Goal: Task Accomplishment & Management: Use online tool/utility

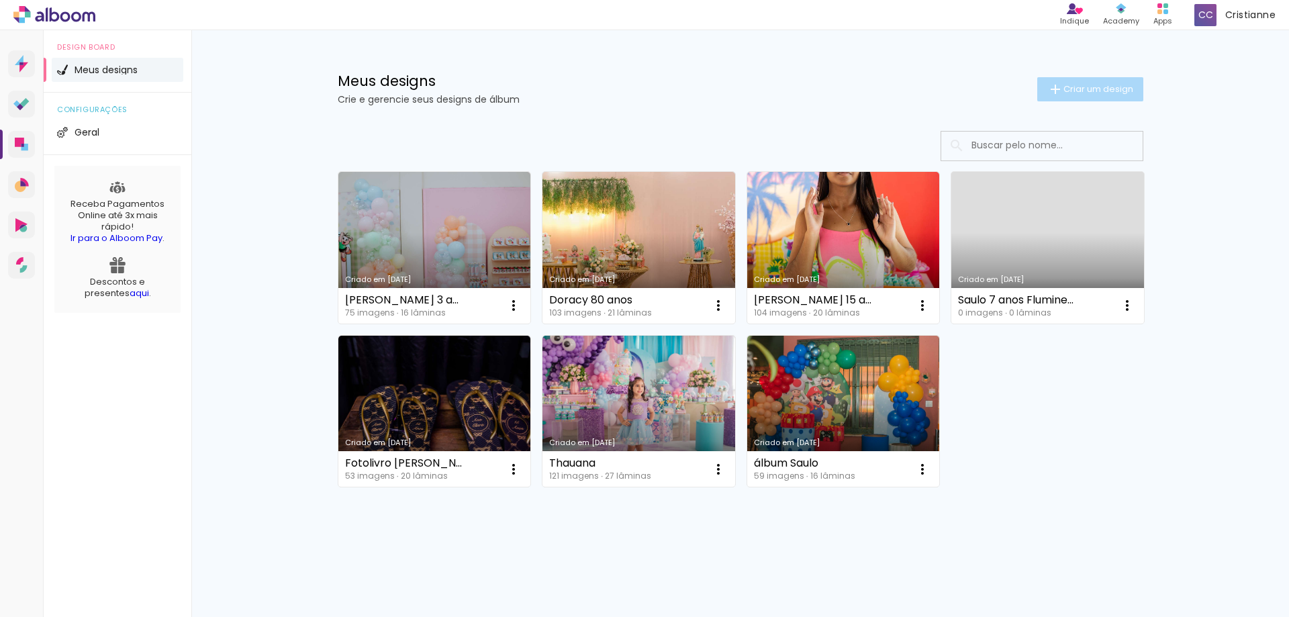
click at [1091, 87] on span "Criar um design" at bounding box center [1099, 89] width 70 height 9
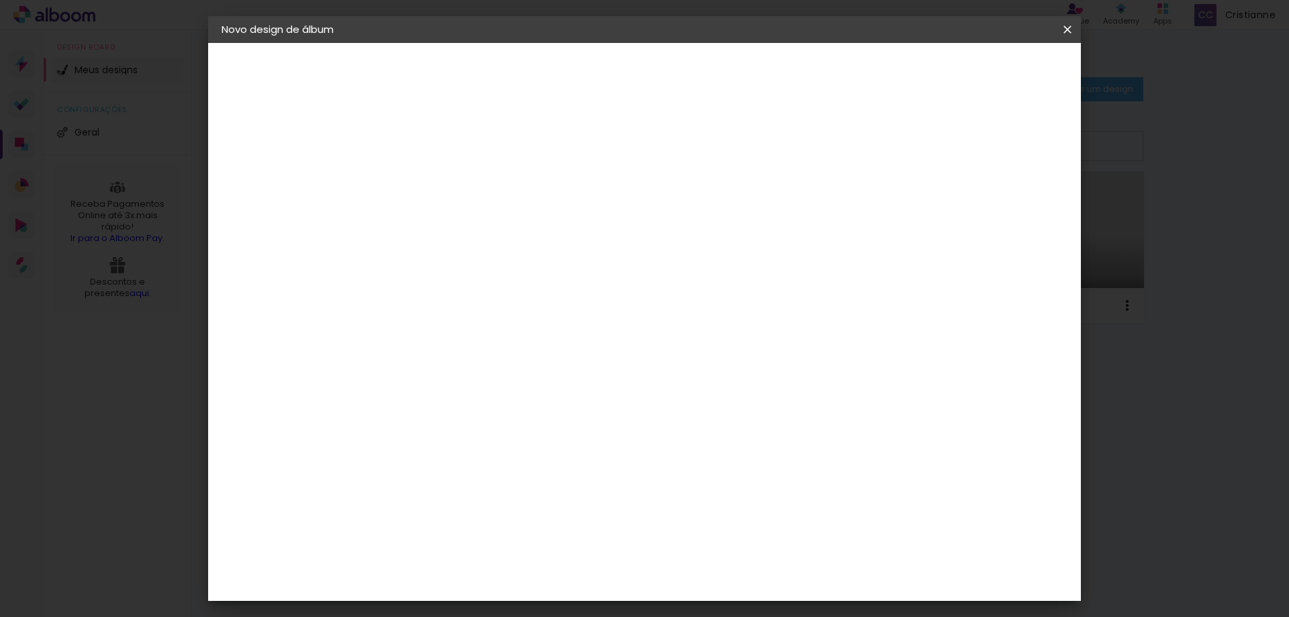
click at [441, 181] on input at bounding box center [441, 180] width 0 height 21
type input "[PERSON_NAME] 4 anos"
type paper-input "[PERSON_NAME] 4 anos"
click at [0, 0] on slot "Avançar" at bounding box center [0, 0] width 0 height 0
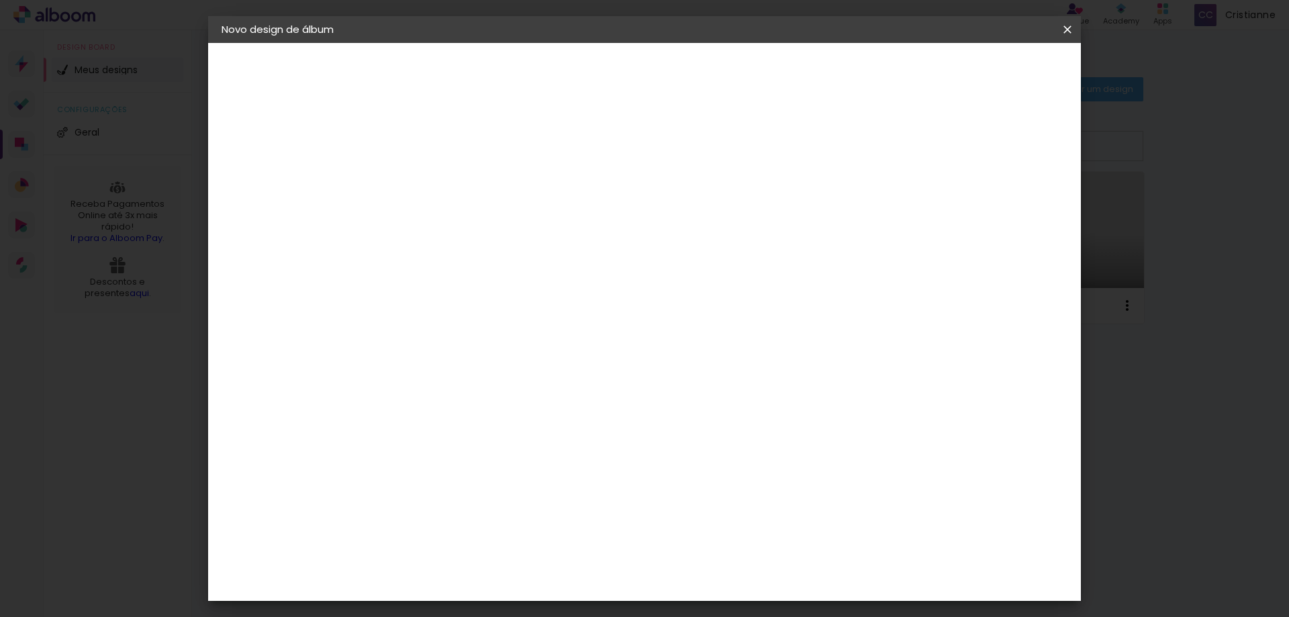
click at [515, 553] on div "Matias Encadernações" at bounding box center [473, 563] width 83 height 21
click at [0, 0] on slot "Avançar" at bounding box center [0, 0] width 0 height 0
click at [510, 226] on iron-icon at bounding box center [502, 234] width 16 height 16
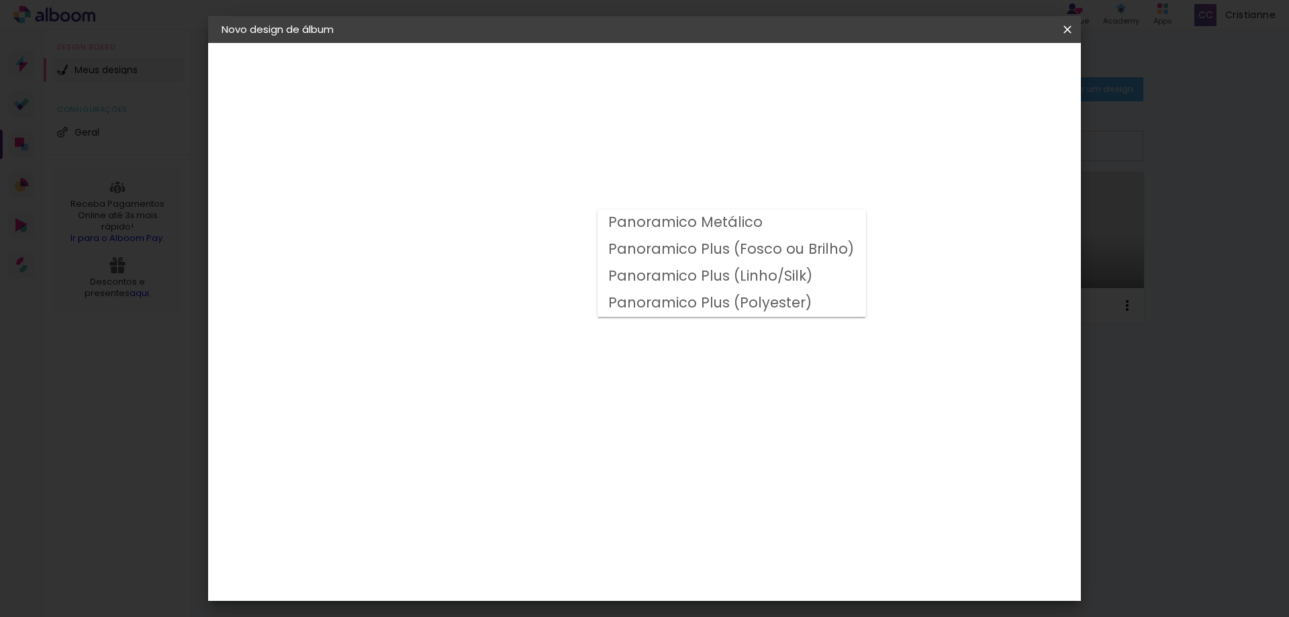
click at [0, 0] on slot "Panoramico Plus (Fosco ou Brilho)" at bounding box center [0, 0] width 0 height 0
type input "Panoramico Plus (Fosco ou Brilho)"
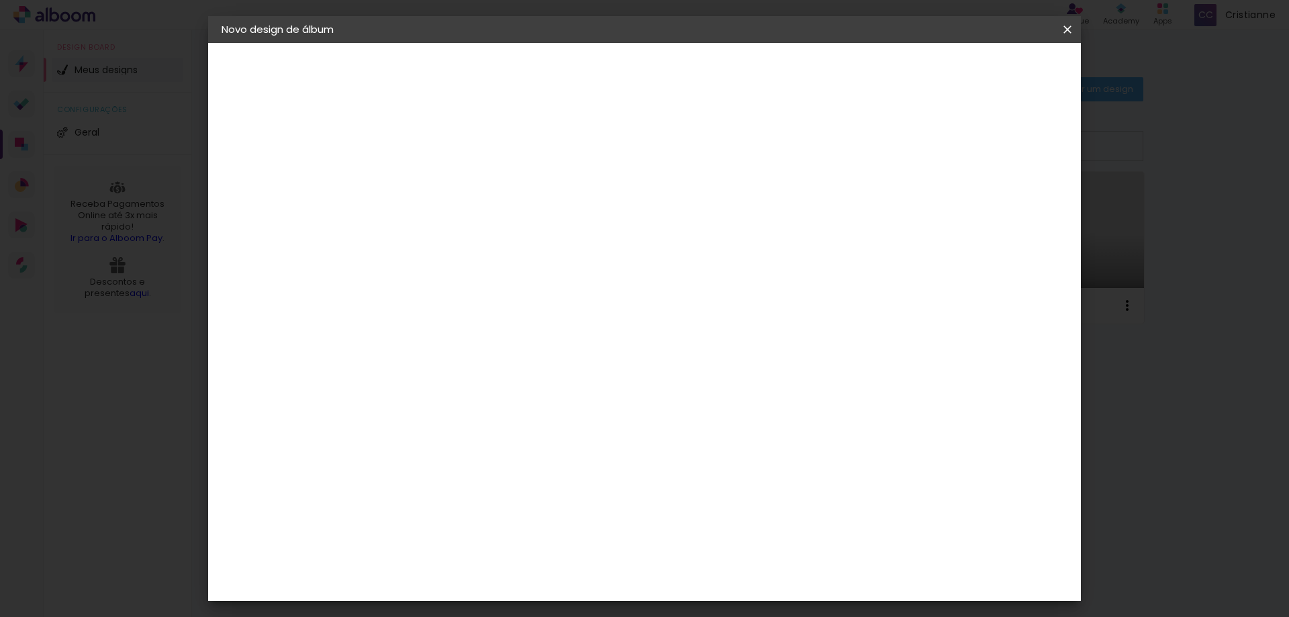
scroll to position [551, 0]
click at [0, 0] on slot "Avançar" at bounding box center [0, 0] width 0 height 0
click at [962, 137] on div "Mostrar sangria" at bounding box center [916, 145] width 89 height 17
type paper-checkbox "on"
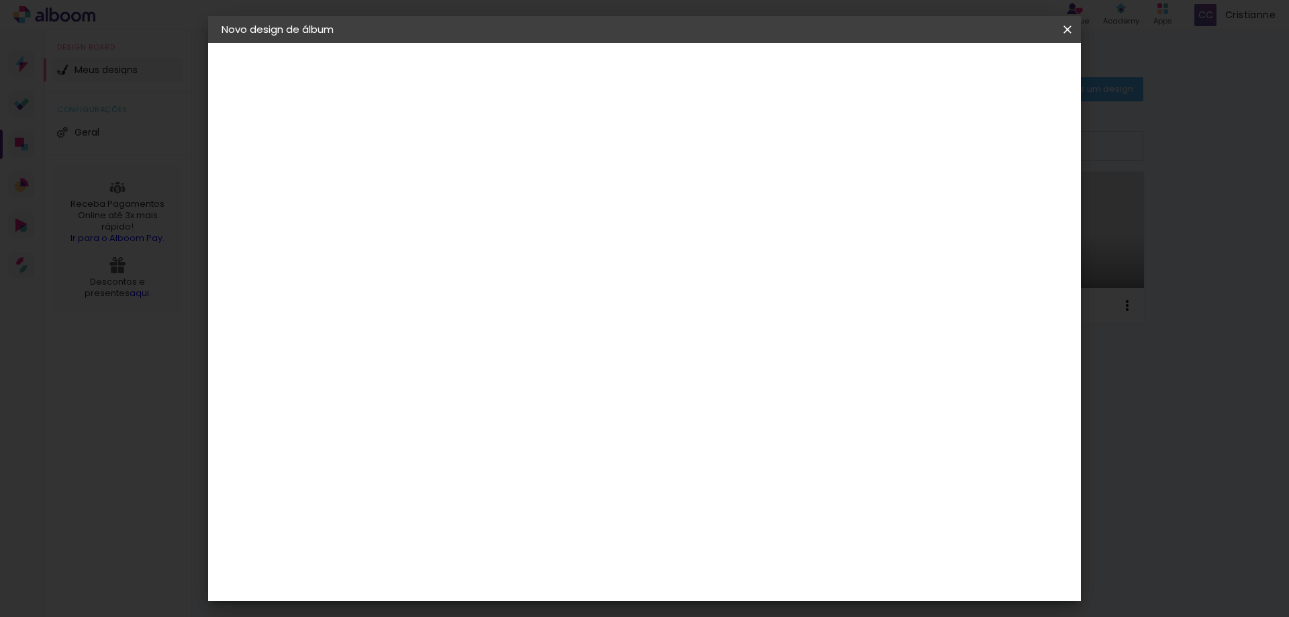
click at [948, 69] on span "Iniciar design" at bounding box center [917, 70] width 61 height 9
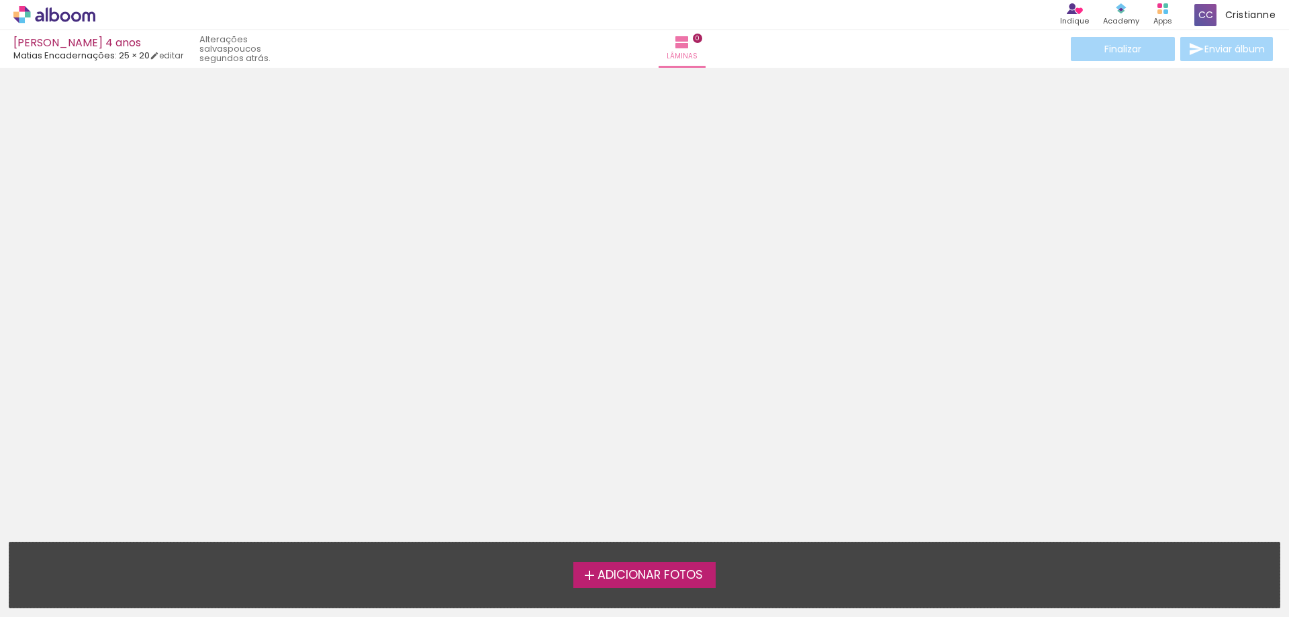
click at [666, 570] on span "Adicionar Fotos" at bounding box center [650, 575] width 105 height 12
click at [0, 0] on input "file" at bounding box center [0, 0] width 0 height 0
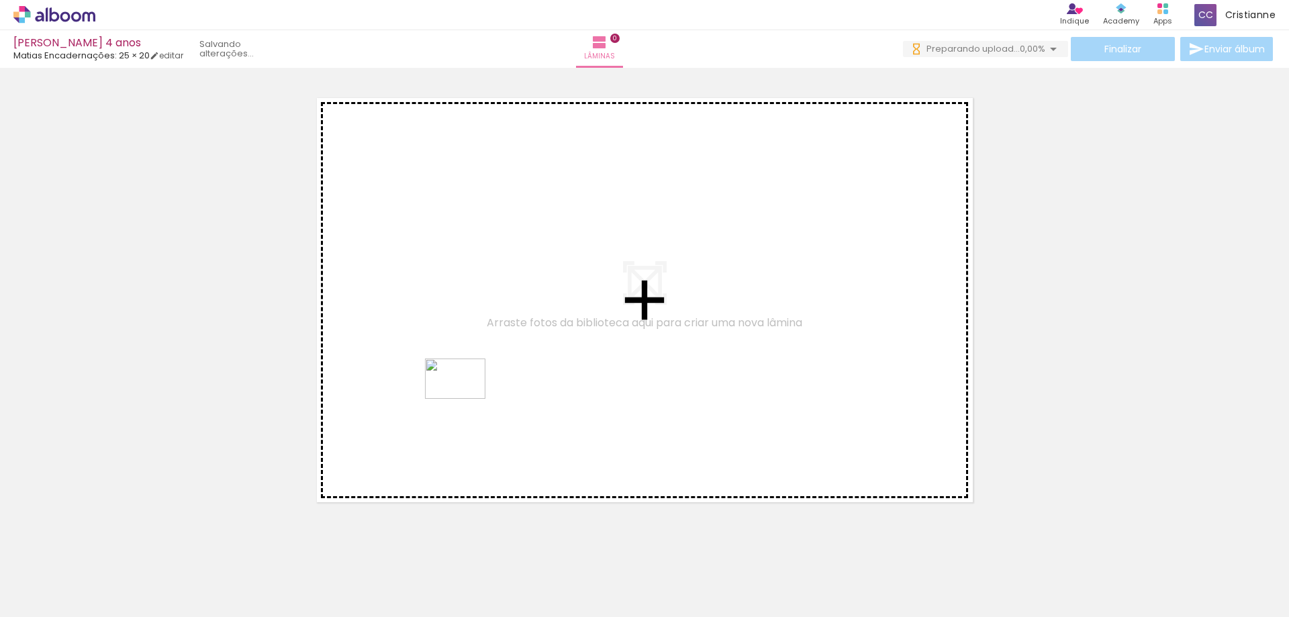
drag, startPoint x: 648, startPoint y: 576, endPoint x: 465, endPoint y: 399, distance: 254.6
click at [465, 399] on quentale-workspace at bounding box center [644, 308] width 1289 height 617
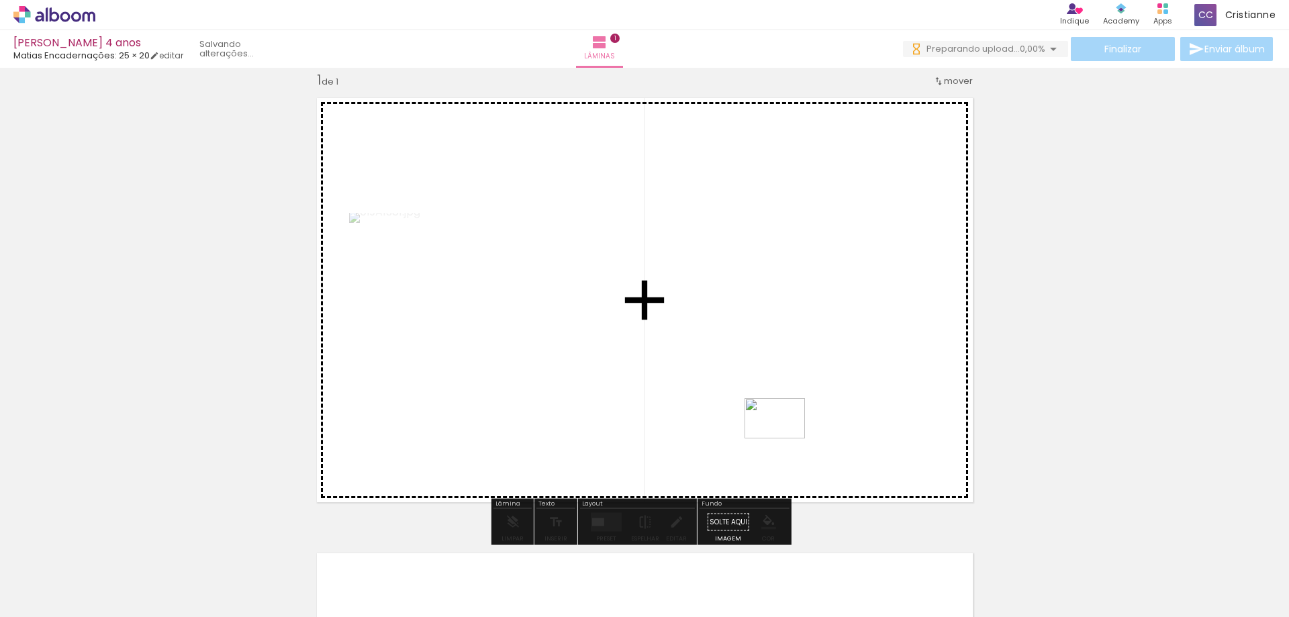
drag, startPoint x: 715, startPoint y: 581, endPoint x: 785, endPoint y: 439, distance: 158.6
click at [785, 439] on quentale-workspace at bounding box center [644, 308] width 1289 height 617
drag, startPoint x: 788, startPoint y: 574, endPoint x: 813, endPoint y: 428, distance: 147.9
click at [813, 428] on quentale-workspace at bounding box center [644, 308] width 1289 height 617
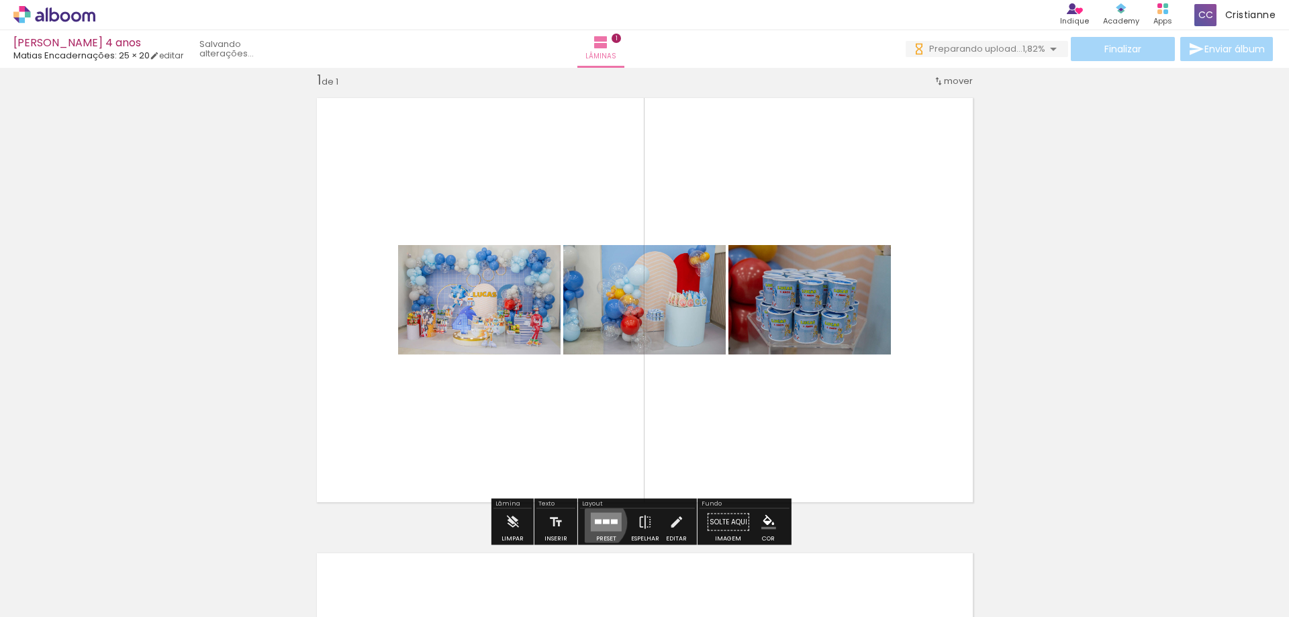
click at [597, 522] on div at bounding box center [598, 522] width 7 height 5
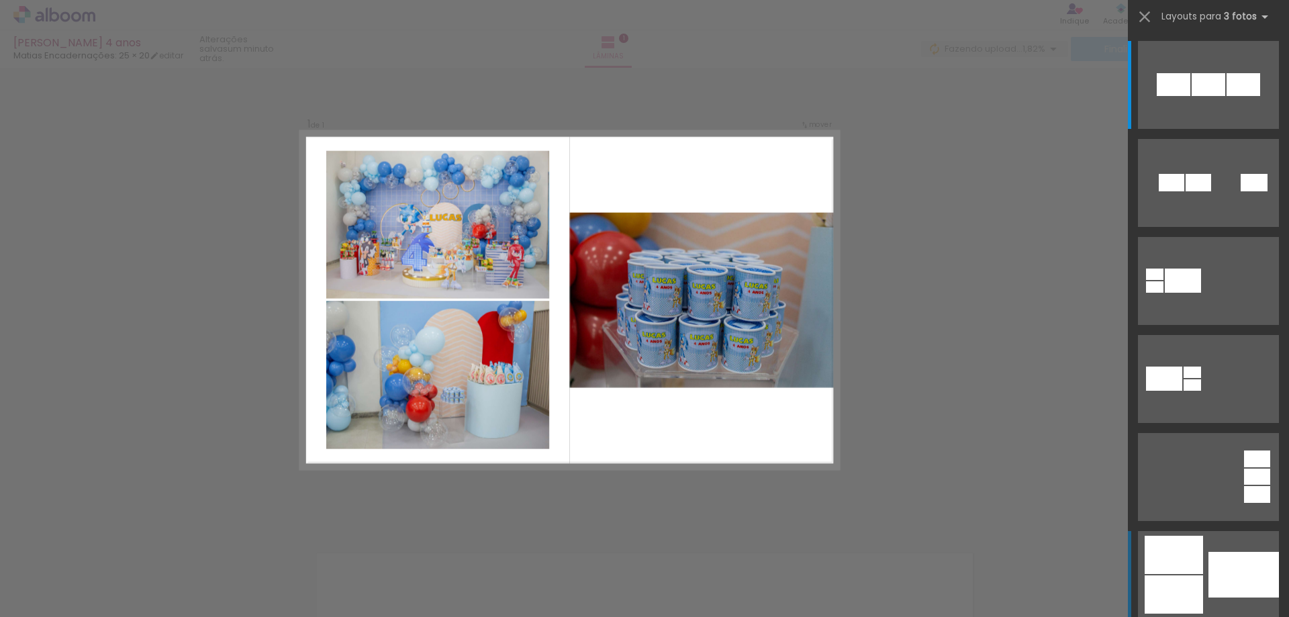
click at [1220, 570] on div at bounding box center [1244, 575] width 71 height 46
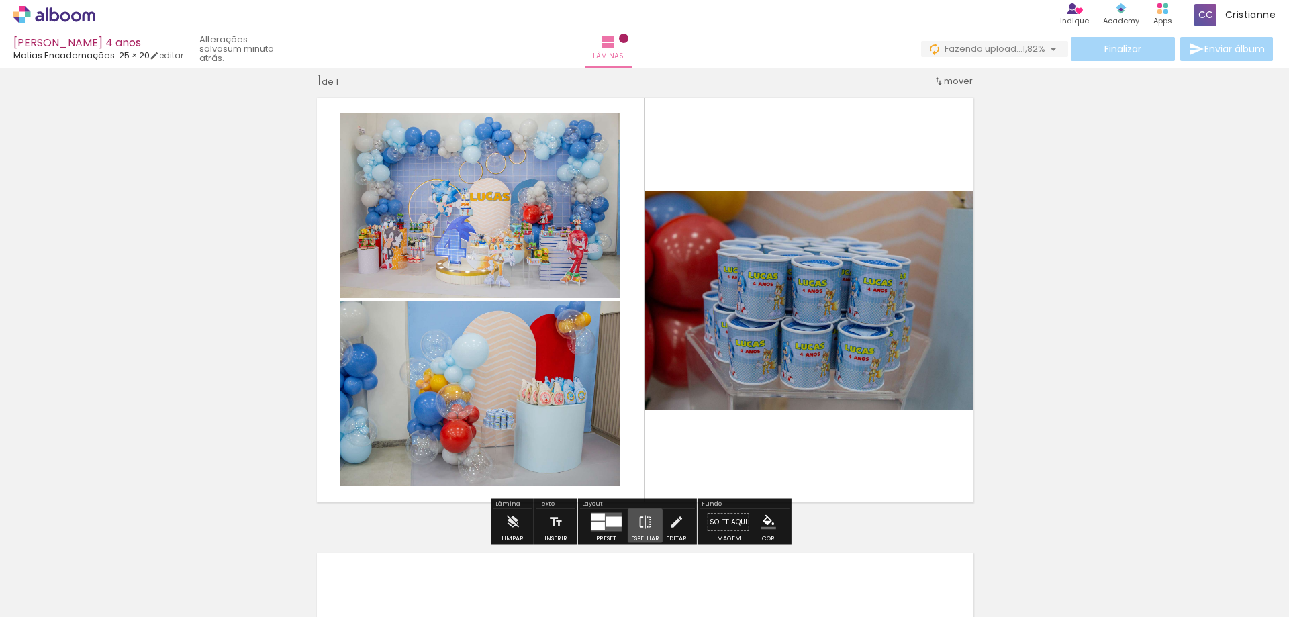
click at [643, 523] on iron-icon at bounding box center [645, 522] width 15 height 27
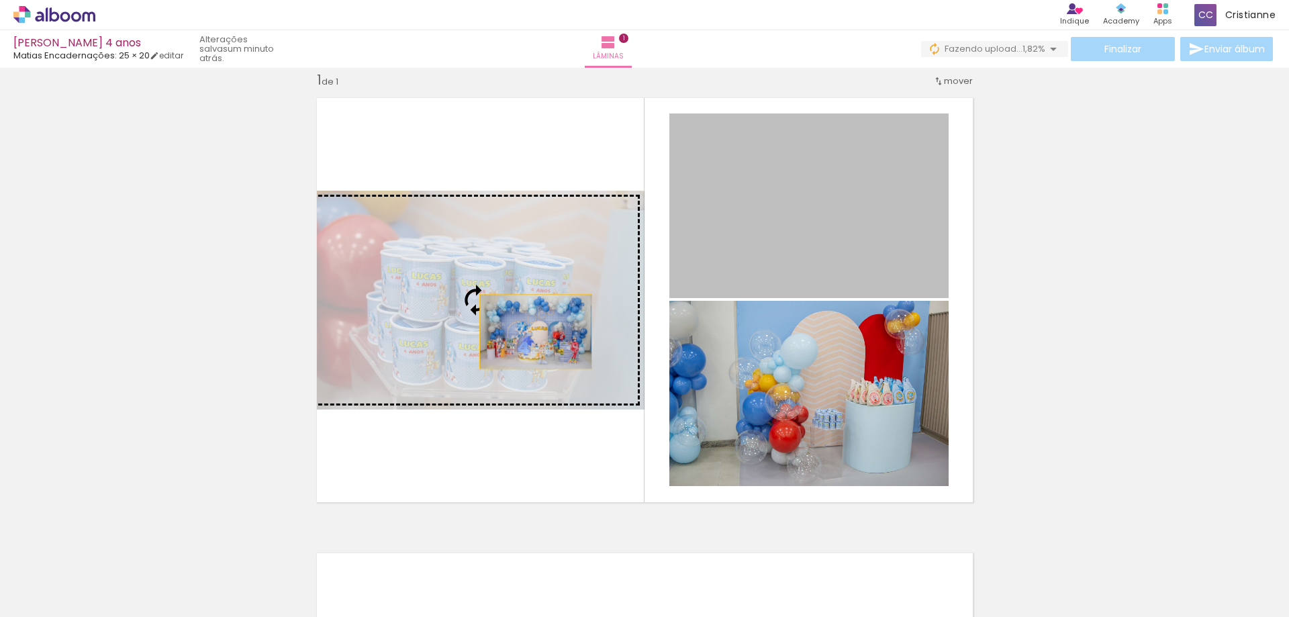
drag, startPoint x: 859, startPoint y: 240, endPoint x: 845, endPoint y: 259, distance: 23.5
click at [0, 0] on slot at bounding box center [0, 0] width 0 height 0
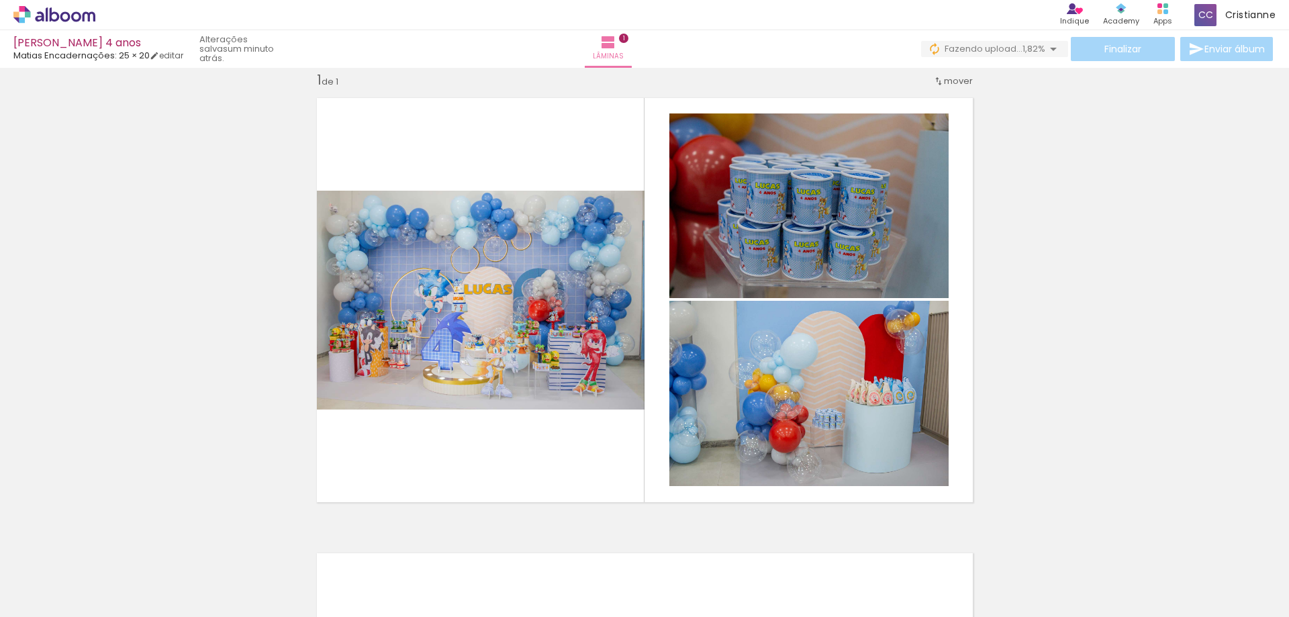
scroll to position [0, 1362]
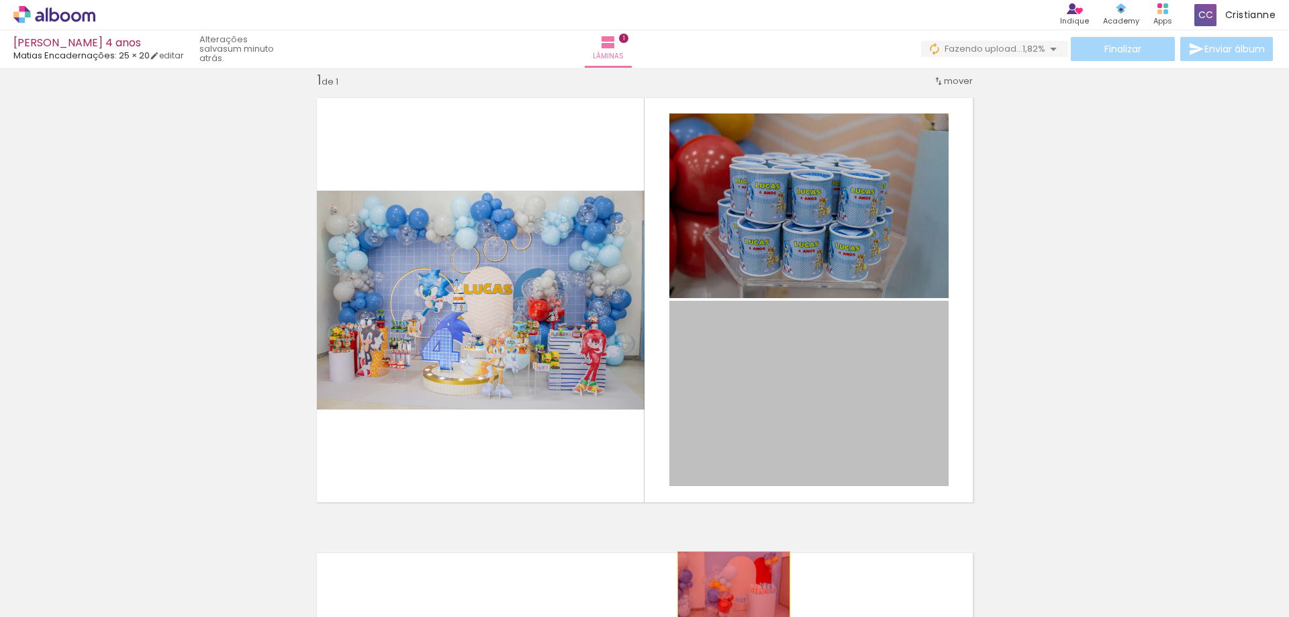
drag, startPoint x: 840, startPoint y: 392, endPoint x: 842, endPoint y: 181, distance: 210.9
click at [731, 541] on quentale-workspace at bounding box center [644, 308] width 1289 height 617
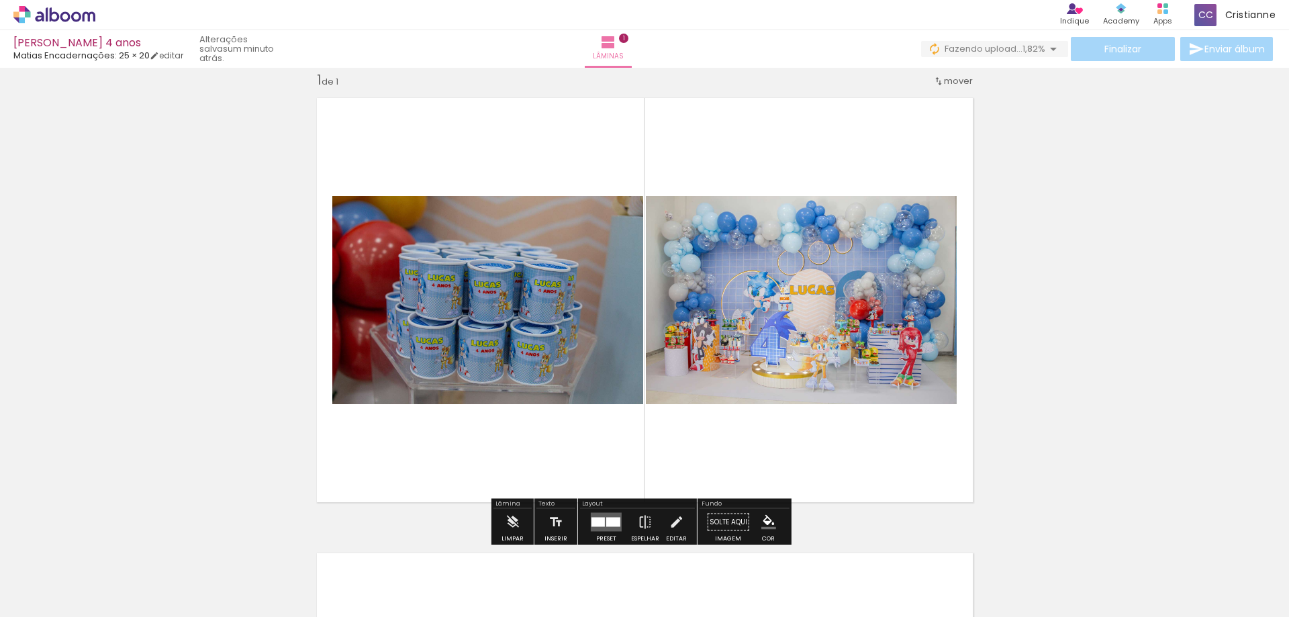
drag, startPoint x: 842, startPoint y: 181, endPoint x: 767, endPoint y: 375, distance: 208.1
click at [767, 375] on quentale-layouter at bounding box center [645, 300] width 674 height 422
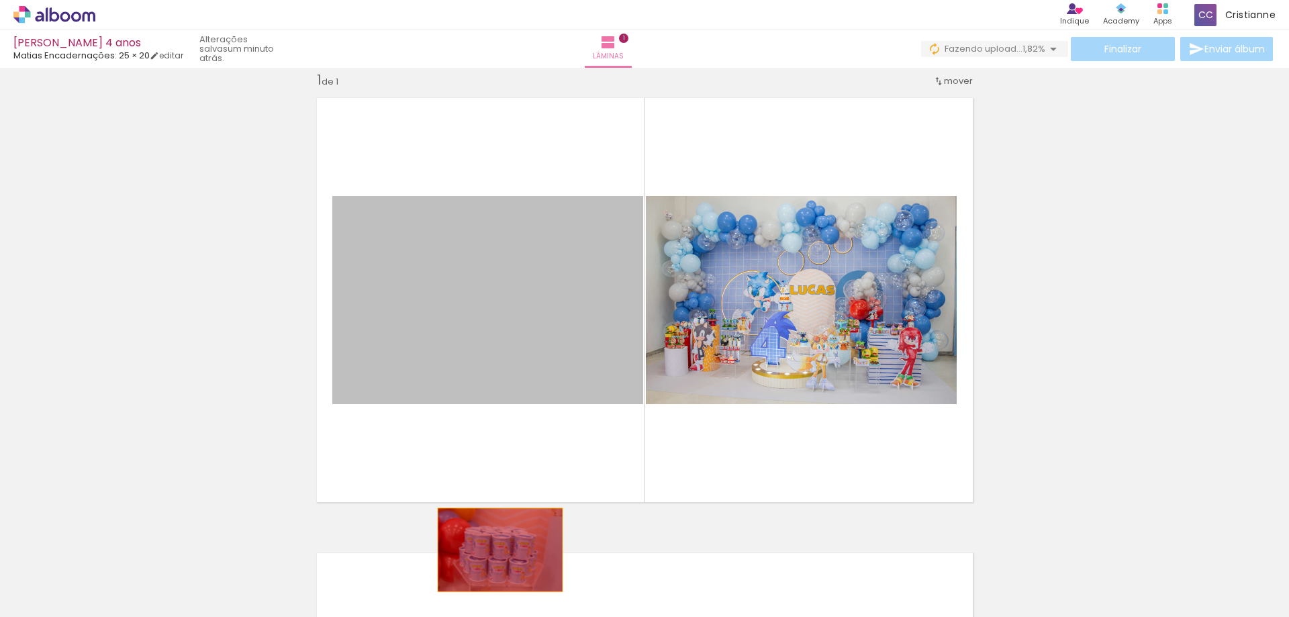
drag, startPoint x: 496, startPoint y: 318, endPoint x: 516, endPoint y: 616, distance: 298.9
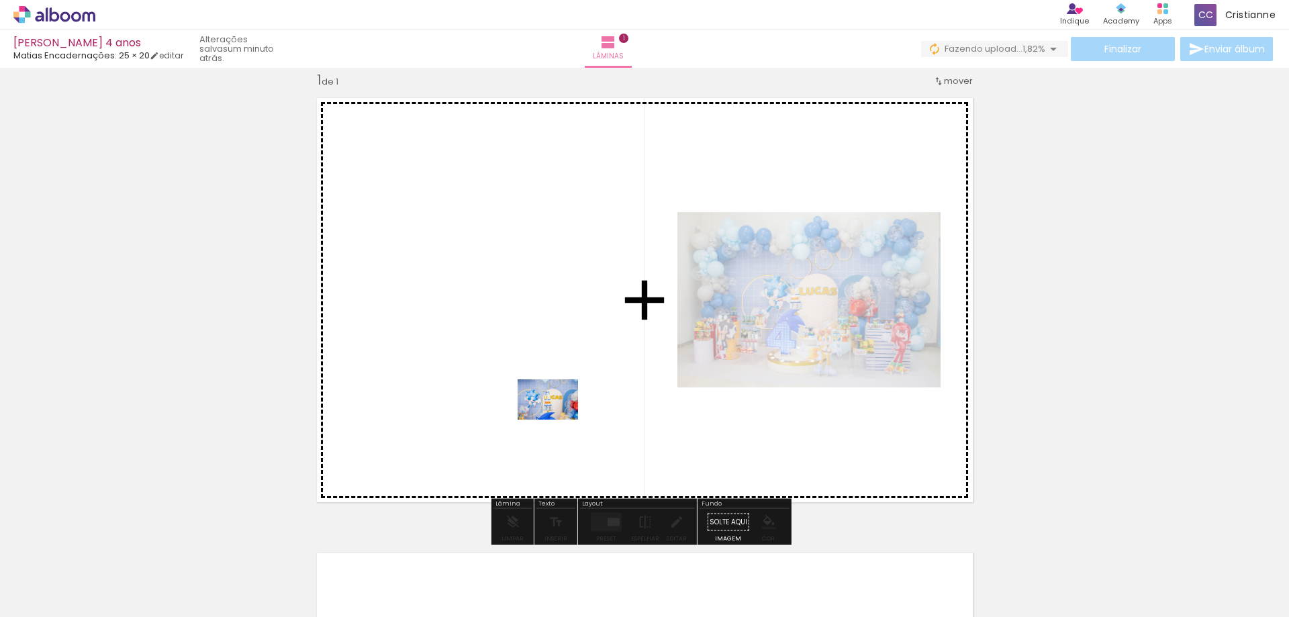
drag, startPoint x: 582, startPoint y: 586, endPoint x: 1169, endPoint y: 253, distance: 675.8
click at [555, 376] on quentale-workspace at bounding box center [644, 308] width 1289 height 617
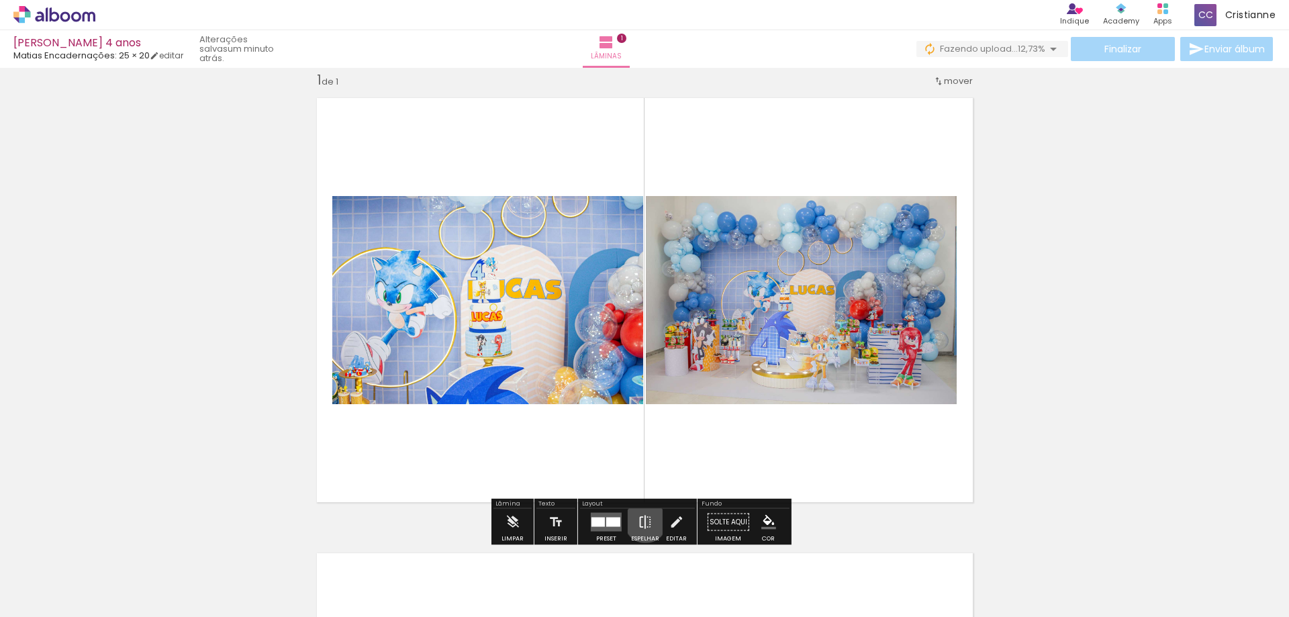
click at [643, 522] on iron-icon at bounding box center [645, 522] width 15 height 27
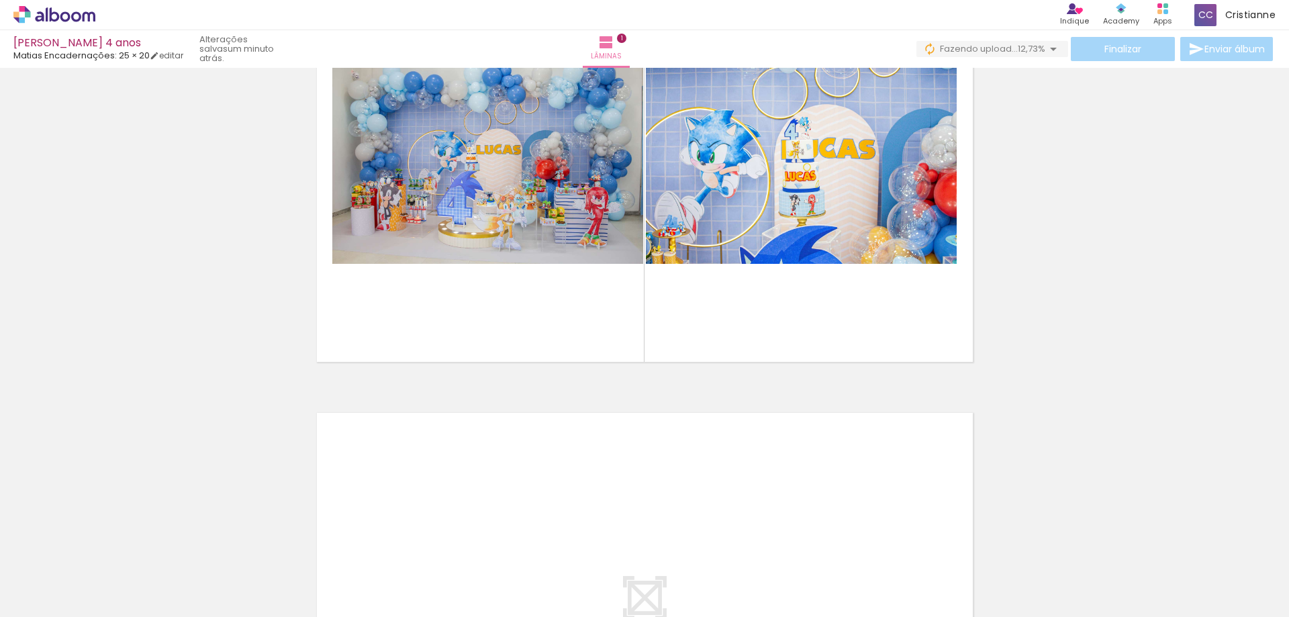
scroll to position [152, 0]
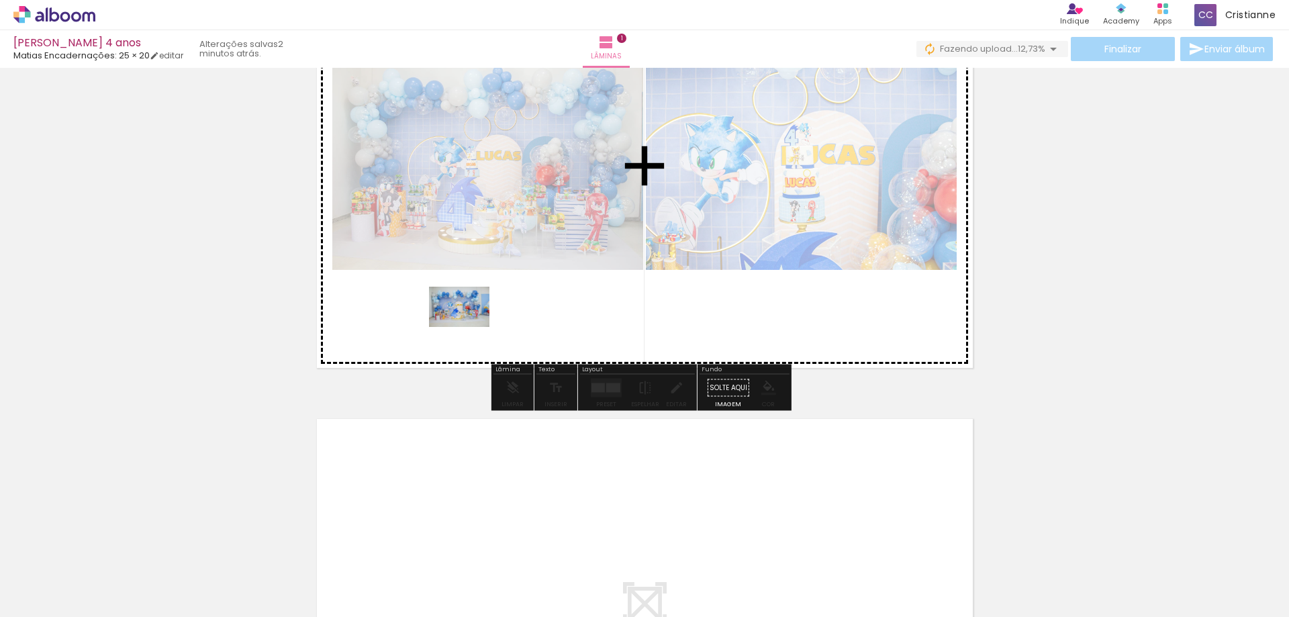
drag, startPoint x: 797, startPoint y: 585, endPoint x: 469, endPoint y: 327, distance: 417.0
click at [469, 327] on quentale-workspace at bounding box center [644, 308] width 1289 height 617
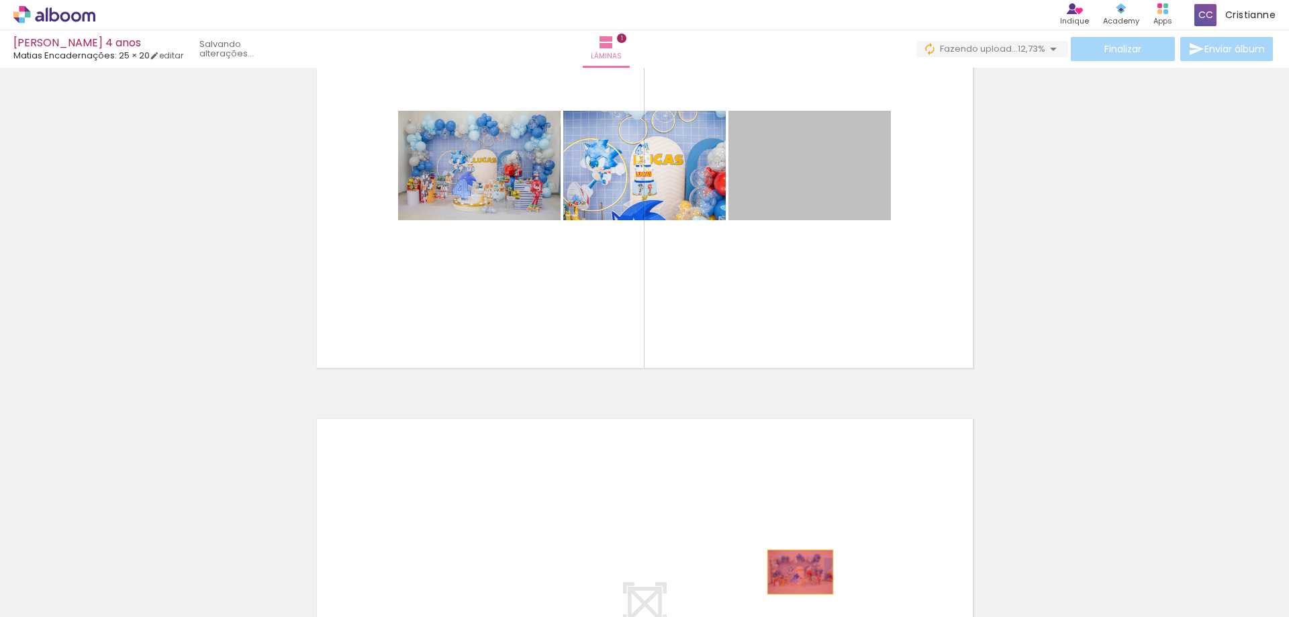
drag, startPoint x: 829, startPoint y: 184, endPoint x: 795, endPoint y: 572, distance: 389.6
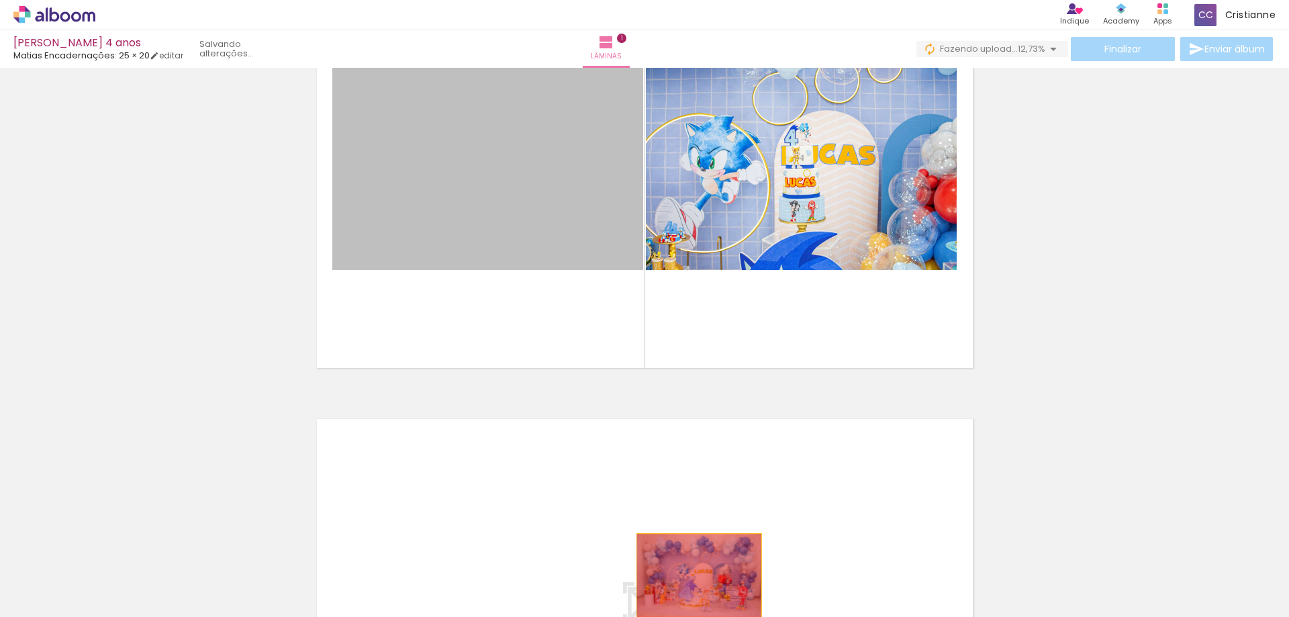
drag, startPoint x: 512, startPoint y: 214, endPoint x: 745, endPoint y: 606, distance: 456.2
click at [696, 576] on quentale-workspace at bounding box center [644, 308] width 1289 height 617
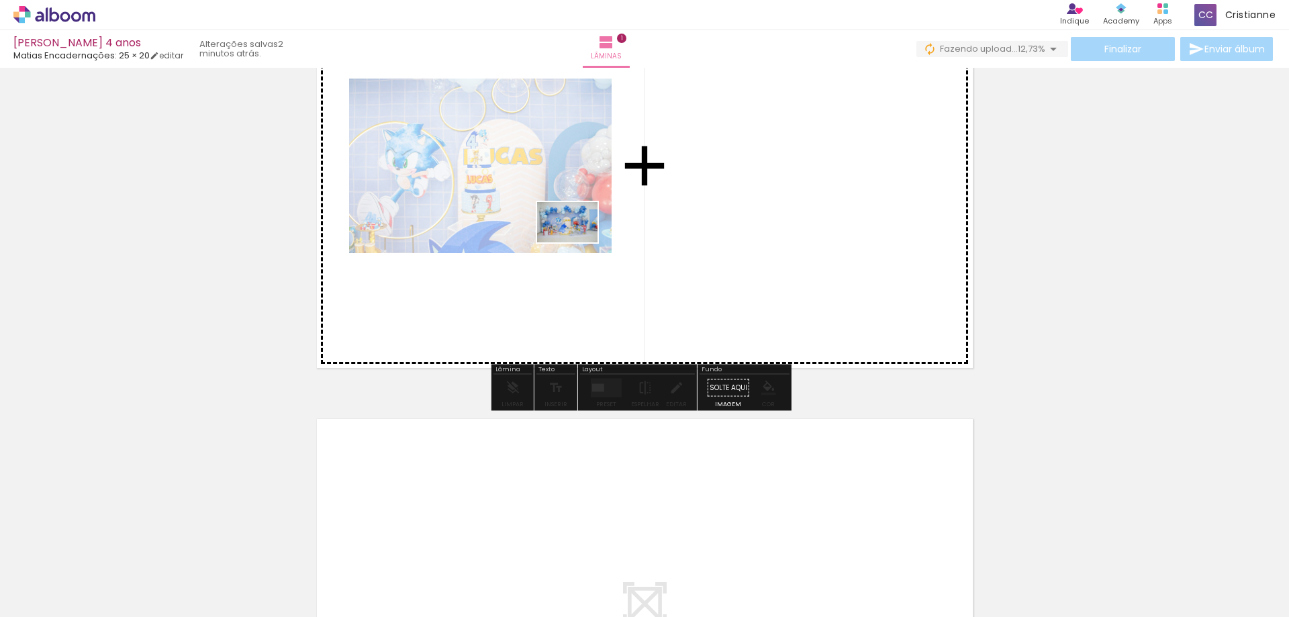
drag, startPoint x: 795, startPoint y: 580, endPoint x: 580, endPoint y: 242, distance: 400.2
click at [580, 242] on quentale-workspace at bounding box center [644, 308] width 1289 height 617
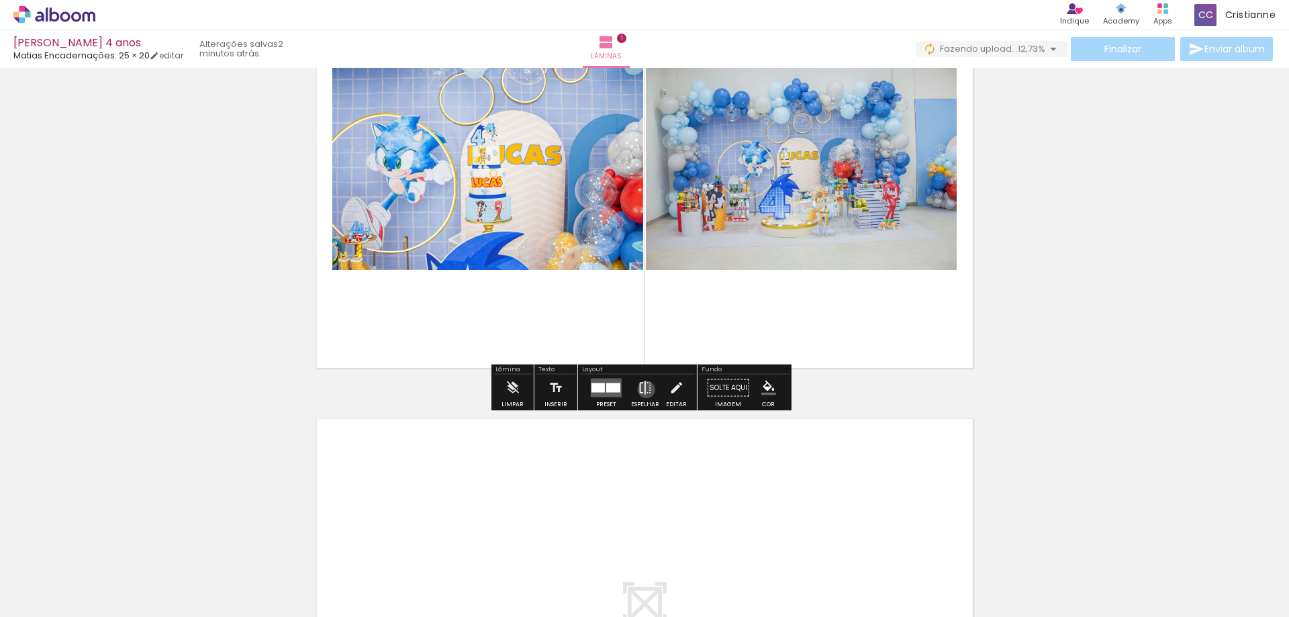
click at [643, 390] on iron-icon at bounding box center [645, 388] width 15 height 27
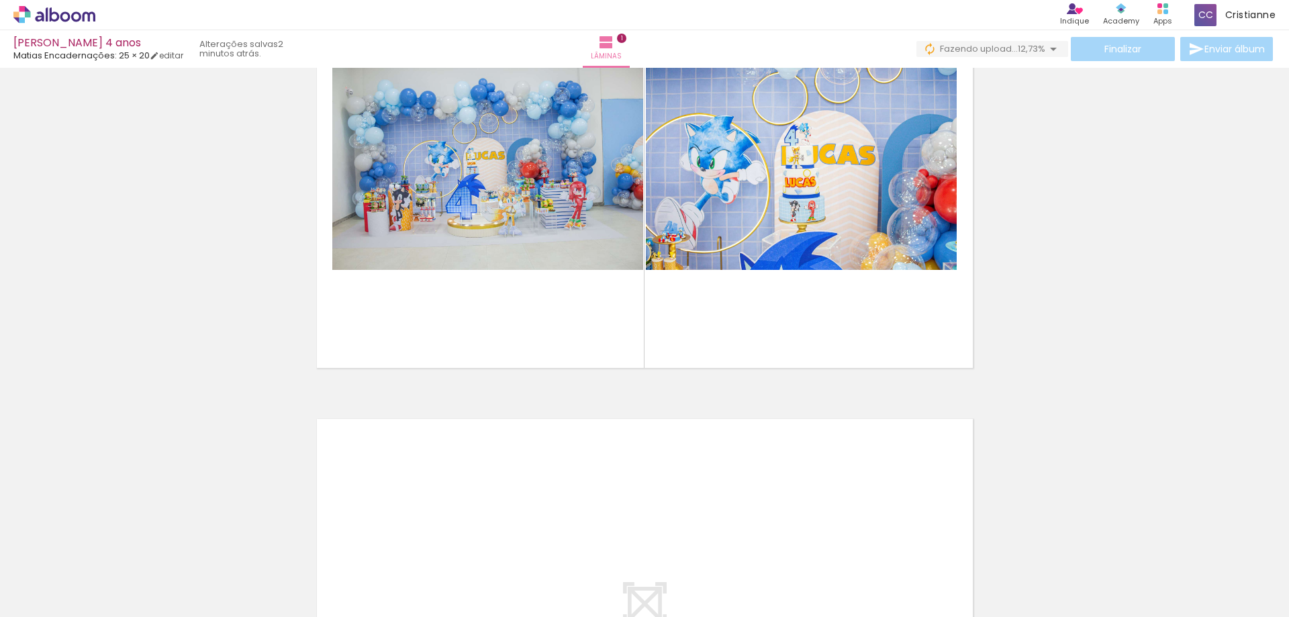
scroll to position [0, 1020]
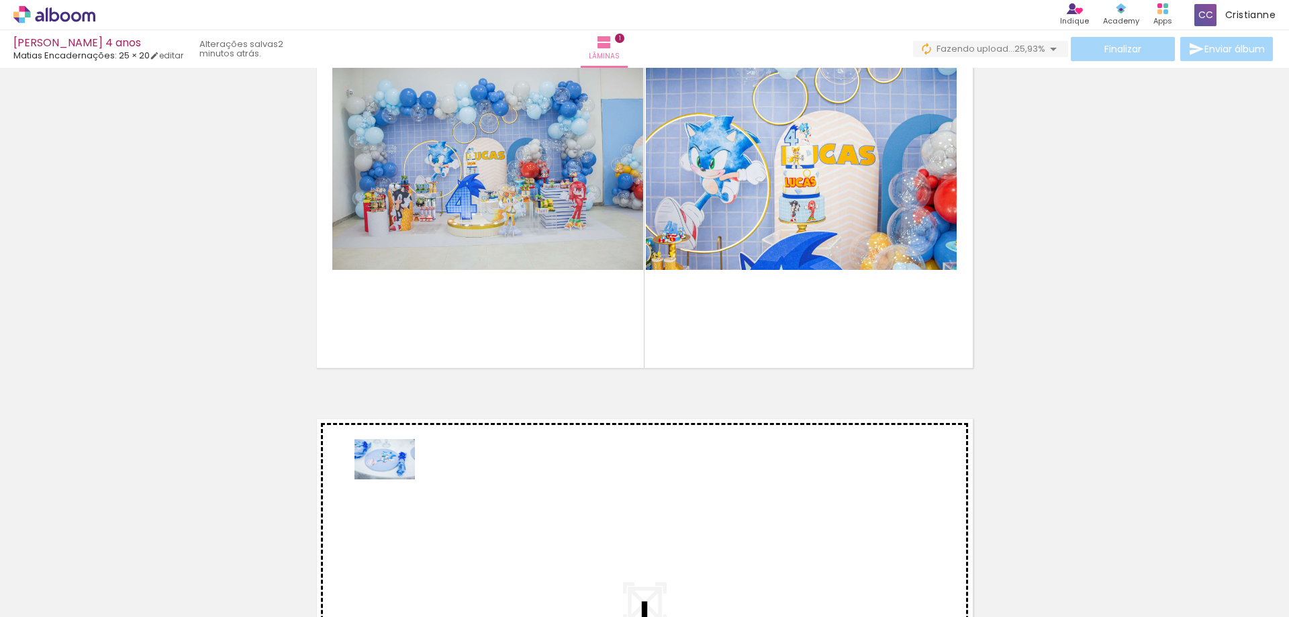
drag, startPoint x: 157, startPoint y: 578, endPoint x: 395, endPoint y: 479, distance: 257.4
click at [395, 479] on quentale-workspace at bounding box center [644, 308] width 1289 height 617
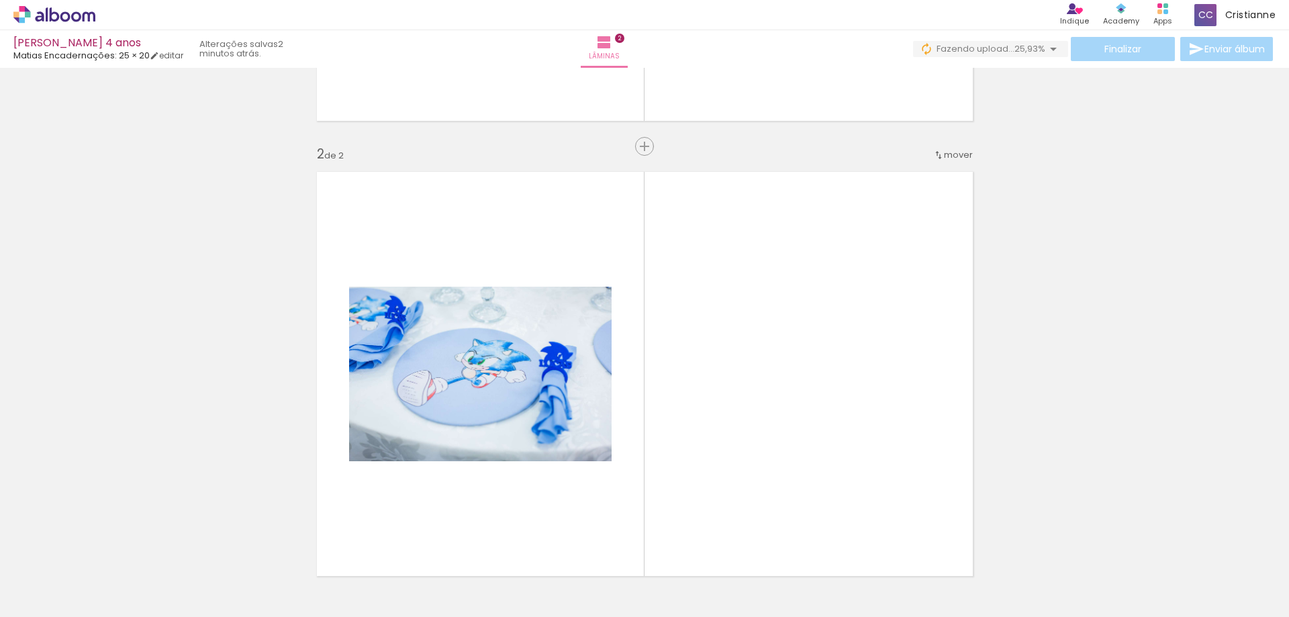
scroll to position [473, 0]
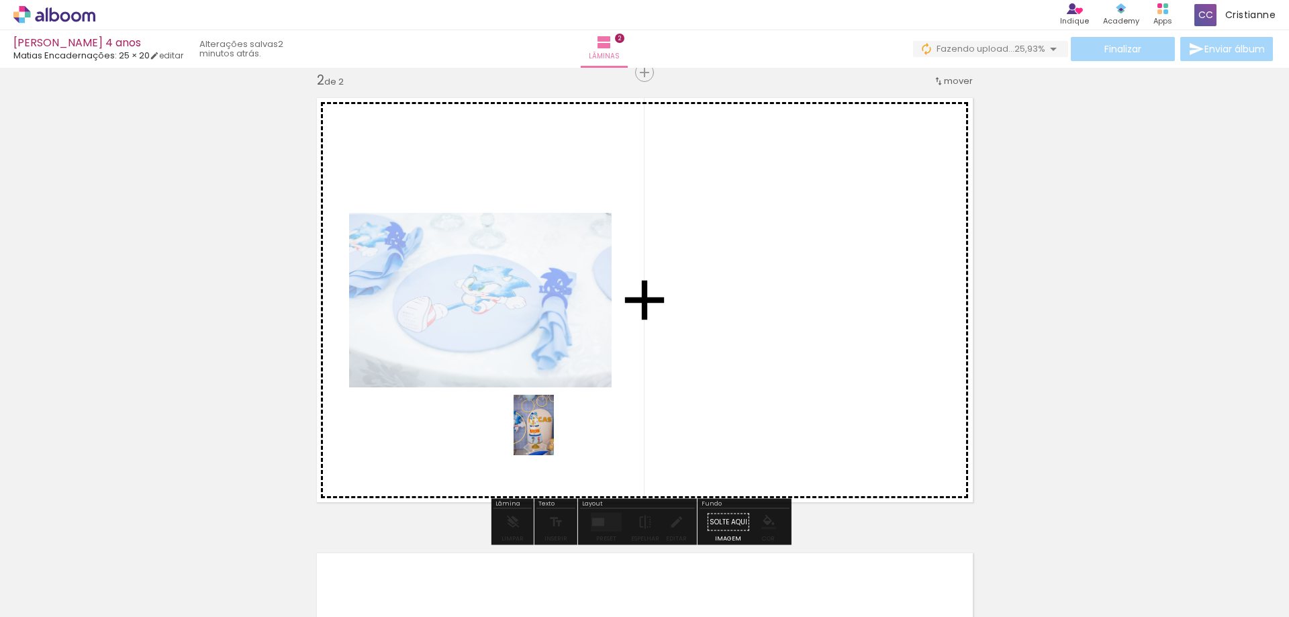
drag, startPoint x: 224, startPoint y: 592, endPoint x: 256, endPoint y: 610, distance: 36.7
click at [551, 439] on quentale-workspace at bounding box center [644, 308] width 1289 height 617
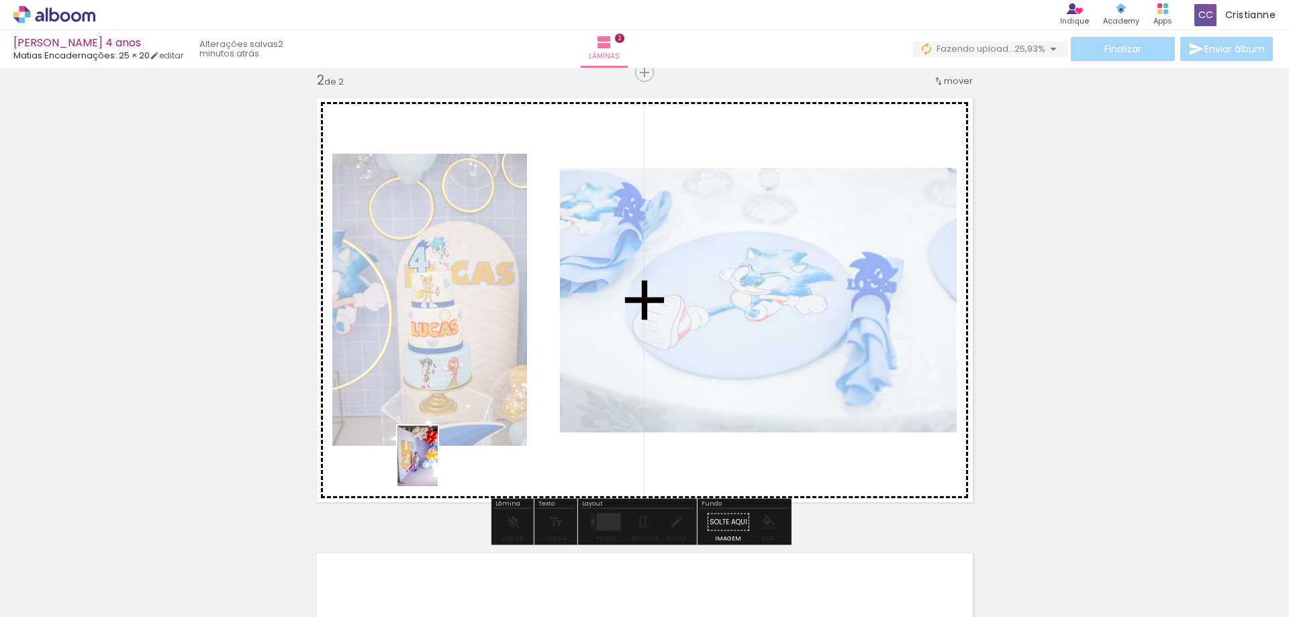
drag, startPoint x: 285, startPoint y: 594, endPoint x: 438, endPoint y: 466, distance: 199.2
click at [438, 466] on quentale-workspace at bounding box center [644, 308] width 1289 height 617
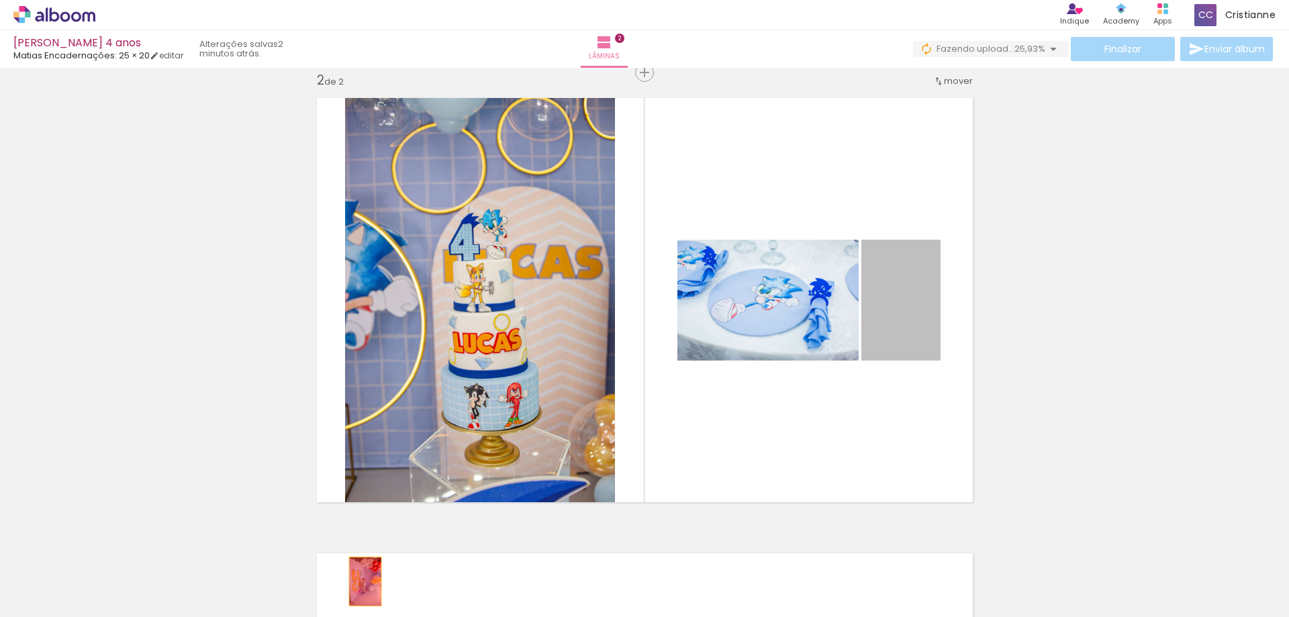
drag, startPoint x: 893, startPoint y: 314, endPoint x: 360, endPoint y: 582, distance: 596.5
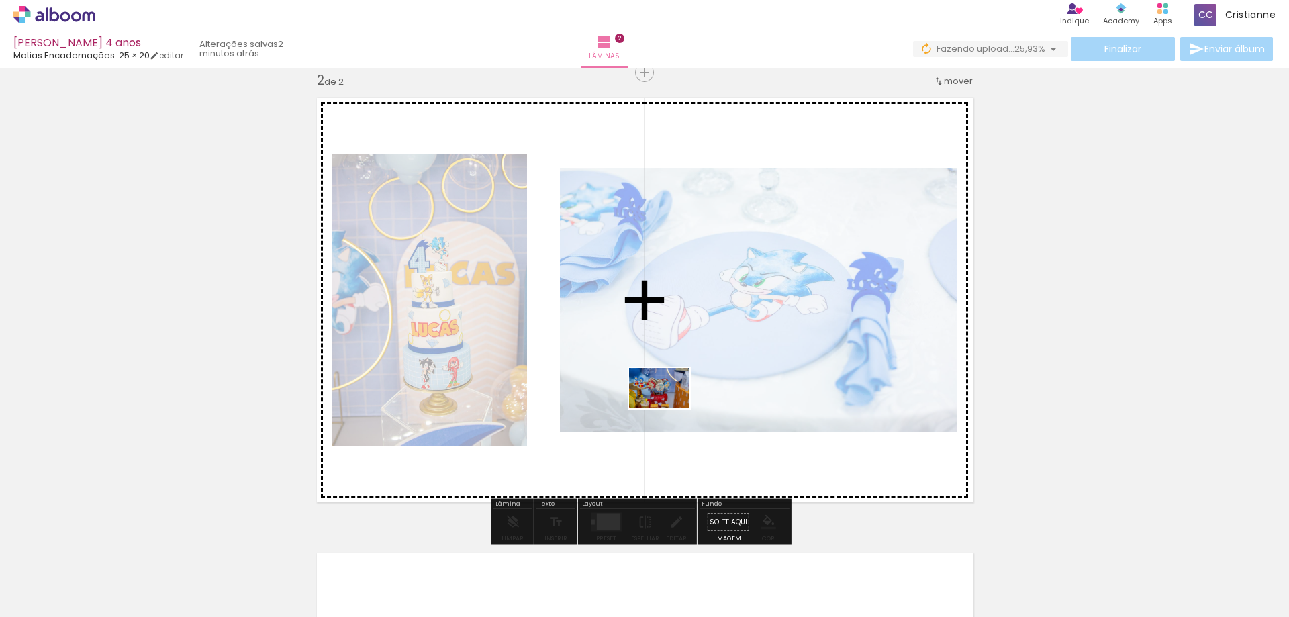
drag, startPoint x: 364, startPoint y: 588, endPoint x: 670, endPoint y: 408, distance: 354.3
click at [670, 408] on quentale-workspace at bounding box center [644, 308] width 1289 height 617
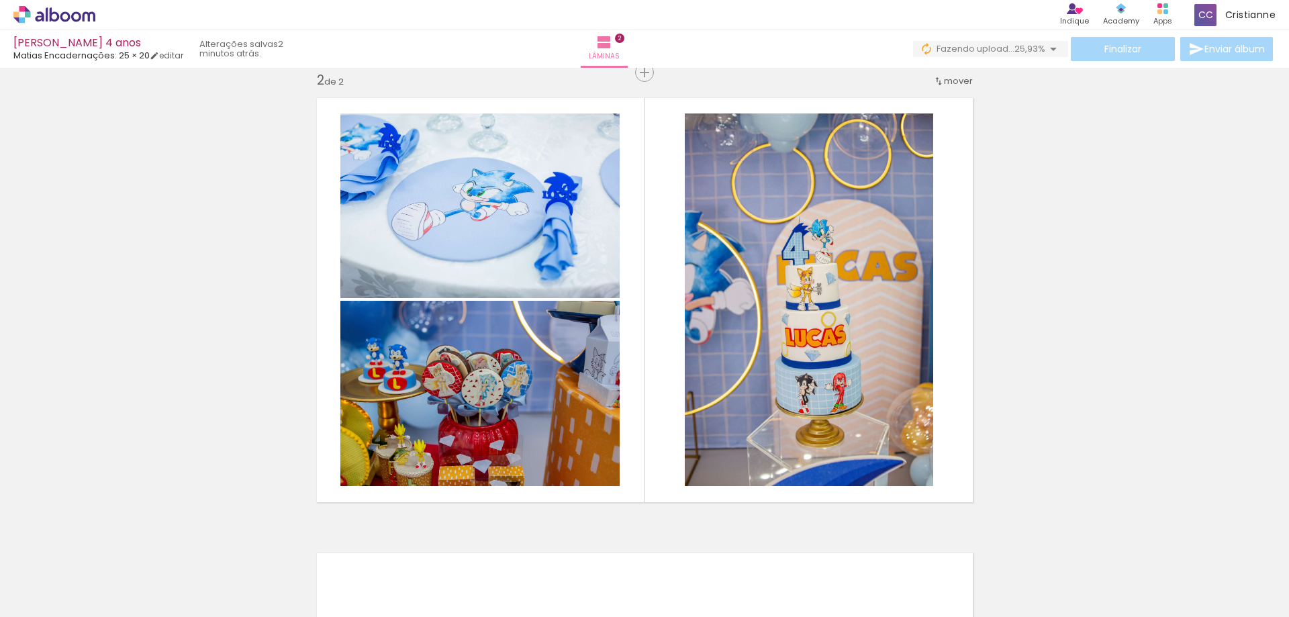
scroll to position [0, 1014]
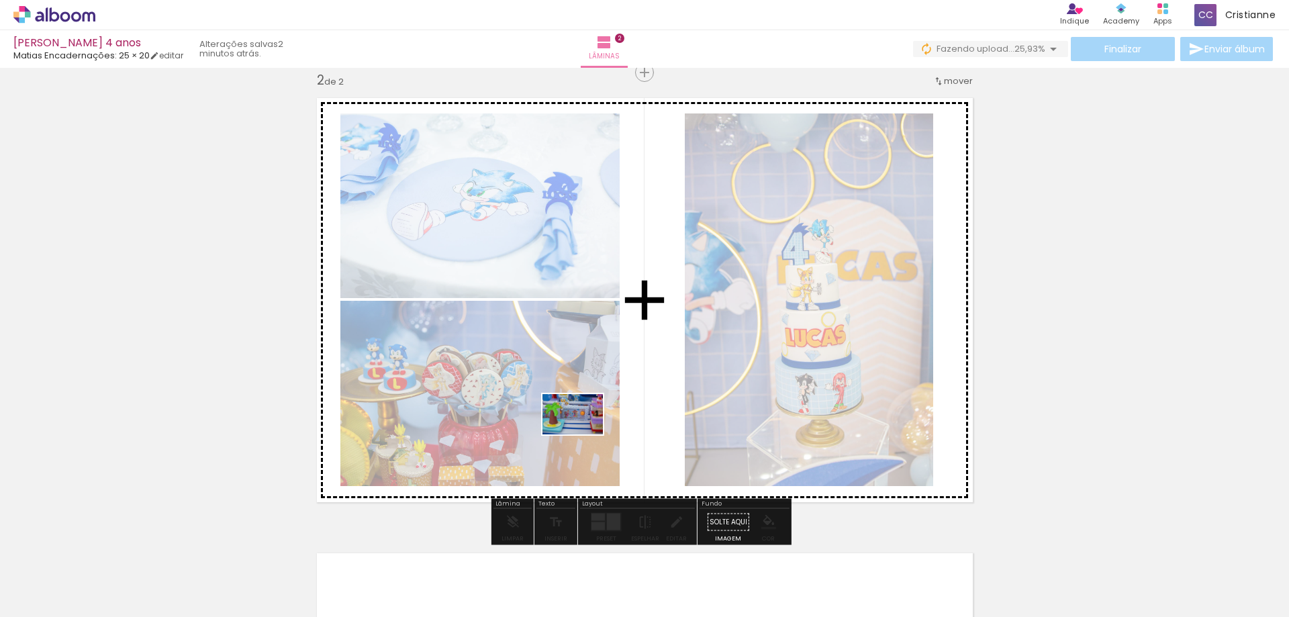
drag, startPoint x: 551, startPoint y: 582, endPoint x: 583, endPoint y: 435, distance: 151.1
click at [583, 435] on quentale-workspace at bounding box center [644, 308] width 1289 height 617
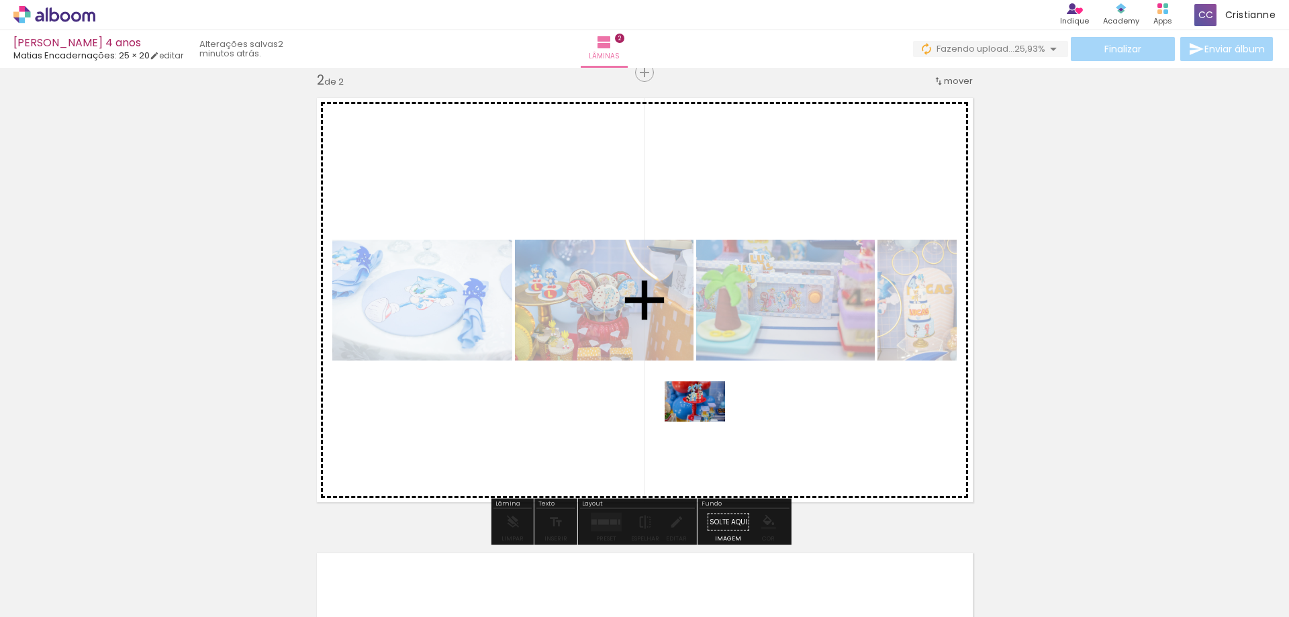
drag, startPoint x: 632, startPoint y: 587, endPoint x: 704, endPoint y: 557, distance: 78.3
click at [715, 405] on quentale-workspace at bounding box center [644, 308] width 1289 height 617
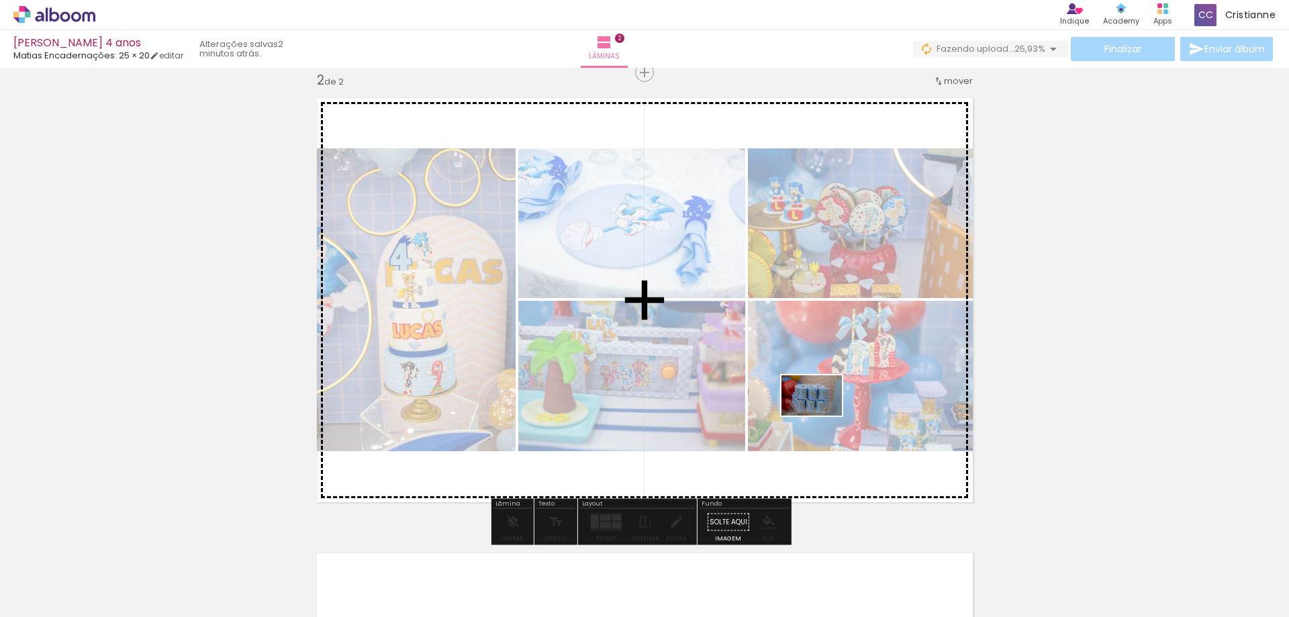
drag, startPoint x: 758, startPoint y: 586, endPoint x: 923, endPoint y: 583, distance: 165.2
click at [826, 397] on quentale-workspace at bounding box center [644, 308] width 1289 height 617
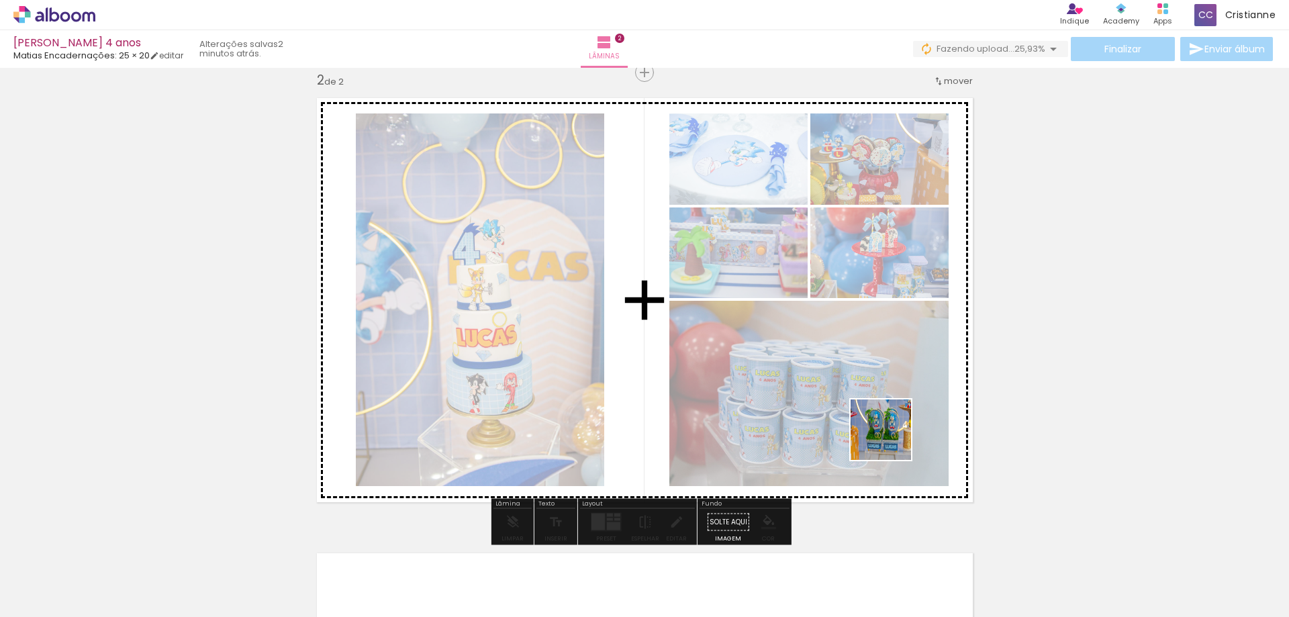
drag, startPoint x: 934, startPoint y: 593, endPoint x: 889, endPoint y: 432, distance: 166.7
click at [889, 432] on quentale-workspace at bounding box center [644, 308] width 1289 height 617
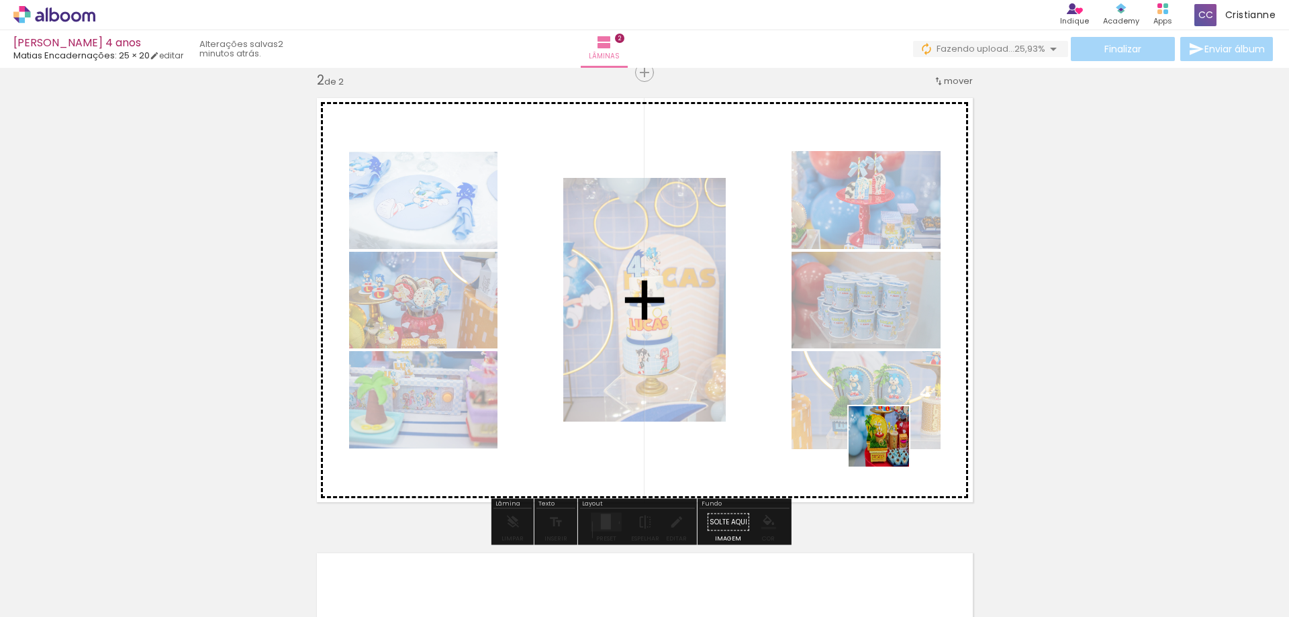
drag, startPoint x: 1011, startPoint y: 579, endPoint x: 884, endPoint y: 439, distance: 188.3
click at [884, 439] on quentale-workspace at bounding box center [644, 308] width 1289 height 617
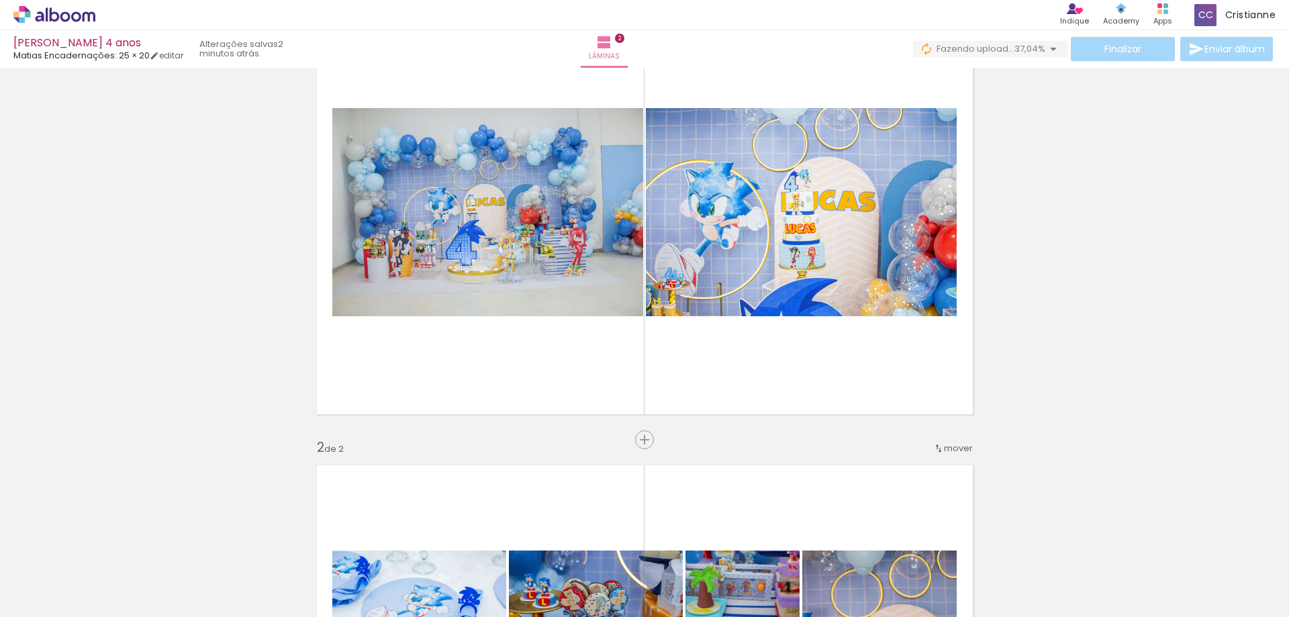
scroll to position [137, 0]
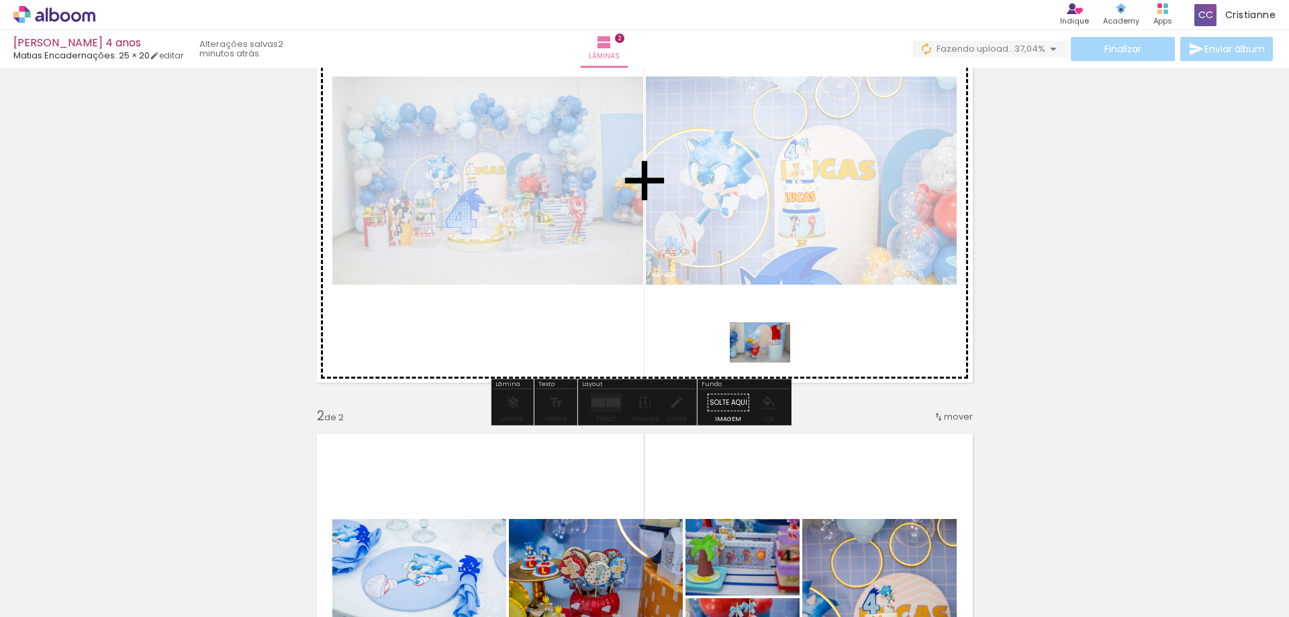
drag, startPoint x: 397, startPoint y: 581, endPoint x: 1105, endPoint y: 280, distance: 769.7
click at [784, 357] on quentale-workspace at bounding box center [644, 308] width 1289 height 617
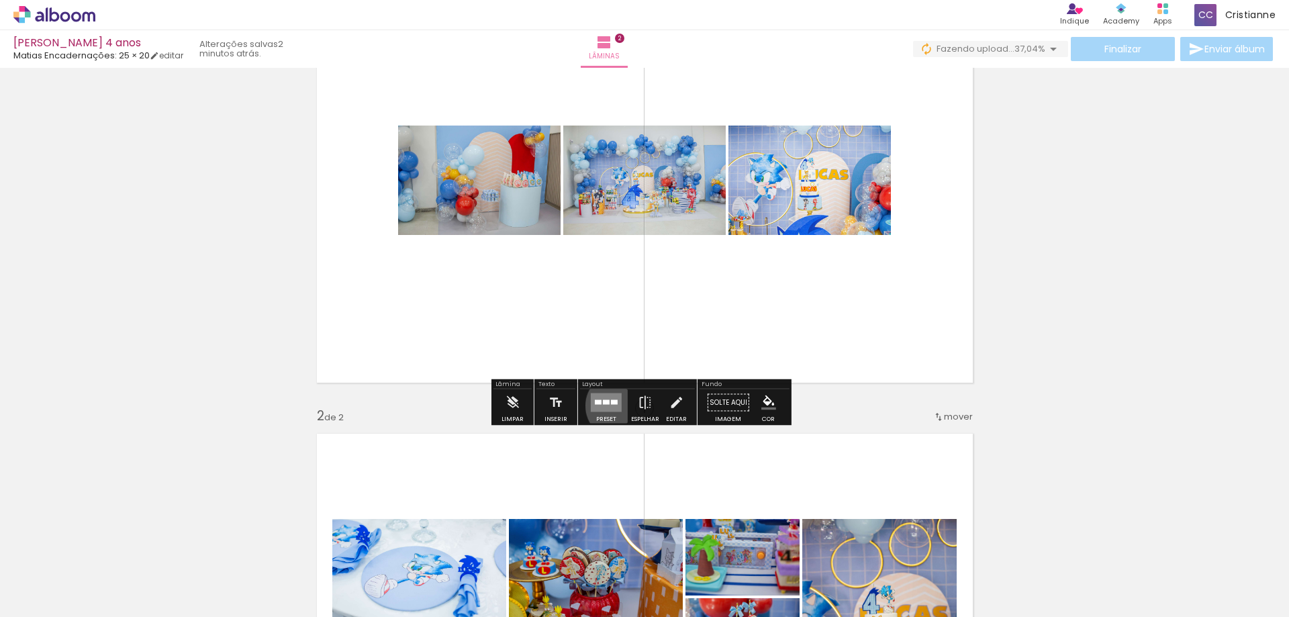
click at [616, 406] on quentale-layouter at bounding box center [606, 403] width 31 height 19
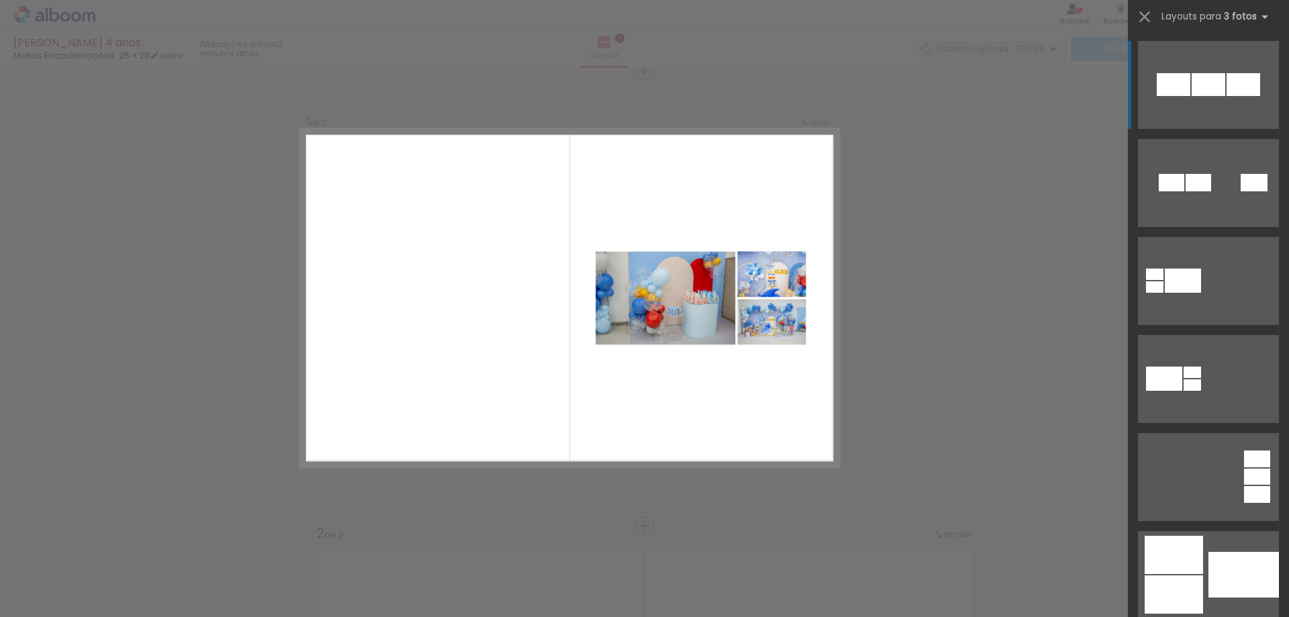
scroll to position [17, 0]
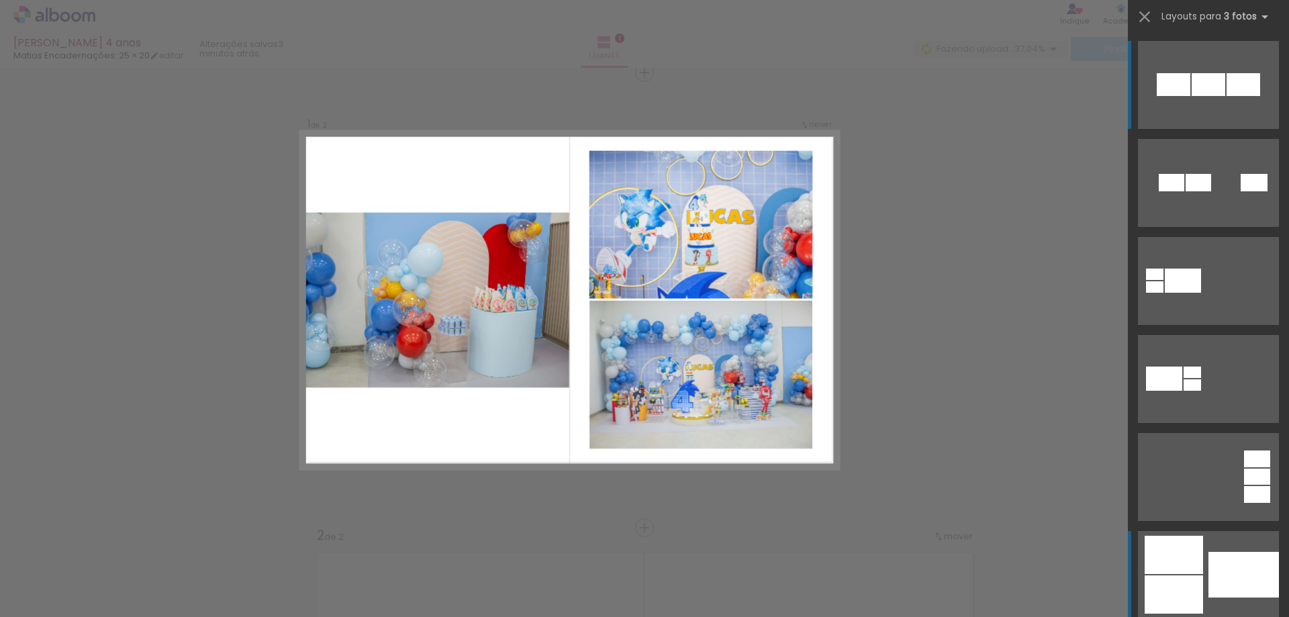
click at [1215, 584] on div at bounding box center [1244, 575] width 71 height 46
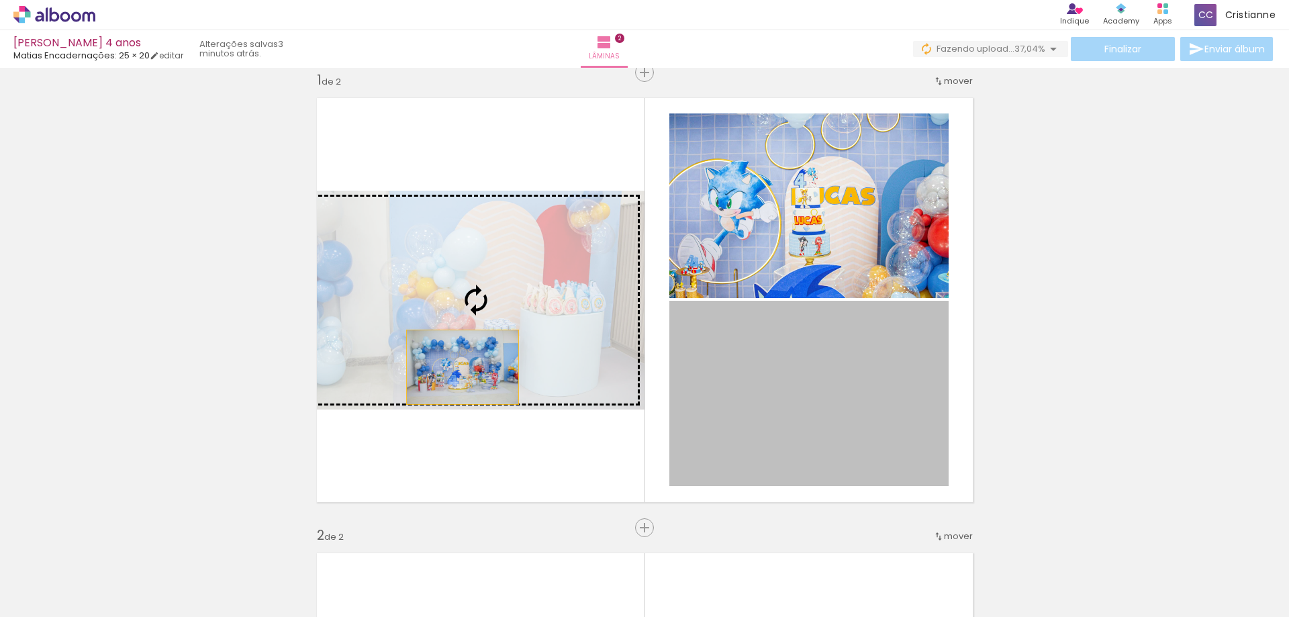
drag, startPoint x: 810, startPoint y: 449, endPoint x: 748, endPoint y: 303, distance: 158.9
click at [0, 0] on slot at bounding box center [0, 0] width 0 height 0
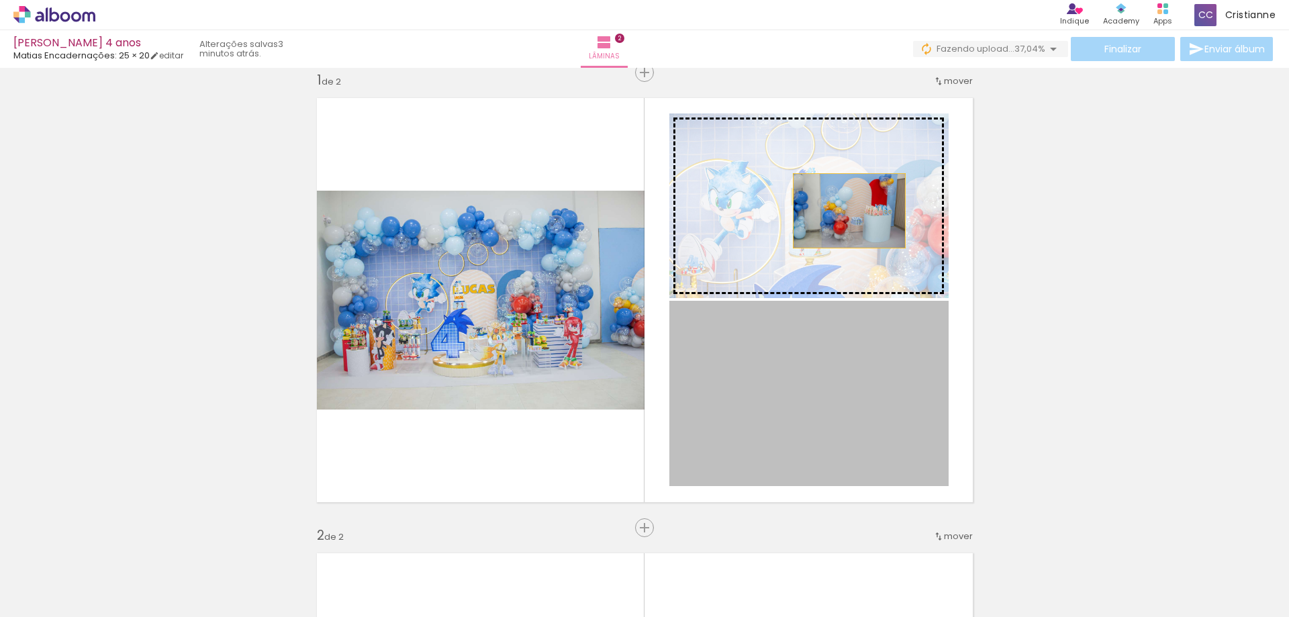
drag, startPoint x: 832, startPoint y: 401, endPoint x: 1041, endPoint y: 307, distance: 229.0
click at [0, 0] on slot at bounding box center [0, 0] width 0 height 0
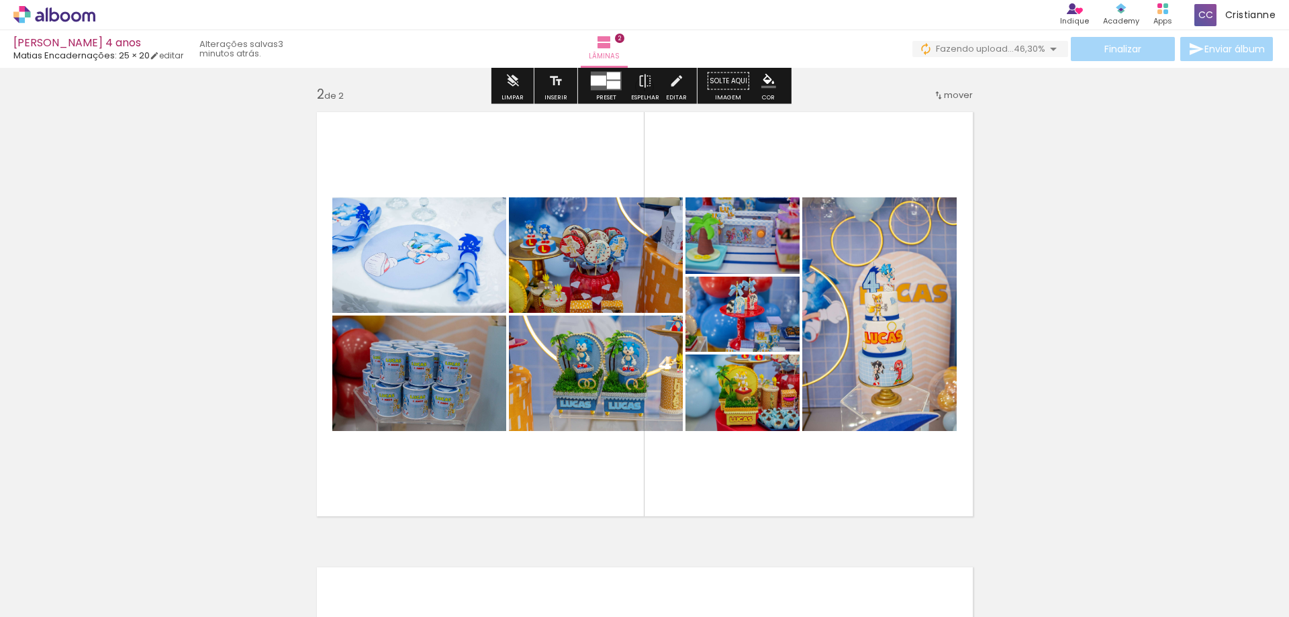
scroll to position [488, 0]
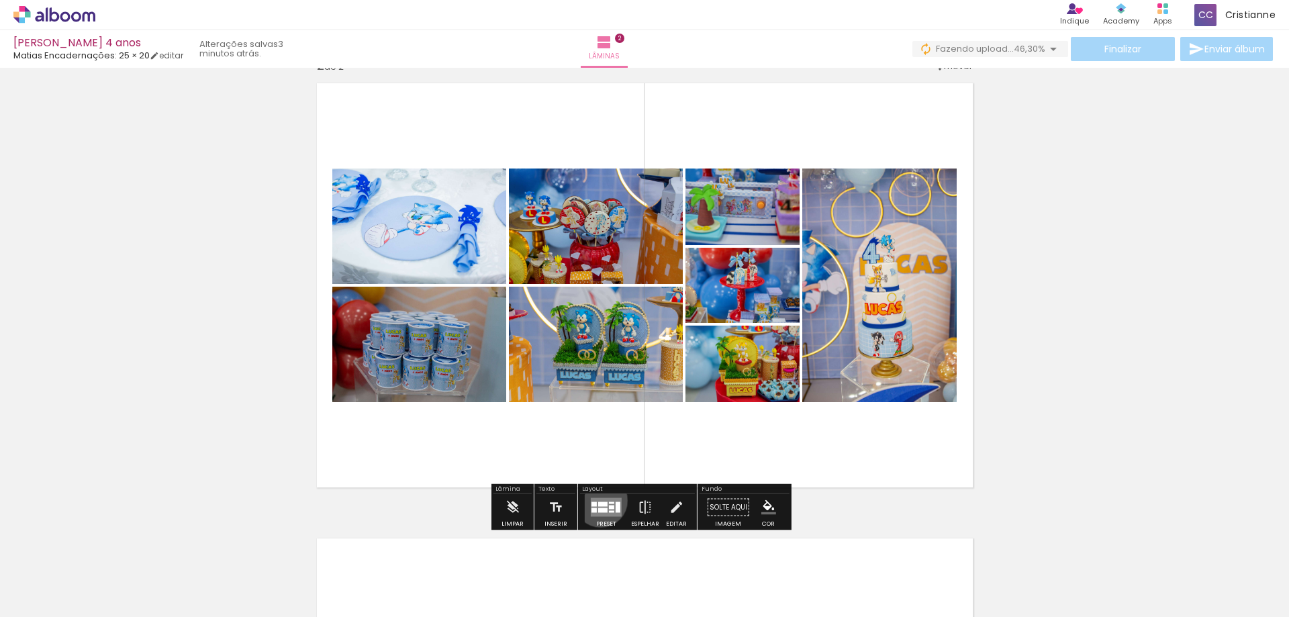
click at [598, 501] on quentale-layouter at bounding box center [606, 507] width 31 height 19
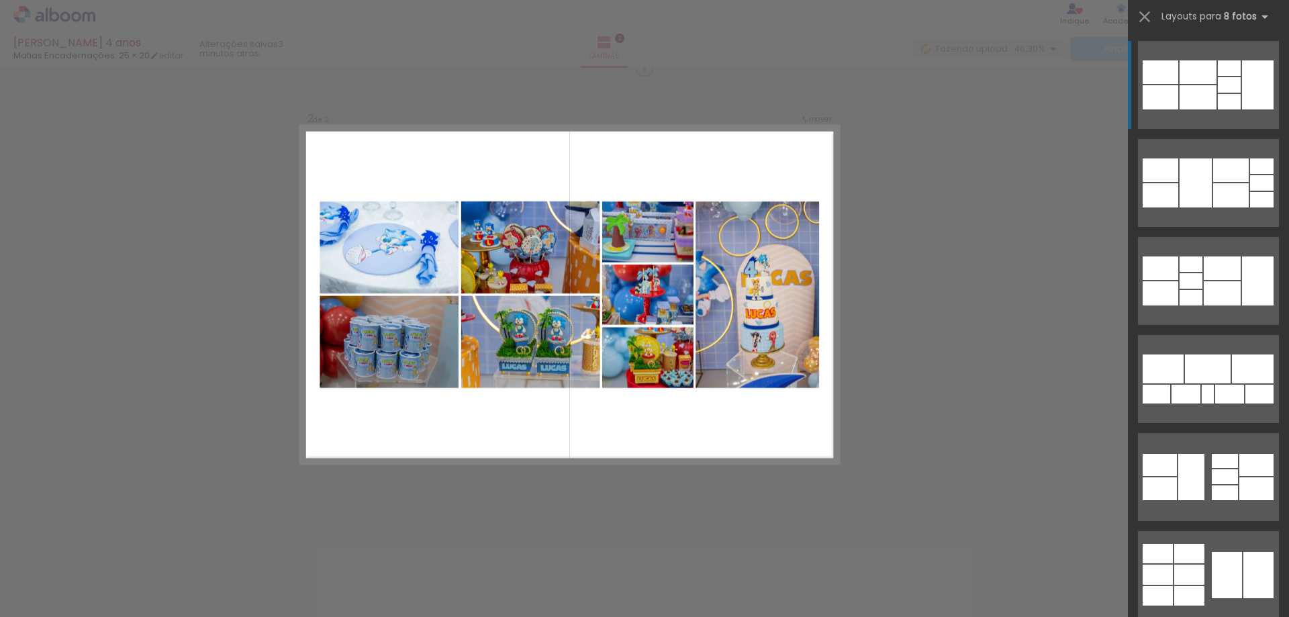
scroll to position [473, 0]
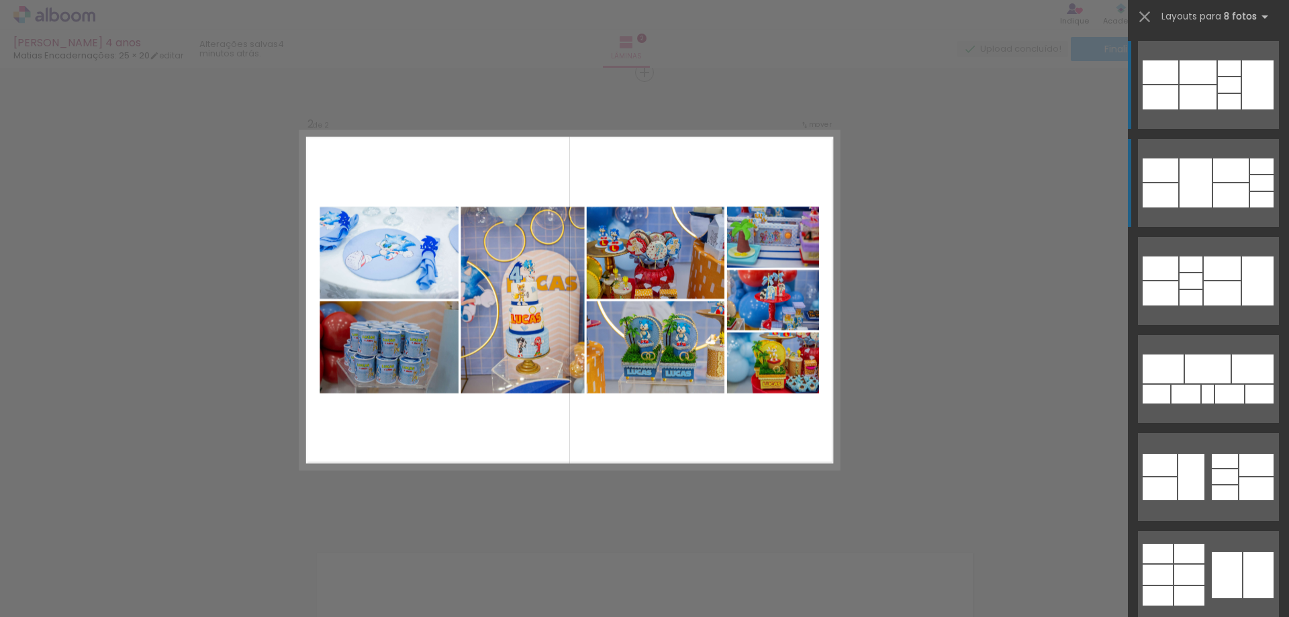
click at [1187, 193] on div at bounding box center [1196, 182] width 32 height 49
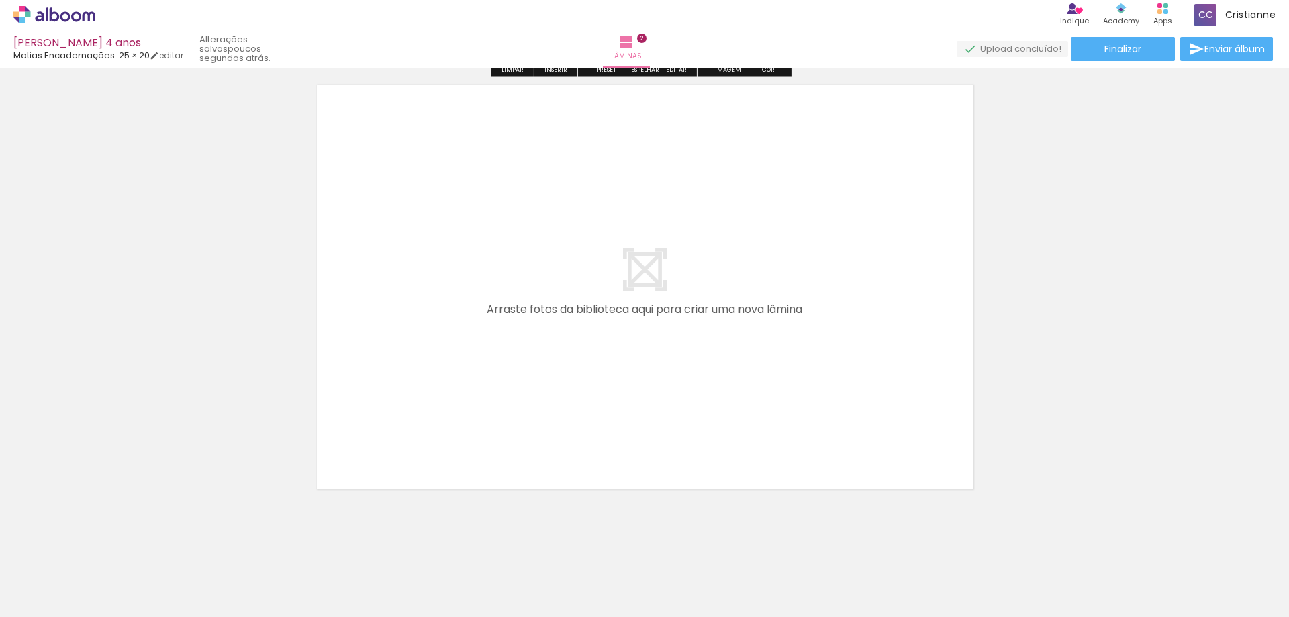
scroll to position [943, 0]
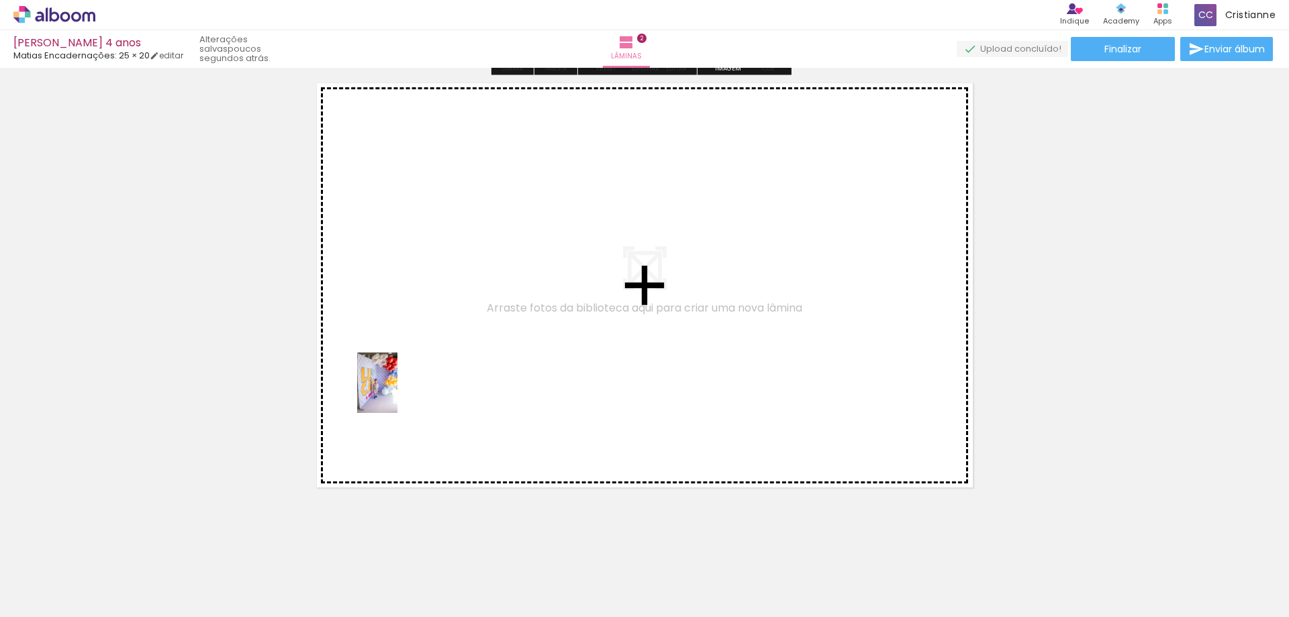
drag, startPoint x: 300, startPoint y: 569, endPoint x: 398, endPoint y: 393, distance: 201.4
click at [398, 393] on quentale-workspace at bounding box center [644, 308] width 1289 height 617
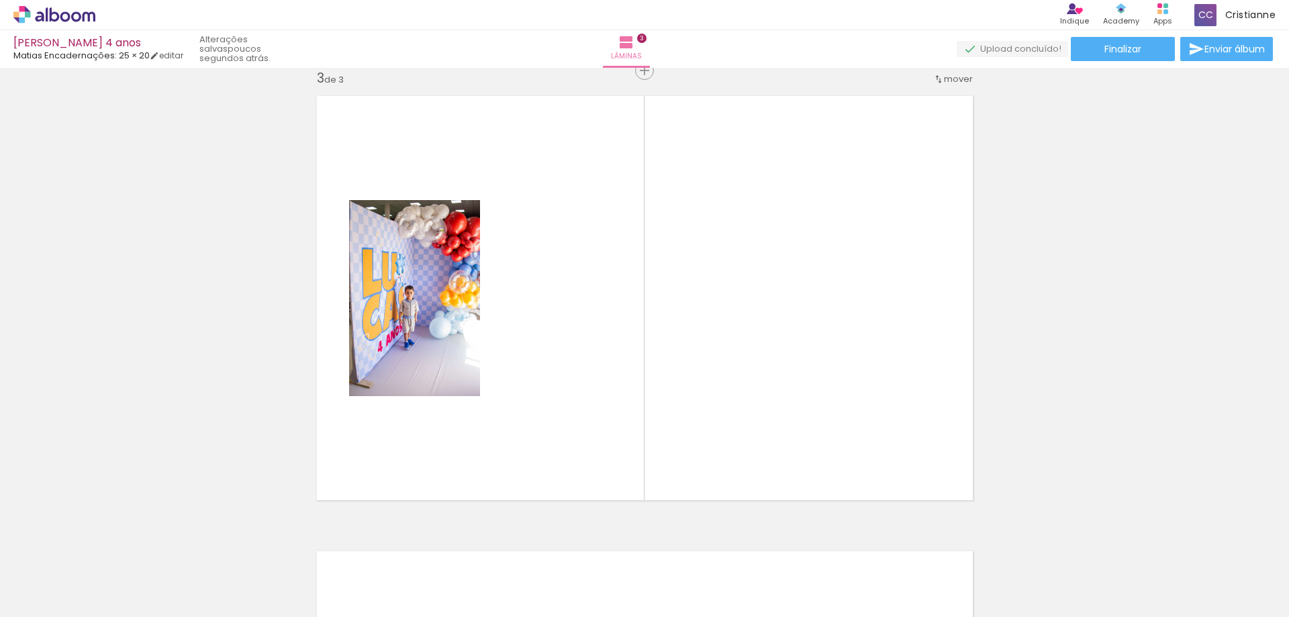
scroll to position [928, 0]
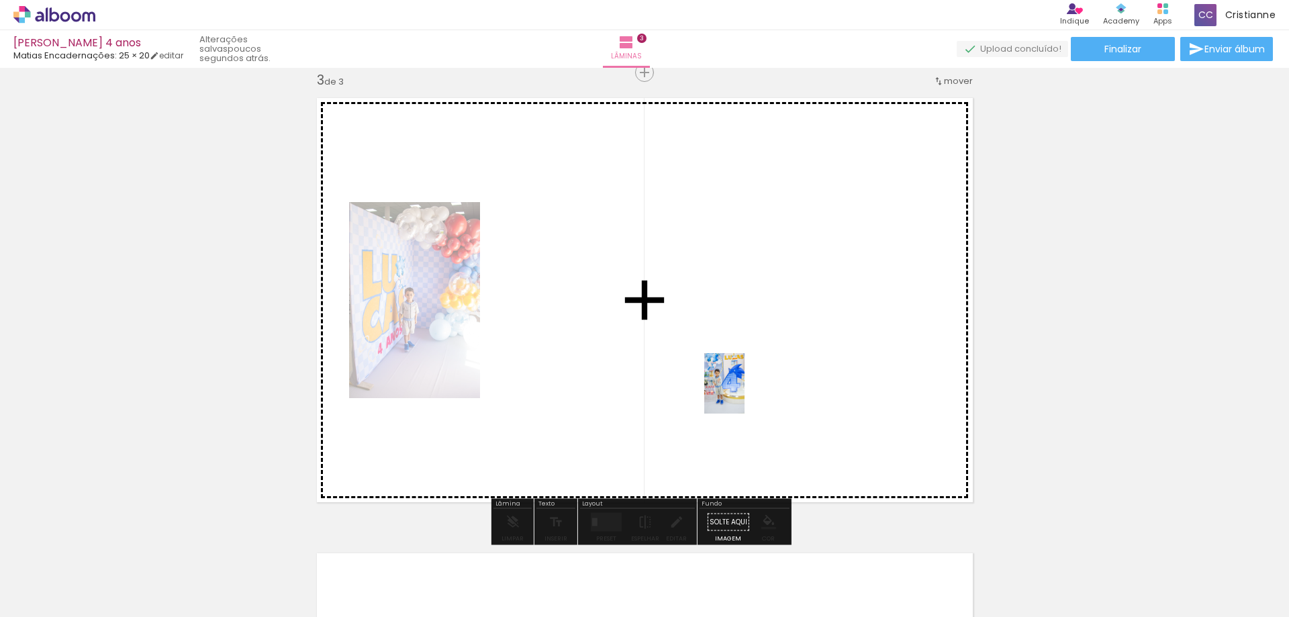
drag, startPoint x: 442, startPoint y: 584, endPoint x: 745, endPoint y: 394, distance: 357.9
click at [745, 394] on quentale-workspace at bounding box center [644, 308] width 1289 height 617
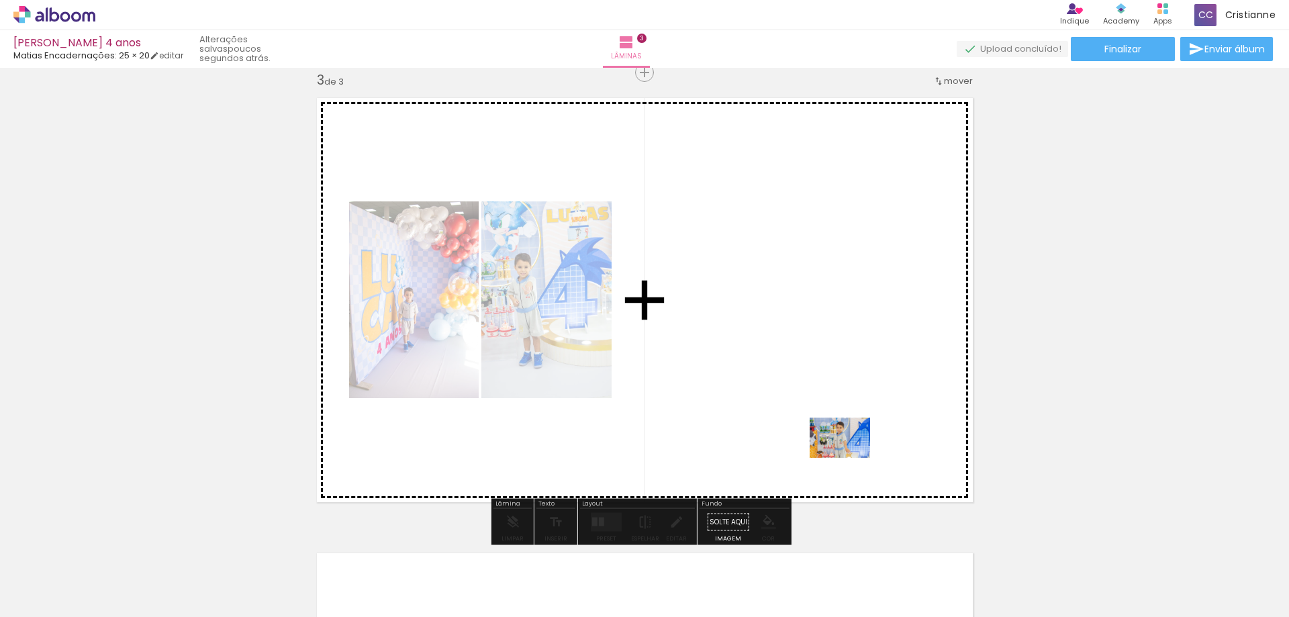
drag, startPoint x: 525, startPoint y: 590, endPoint x: 1189, endPoint y: 322, distance: 715.3
click at [871, 450] on quentale-workspace at bounding box center [644, 308] width 1289 height 617
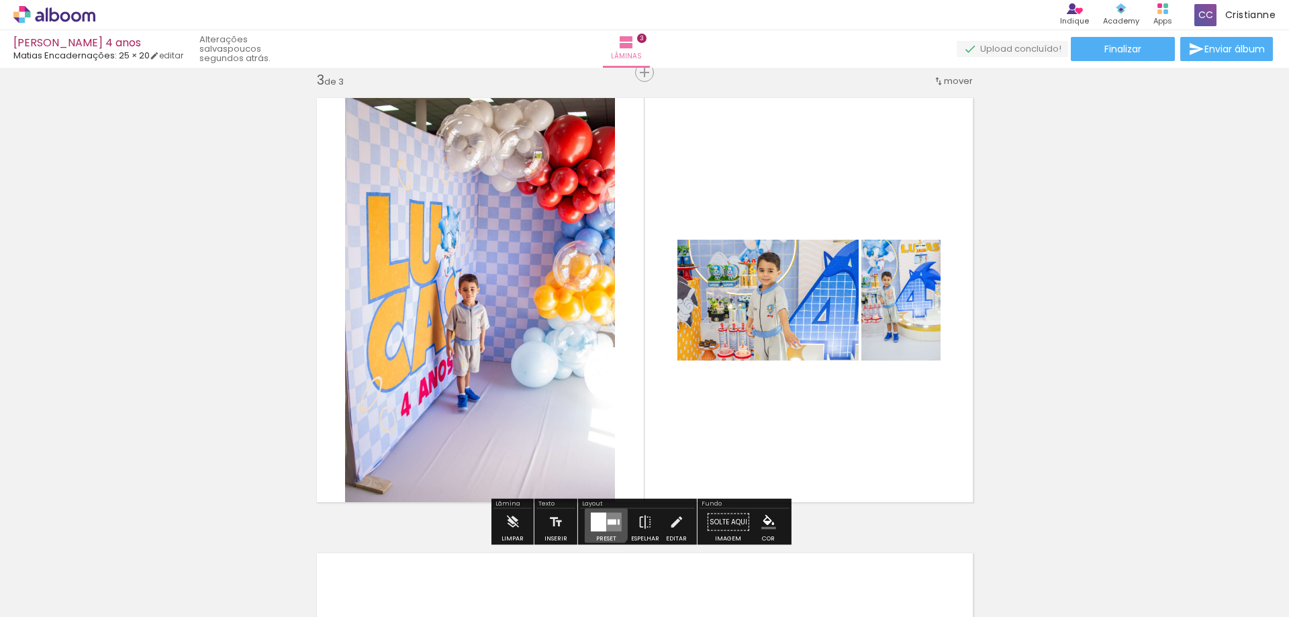
click at [599, 521] on div at bounding box center [598, 522] width 15 height 19
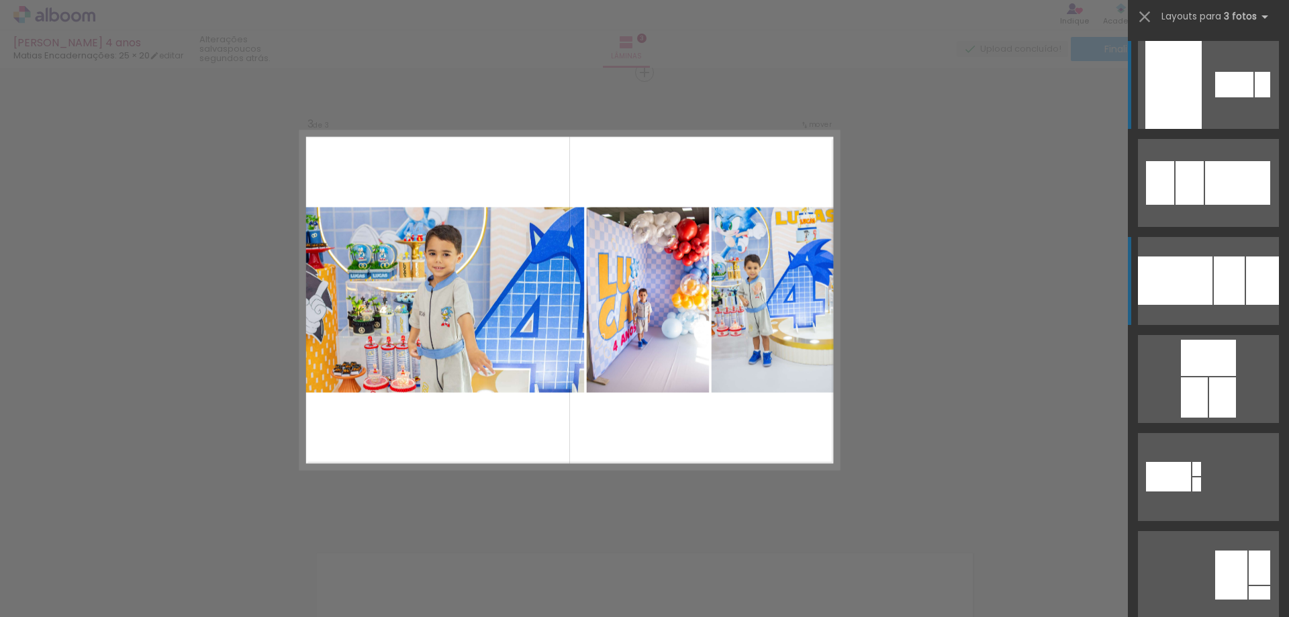
click at [1216, 97] on div at bounding box center [1235, 85] width 38 height 26
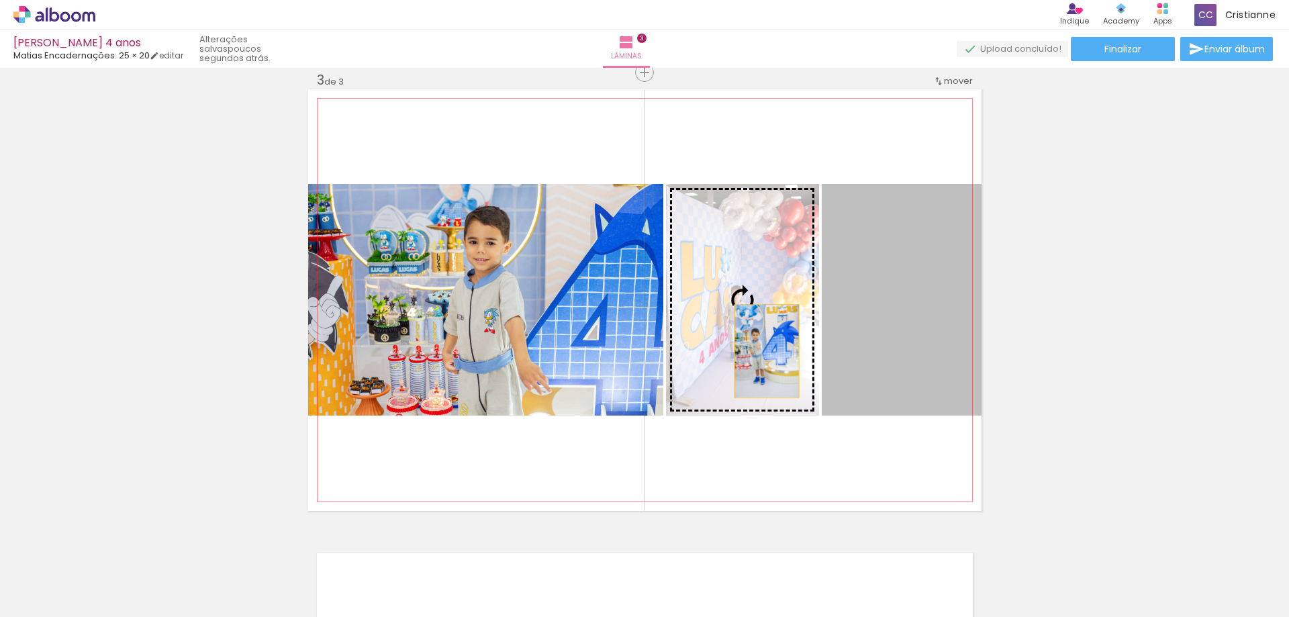
drag, startPoint x: 897, startPoint y: 351, endPoint x: 762, endPoint y: 351, distance: 135.7
click at [0, 0] on slot at bounding box center [0, 0] width 0 height 0
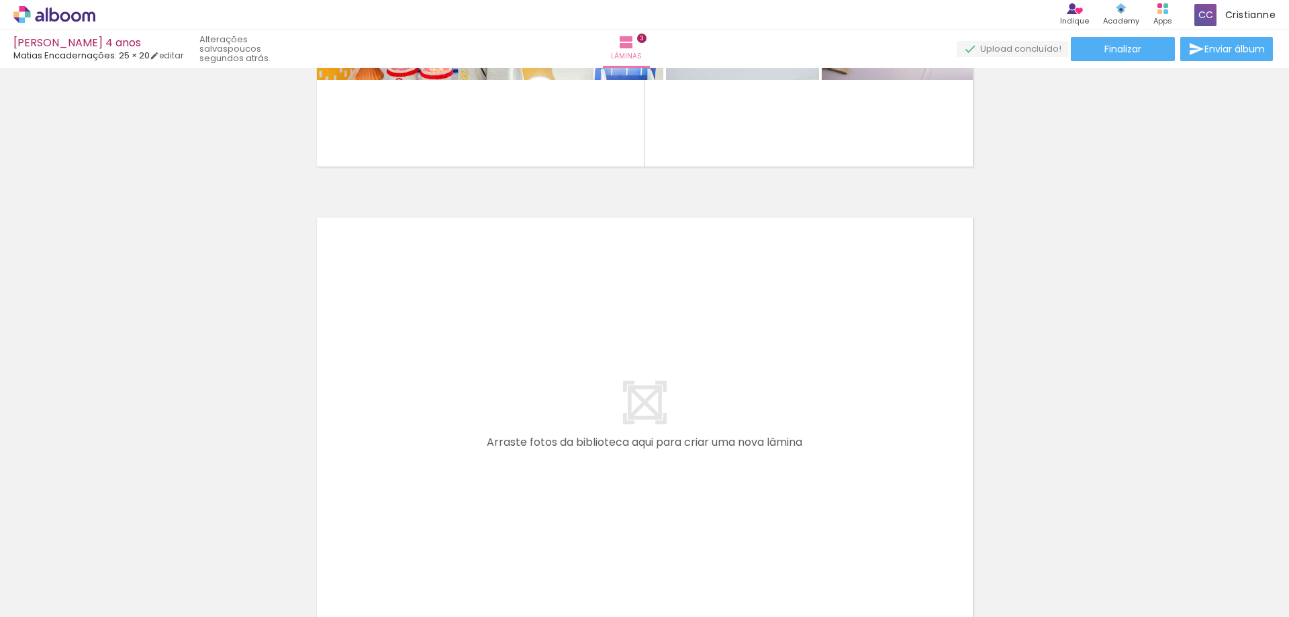
scroll to position [0, 930]
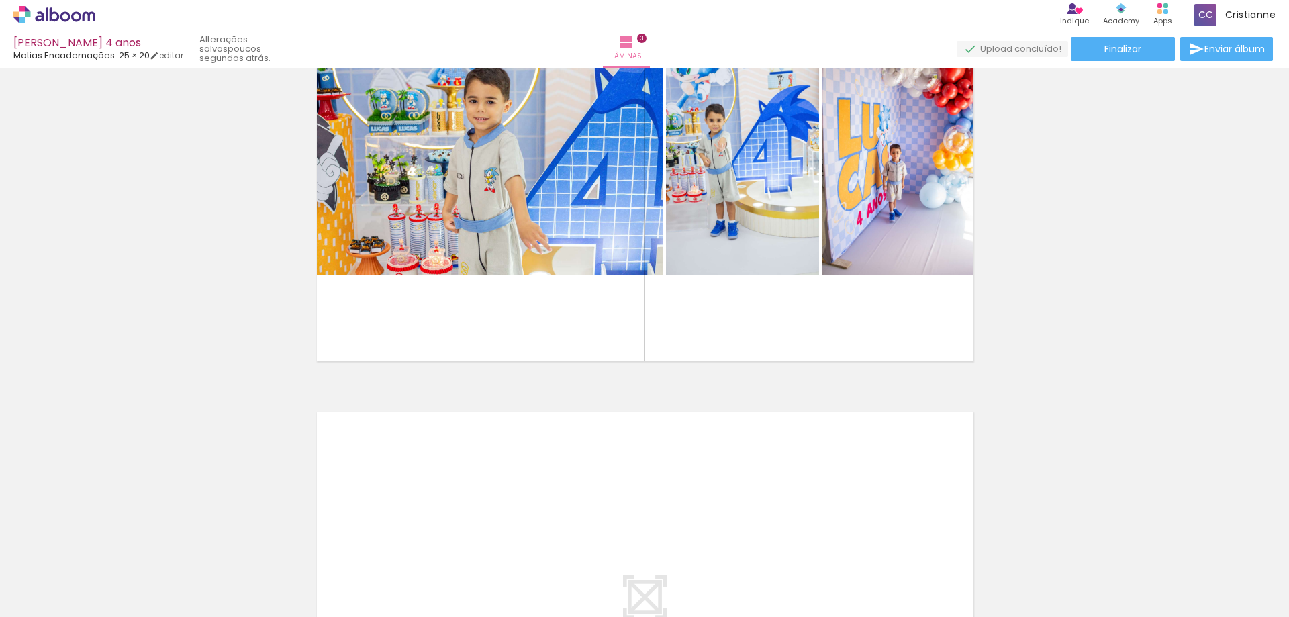
scroll to position [1062, 0]
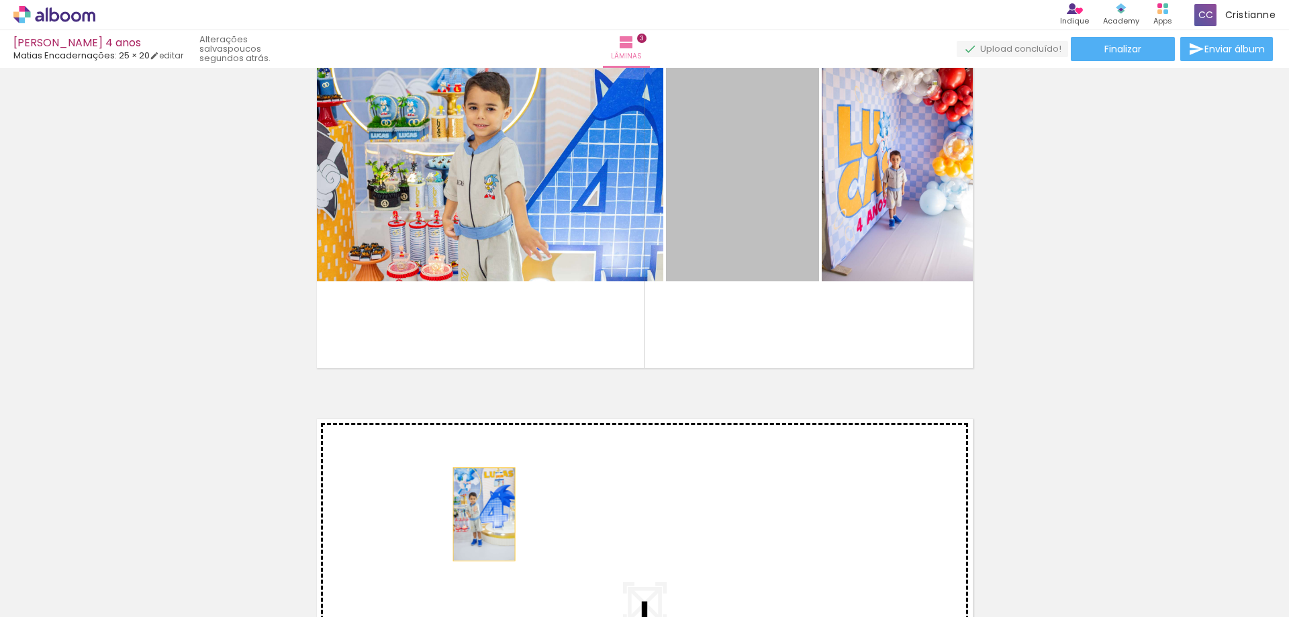
drag, startPoint x: 779, startPoint y: 249, endPoint x: 881, endPoint y: 225, distance: 104.9
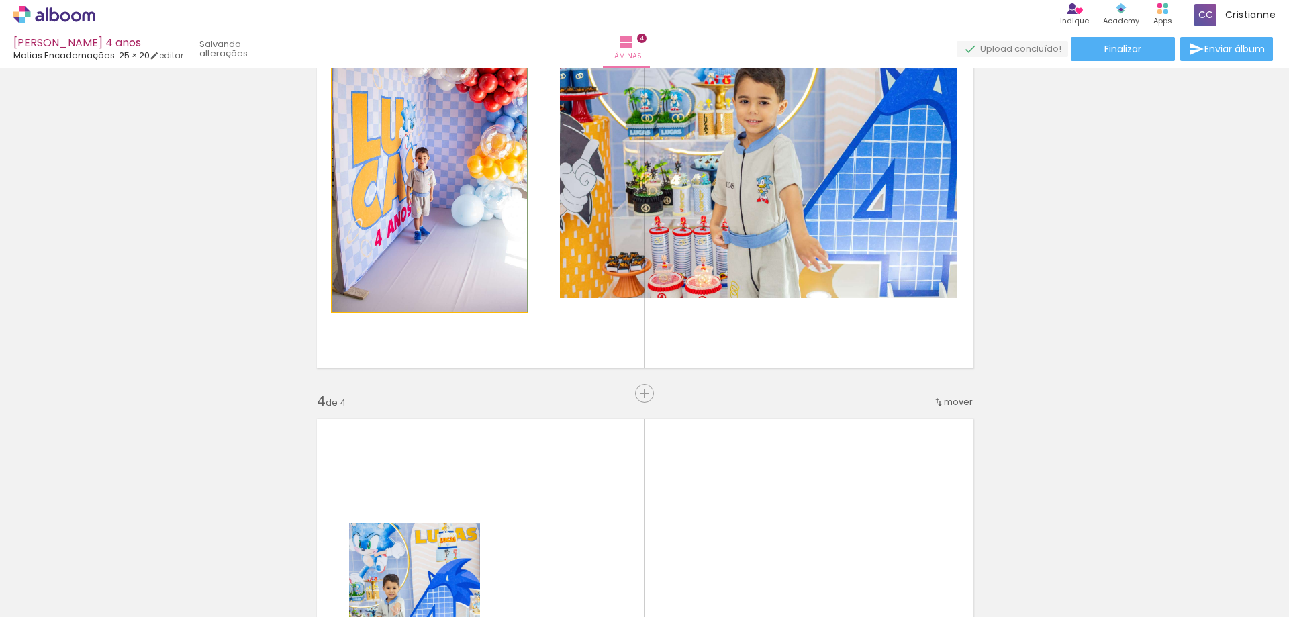
scroll to position [1383, 0]
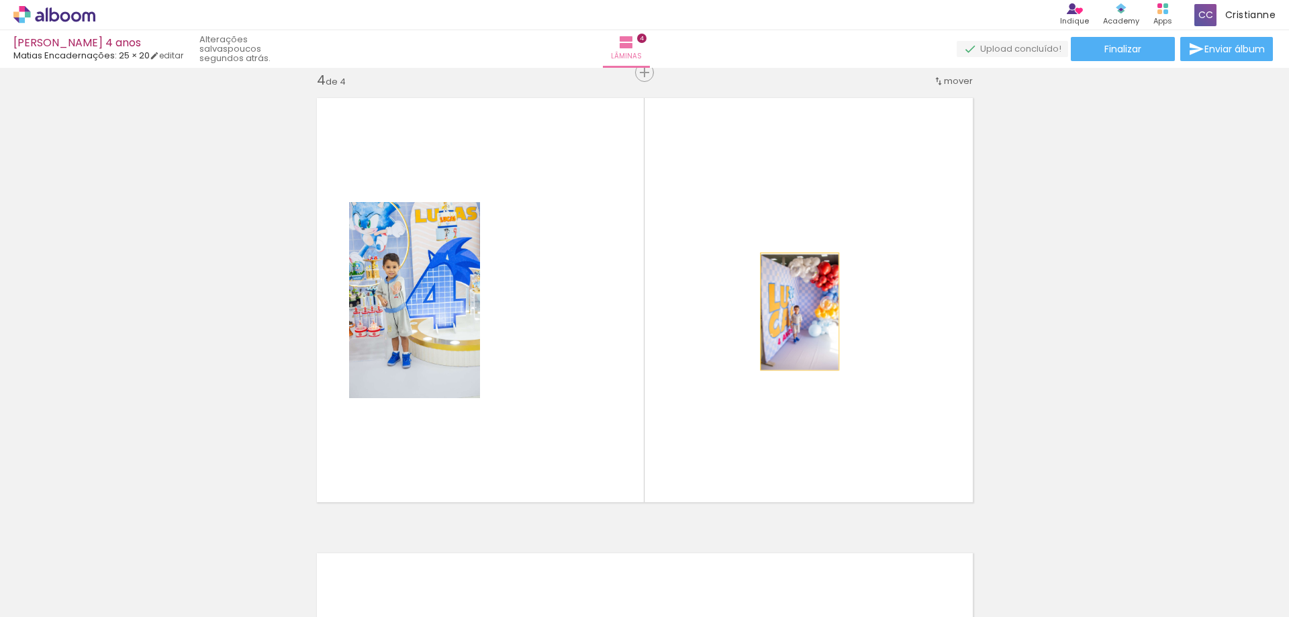
drag, startPoint x: 881, startPoint y: 225, endPoint x: 1170, endPoint y: 633, distance: 500.1
click at [1170, 616] on html "link( href="../../bower_components/polymer/polymer.html" rel="import" ) picture…" at bounding box center [644, 308] width 1289 height 617
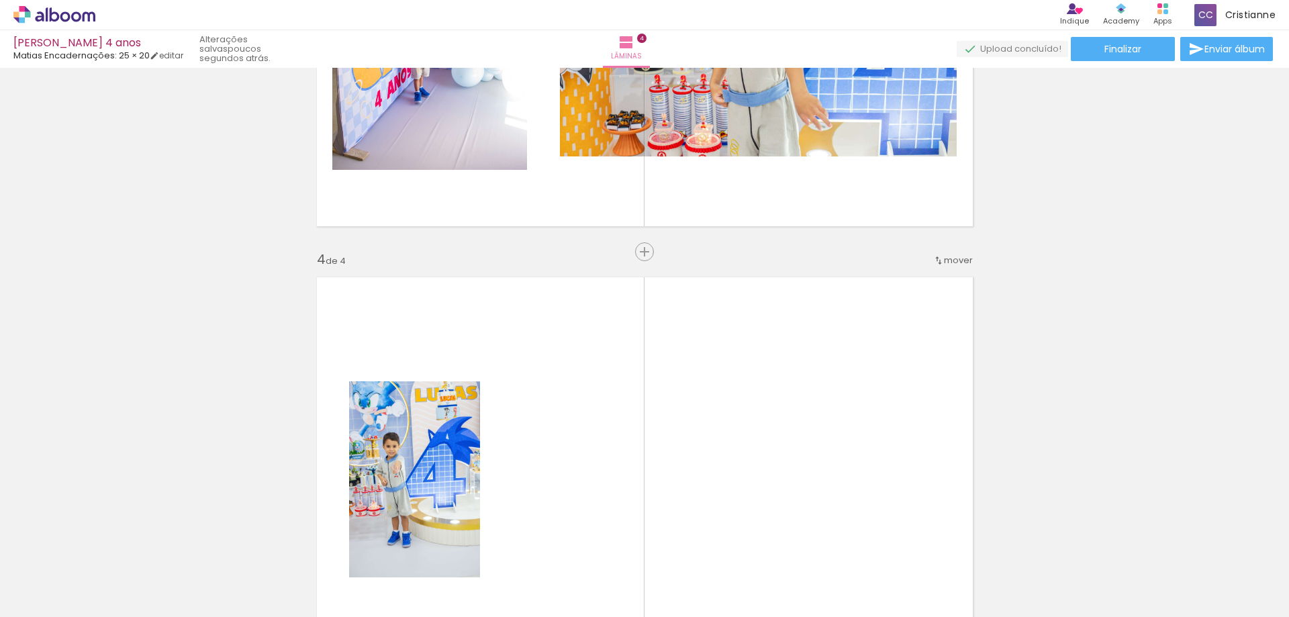
scroll to position [1048, 0]
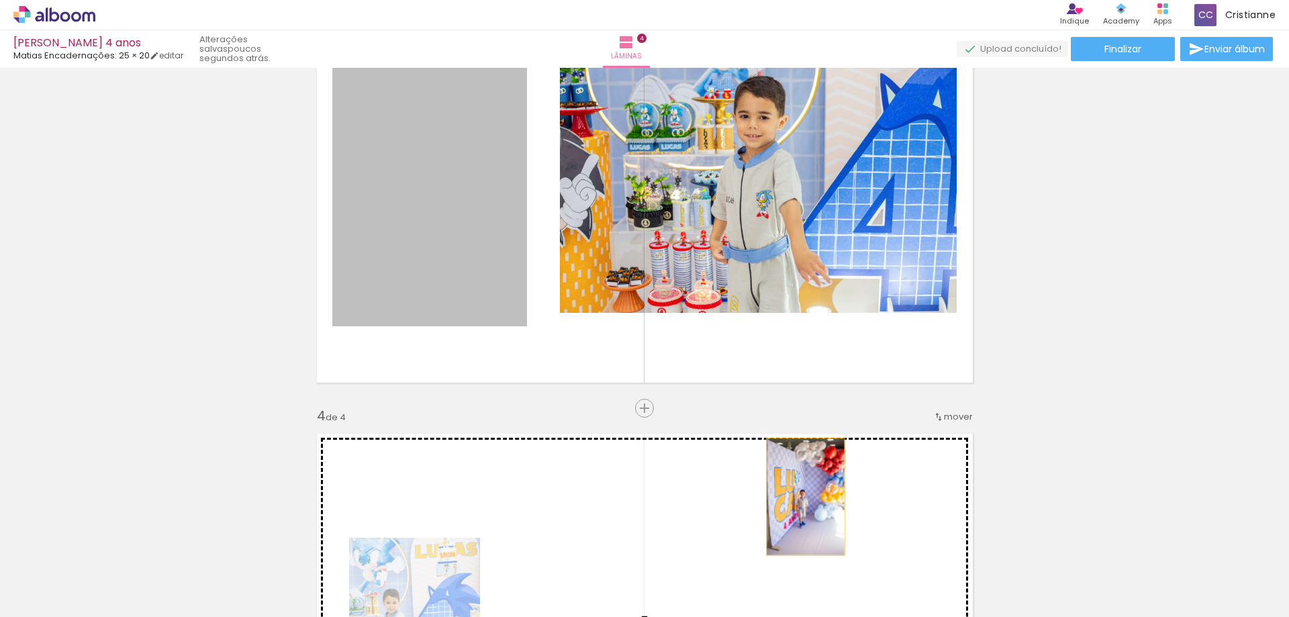
drag, startPoint x: 435, startPoint y: 239, endPoint x: 801, endPoint y: 497, distance: 447.7
click at [801, 497] on div "Inserir lâmina 1 de 4 Inserir lâmina 2 de 4 Inserir lâmina 3 de 4 Inserir lâmin…" at bounding box center [644, 163] width 1289 height 2277
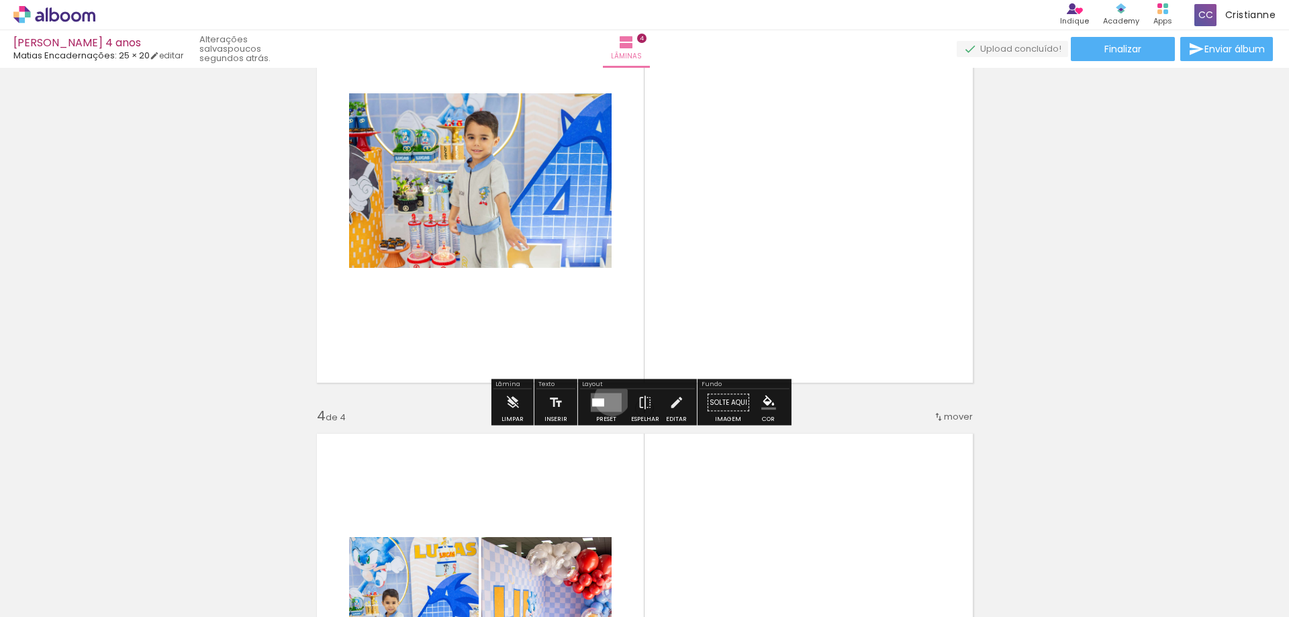
click at [609, 398] on quentale-layouter at bounding box center [606, 403] width 31 height 19
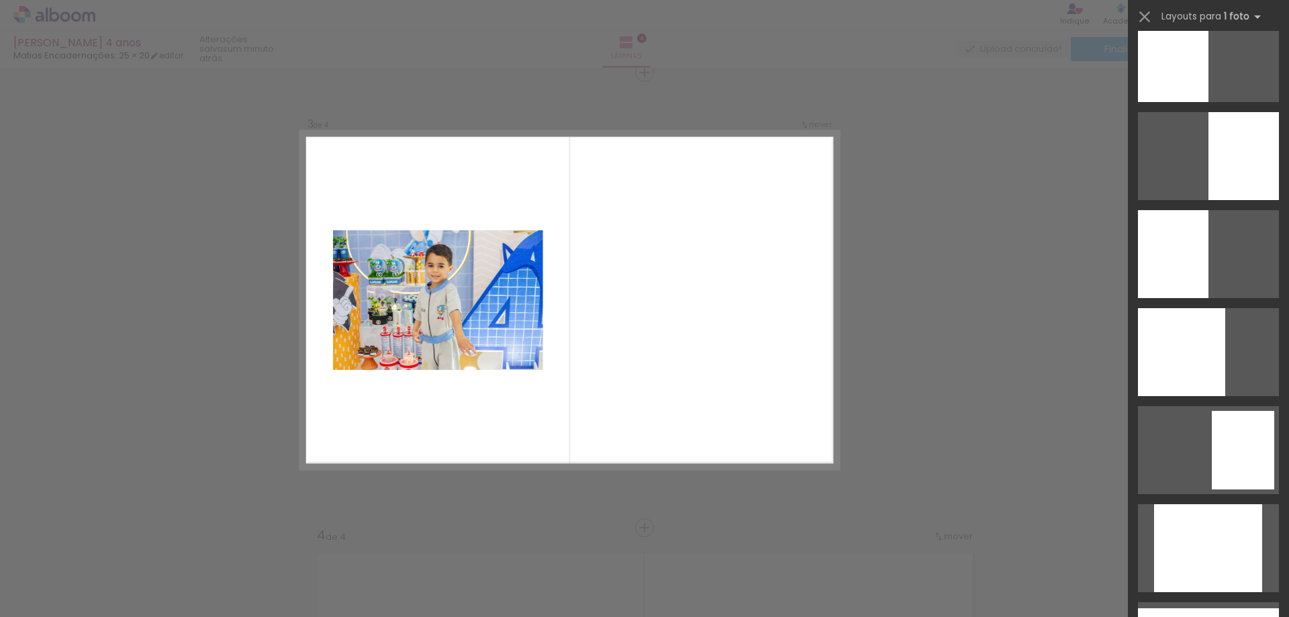
scroll to position [0, 54]
click at [1150, 15] on iron-icon at bounding box center [1145, 16] width 19 height 19
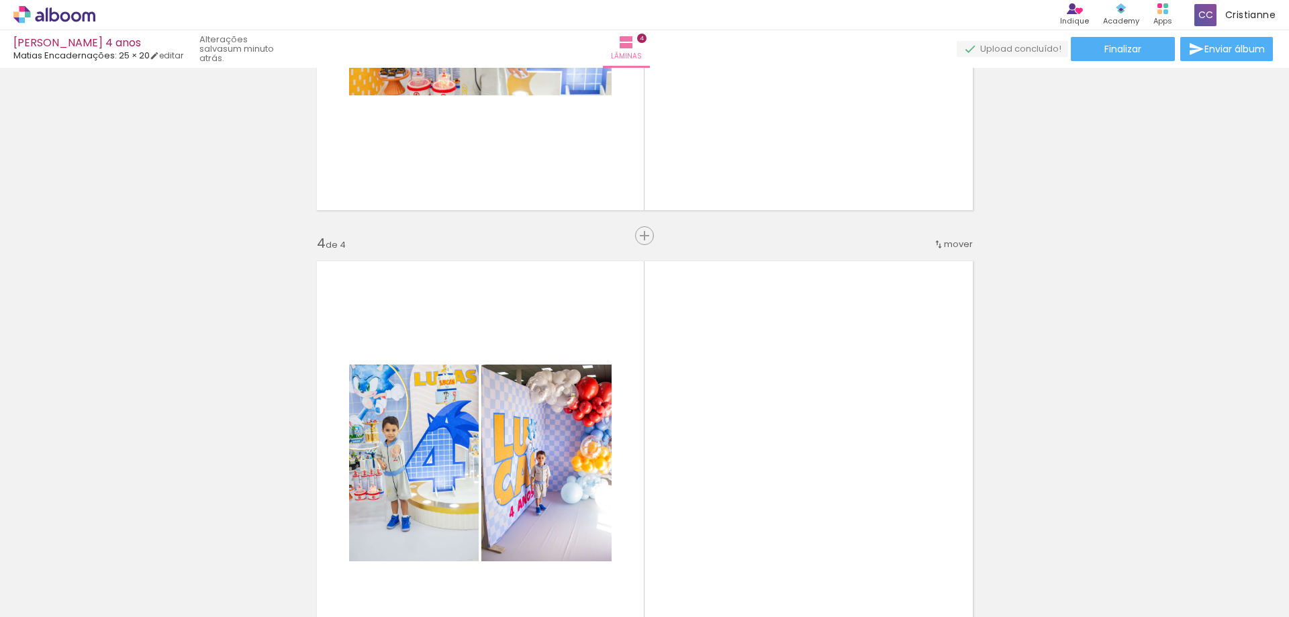
scroll to position [1197, 0]
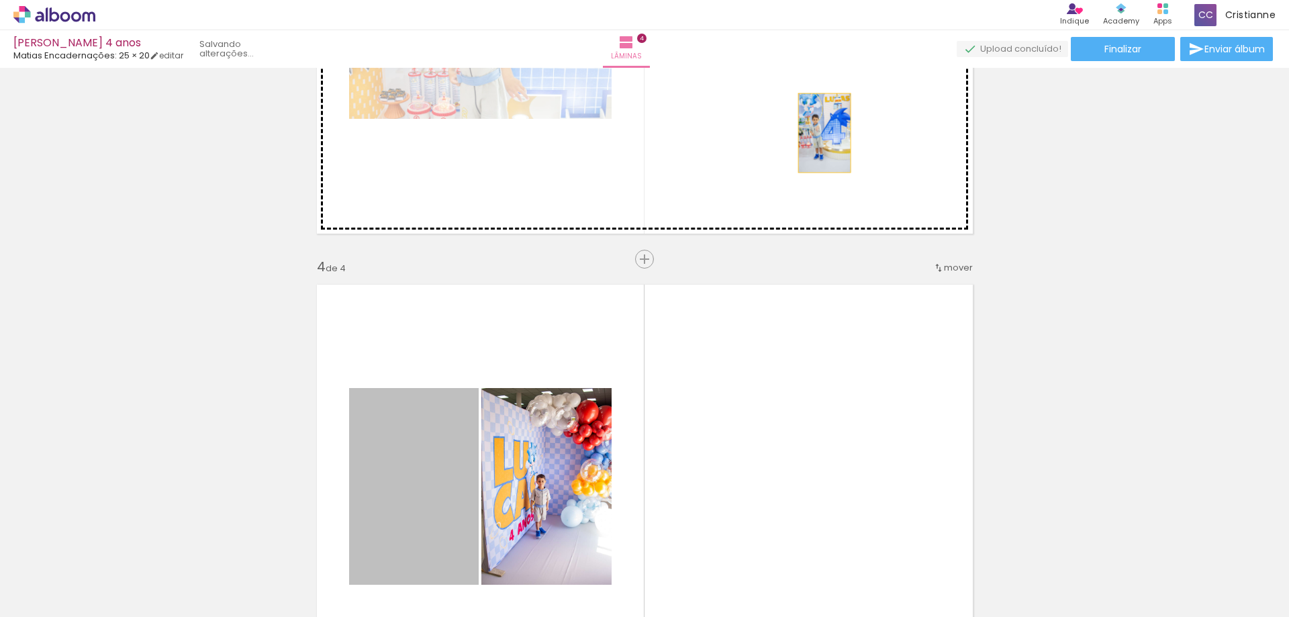
drag, startPoint x: 410, startPoint y: 492, endPoint x: 819, endPoint y: 133, distance: 544.9
click at [819, 133] on div "Inserir lâmina 1 de 4 Inserir lâmina 2 de 4 Inserir lâmina 3 de 4 Inserir lâmin…" at bounding box center [644, 14] width 1289 height 2277
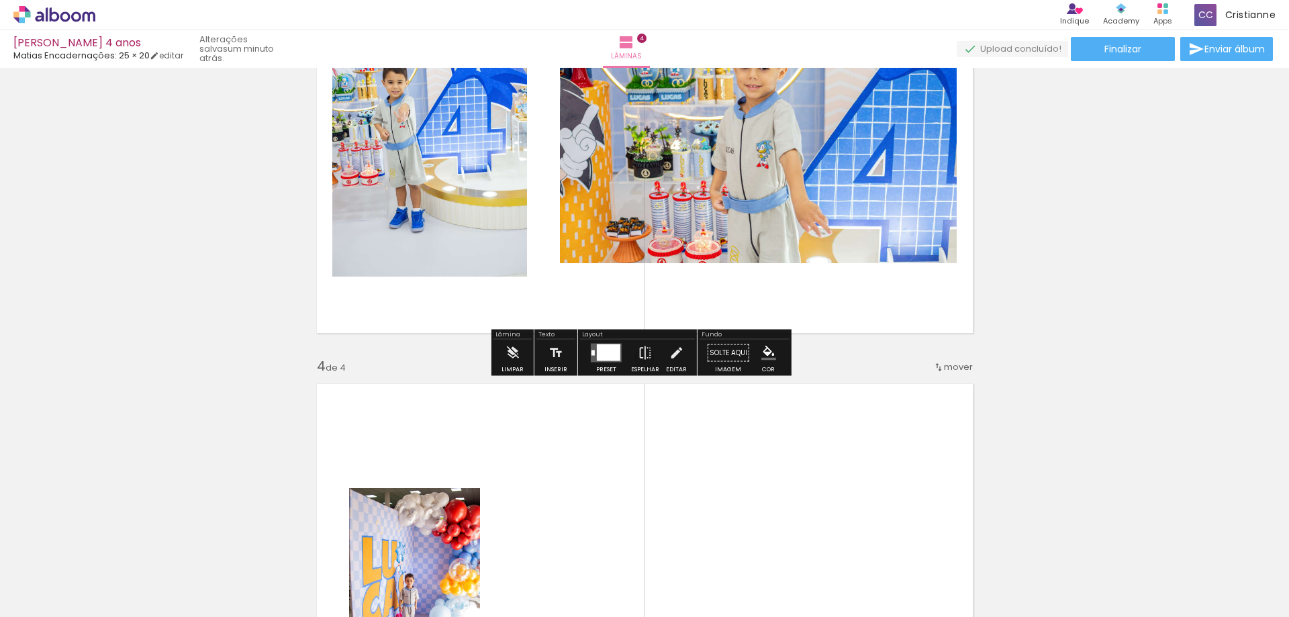
scroll to position [995, 0]
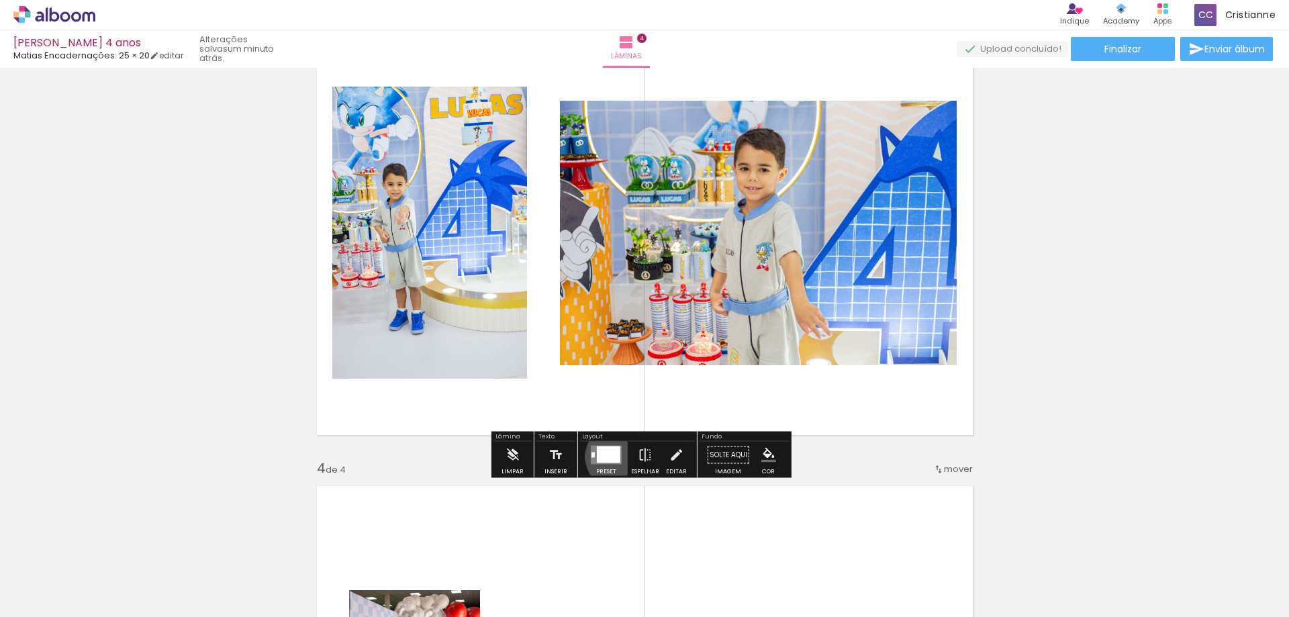
click at [616, 457] on div at bounding box center [609, 455] width 24 height 17
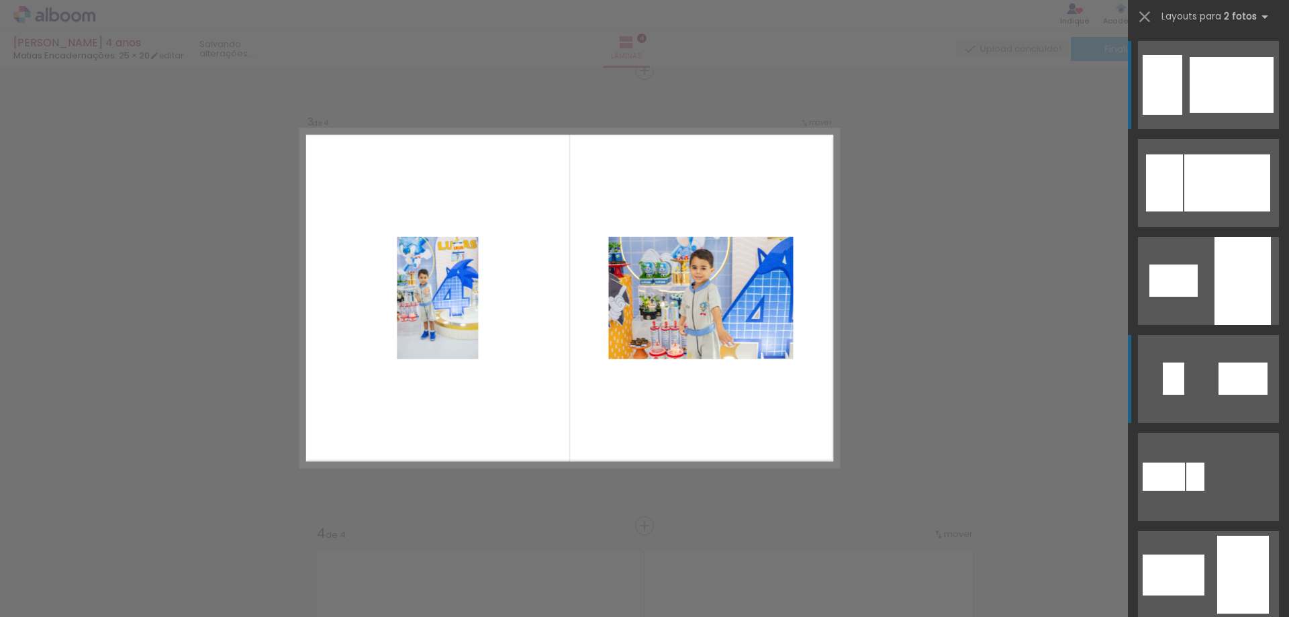
scroll to position [928, 0]
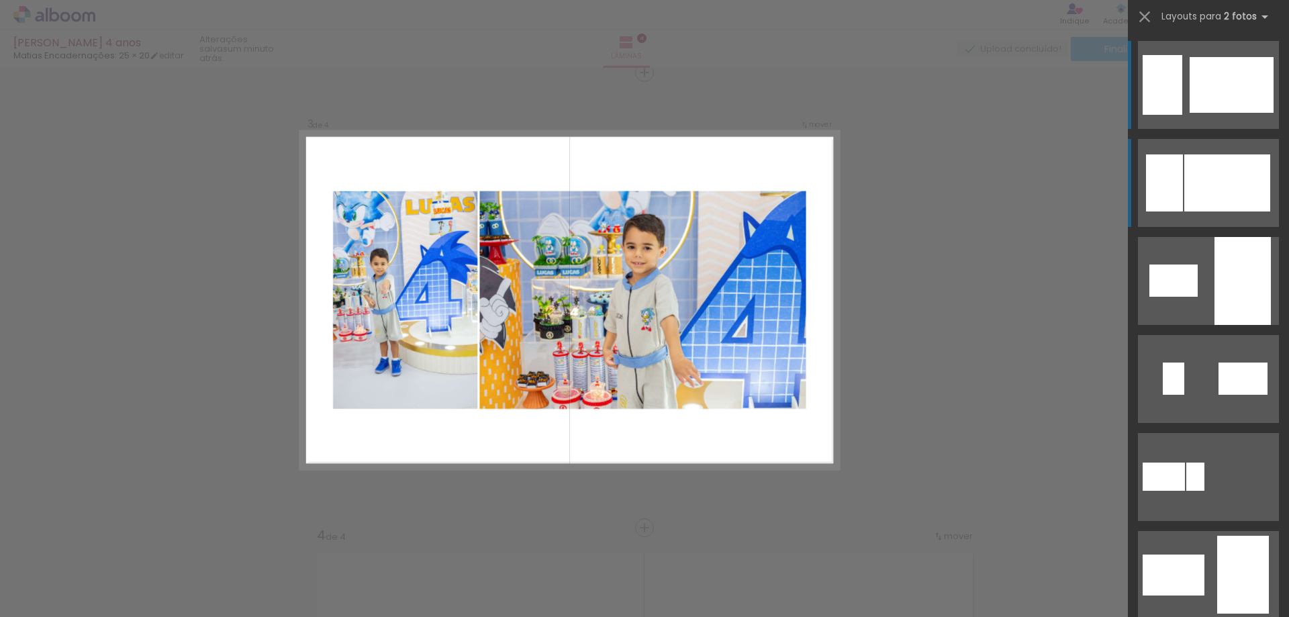
click at [1214, 200] on div at bounding box center [1228, 182] width 86 height 57
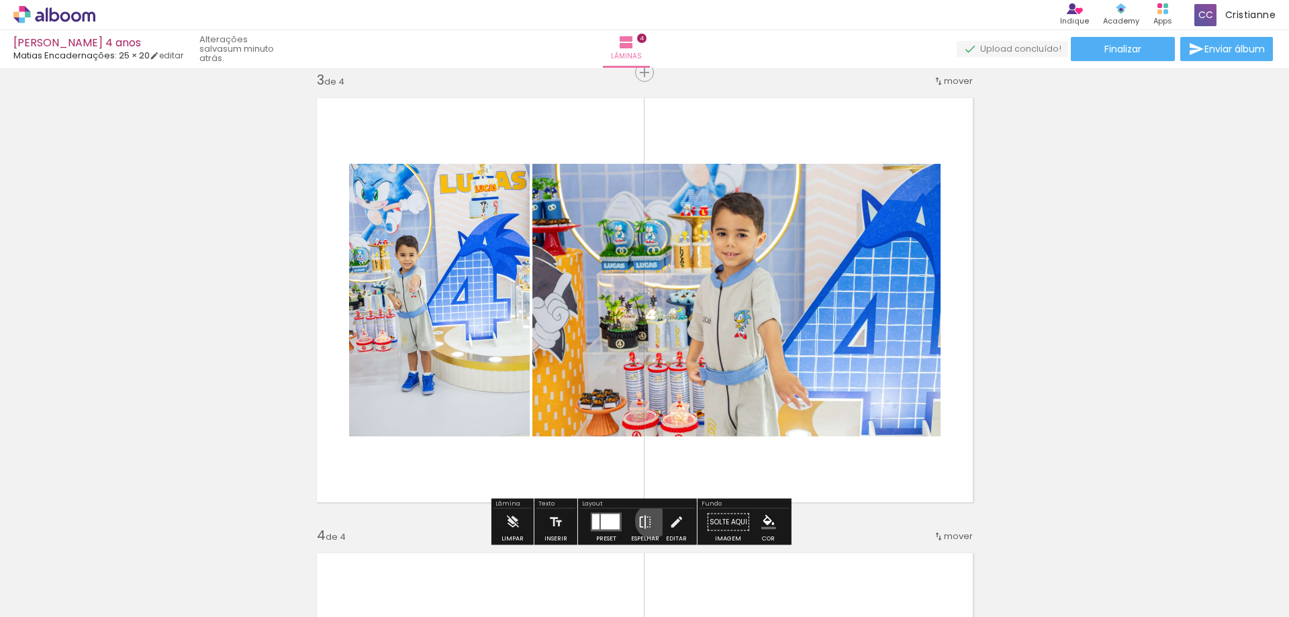
click at [649, 521] on paper-button "Espelhar" at bounding box center [645, 526] width 35 height 34
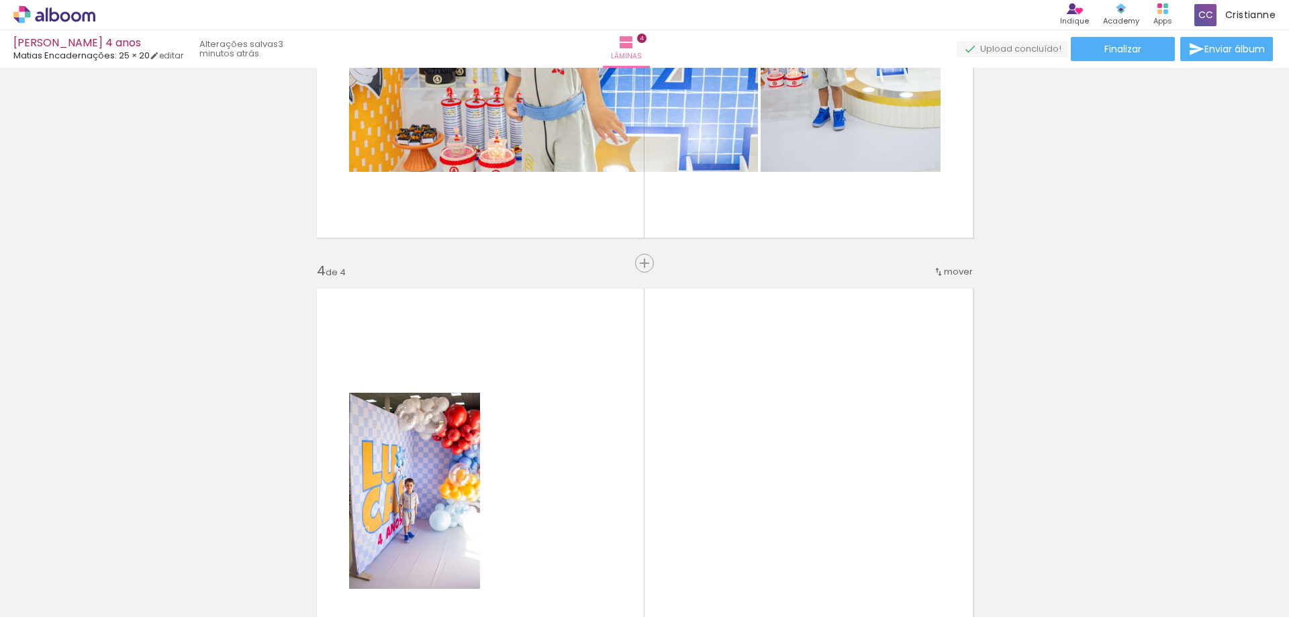
scroll to position [1264, 0]
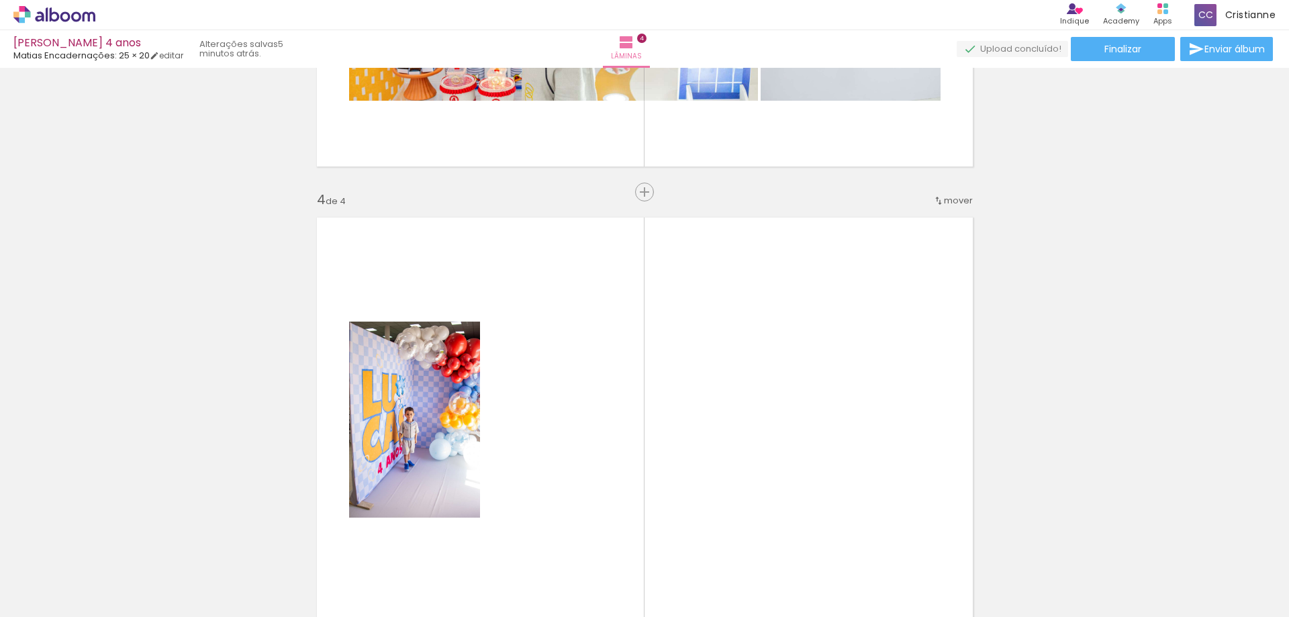
drag, startPoint x: 730, startPoint y: 421, endPoint x: 735, endPoint y: 452, distance: 31.4
click at [735, 452] on quentale-layouter at bounding box center [645, 420] width 674 height 422
click at [67, 597] on span "Adicionar Fotos" at bounding box center [48, 599] width 40 height 15
click at [0, 0] on input "file" at bounding box center [0, 0] width 0 height 0
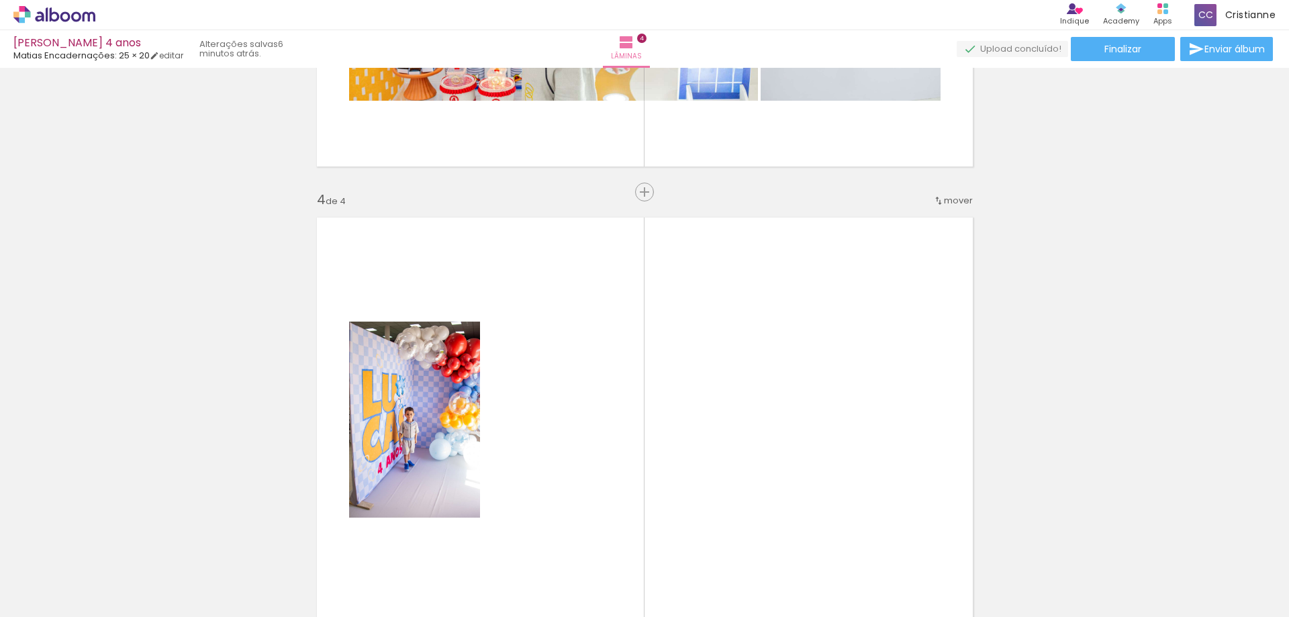
click at [51, 604] on span "Adicionar Fotos" at bounding box center [48, 599] width 40 height 15
click at [0, 0] on input "file" at bounding box center [0, 0] width 0 height 0
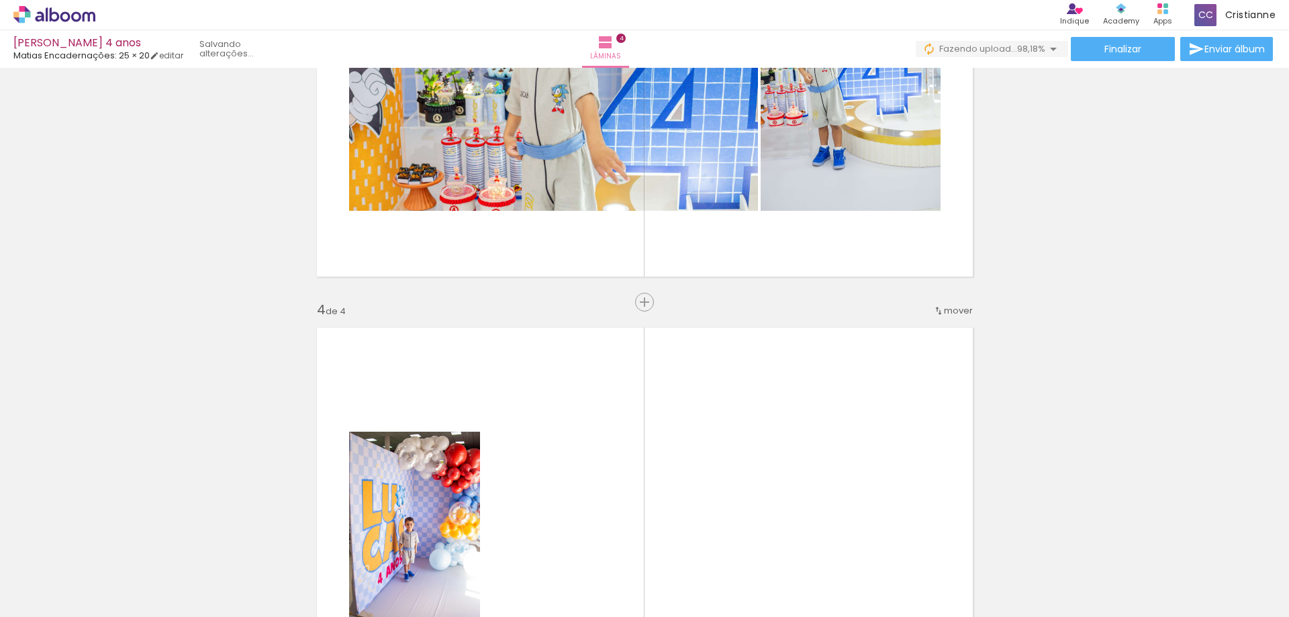
scroll to position [1197, 0]
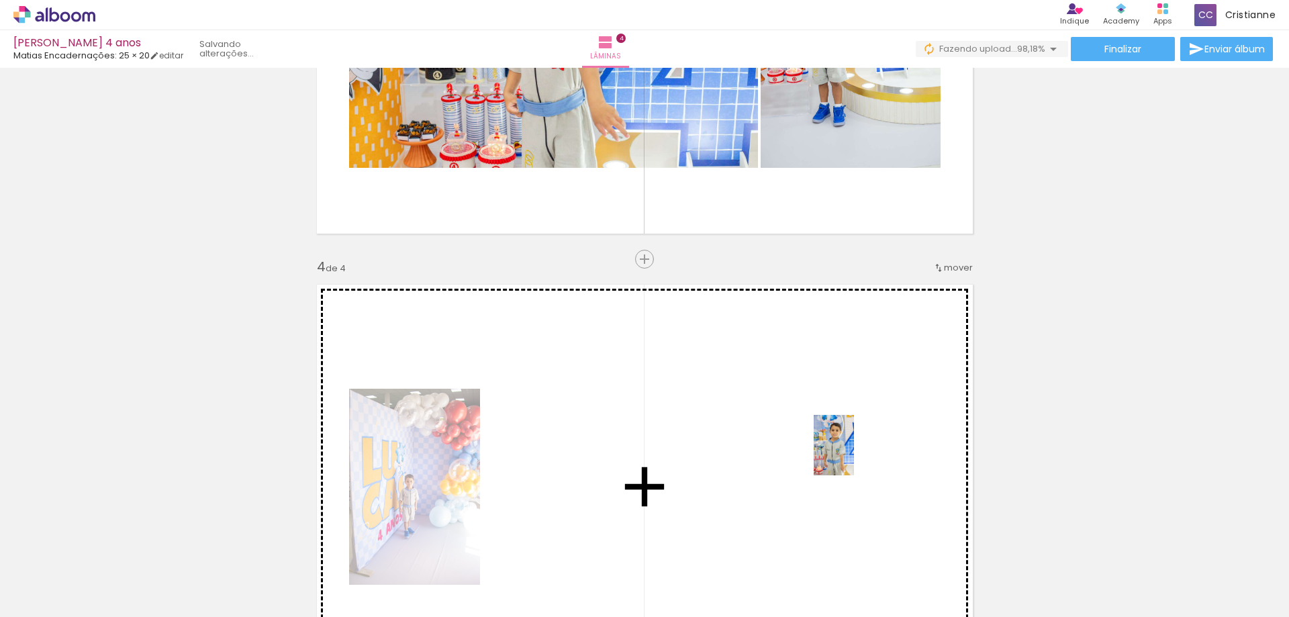
drag, startPoint x: 1235, startPoint y: 575, endPoint x: 854, endPoint y: 455, distance: 399.1
click at [854, 455] on quentale-workspace at bounding box center [644, 308] width 1289 height 617
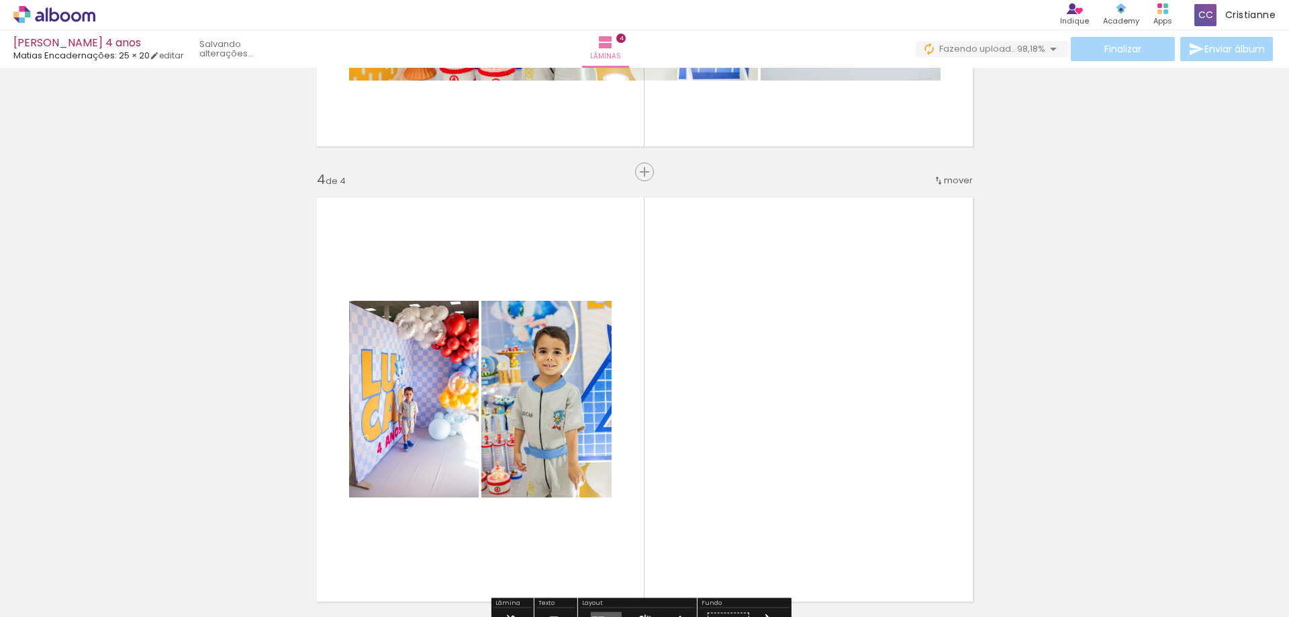
scroll to position [1398, 0]
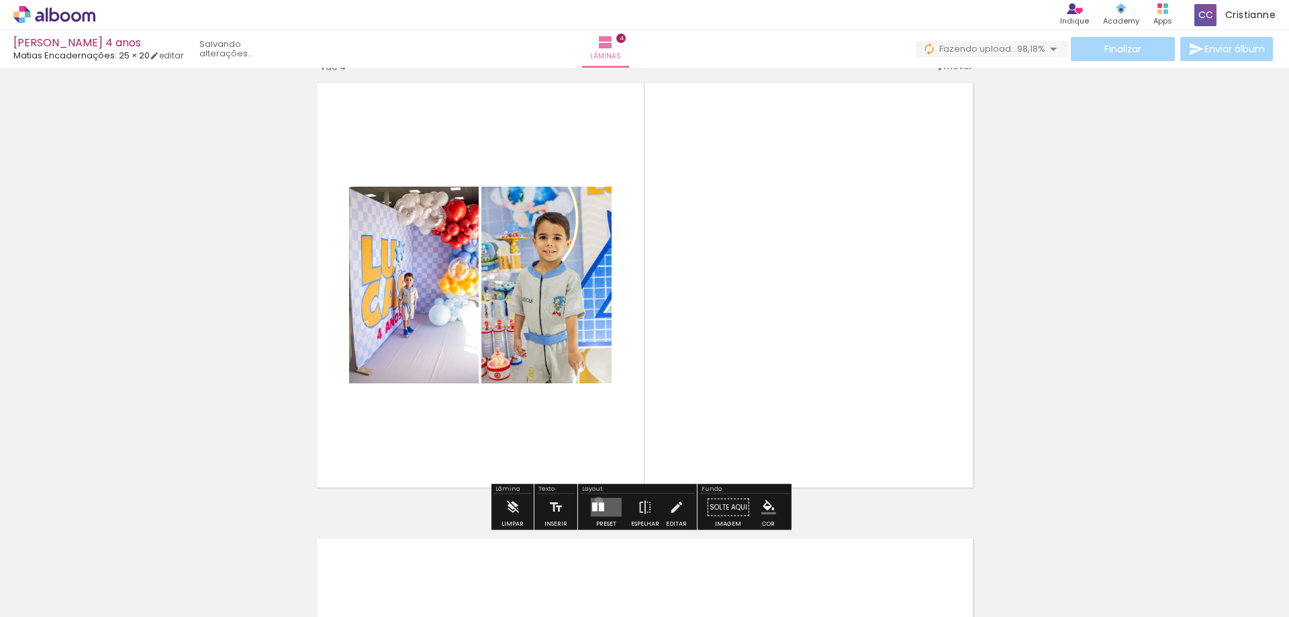
click at [596, 501] on quentale-layouter at bounding box center [606, 507] width 31 height 19
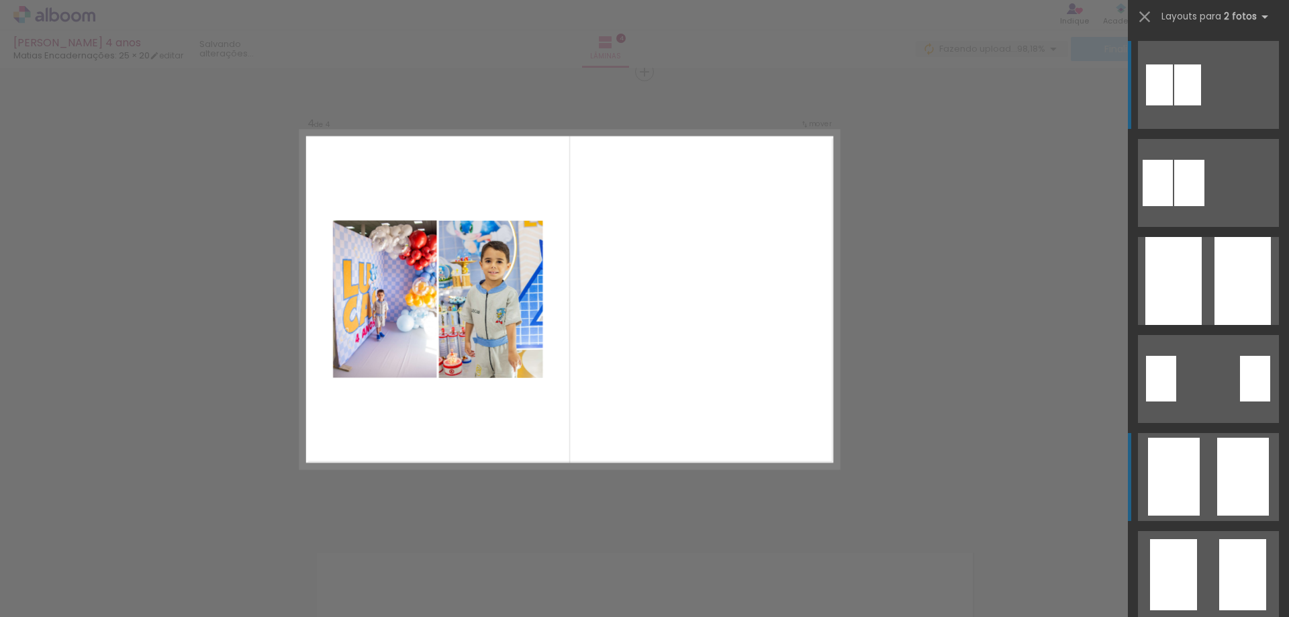
scroll to position [1383, 0]
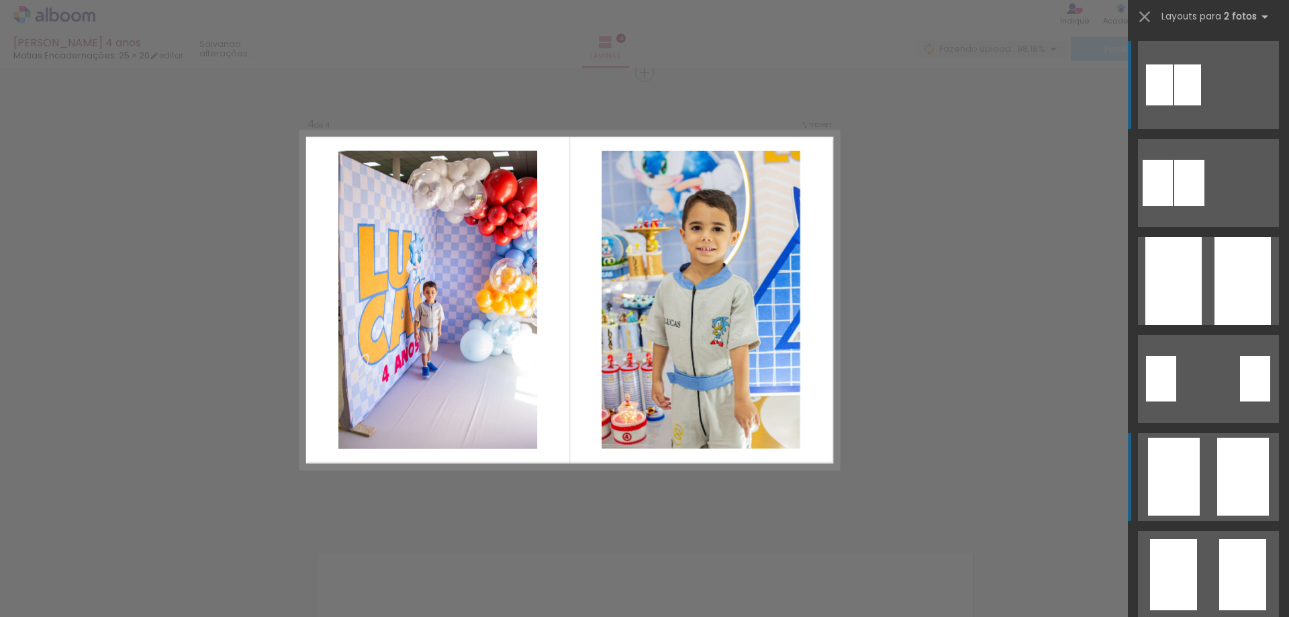
click at [1205, 206] on div at bounding box center [1190, 183] width 30 height 46
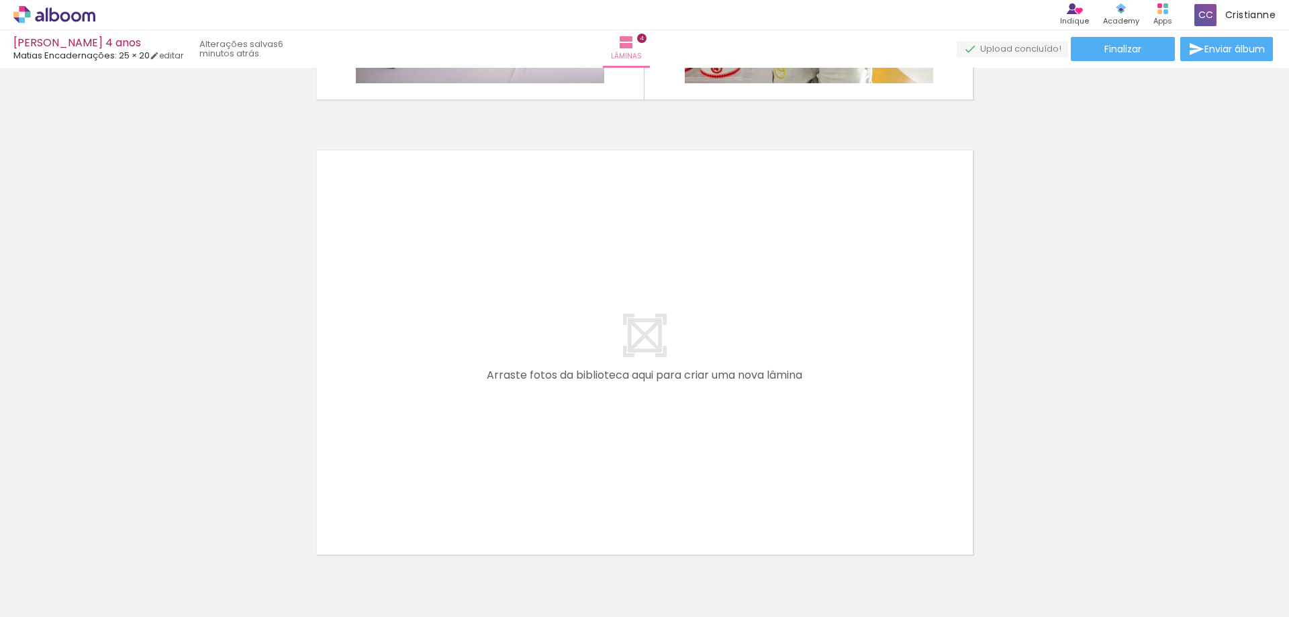
scroll to position [0, 0]
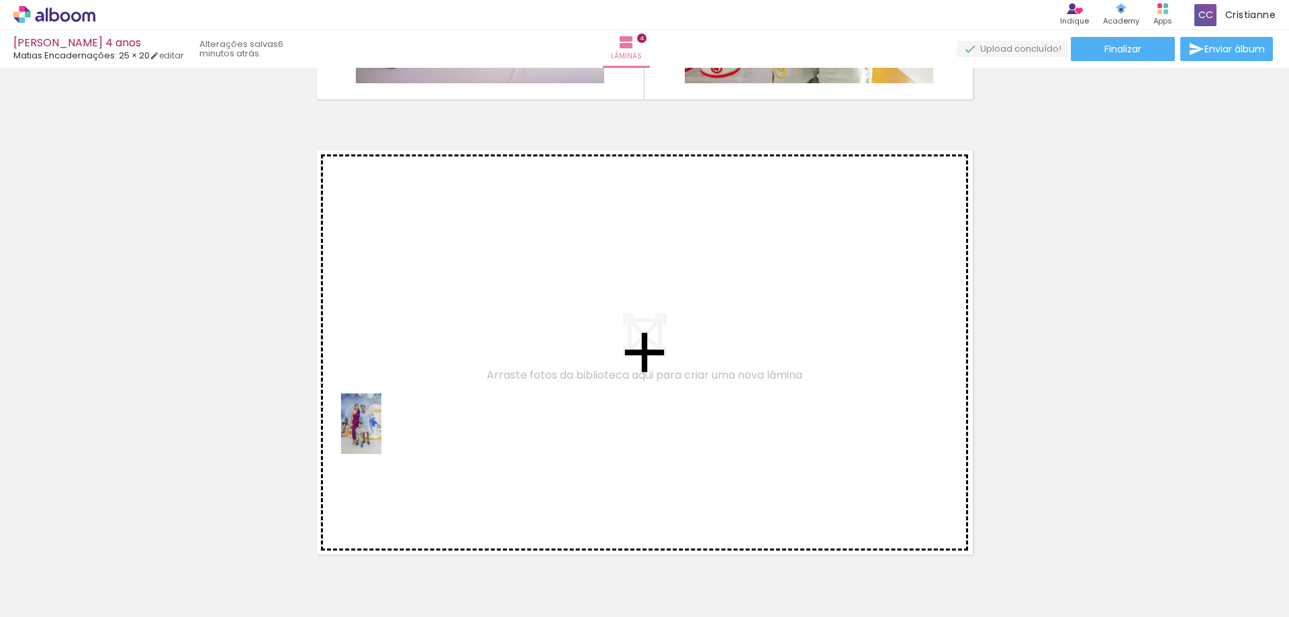
drag, startPoint x: 588, startPoint y: 587, endPoint x: 380, endPoint y: 431, distance: 259.5
click at [380, 431] on quentale-workspace at bounding box center [644, 308] width 1289 height 617
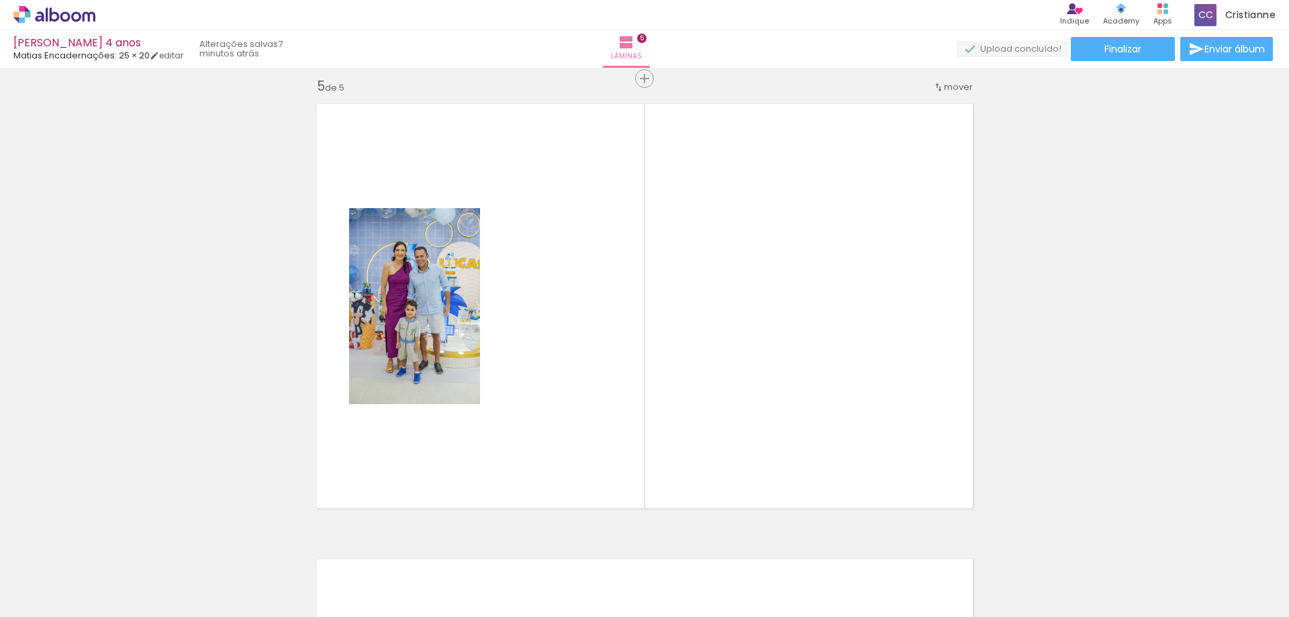
scroll to position [1839, 0]
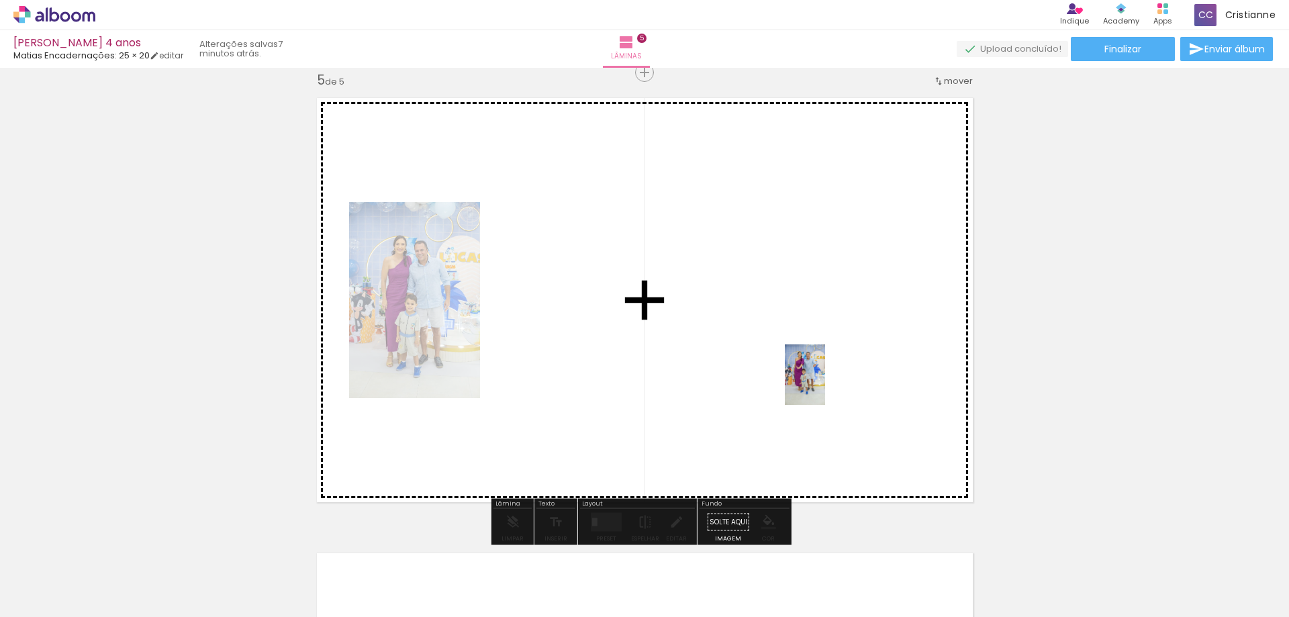
drag, startPoint x: 664, startPoint y: 591, endPoint x: 825, endPoint y: 385, distance: 262.1
click at [825, 385] on quentale-workspace at bounding box center [644, 308] width 1289 height 617
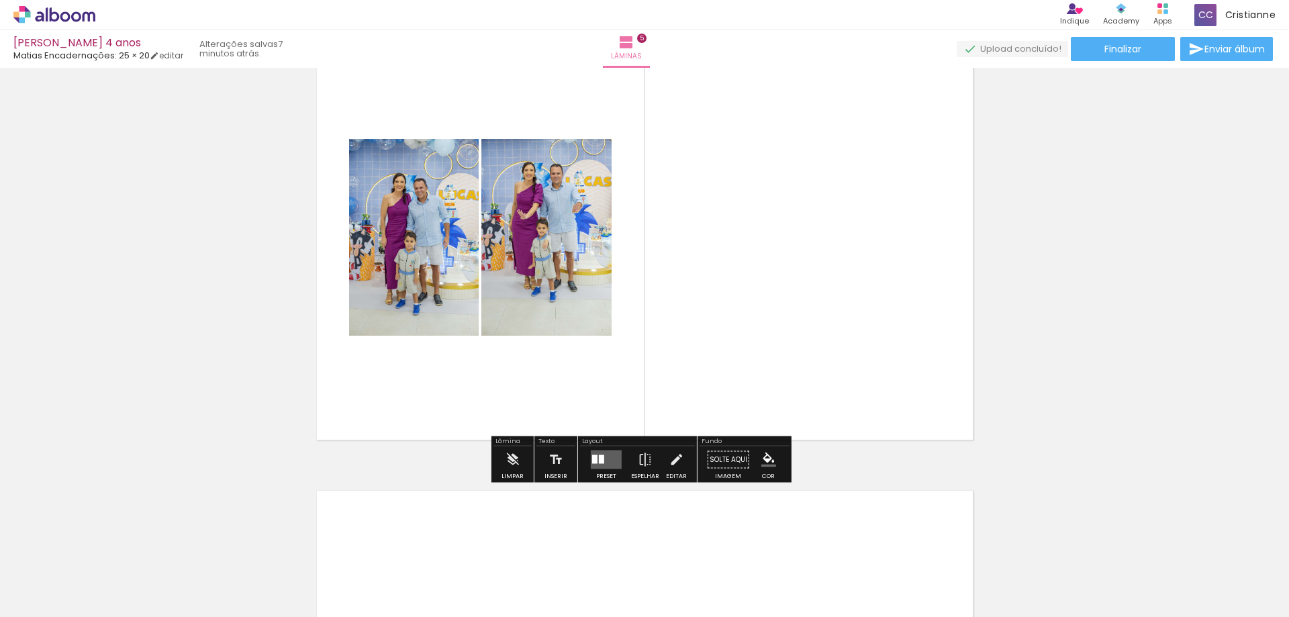
scroll to position [1973, 0]
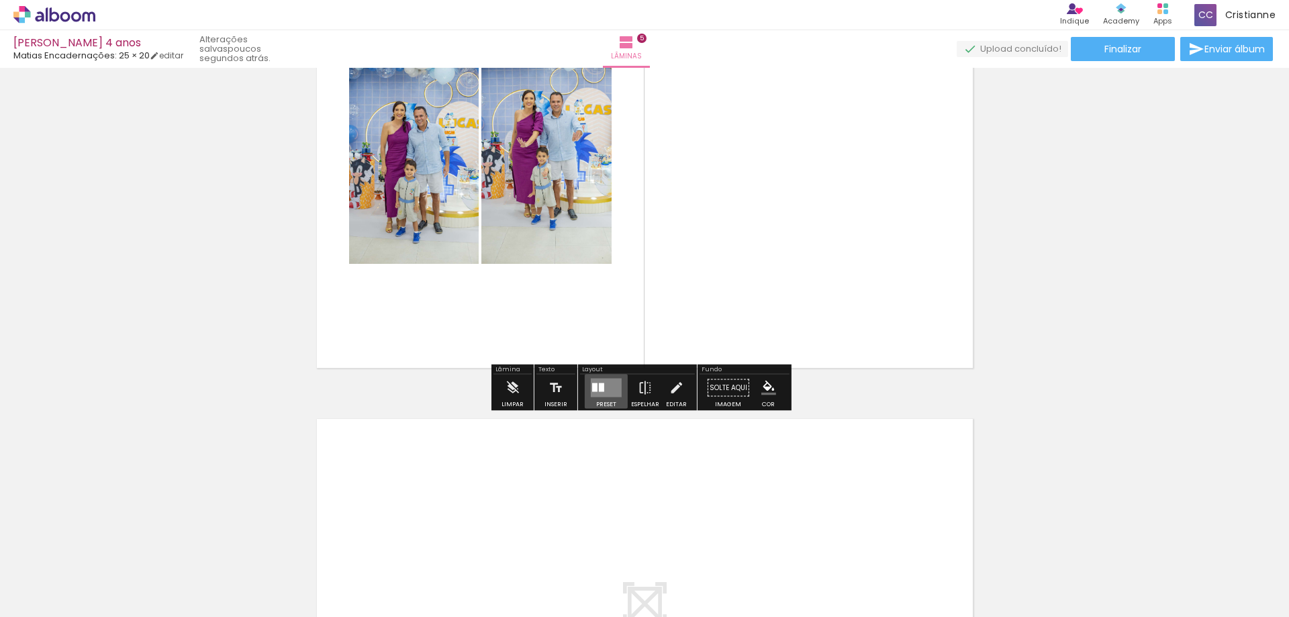
click at [606, 385] on quentale-layouter at bounding box center [606, 388] width 31 height 19
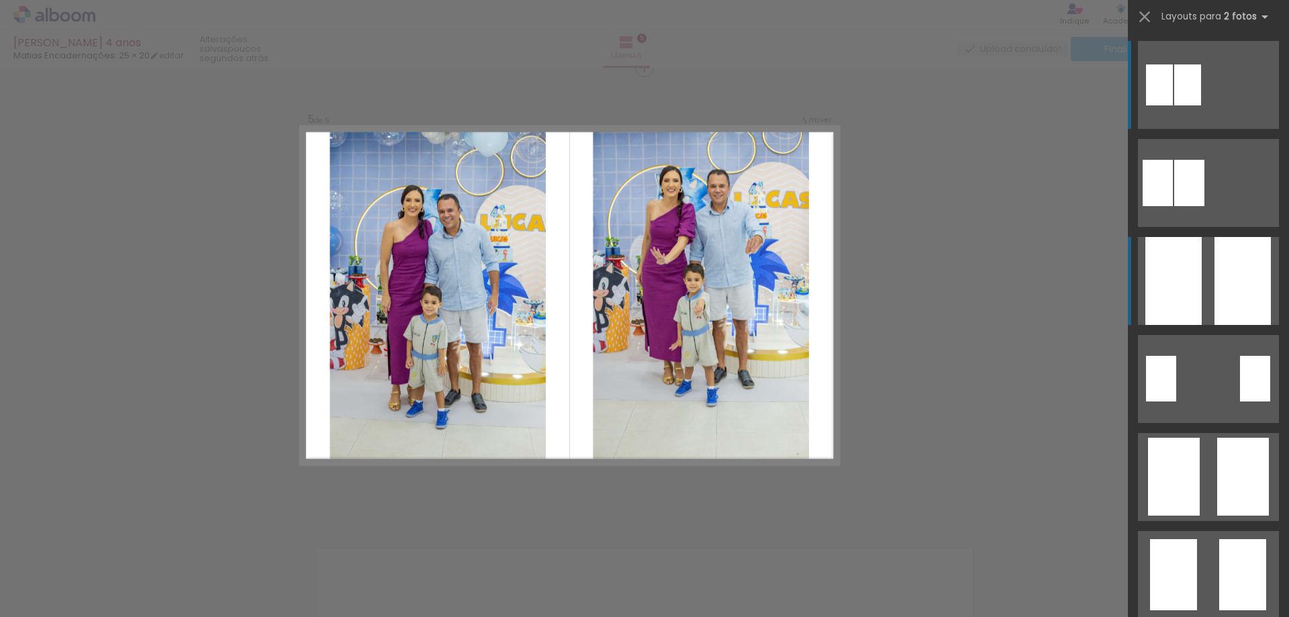
scroll to position [1839, 0]
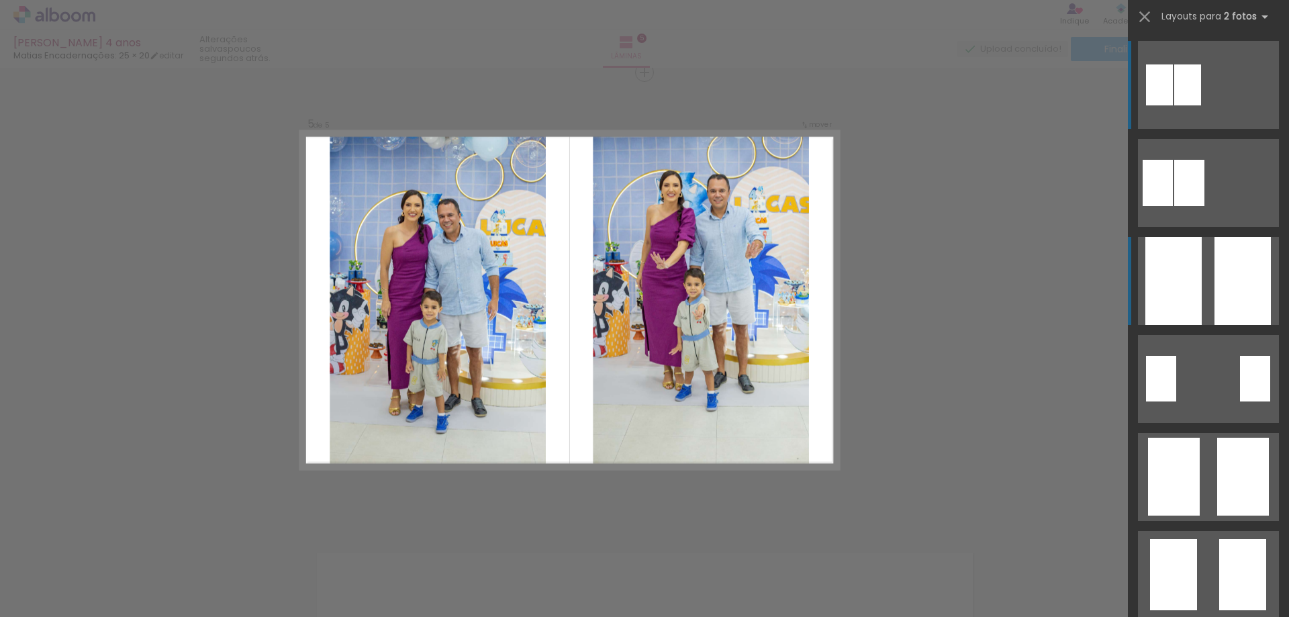
click at [1219, 293] on div at bounding box center [1243, 281] width 56 height 88
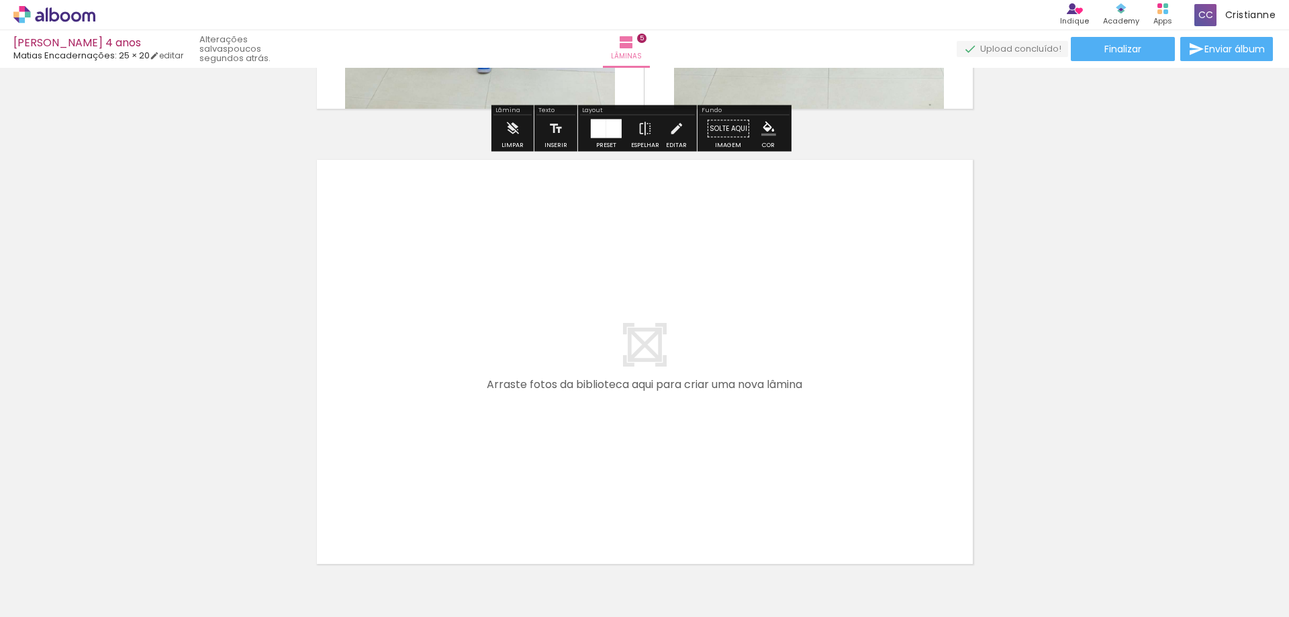
scroll to position [2242, 0]
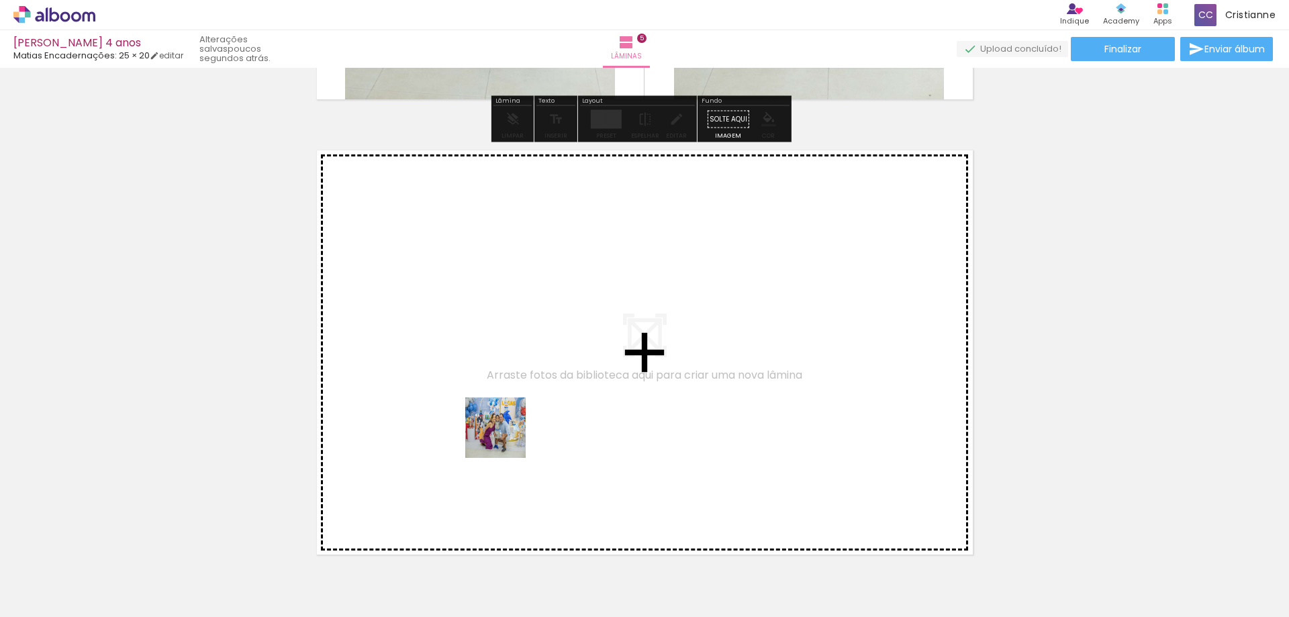
drag, startPoint x: 459, startPoint y: 584, endPoint x: 511, endPoint y: 425, distance: 167.6
click at [511, 425] on quentale-workspace at bounding box center [644, 308] width 1289 height 617
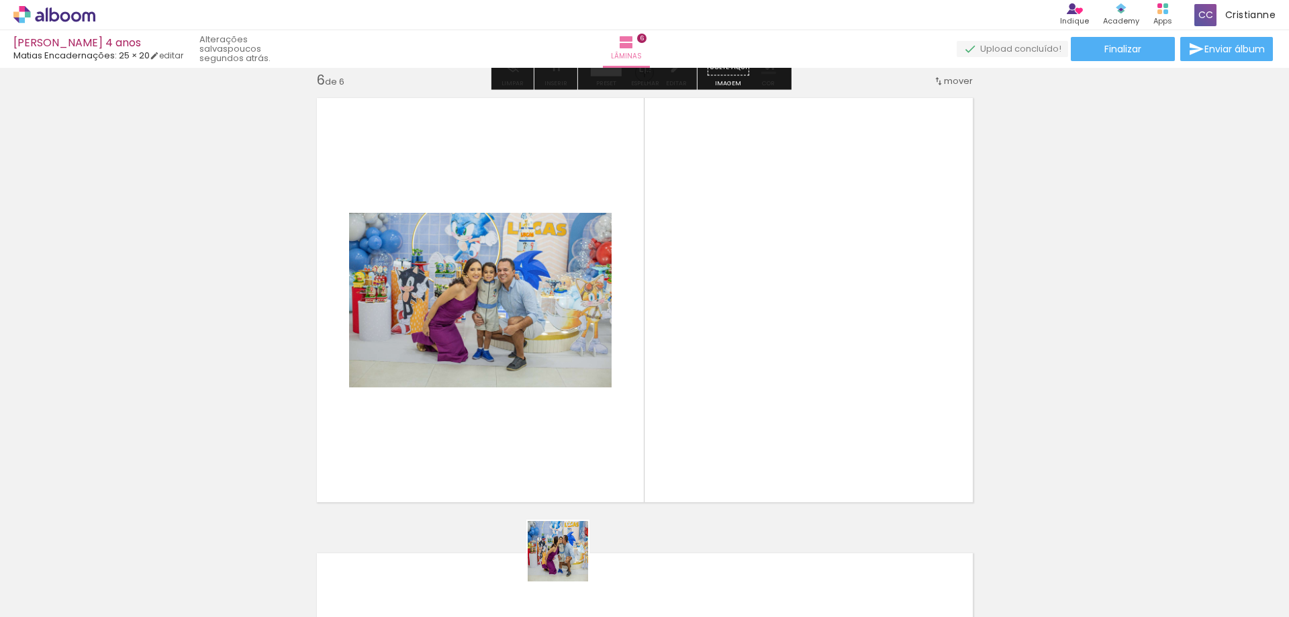
scroll to position [2294, 0]
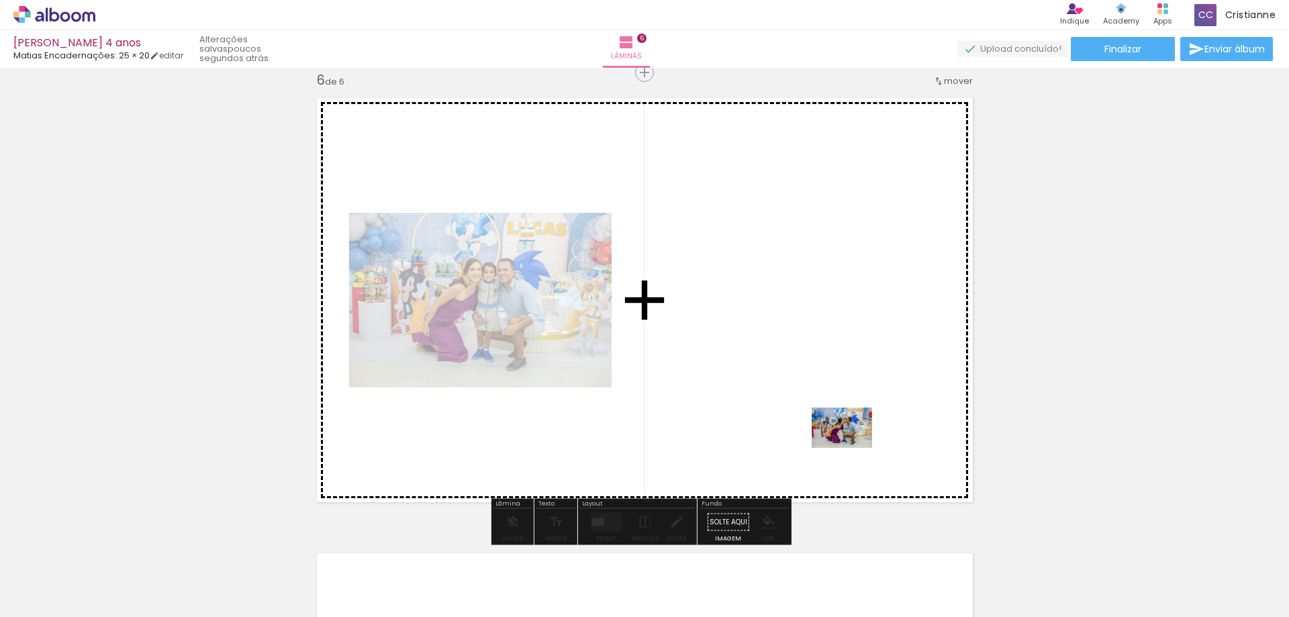
drag, startPoint x: 537, startPoint y: 574, endPoint x: 1030, endPoint y: 433, distance: 511.9
click at [884, 437] on quentale-workspace at bounding box center [644, 308] width 1289 height 617
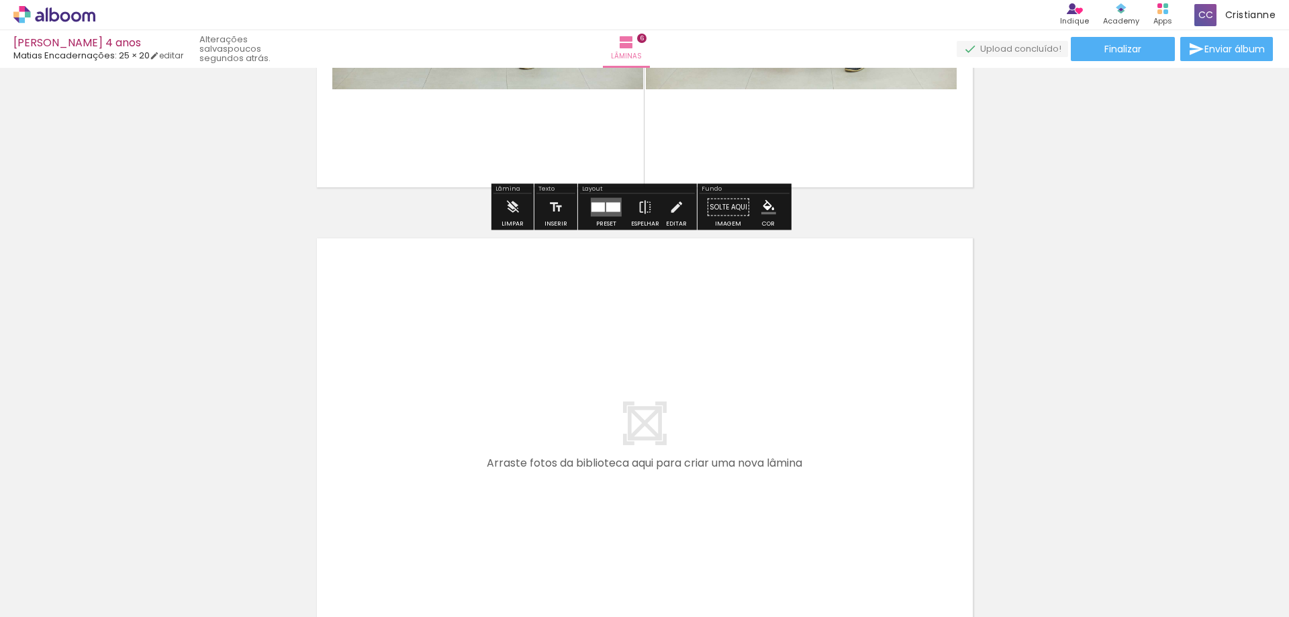
scroll to position [2630, 0]
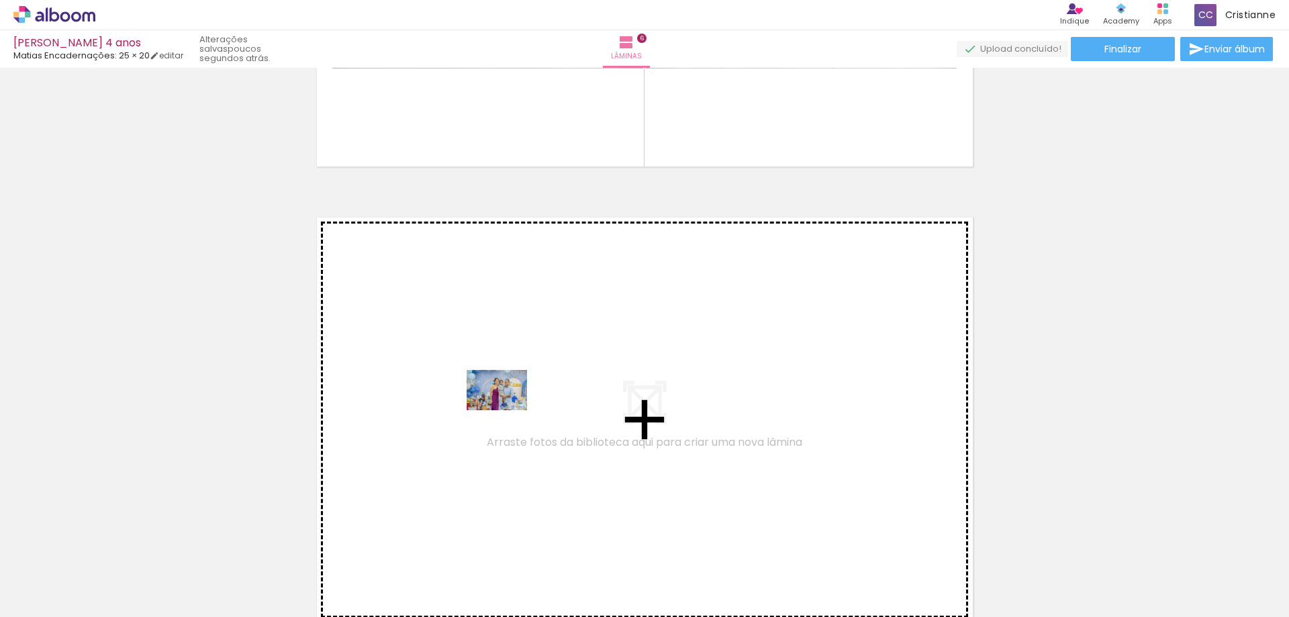
drag, startPoint x: 527, startPoint y: 581, endPoint x: 507, endPoint y: 410, distance: 171.8
click at [507, 410] on quentale-workspace at bounding box center [644, 308] width 1289 height 617
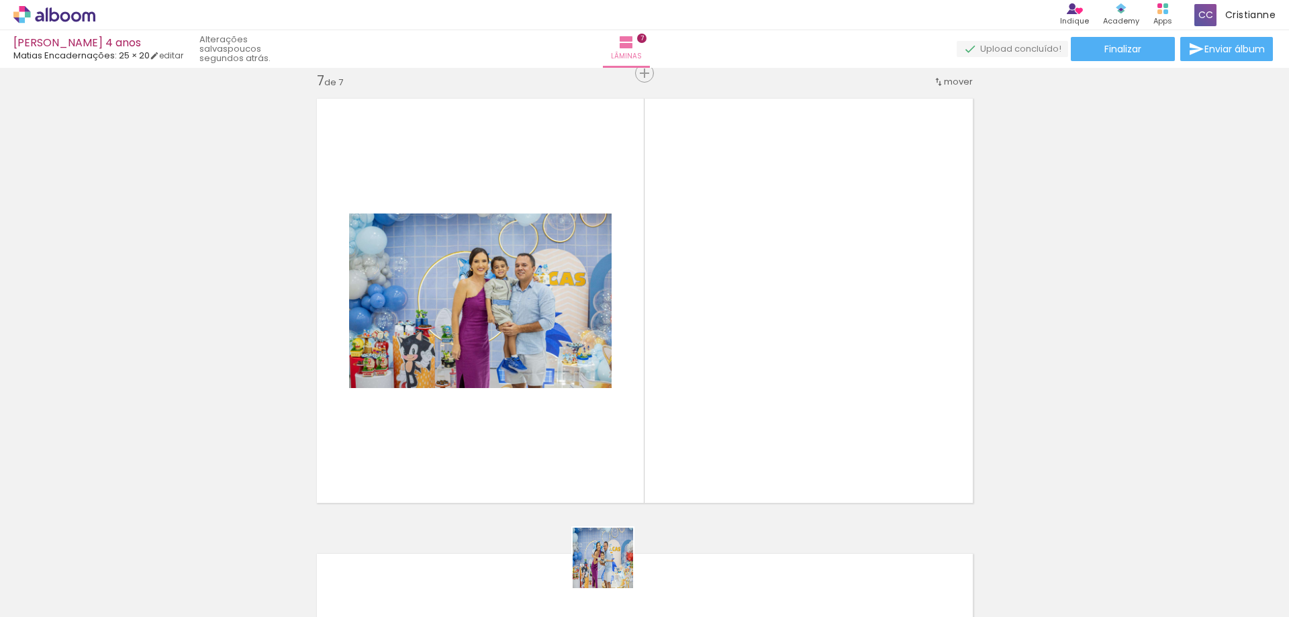
scroll to position [2749, 0]
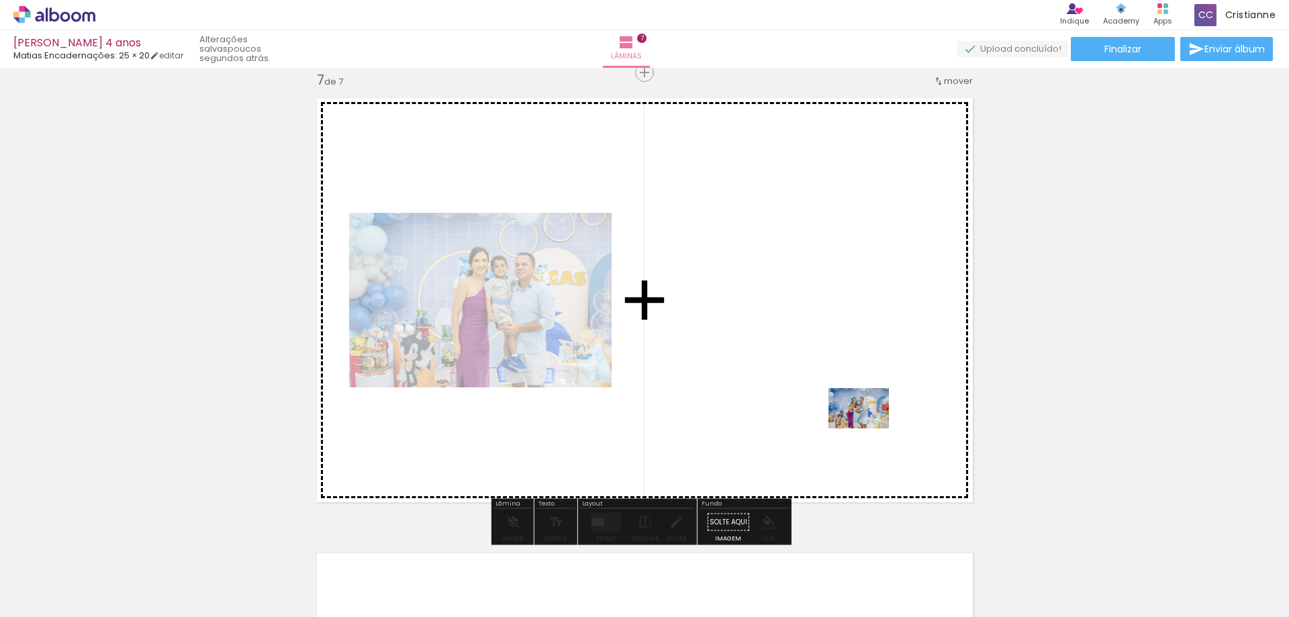
drag, startPoint x: 613, startPoint y: 568, endPoint x: 1162, endPoint y: 406, distance: 572.0
click at [897, 408] on quentale-workspace at bounding box center [644, 308] width 1289 height 617
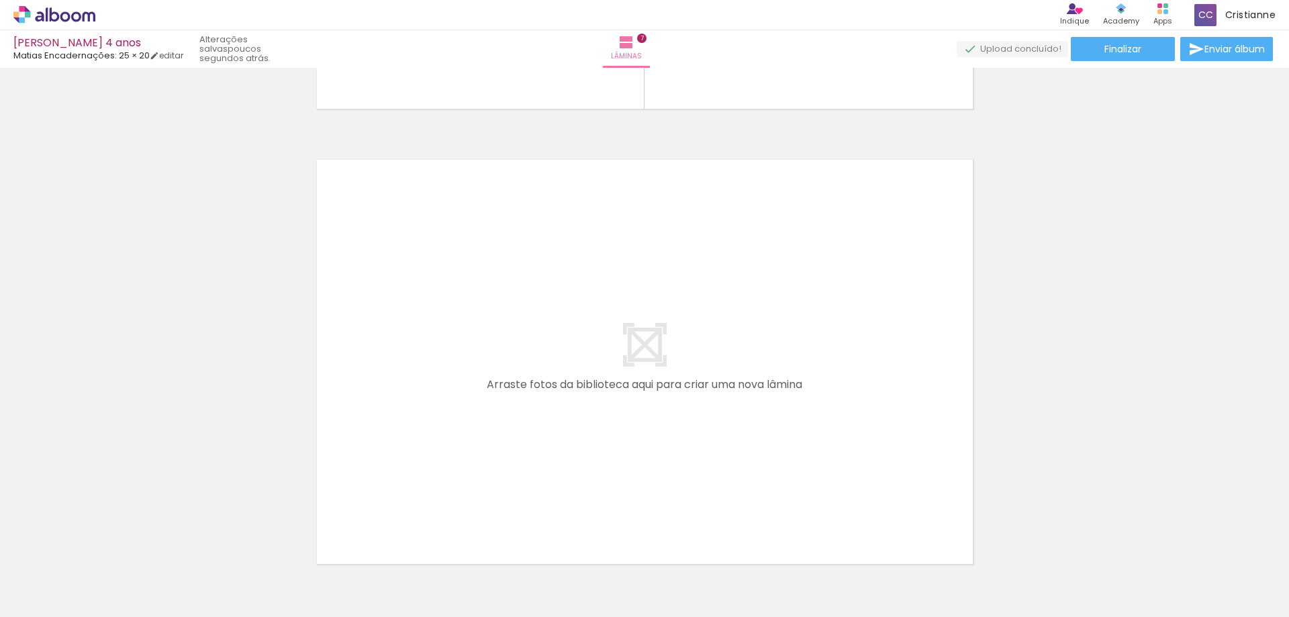
scroll to position [3152, 0]
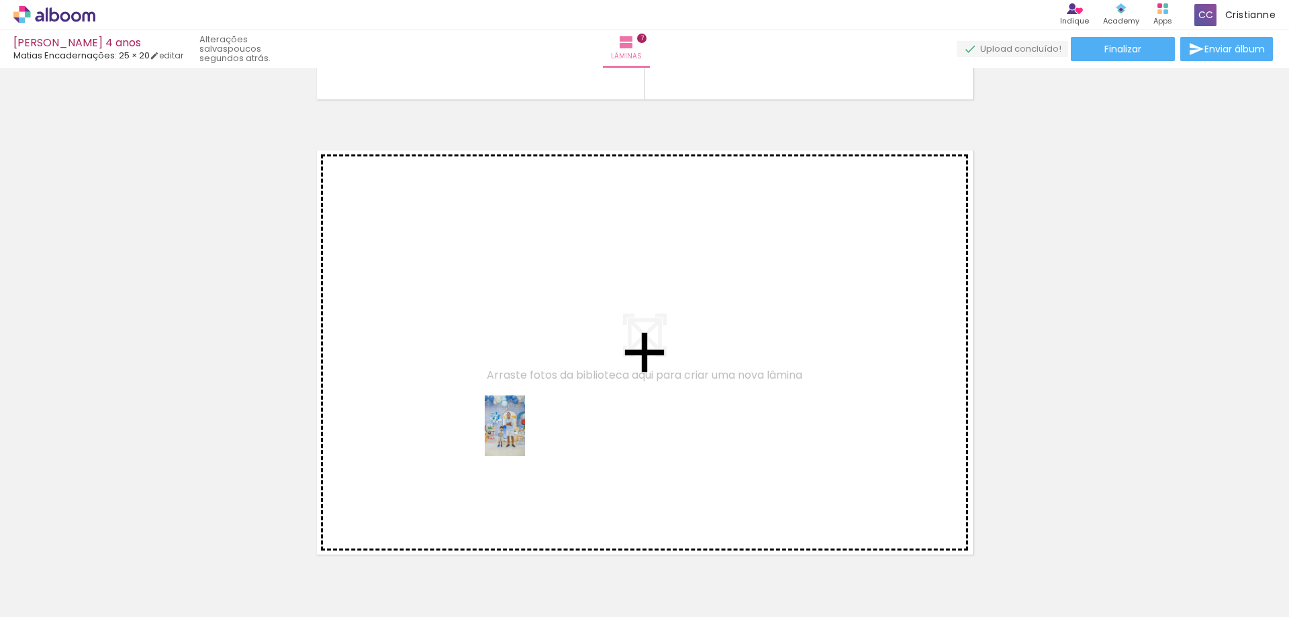
drag, startPoint x: 561, startPoint y: 588, endPoint x: 628, endPoint y: 584, distance: 66.6
click at [524, 436] on quentale-workspace at bounding box center [644, 308] width 1289 height 617
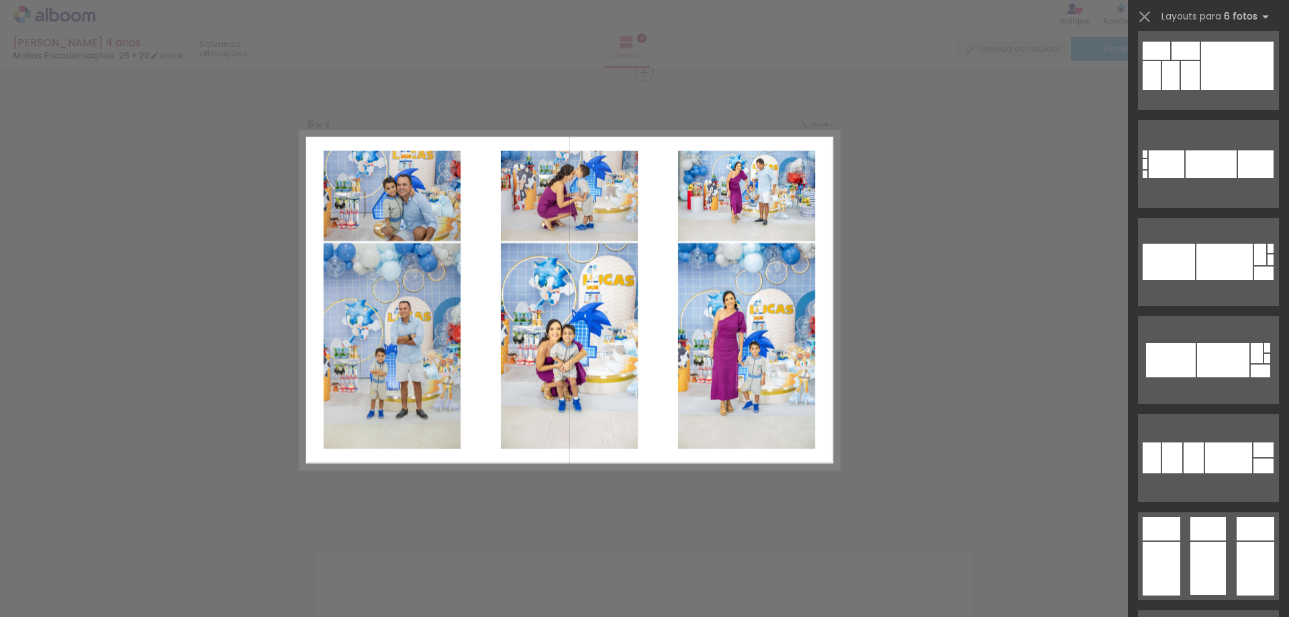
scroll to position [2149, 0]
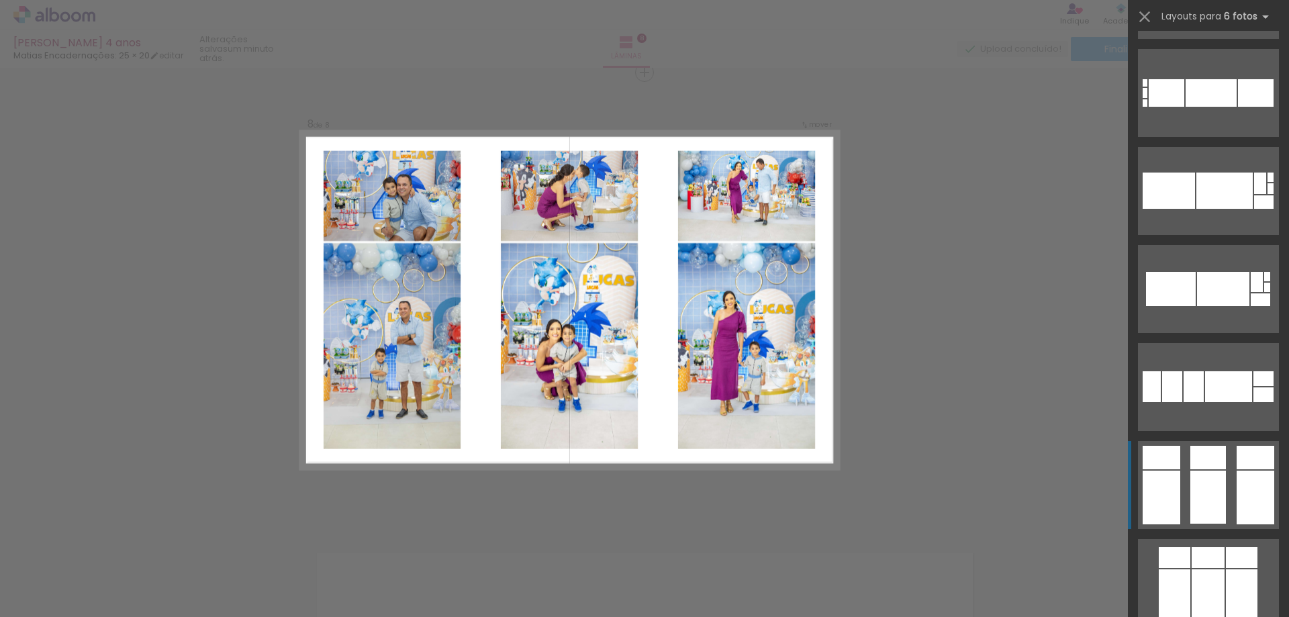
click at [1210, 402] on div at bounding box center [1228, 386] width 47 height 31
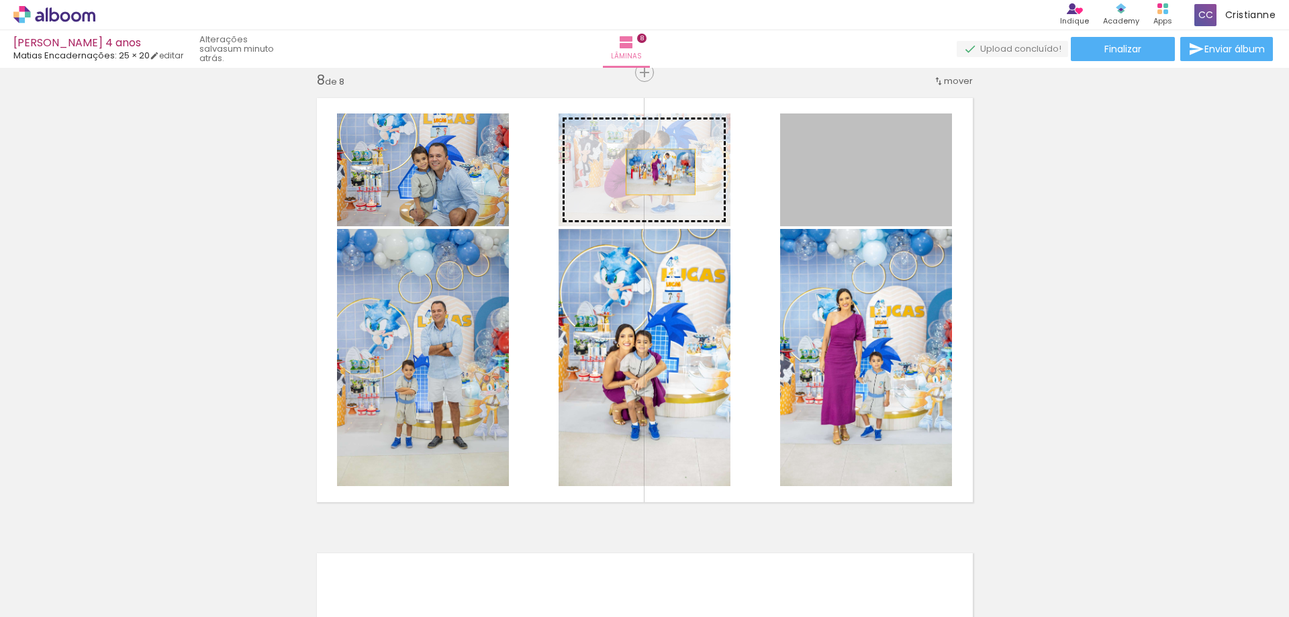
drag, startPoint x: 846, startPoint y: 201, endPoint x: 649, endPoint y: 172, distance: 199.5
click at [0, 0] on slot at bounding box center [0, 0] width 0 height 0
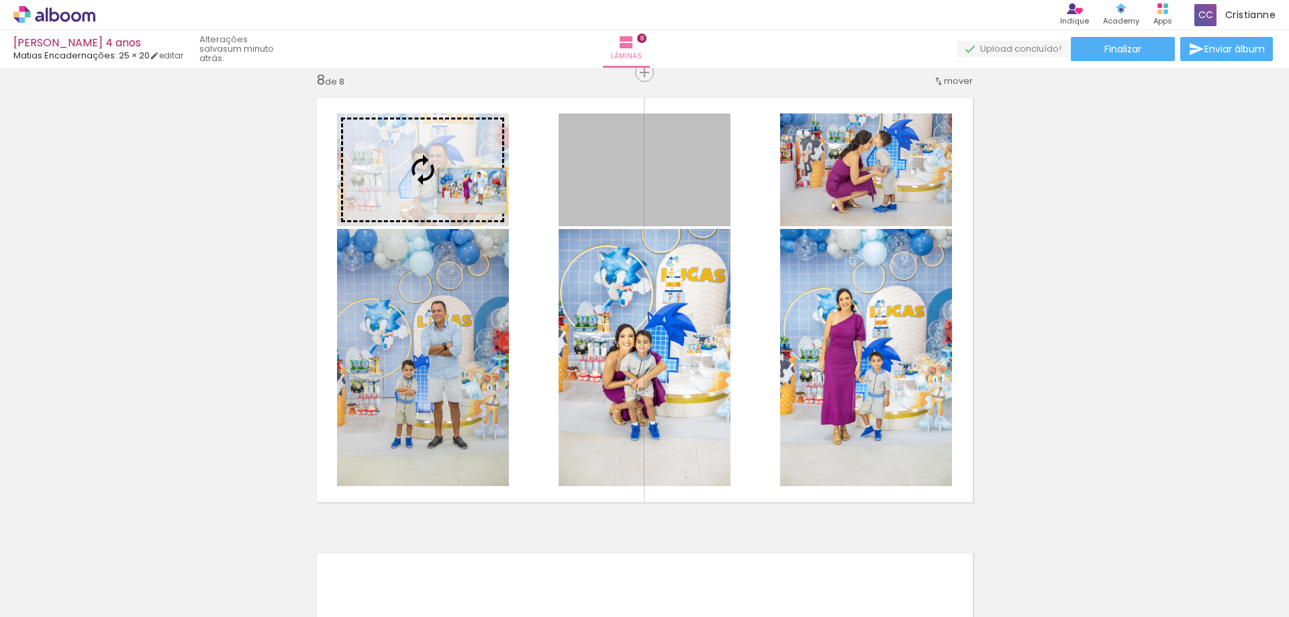
drag, startPoint x: 612, startPoint y: 194, endPoint x: 518, endPoint y: 187, distance: 93.6
click at [0, 0] on slot at bounding box center [0, 0] width 0 height 0
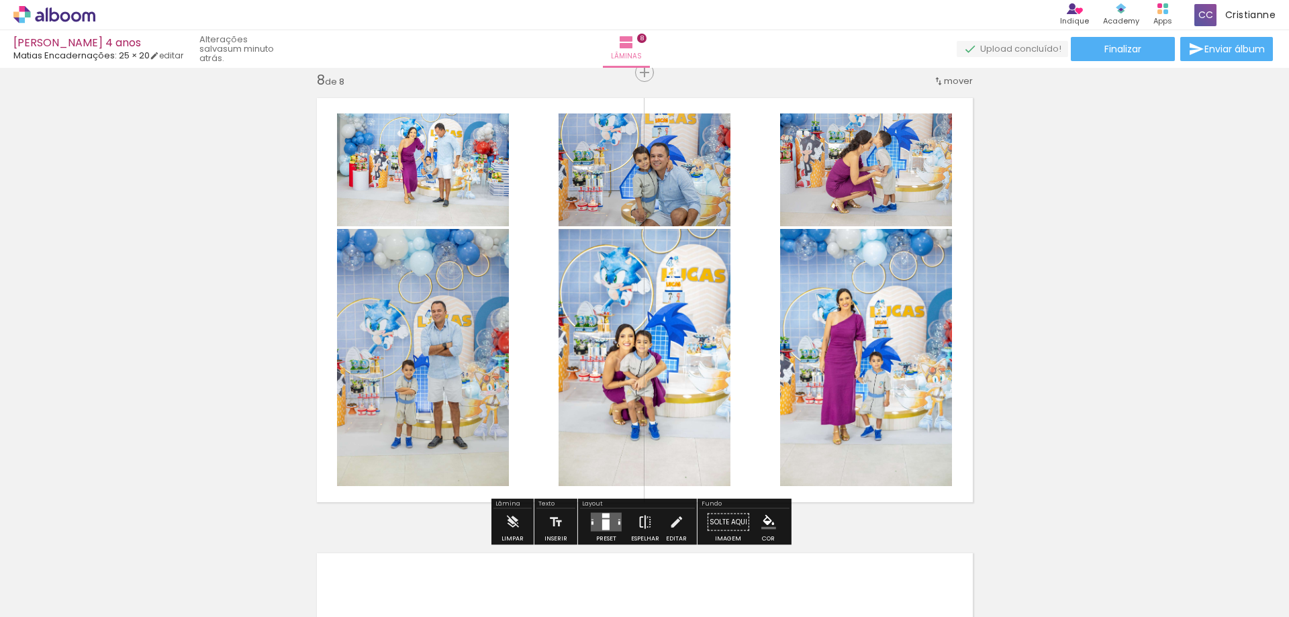
click at [644, 518] on iron-icon at bounding box center [645, 522] width 15 height 27
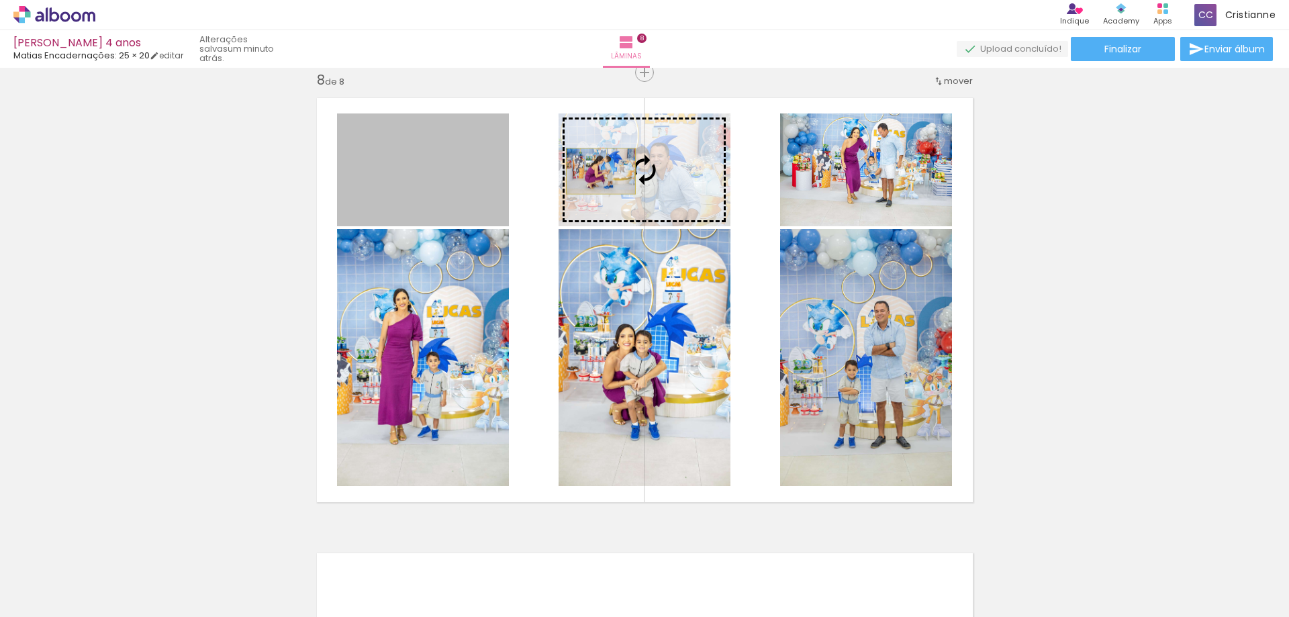
drag, startPoint x: 481, startPoint y: 171, endPoint x: 989, endPoint y: 181, distance: 507.8
click at [0, 0] on slot at bounding box center [0, 0] width 0 height 0
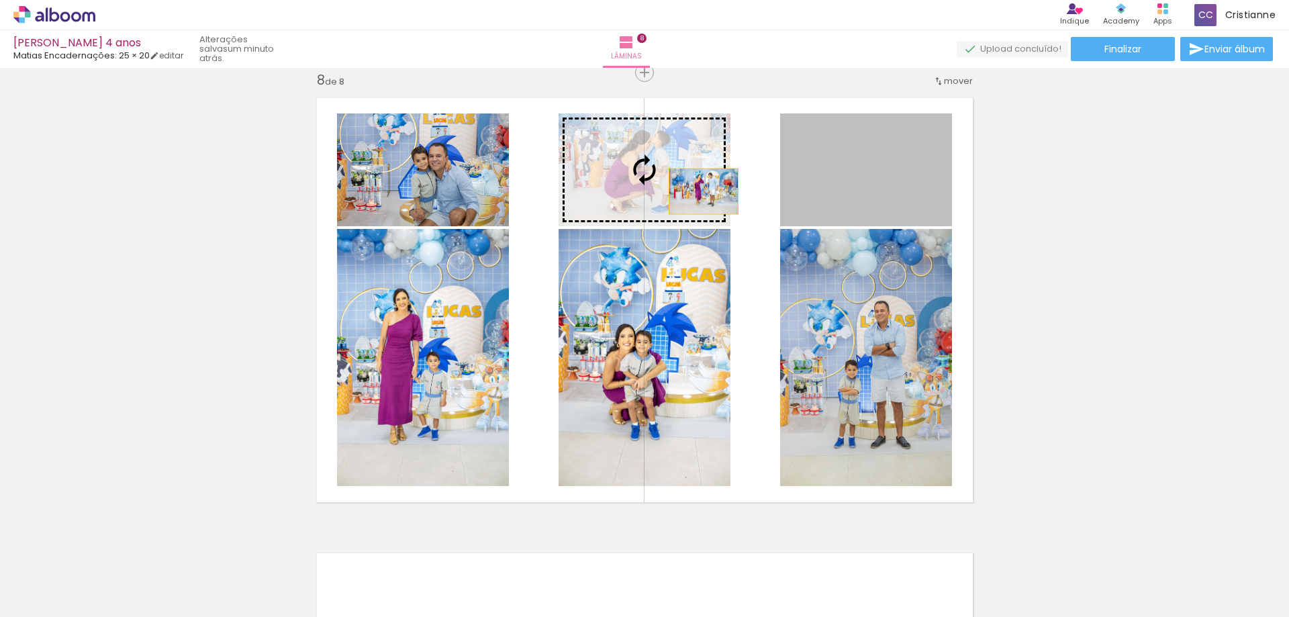
drag, startPoint x: 919, startPoint y: 191, endPoint x: 1029, endPoint y: 224, distance: 114.9
click at [0, 0] on slot at bounding box center [0, 0] width 0 height 0
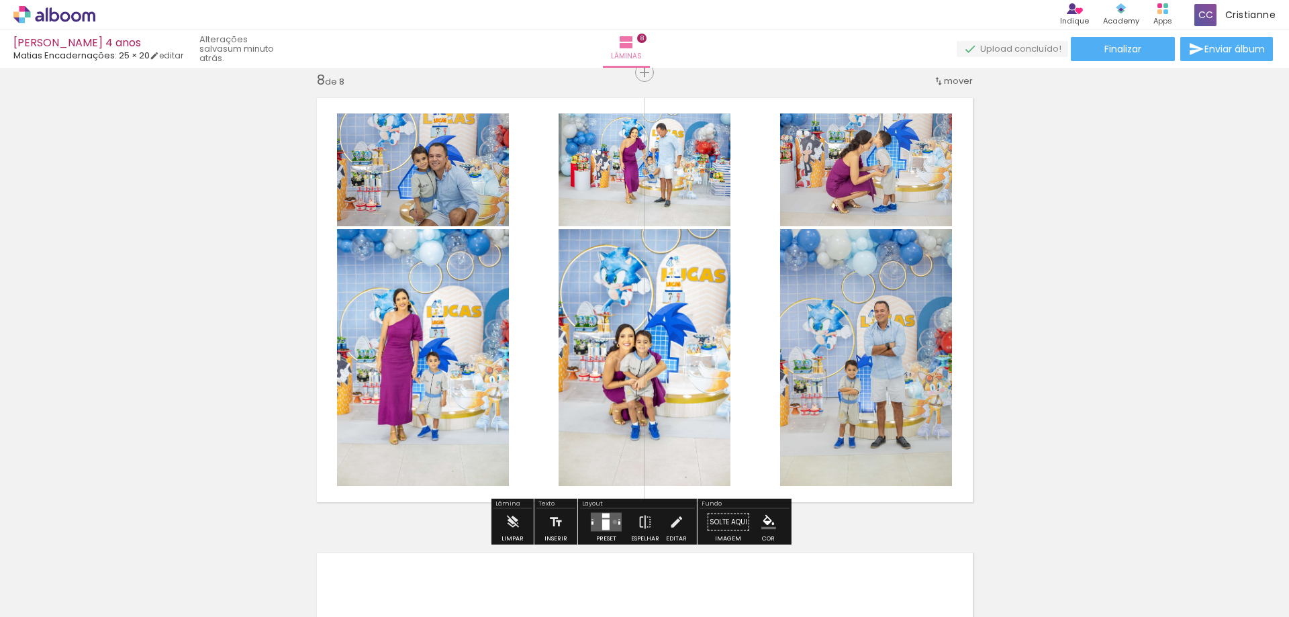
click at [612, 522] on quentale-layouter at bounding box center [606, 522] width 31 height 19
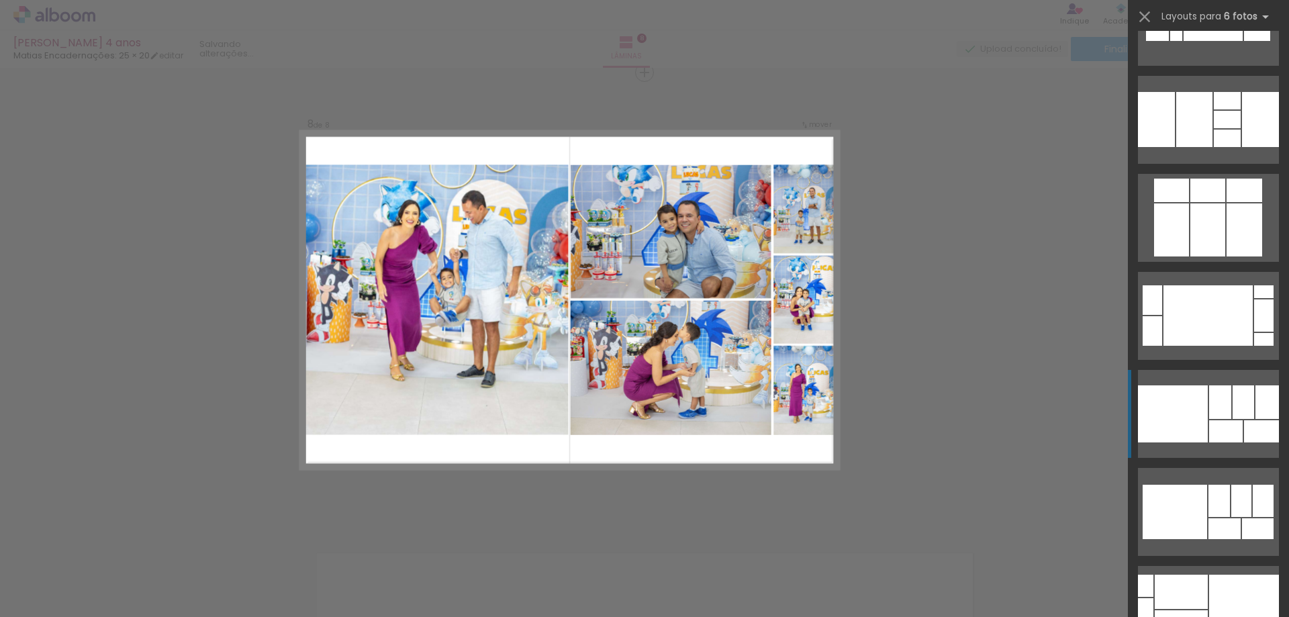
scroll to position [3794, 0]
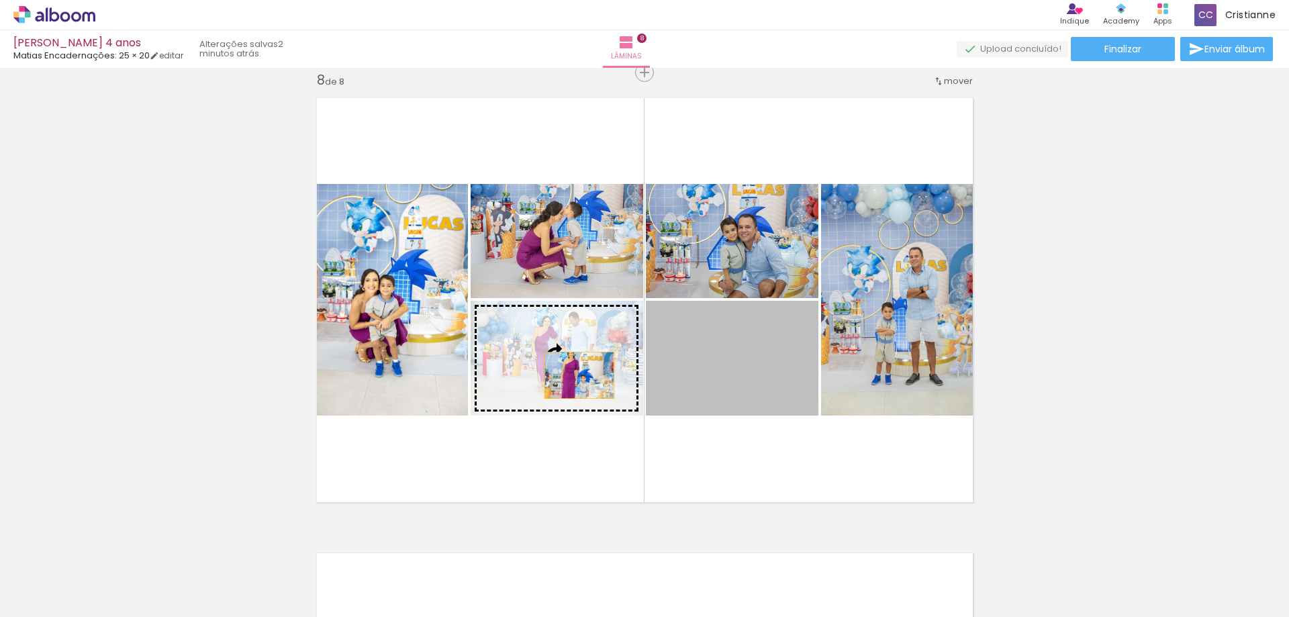
drag, startPoint x: 746, startPoint y: 376, endPoint x: 782, endPoint y: 375, distance: 36.3
click at [0, 0] on slot at bounding box center [0, 0] width 0 height 0
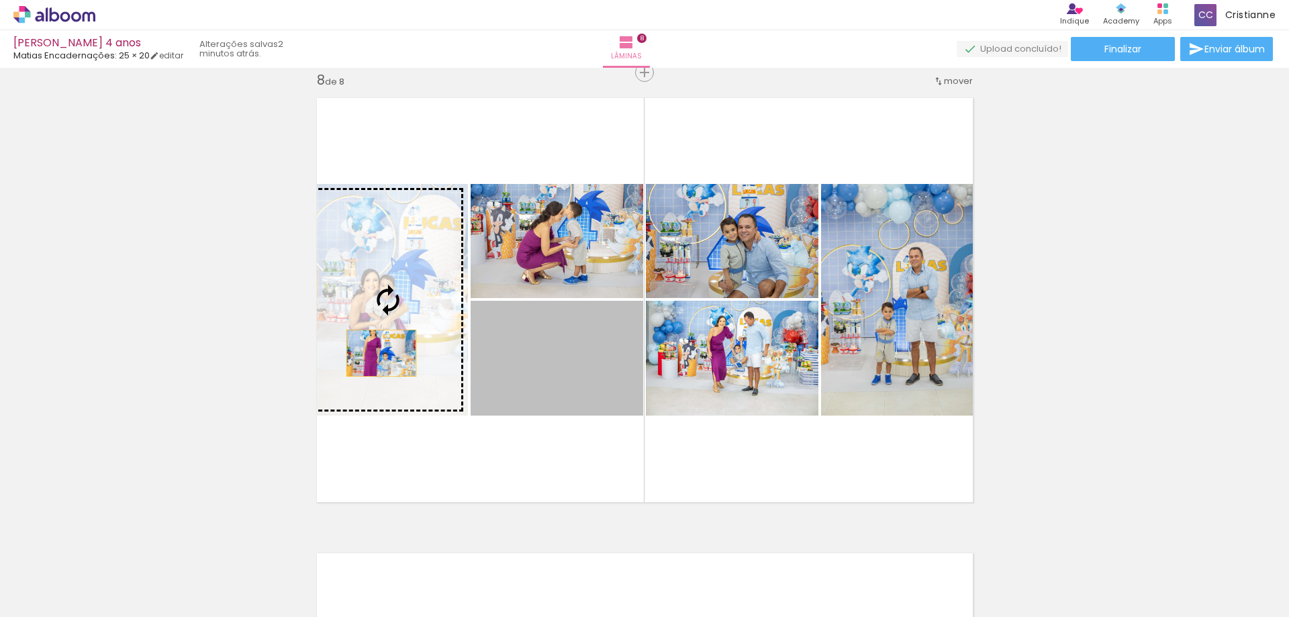
drag, startPoint x: 541, startPoint y: 359, endPoint x: 549, endPoint y: 342, distance: 18.0
click at [0, 0] on slot at bounding box center [0, 0] width 0 height 0
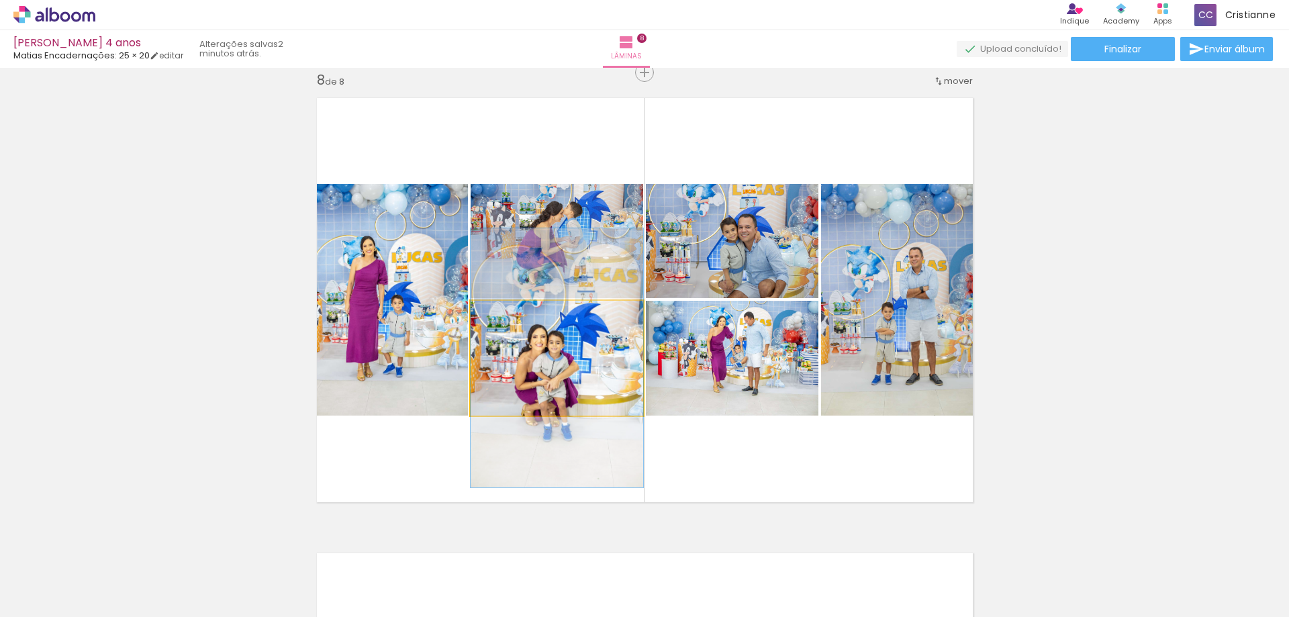
click at [570, 382] on quentale-photo at bounding box center [557, 358] width 173 height 115
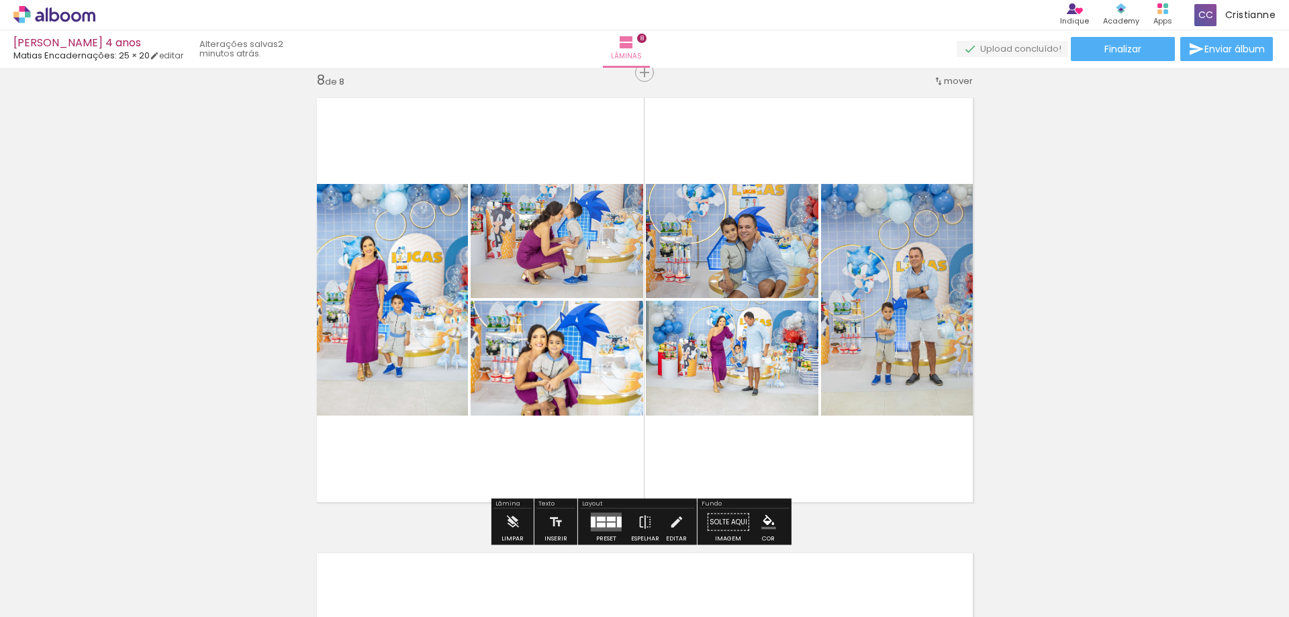
click at [568, 371] on quentale-photo at bounding box center [557, 358] width 173 height 115
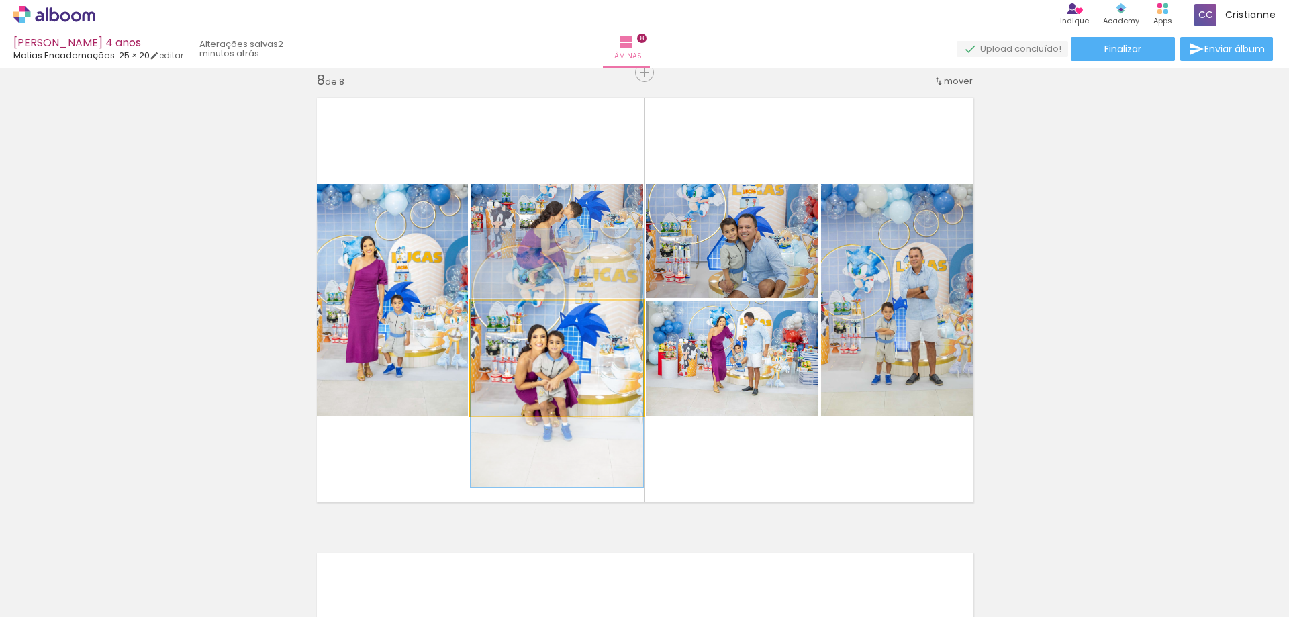
click at [568, 371] on quentale-photo at bounding box center [557, 358] width 173 height 115
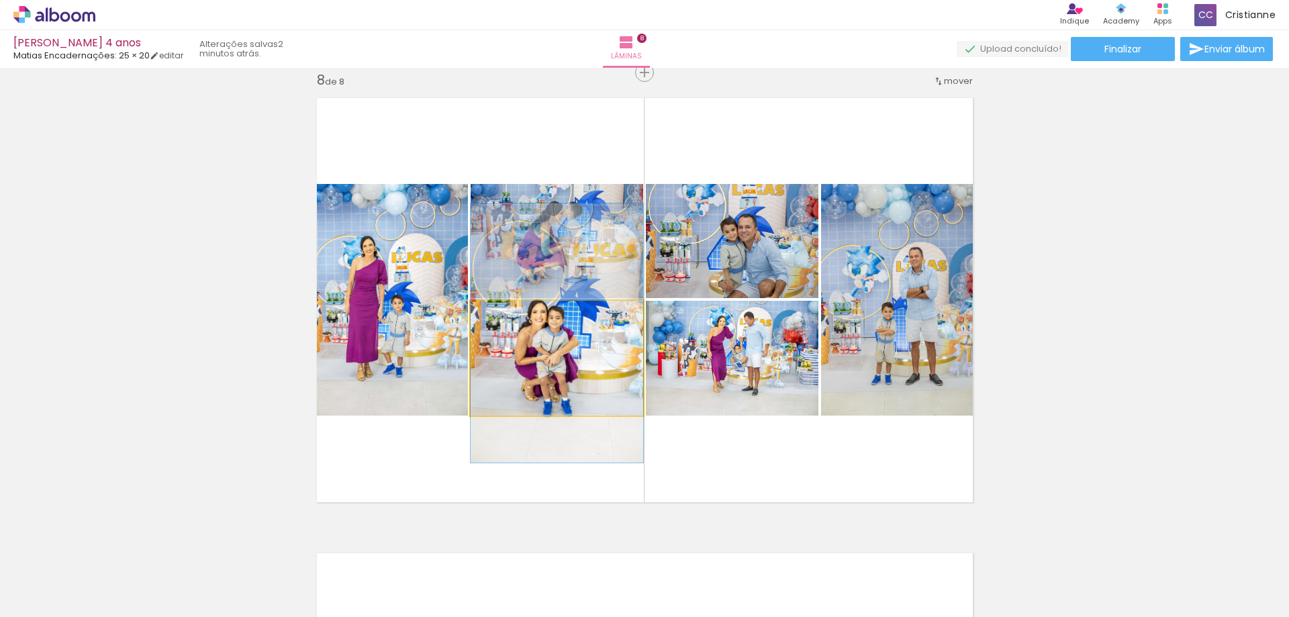
drag, startPoint x: 555, startPoint y: 367, endPoint x: 565, endPoint y: 342, distance: 26.8
click at [560, 392] on quentale-photo at bounding box center [557, 358] width 173 height 115
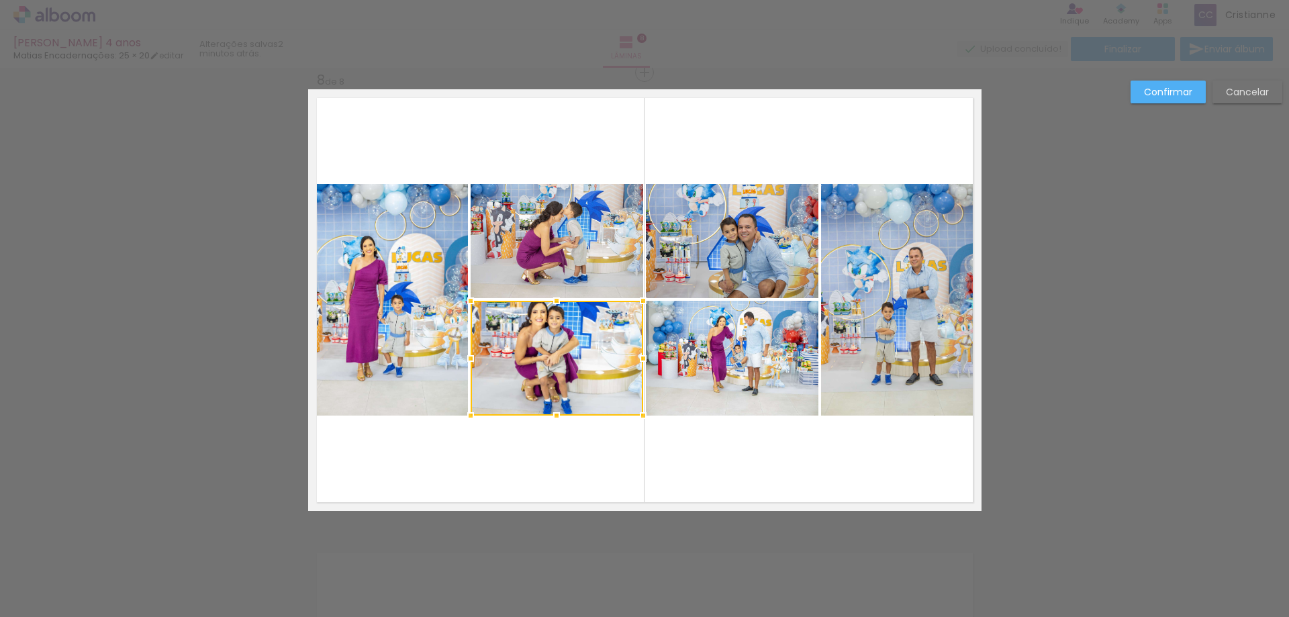
click at [560, 392] on div at bounding box center [557, 358] width 173 height 115
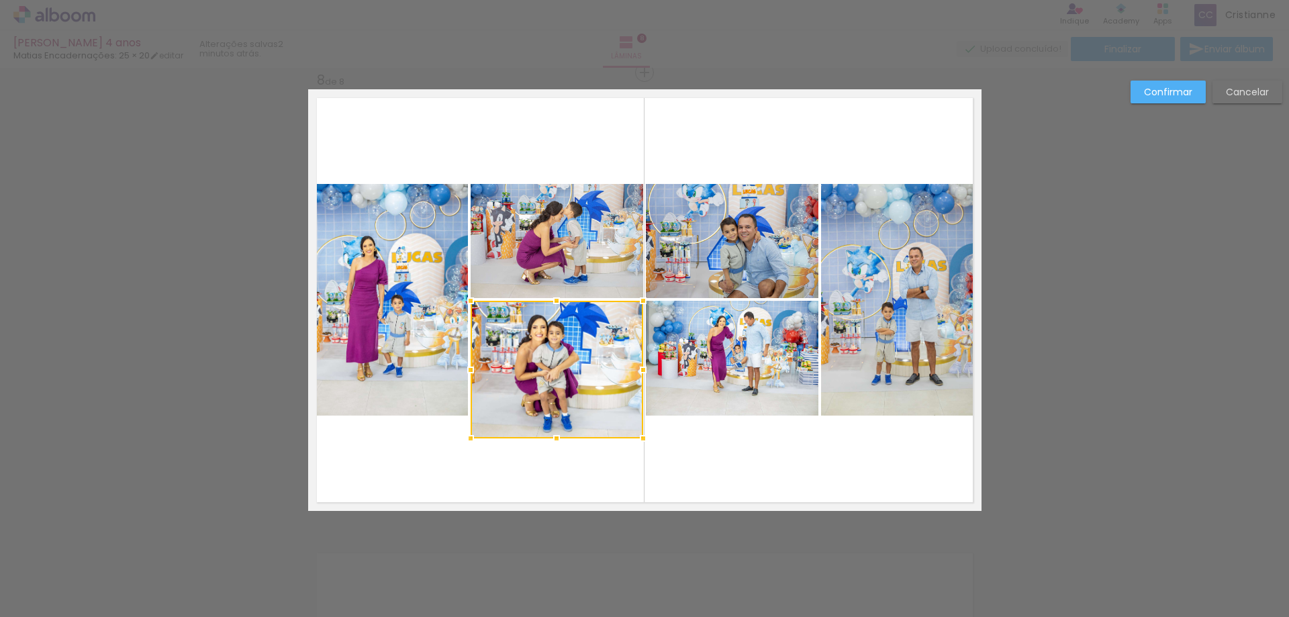
drag, startPoint x: 551, startPoint y: 416, endPoint x: 551, endPoint y: 439, distance: 22.8
click at [551, 439] on div at bounding box center [556, 438] width 27 height 27
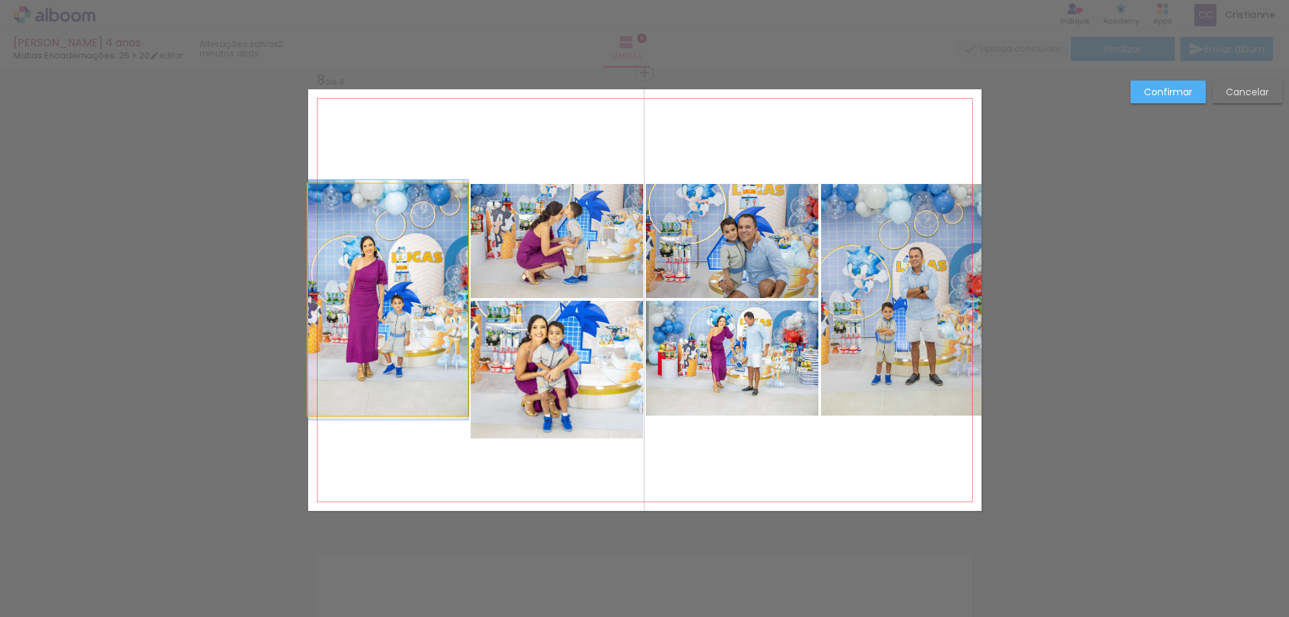
click at [418, 340] on quentale-photo at bounding box center [388, 300] width 160 height 232
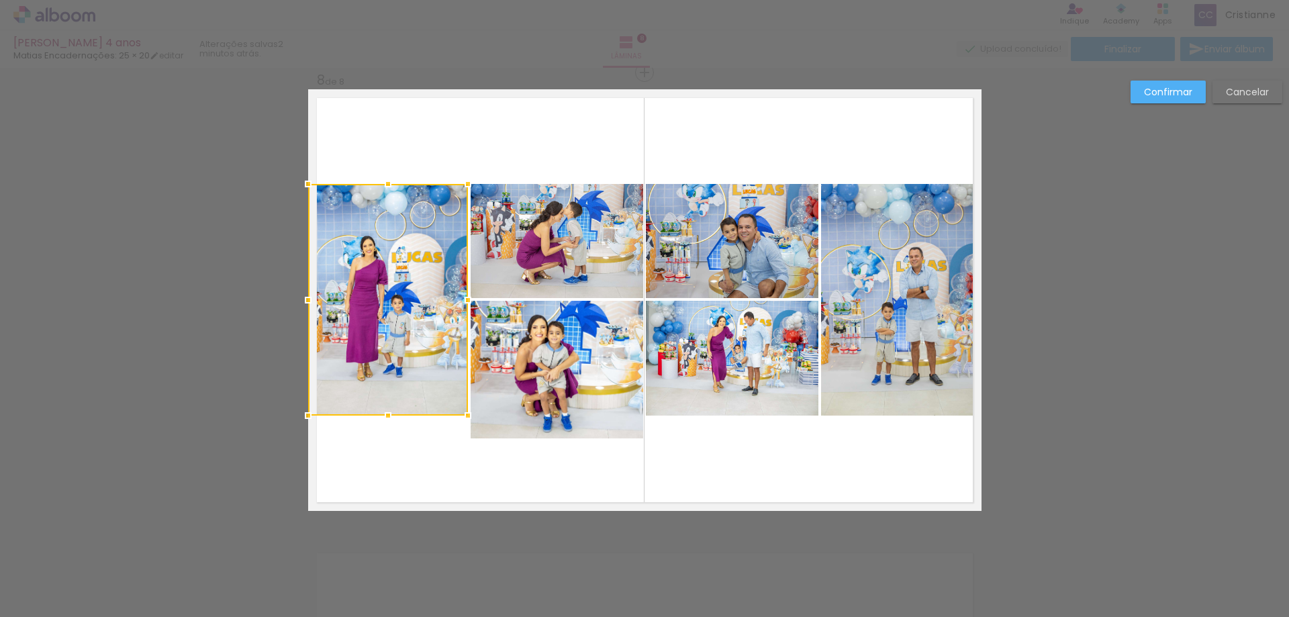
click at [418, 340] on div at bounding box center [388, 300] width 160 height 232
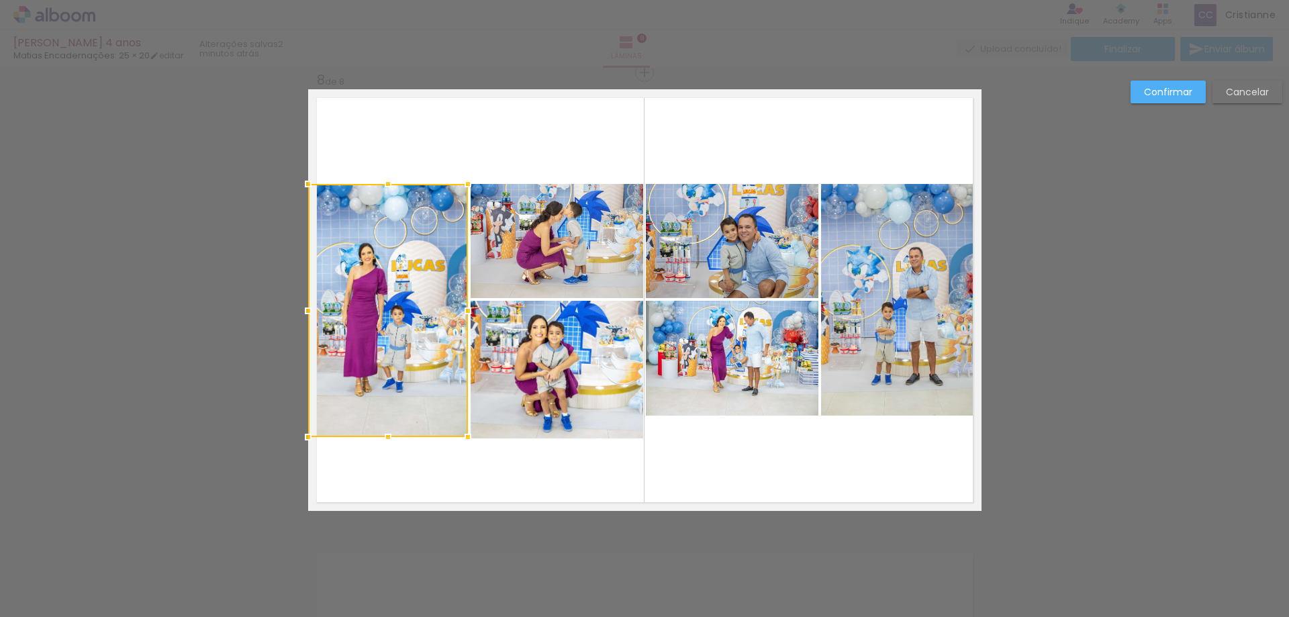
drag, startPoint x: 382, startPoint y: 417, endPoint x: 390, endPoint y: 439, distance: 22.7
click at [390, 439] on div at bounding box center [388, 437] width 27 height 27
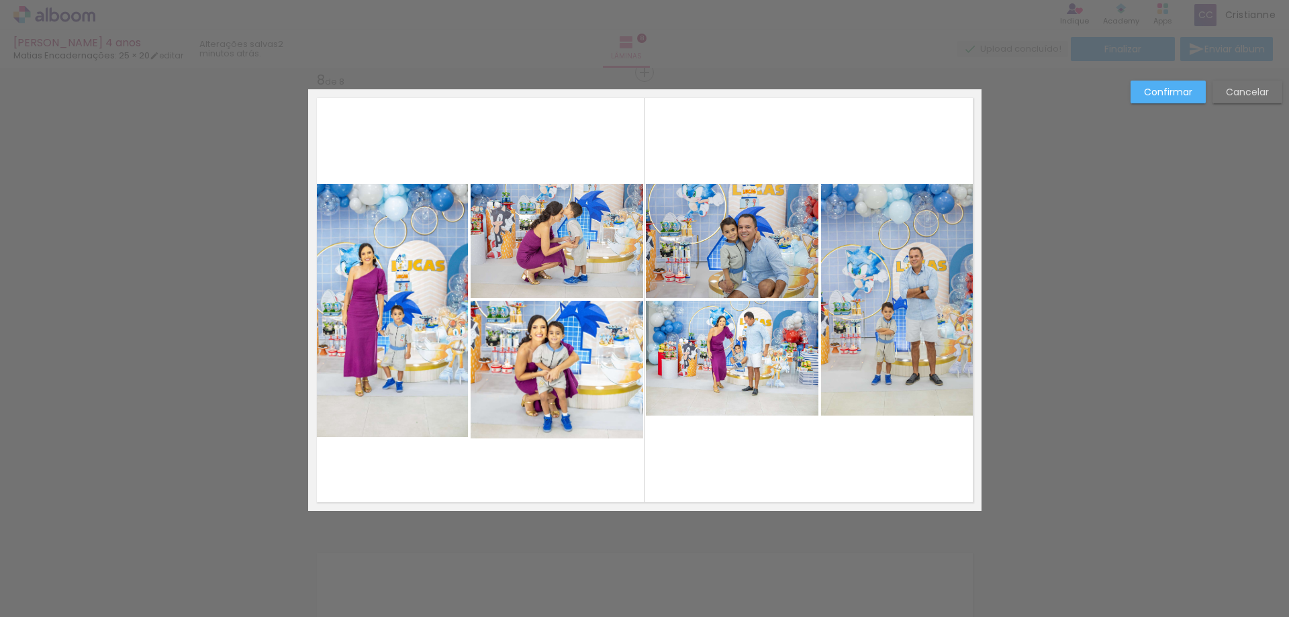
click at [755, 438] on quentale-layouter at bounding box center [645, 300] width 674 height 422
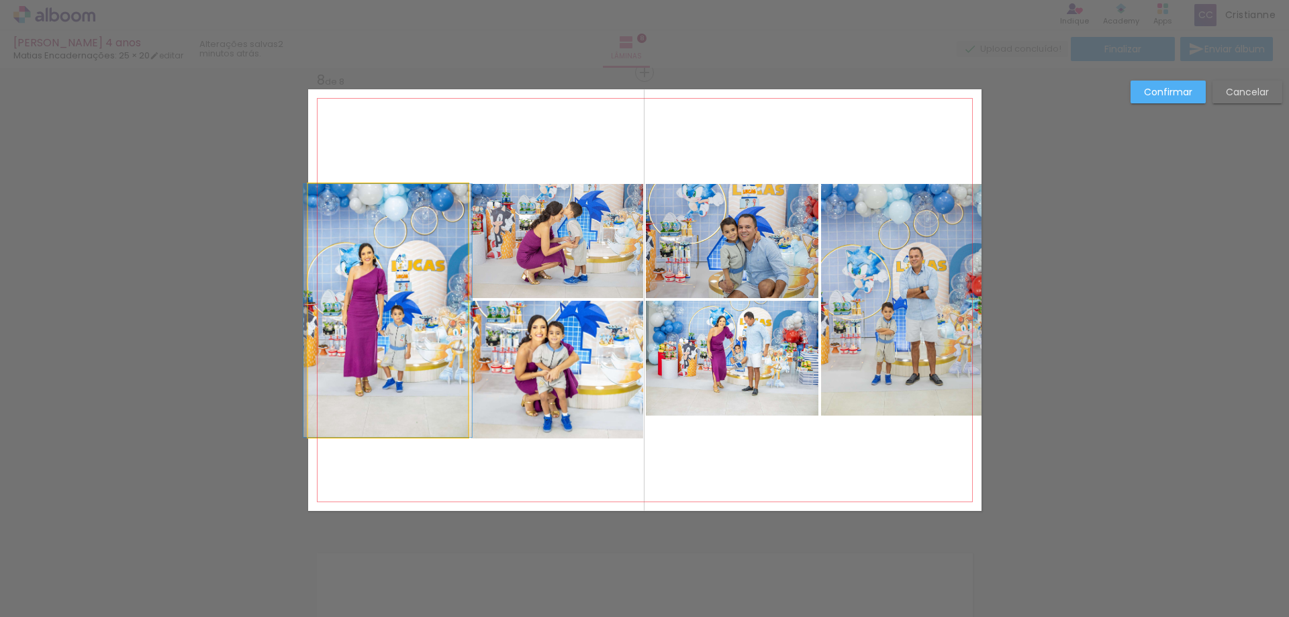
drag, startPoint x: 375, startPoint y: 412, endPoint x: 520, endPoint y: 459, distance: 152.5
click at [377, 412] on quentale-photo at bounding box center [388, 310] width 160 height 253
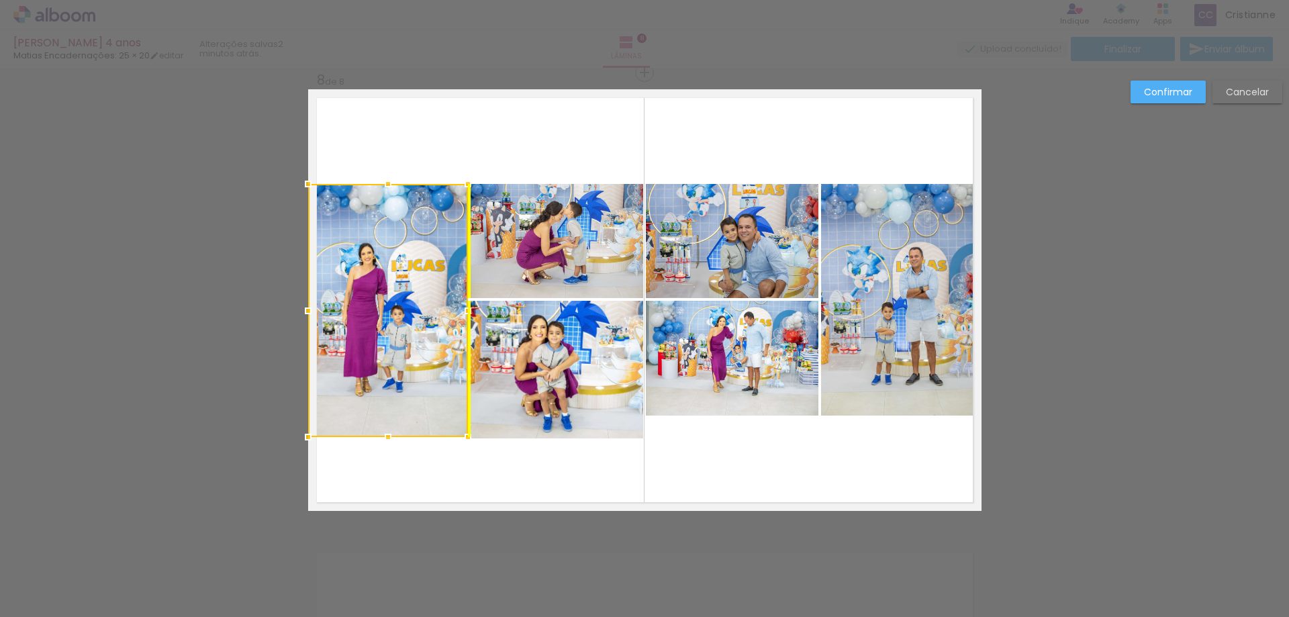
drag, startPoint x: 376, startPoint y: 338, endPoint x: 383, endPoint y: 338, distance: 7.4
click at [383, 338] on div at bounding box center [388, 310] width 160 height 253
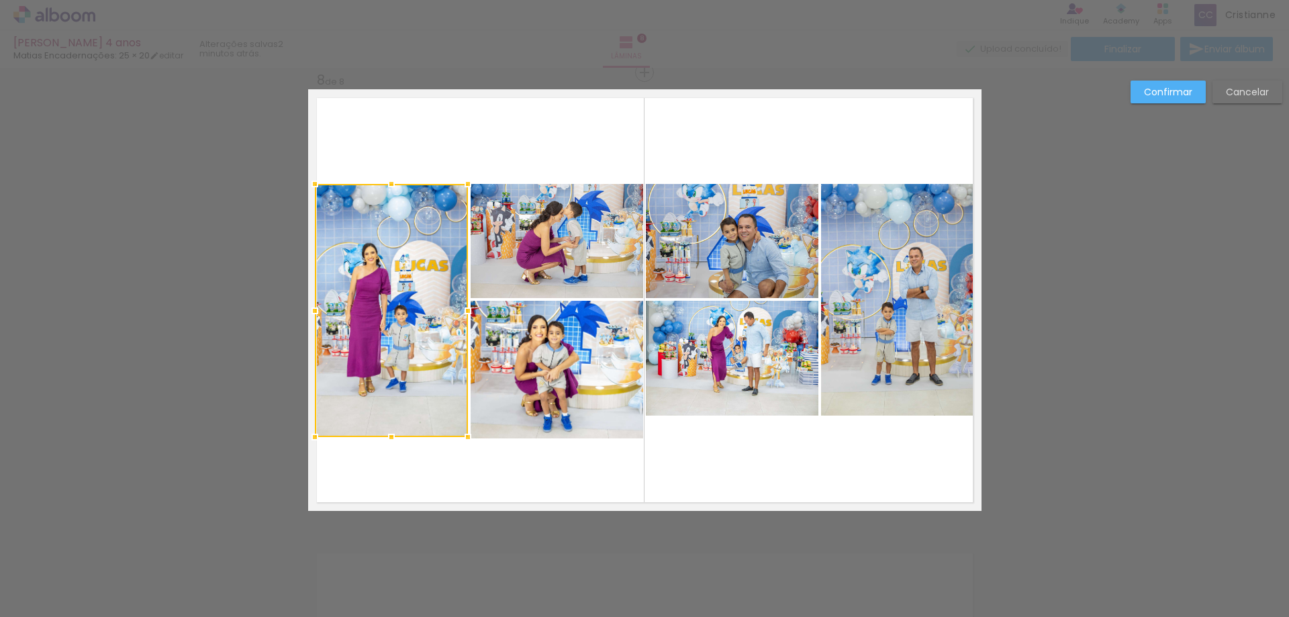
click at [309, 313] on div at bounding box center [315, 311] width 27 height 27
click at [762, 487] on quentale-layouter at bounding box center [645, 300] width 674 height 422
click at [361, 382] on quentale-photo at bounding box center [391, 310] width 153 height 253
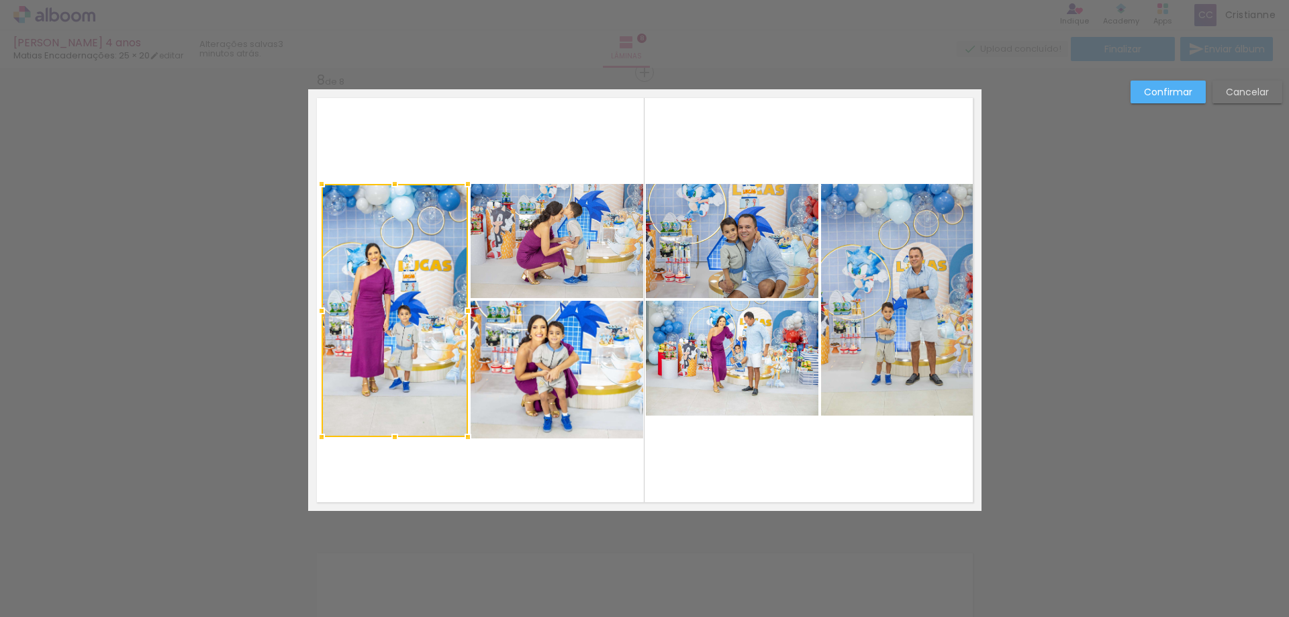
click at [312, 311] on div at bounding box center [321, 311] width 27 height 27
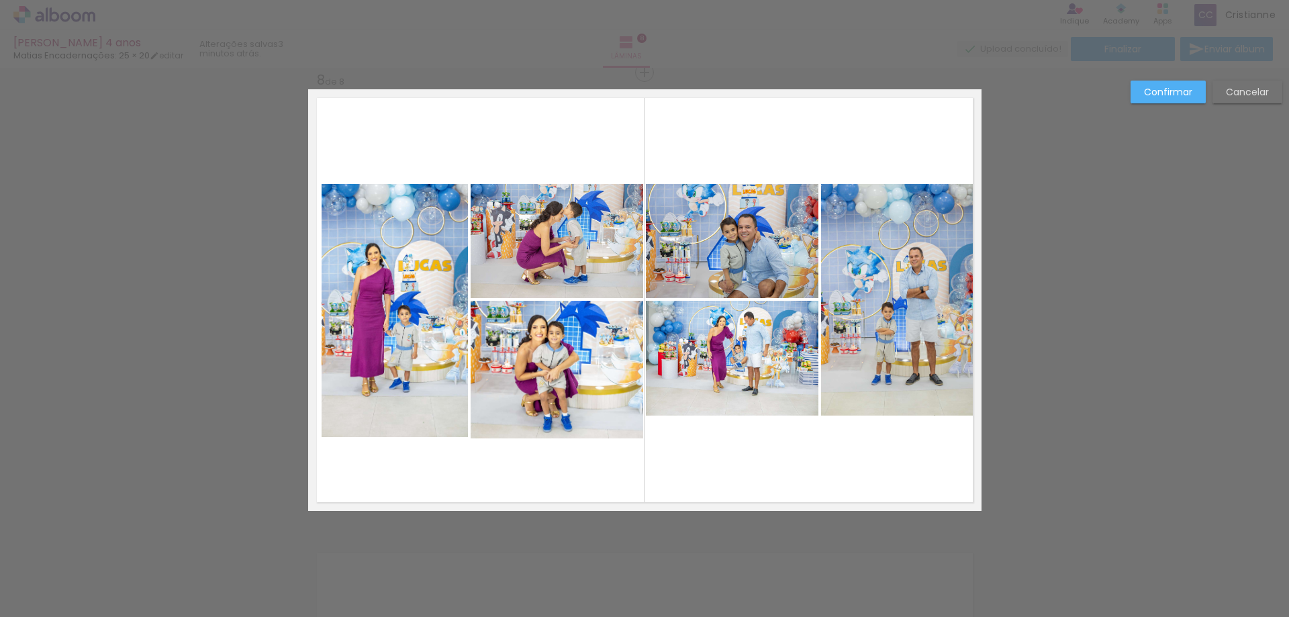
click at [841, 475] on quentale-layouter at bounding box center [645, 300] width 674 height 422
click at [721, 403] on quentale-photo at bounding box center [732, 358] width 173 height 115
click at [721, 403] on div at bounding box center [732, 415] width 27 height 27
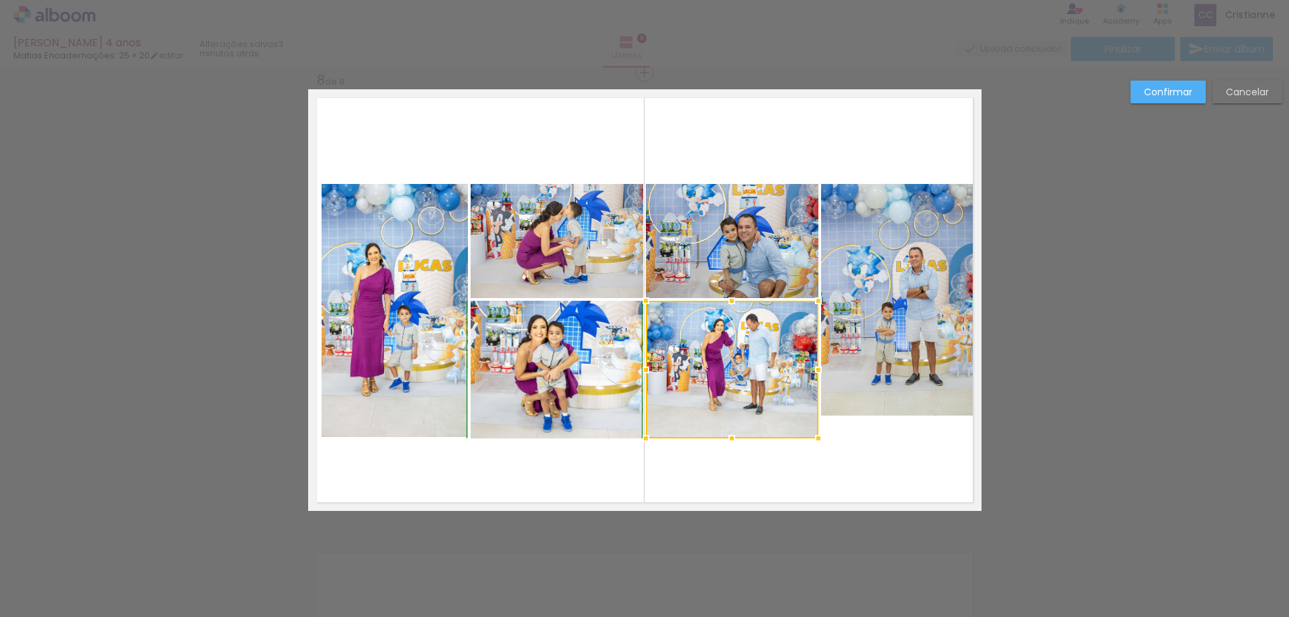
drag, startPoint x: 732, startPoint y: 419, endPoint x: 733, endPoint y: 439, distance: 19.5
click at [733, 439] on div at bounding box center [732, 438] width 27 height 27
click at [805, 465] on quentale-layouter at bounding box center [645, 300] width 674 height 422
click at [731, 400] on quentale-photo at bounding box center [732, 370] width 173 height 138
click at [731, 400] on div at bounding box center [732, 370] width 173 height 138
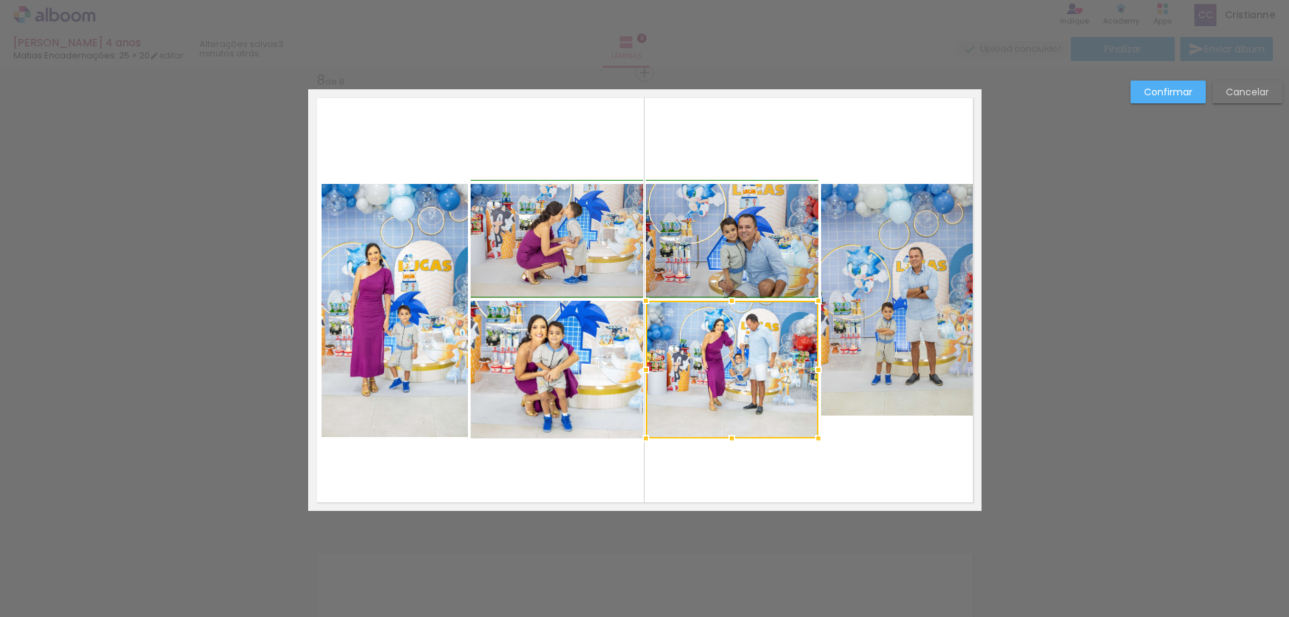
click at [646, 371] on div at bounding box center [646, 370] width 27 height 27
click at [811, 482] on quentale-layouter at bounding box center [645, 300] width 674 height 422
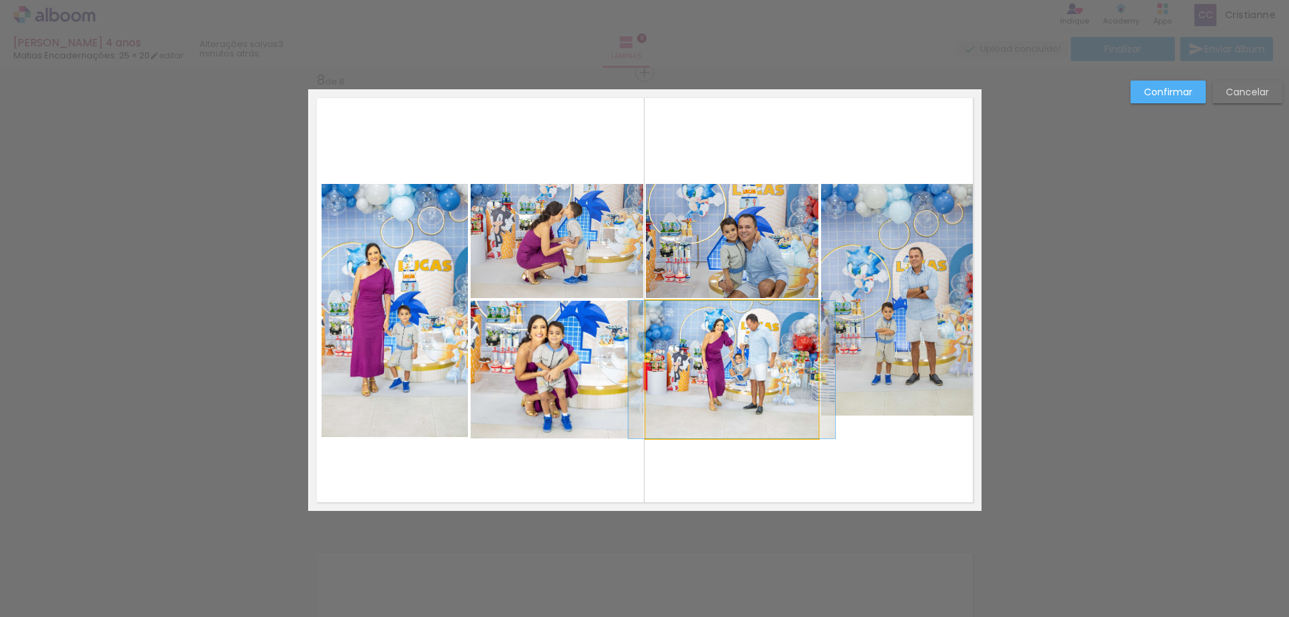
drag, startPoint x: 737, startPoint y: 411, endPoint x: 845, endPoint y: 488, distance: 132.9
click at [736, 410] on quentale-photo at bounding box center [732, 370] width 173 height 138
click at [908, 461] on quentale-layouter at bounding box center [645, 300] width 674 height 422
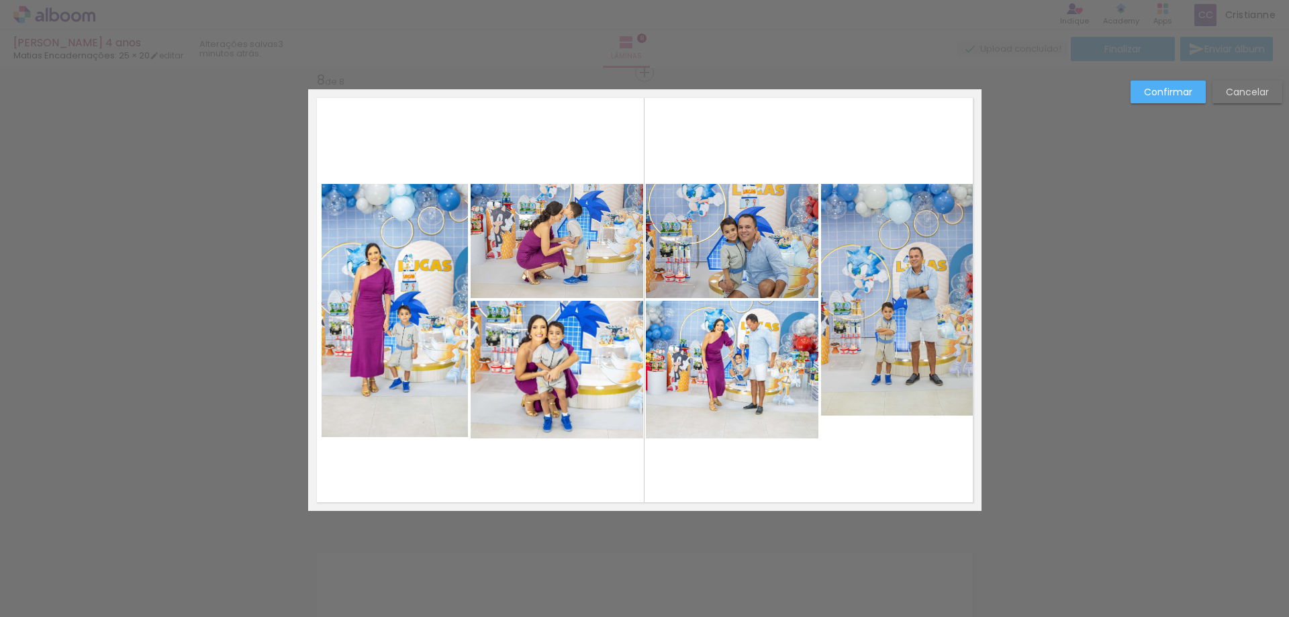
click at [904, 395] on quentale-photo at bounding box center [901, 300] width 161 height 232
click at [904, 395] on div at bounding box center [901, 300] width 161 height 232
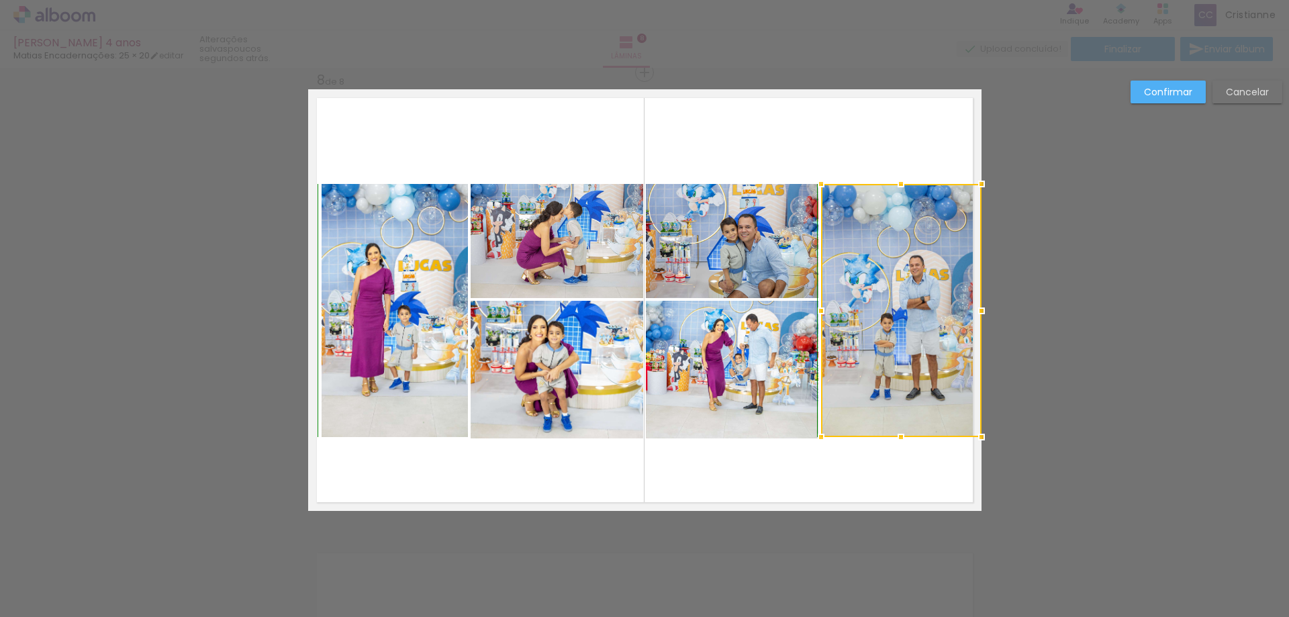
drag, startPoint x: 900, startPoint y: 416, endPoint x: 897, endPoint y: 466, distance: 50.5
click at [899, 434] on div at bounding box center [901, 437] width 27 height 27
click at [897, 468] on quentale-layouter at bounding box center [645, 300] width 674 height 422
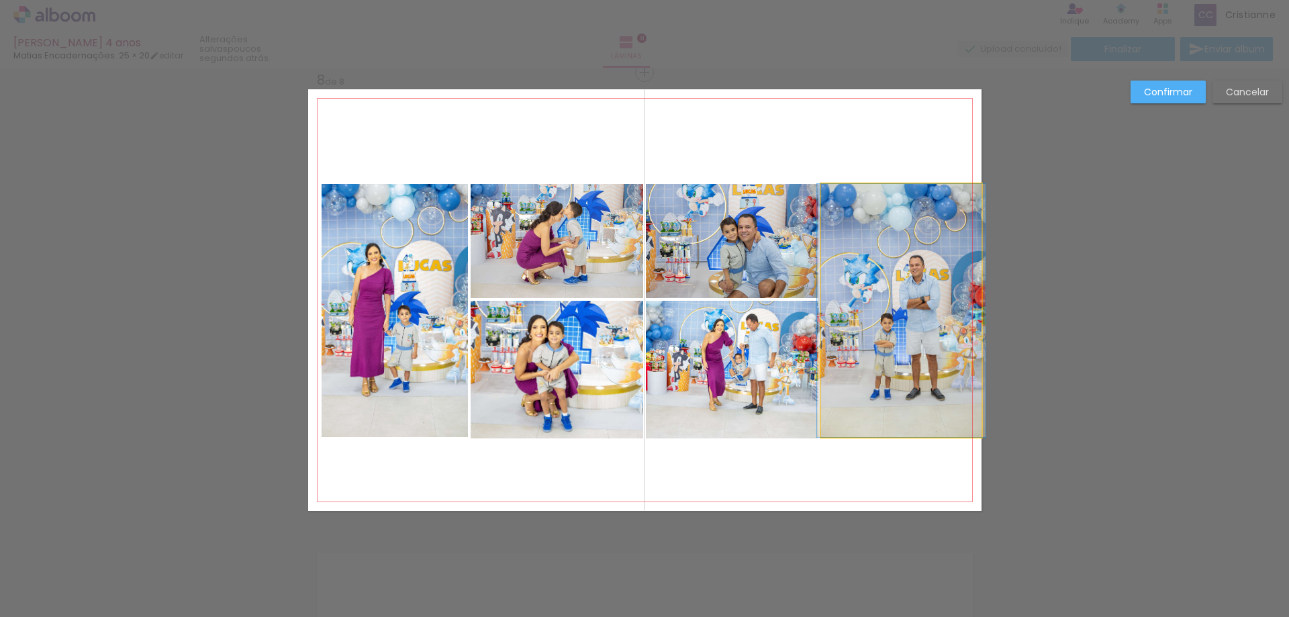
click at [895, 396] on quentale-photo at bounding box center [901, 310] width 161 height 253
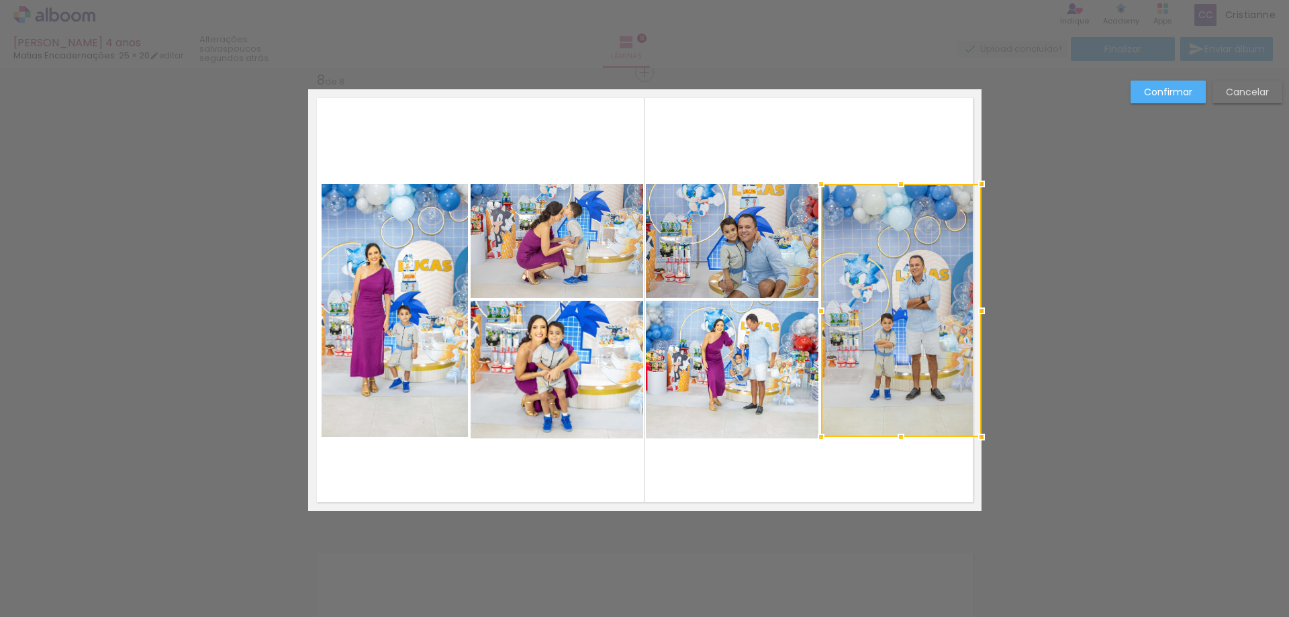
click at [895, 396] on div at bounding box center [901, 310] width 161 height 253
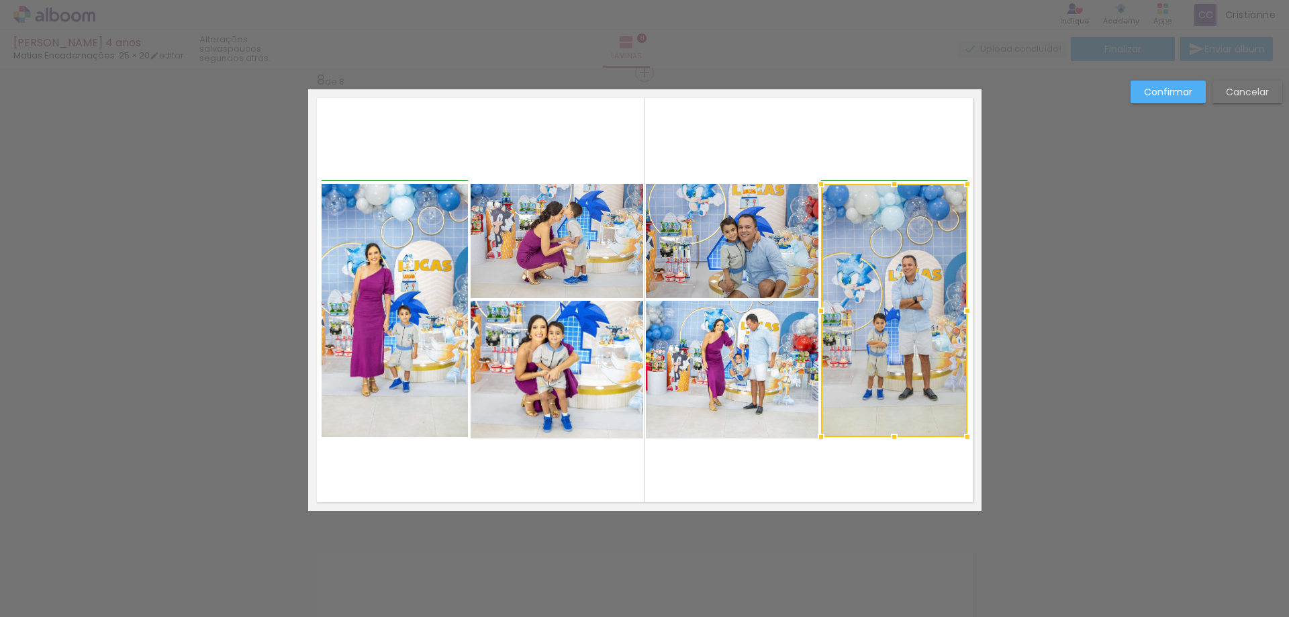
drag, startPoint x: 979, startPoint y: 310, endPoint x: 970, endPoint y: 312, distance: 9.6
click at [970, 312] on div at bounding box center [967, 311] width 27 height 27
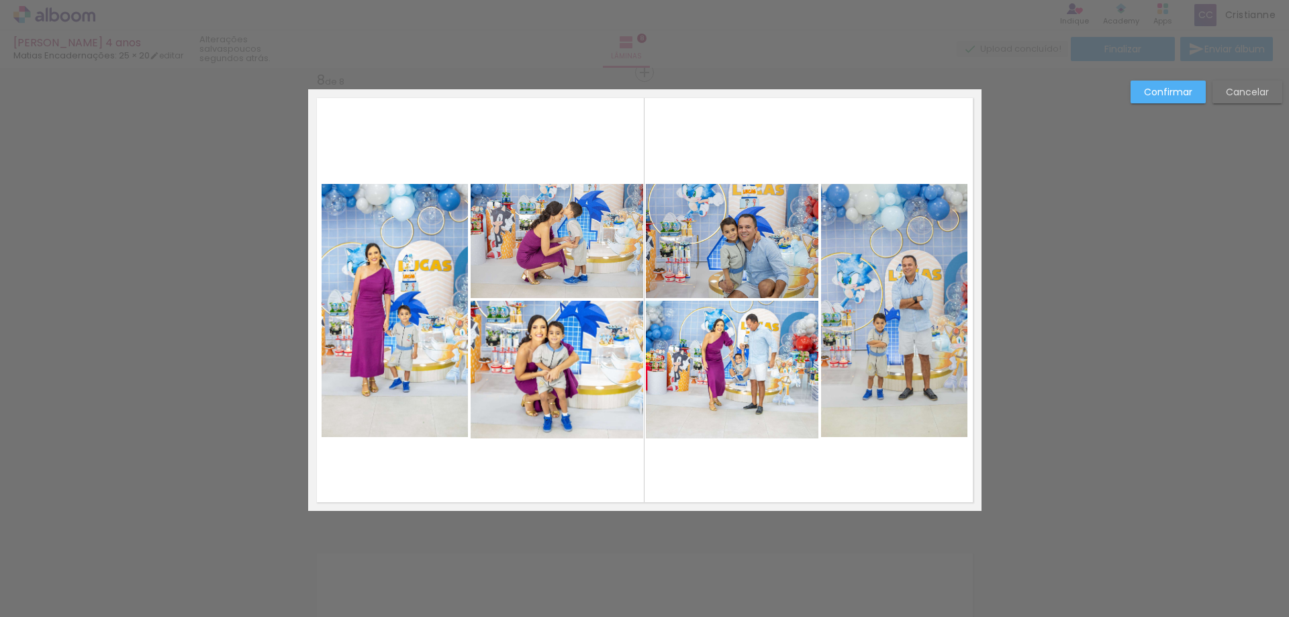
click at [923, 471] on quentale-layouter at bounding box center [645, 300] width 674 height 422
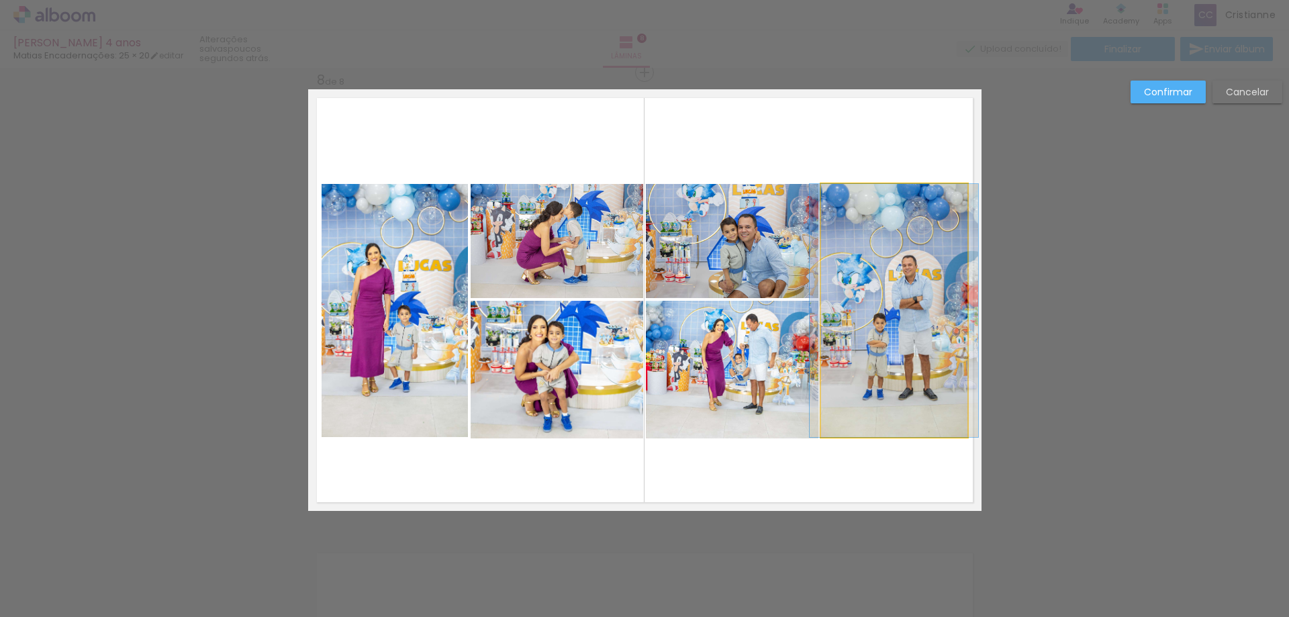
click at [915, 395] on quentale-photo at bounding box center [894, 310] width 146 height 253
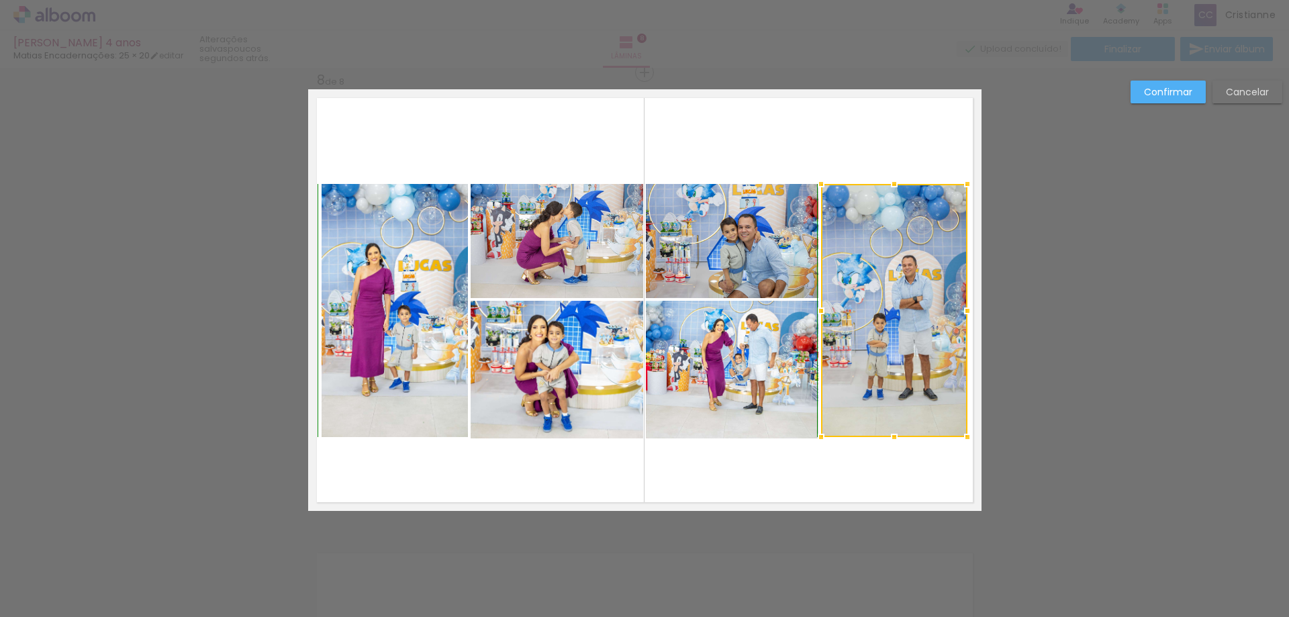
drag, startPoint x: 893, startPoint y: 435, endPoint x: 892, endPoint y: 448, distance: 13.4
click at [895, 441] on div at bounding box center [894, 437] width 27 height 27
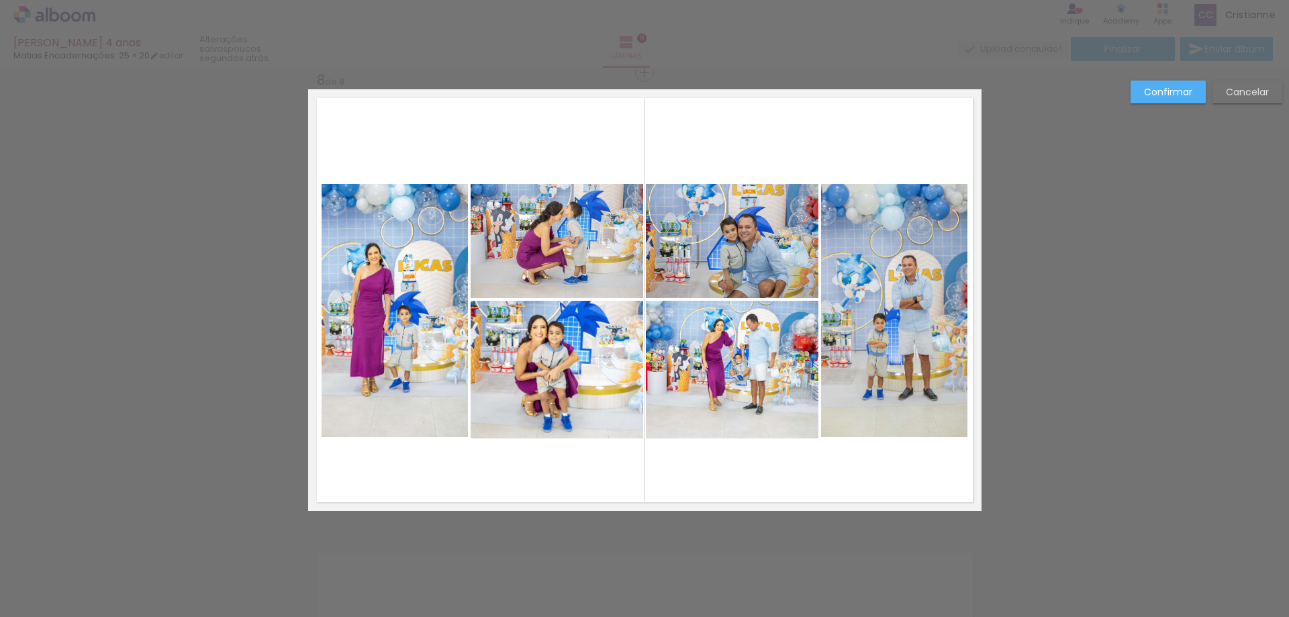
click at [890, 467] on quentale-layouter at bounding box center [645, 300] width 674 height 422
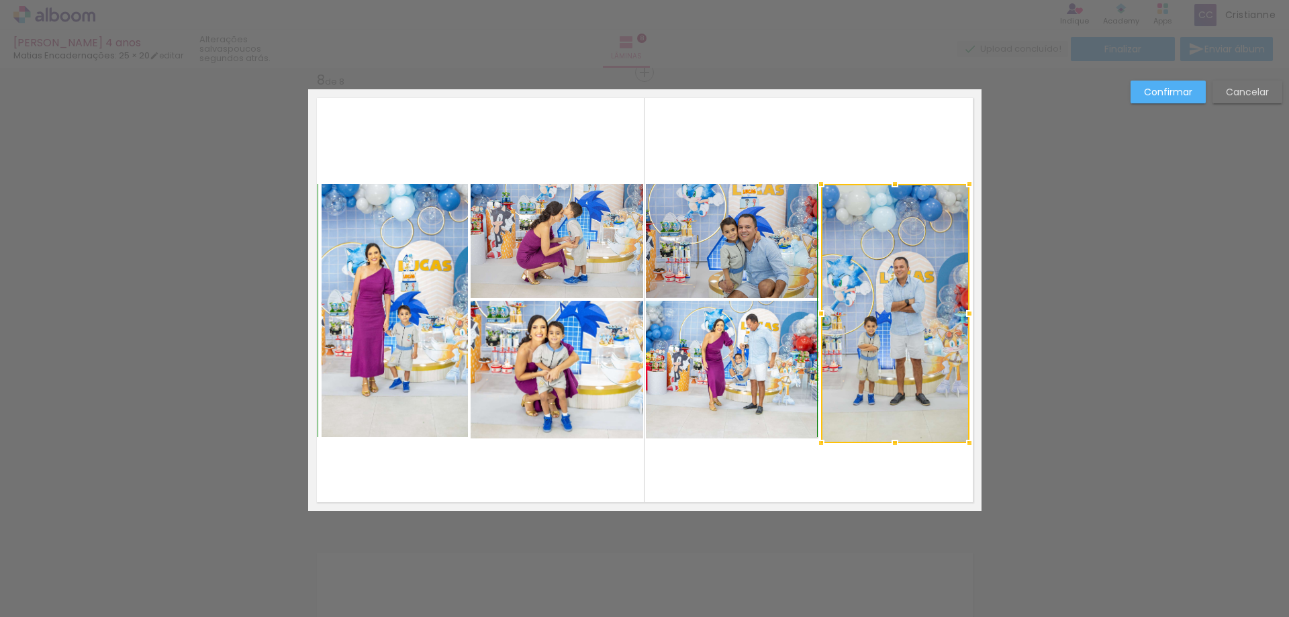
drag, startPoint x: 957, startPoint y: 435, endPoint x: 941, endPoint y: 467, distance: 35.4
click at [958, 437] on div at bounding box center [969, 443] width 27 height 27
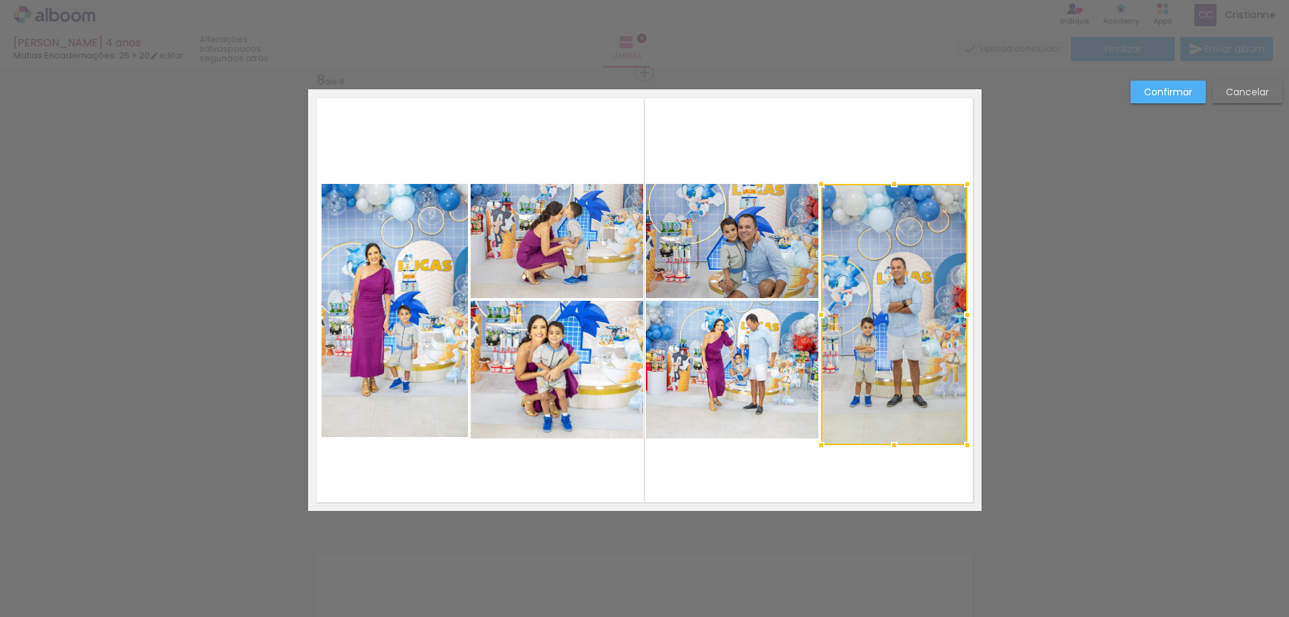
click at [937, 475] on quentale-layouter at bounding box center [645, 300] width 674 height 422
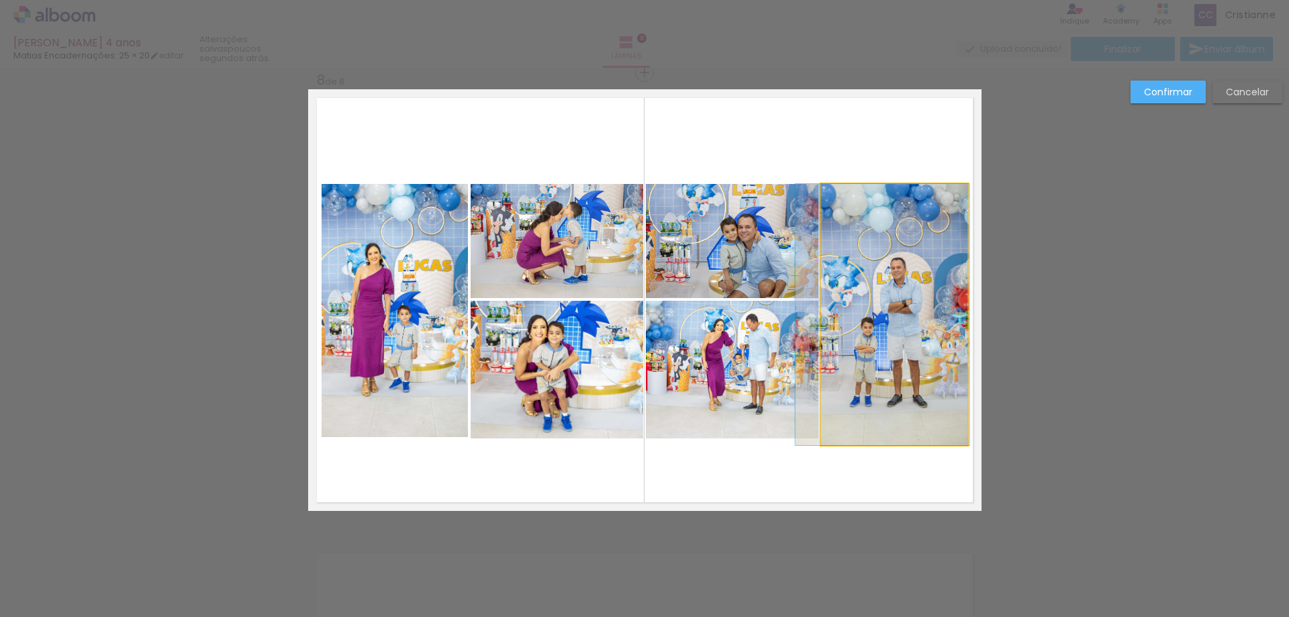
drag, startPoint x: 888, startPoint y: 381, endPoint x: 874, endPoint y: 443, distance: 63.2
click at [887, 381] on quentale-photo at bounding box center [894, 314] width 146 height 261
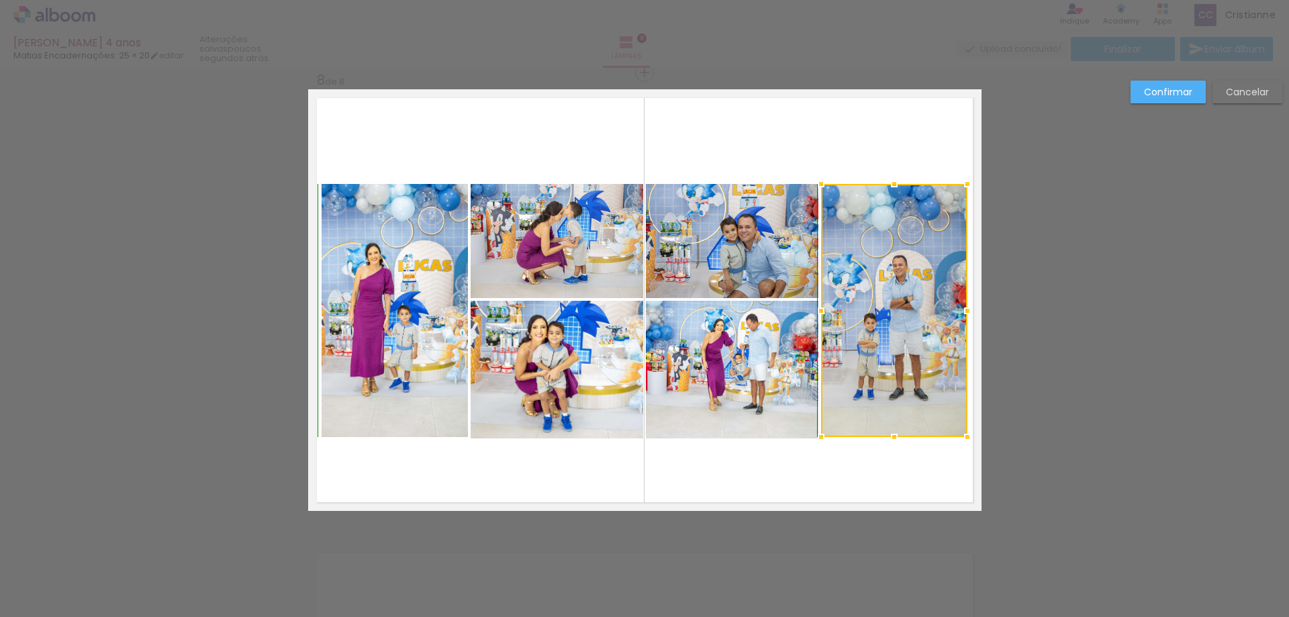
drag, startPoint x: 888, startPoint y: 443, endPoint x: 884, endPoint y: 452, distance: 10.2
click at [888, 441] on div at bounding box center [894, 437] width 27 height 27
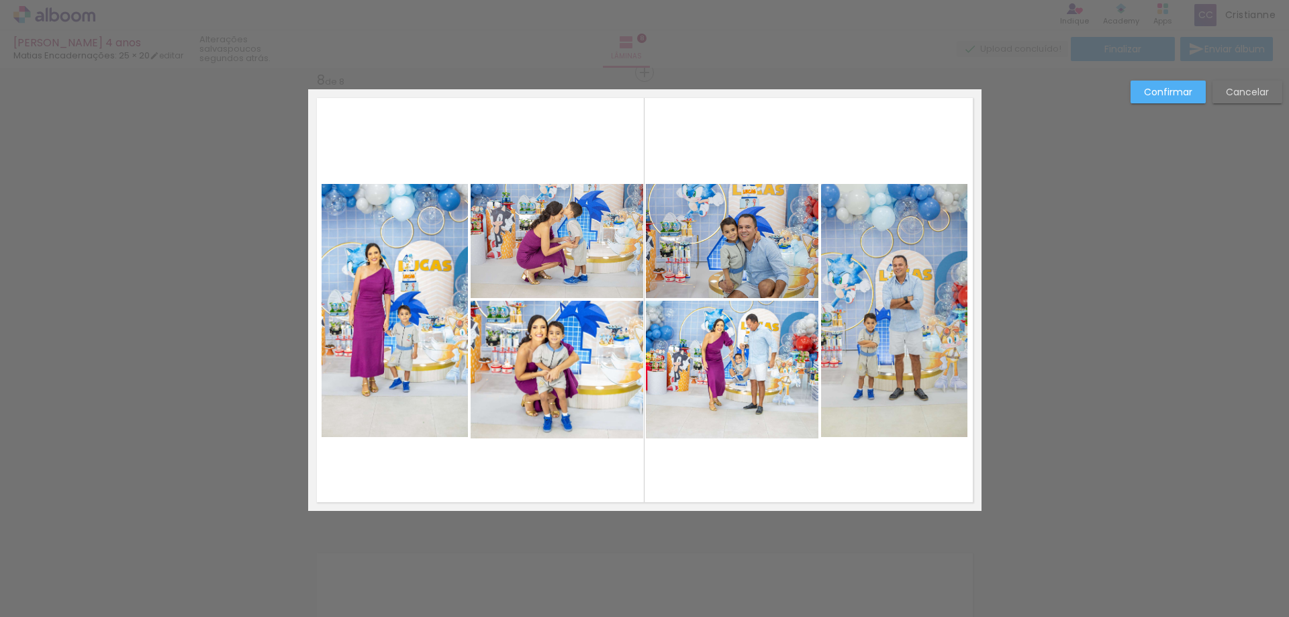
click at [883, 469] on quentale-layouter at bounding box center [645, 300] width 674 height 422
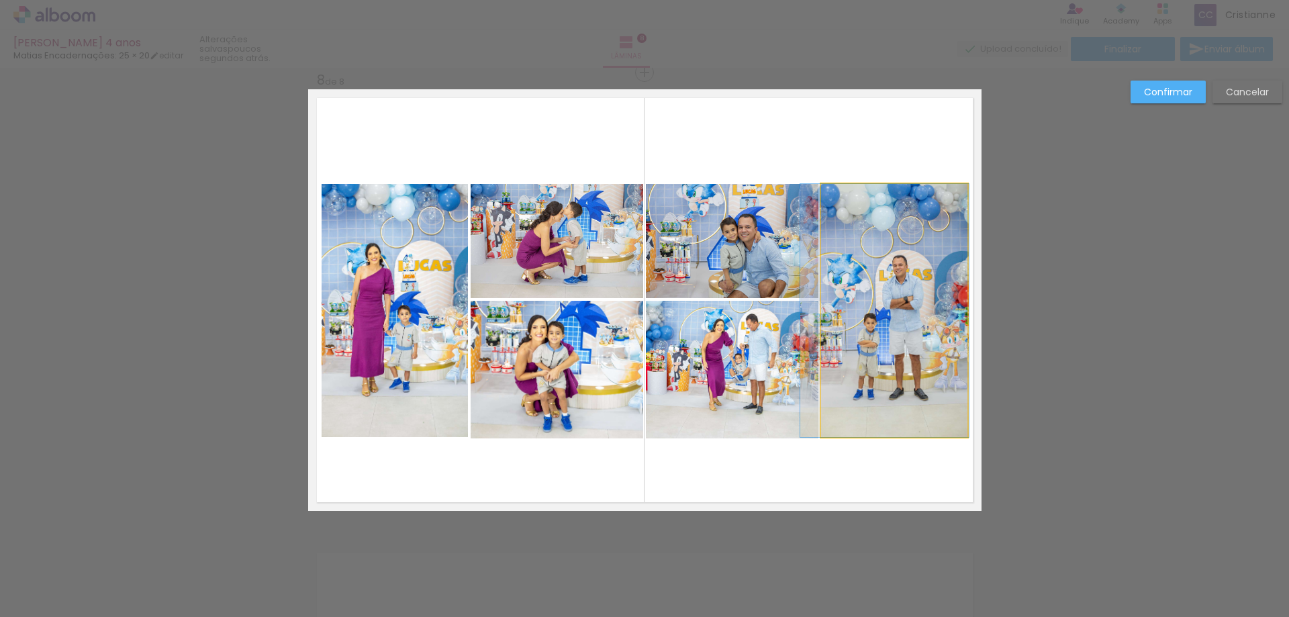
click at [879, 407] on quentale-photo at bounding box center [894, 310] width 146 height 253
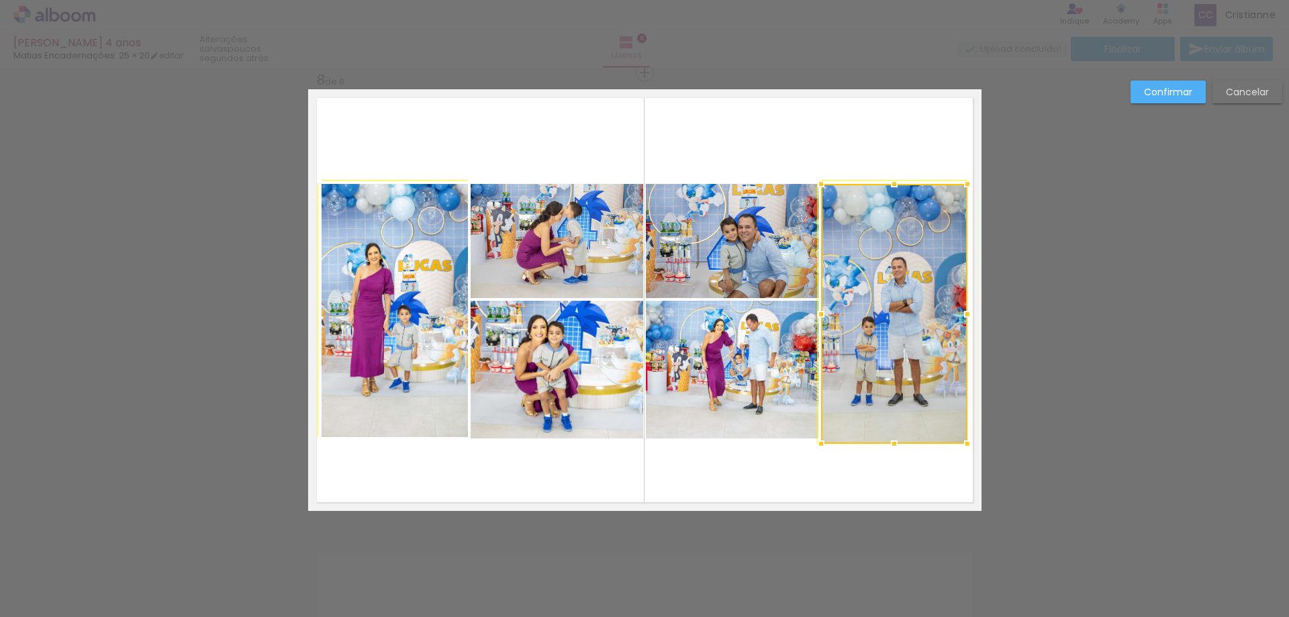
drag, startPoint x: 821, startPoint y: 435, endPoint x: 827, endPoint y: 480, distance: 45.3
click at [821, 435] on div at bounding box center [821, 443] width 27 height 27
drag, startPoint x: 830, startPoint y: 490, endPoint x: 838, endPoint y: 483, distance: 10.5
click at [831, 489] on quentale-layouter at bounding box center [645, 300] width 674 height 422
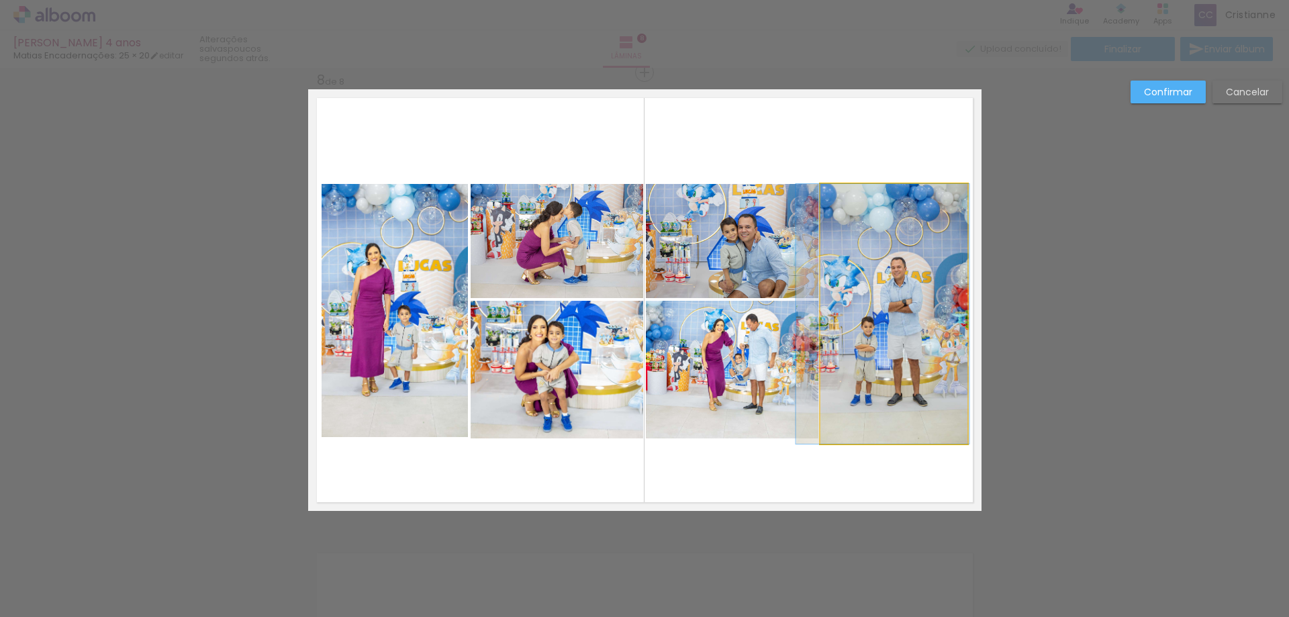
click at [852, 377] on quentale-photo at bounding box center [894, 314] width 147 height 260
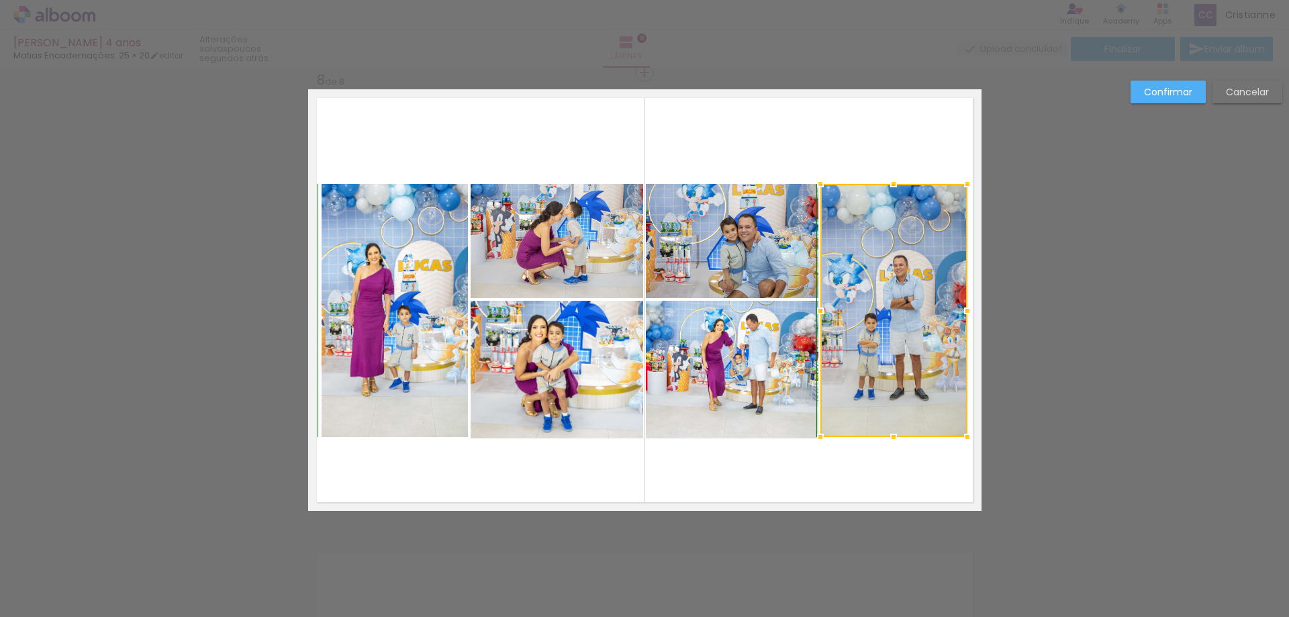
drag, startPoint x: 889, startPoint y: 440, endPoint x: 885, endPoint y: 457, distance: 17.3
click at [890, 441] on div at bounding box center [893, 437] width 27 height 27
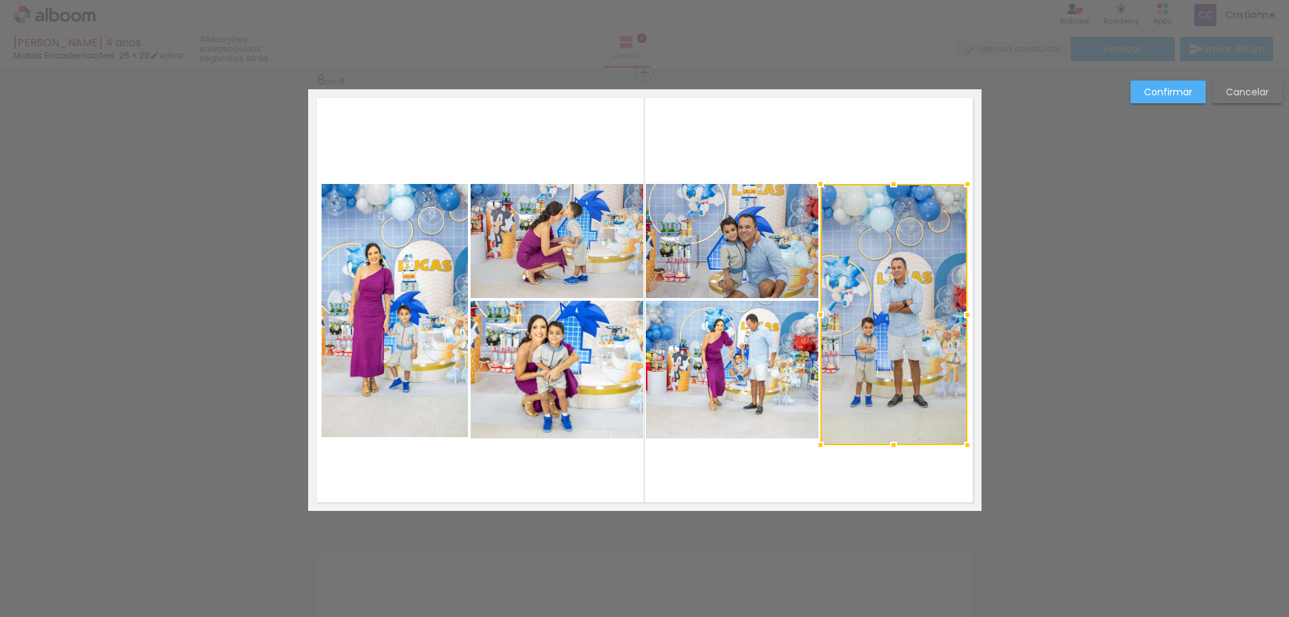
click at [884, 461] on quentale-layouter at bounding box center [645, 300] width 674 height 422
click at [890, 431] on quentale-photo at bounding box center [894, 314] width 147 height 261
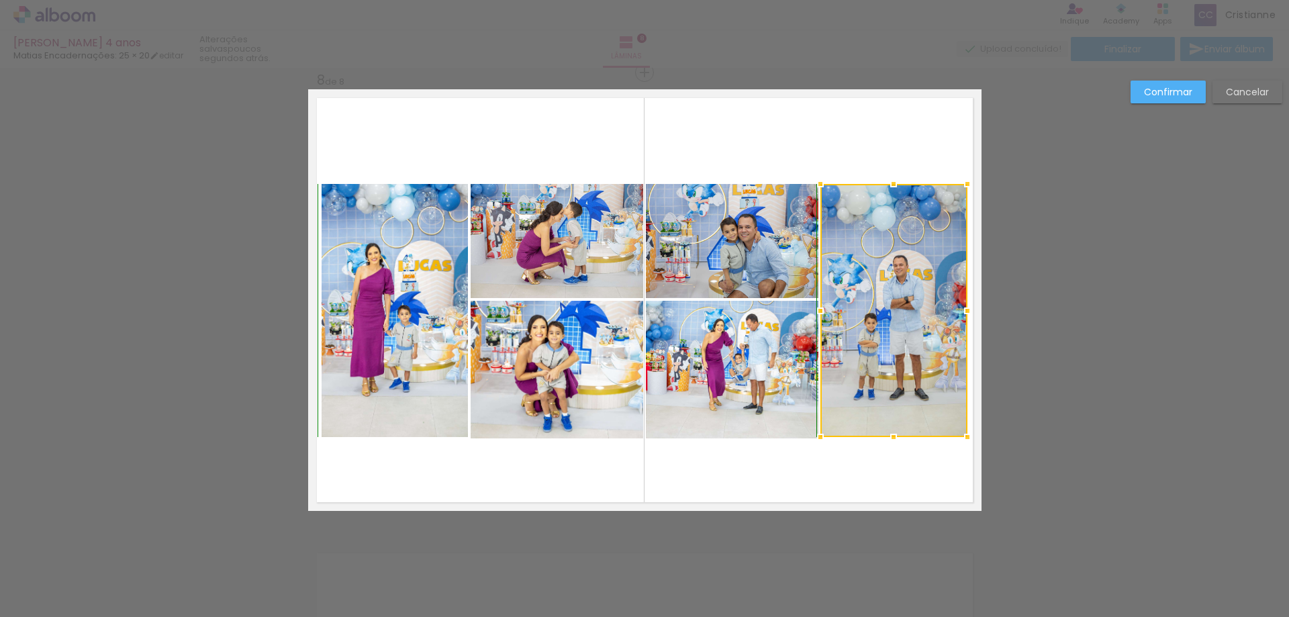
click at [893, 442] on div at bounding box center [893, 437] width 27 height 27
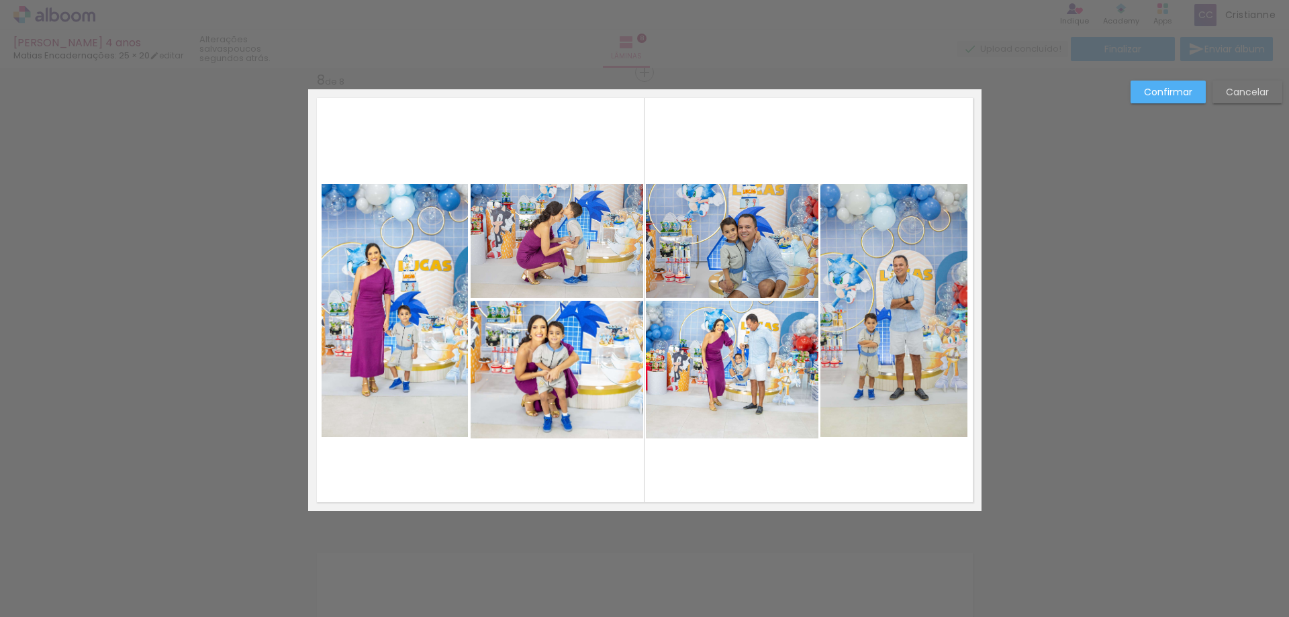
click at [886, 459] on quentale-layouter at bounding box center [645, 300] width 674 height 422
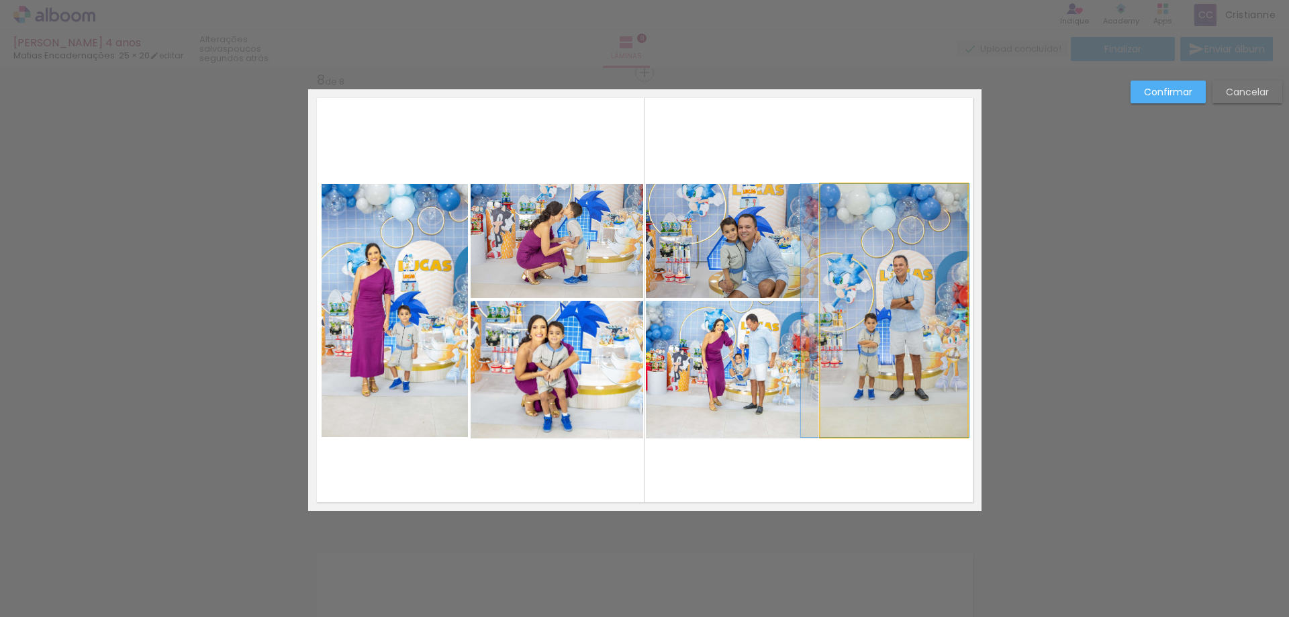
click at [917, 406] on quentale-photo at bounding box center [894, 310] width 147 height 253
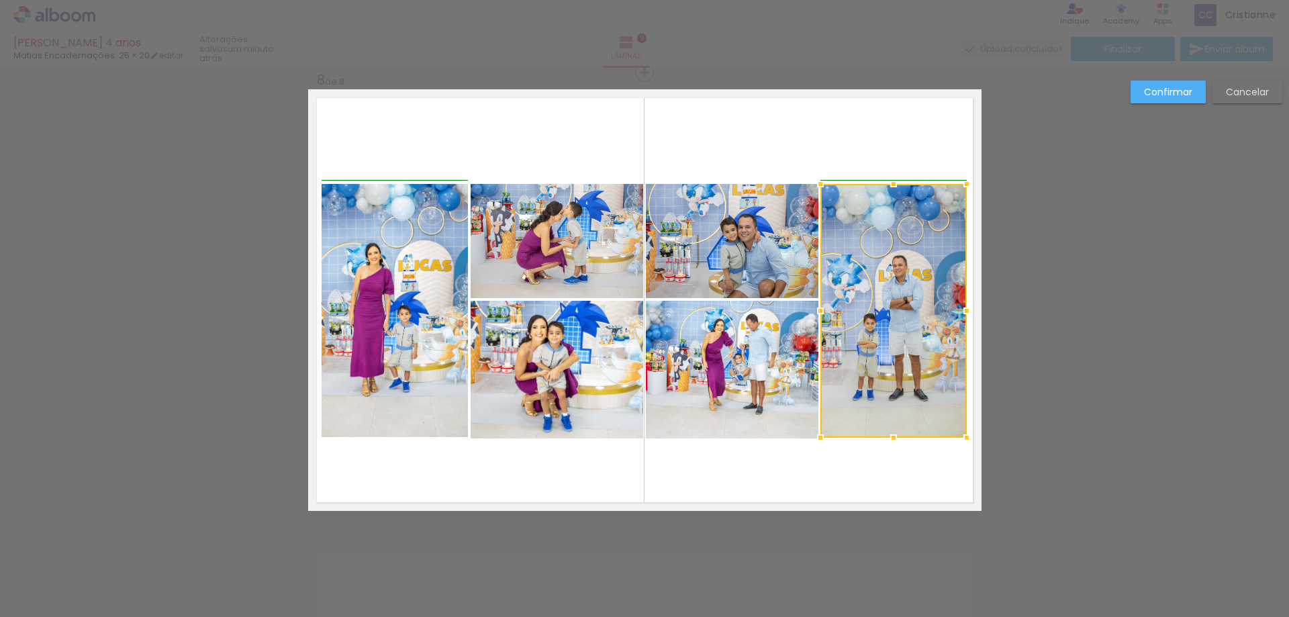
drag, startPoint x: 965, startPoint y: 442, endPoint x: 952, endPoint y: 445, distance: 13.2
click at [964, 437] on div at bounding box center [967, 437] width 27 height 27
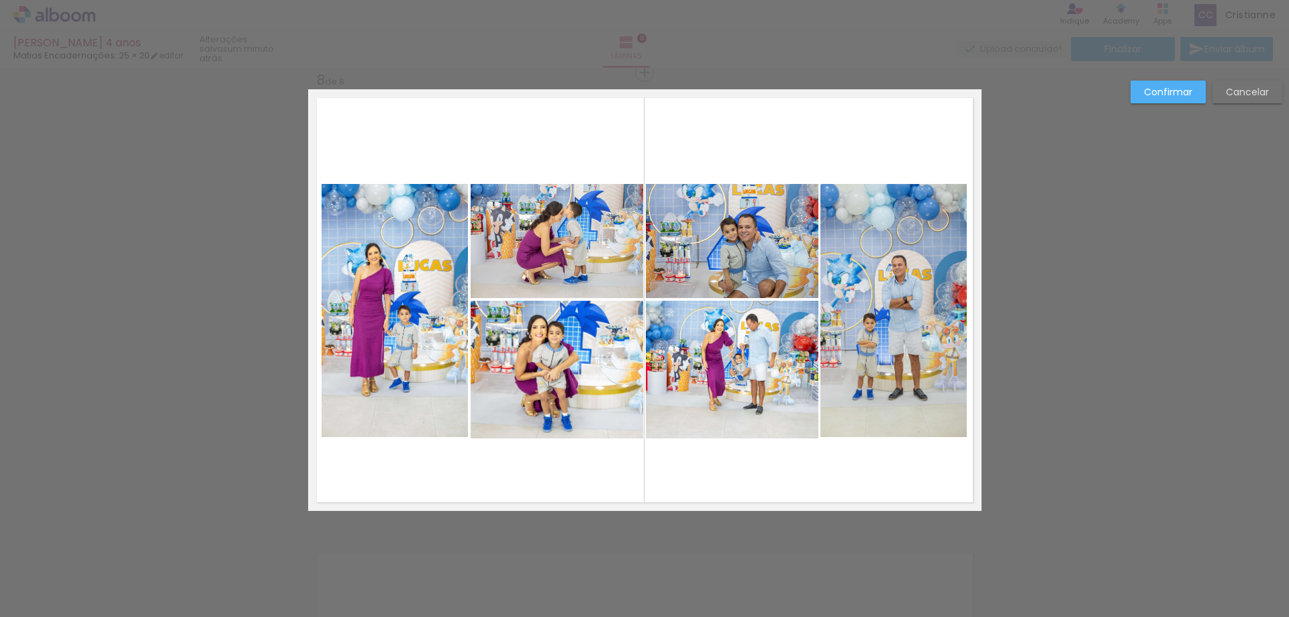
click at [929, 486] on quentale-layouter at bounding box center [645, 300] width 674 height 422
click at [918, 431] on quentale-photo at bounding box center [894, 310] width 146 height 253
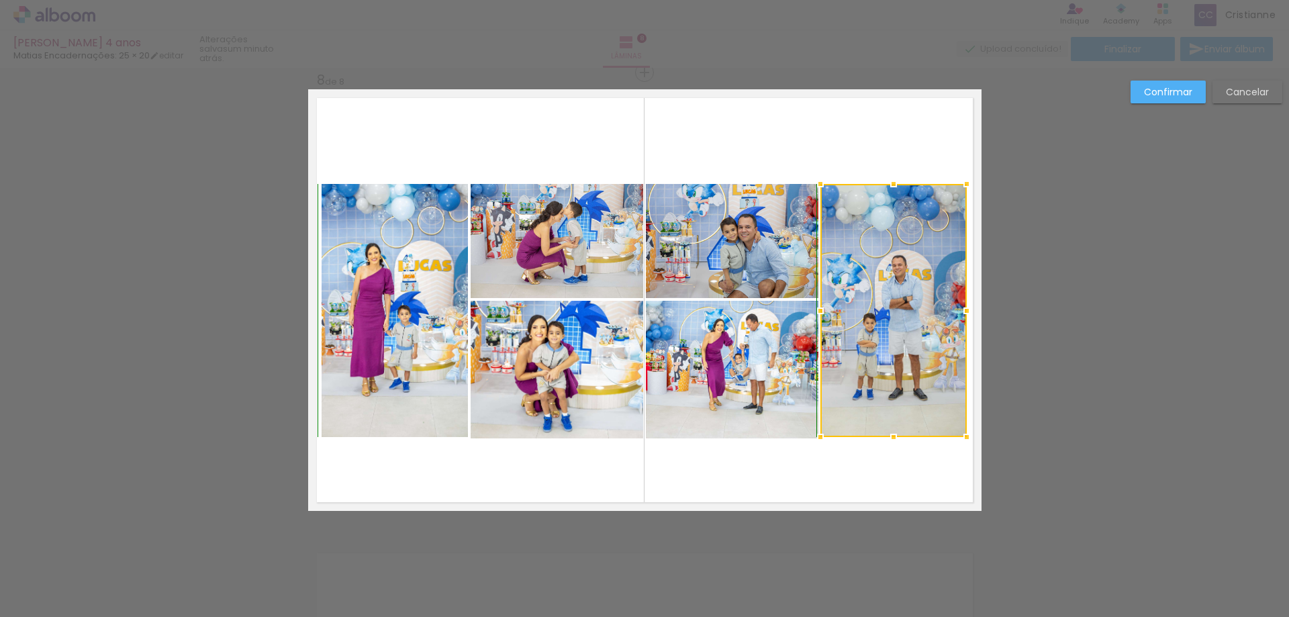
click at [895, 439] on div at bounding box center [893, 437] width 27 height 27
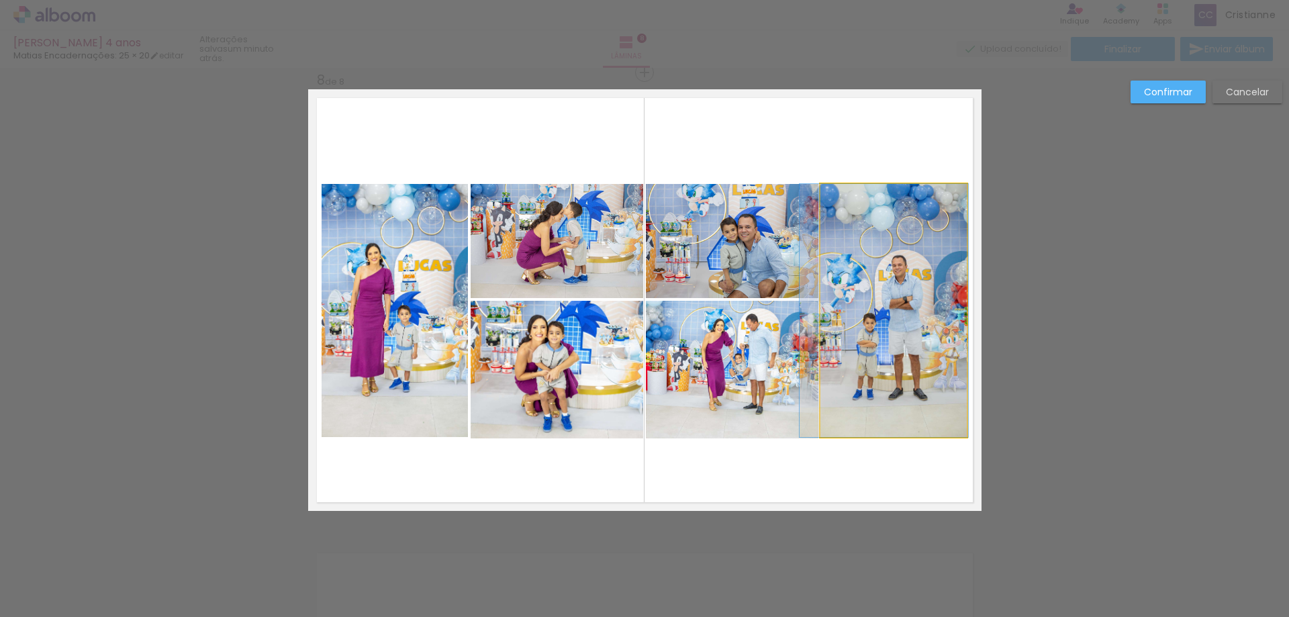
drag, startPoint x: 885, startPoint y: 414, endPoint x: 878, endPoint y: 432, distance: 19.3
click at [884, 413] on quentale-photo at bounding box center [894, 310] width 146 height 253
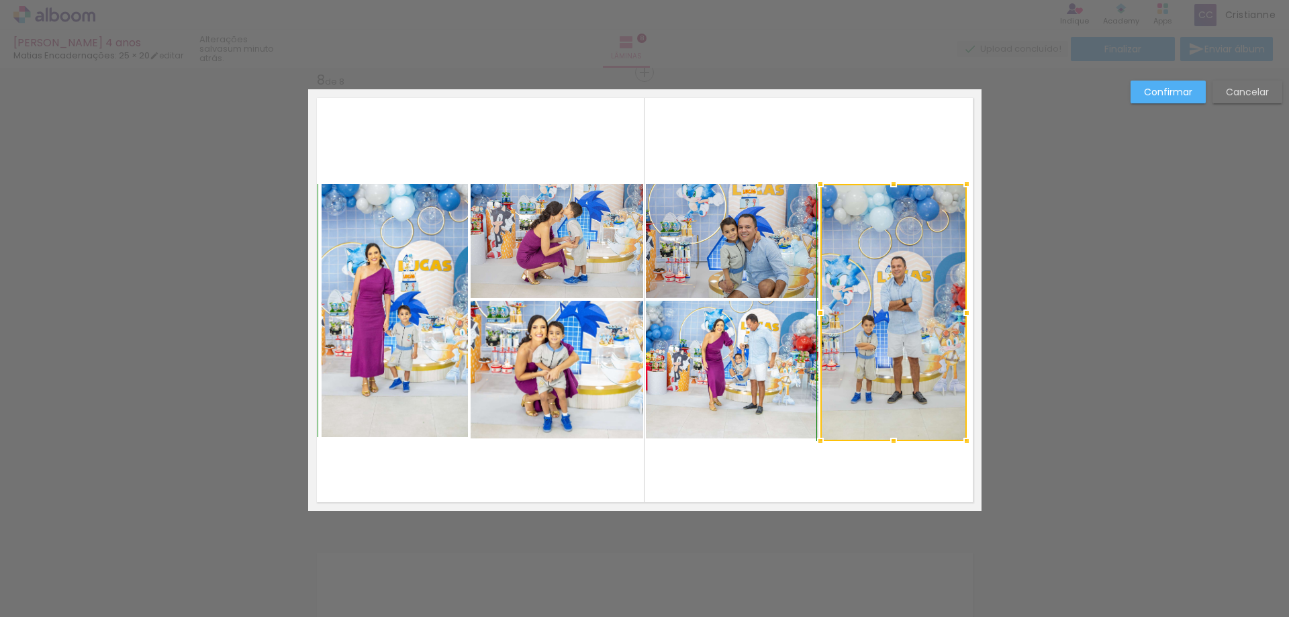
click at [891, 437] on div at bounding box center [893, 441] width 27 height 27
click at [888, 473] on quentale-layouter at bounding box center [645, 300] width 674 height 422
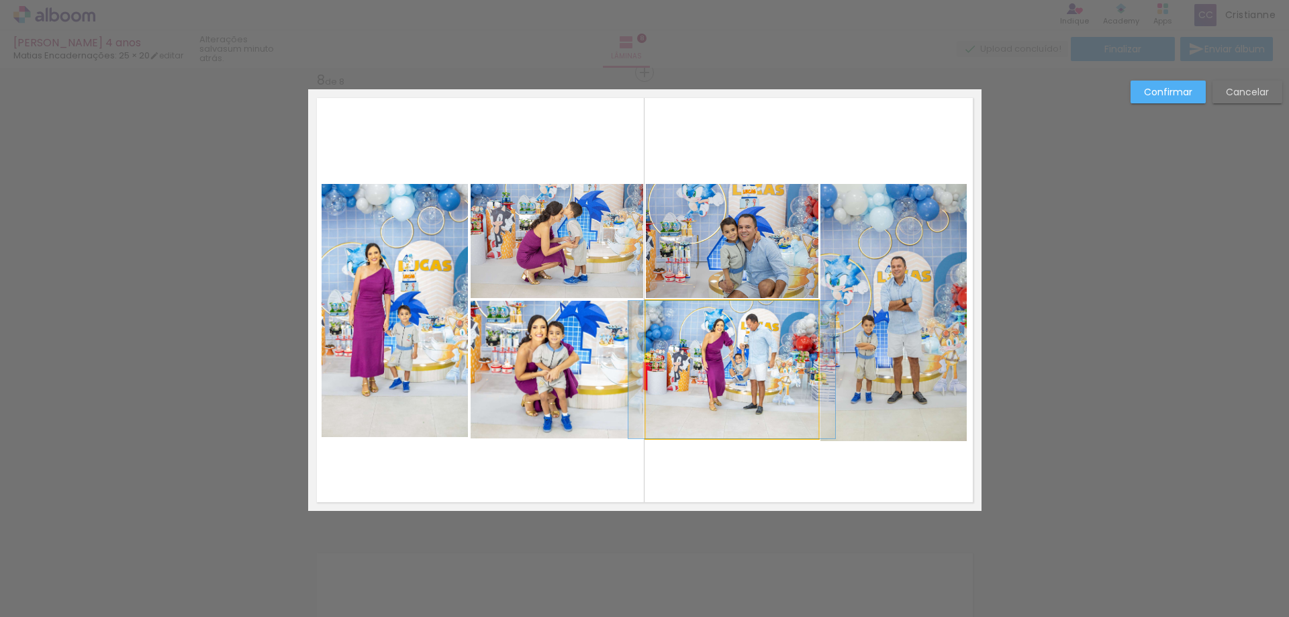
click at [741, 430] on quentale-photo at bounding box center [732, 370] width 173 height 138
click at [729, 438] on div at bounding box center [732, 440] width 27 height 27
click at [745, 467] on quentale-layouter at bounding box center [645, 300] width 674 height 422
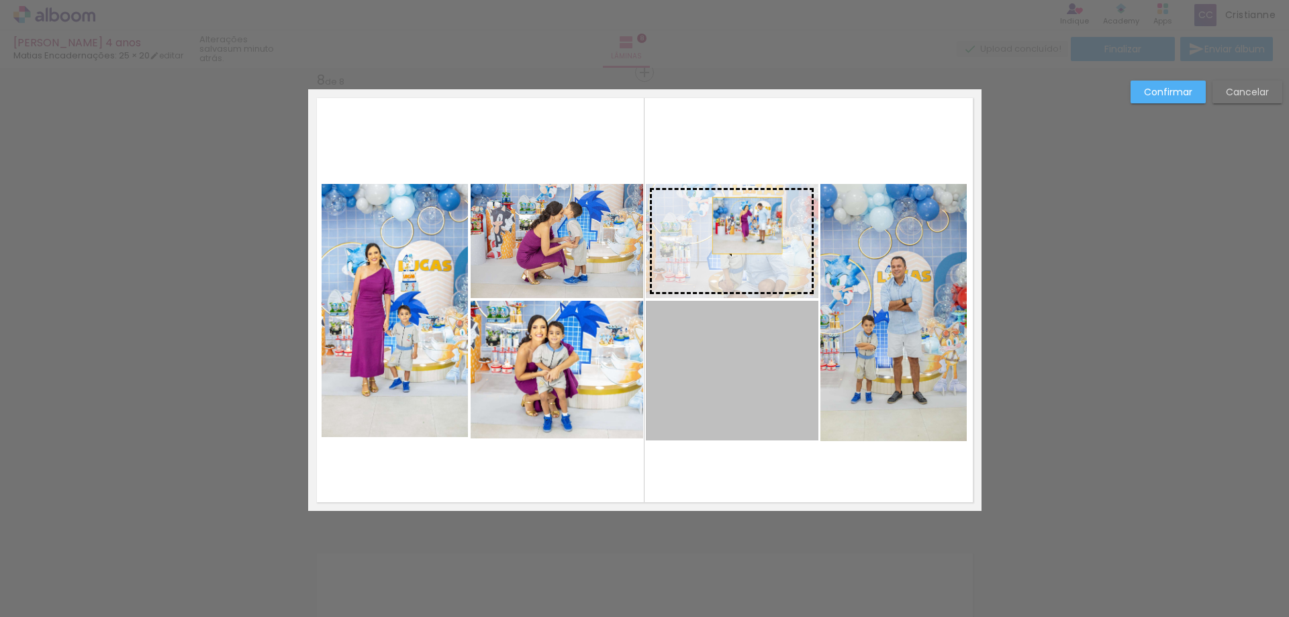
drag, startPoint x: 730, startPoint y: 403, endPoint x: 742, endPoint y: 226, distance: 177.7
click at [0, 0] on slot at bounding box center [0, 0] width 0 height 0
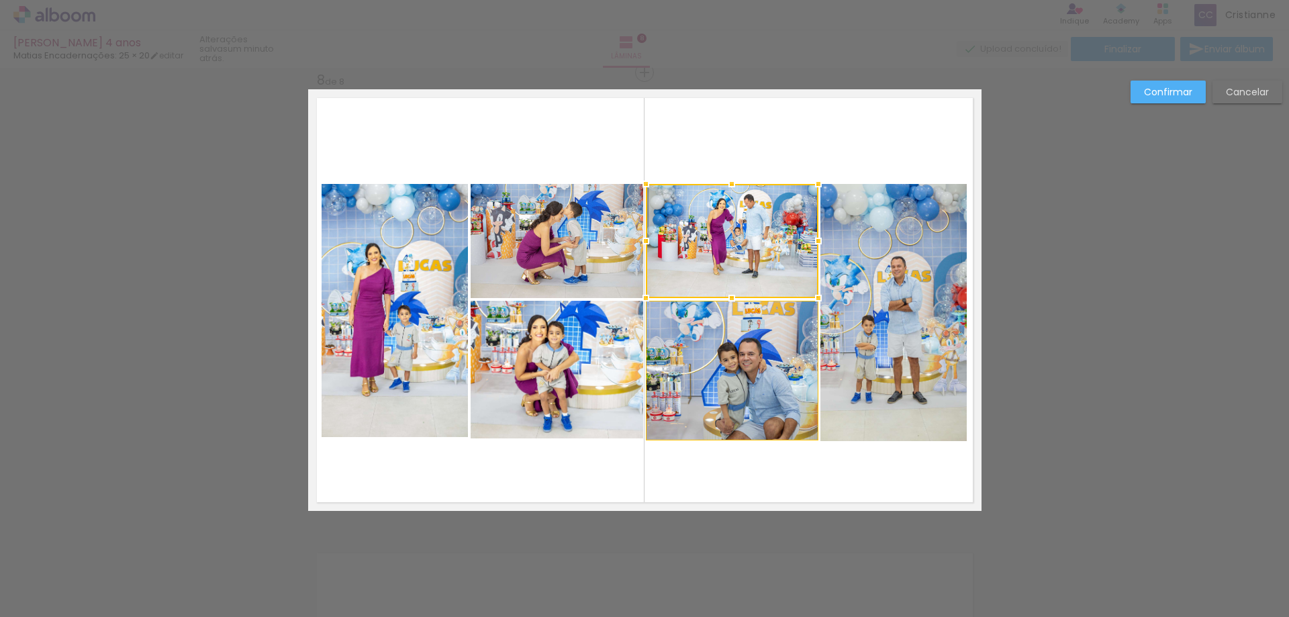
click at [925, 112] on quentale-layouter at bounding box center [645, 300] width 674 height 422
click at [1163, 99] on paper-button "Confirmar" at bounding box center [1168, 92] width 75 height 23
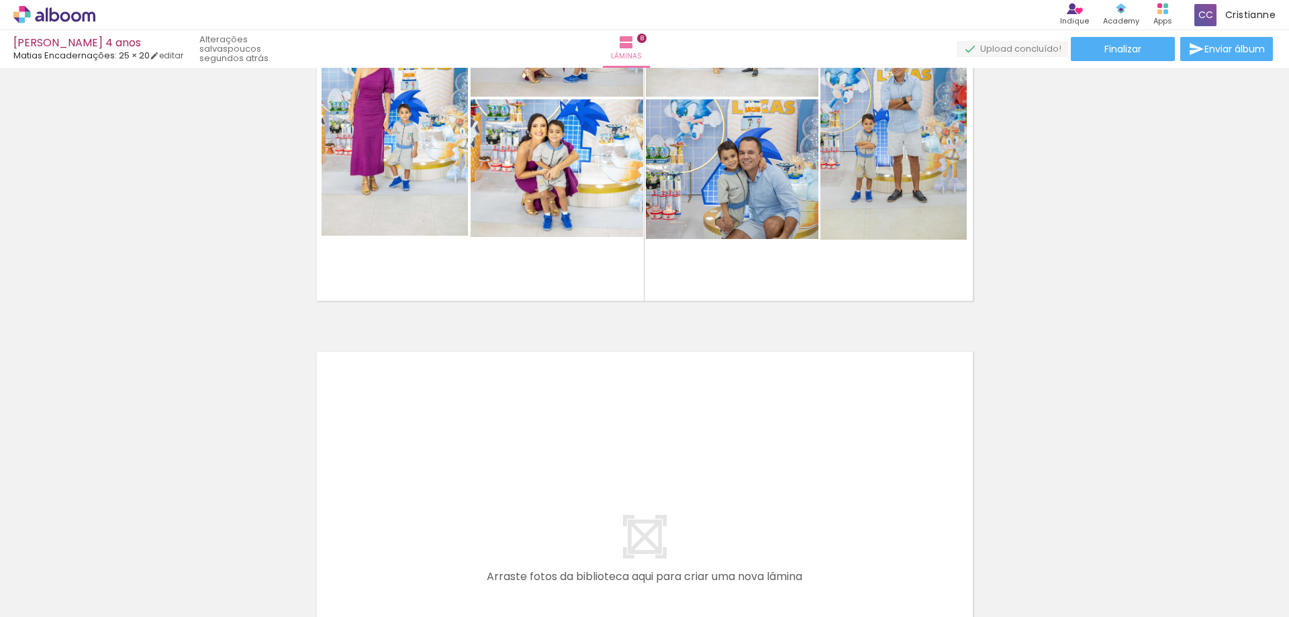
scroll to position [0, 729]
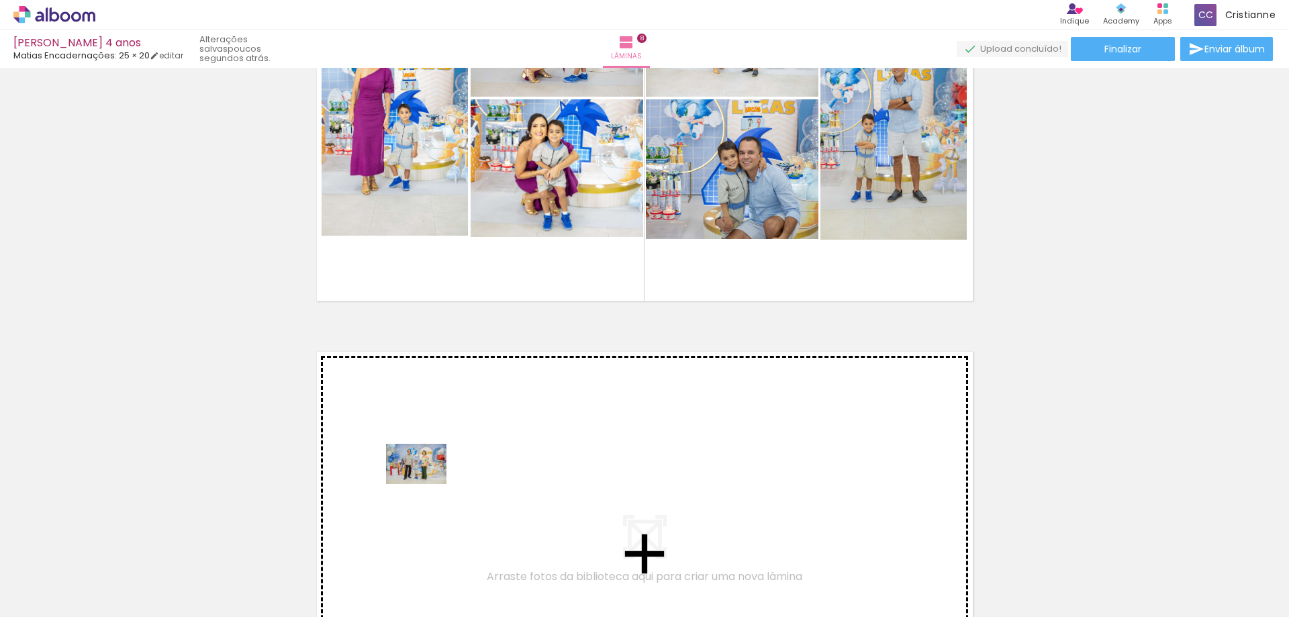
drag, startPoint x: 467, startPoint y: 582, endPoint x: 426, endPoint y: 483, distance: 106.6
click at [426, 483] on quentale-workspace at bounding box center [644, 308] width 1289 height 617
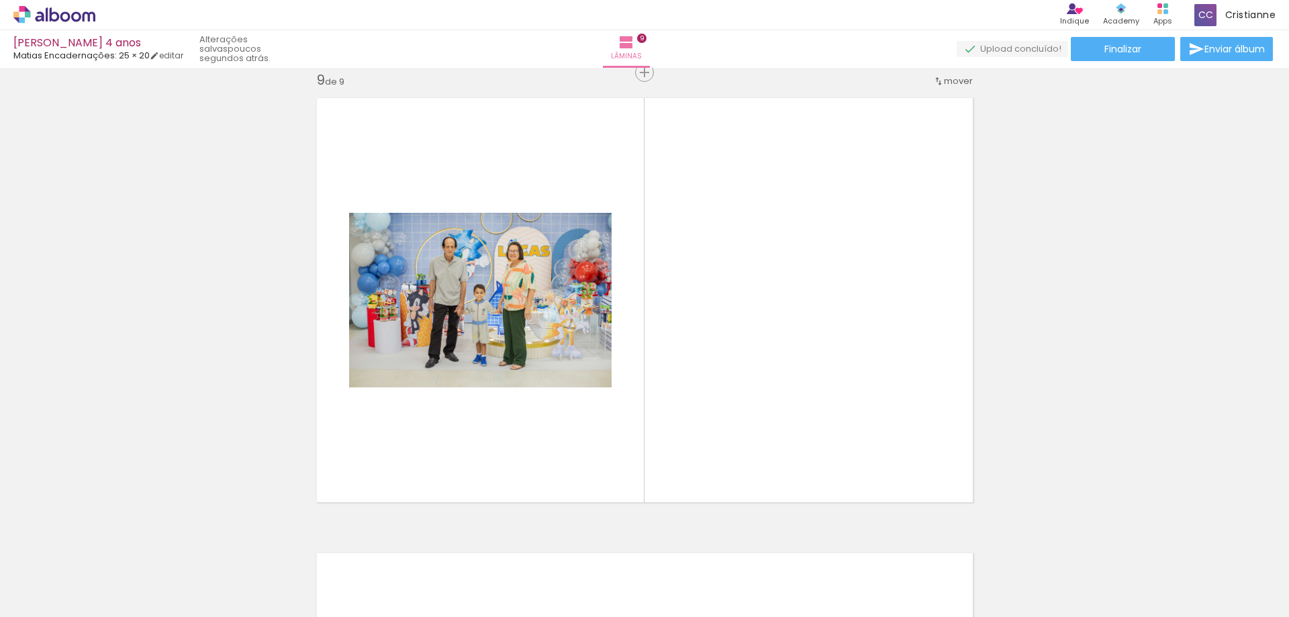
scroll to position [0, 1766]
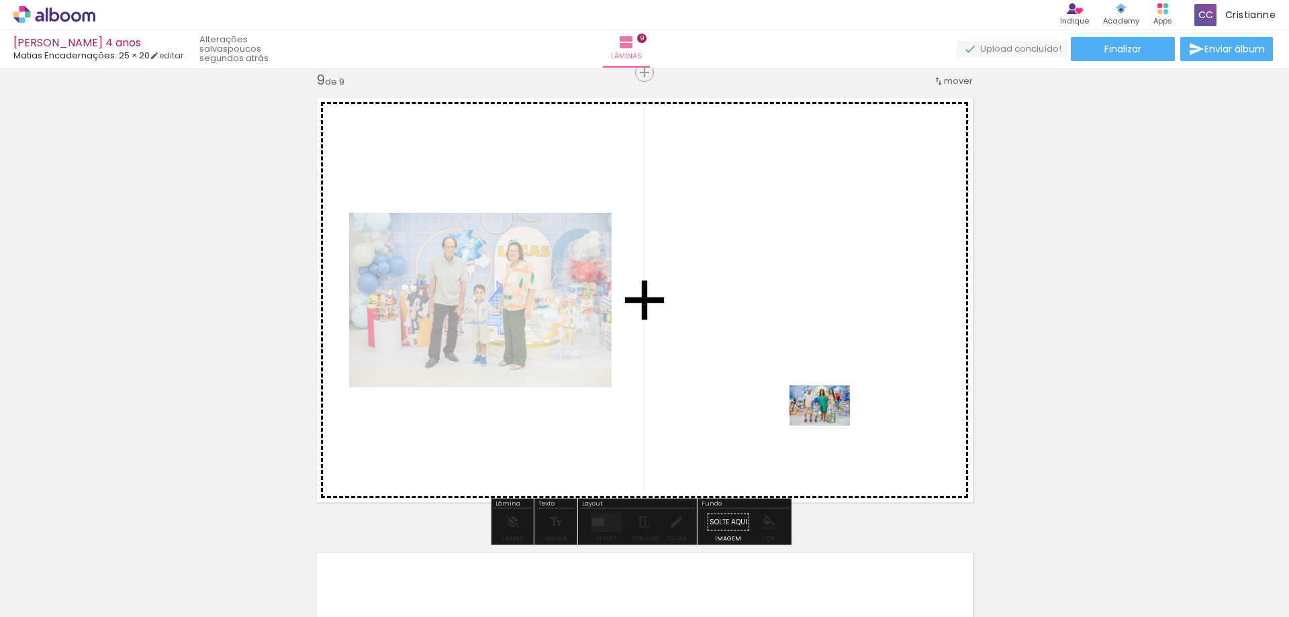
drag, startPoint x: 852, startPoint y: 582, endPoint x: 830, endPoint y: 426, distance: 157.4
click at [830, 426] on quentale-workspace at bounding box center [644, 308] width 1289 height 617
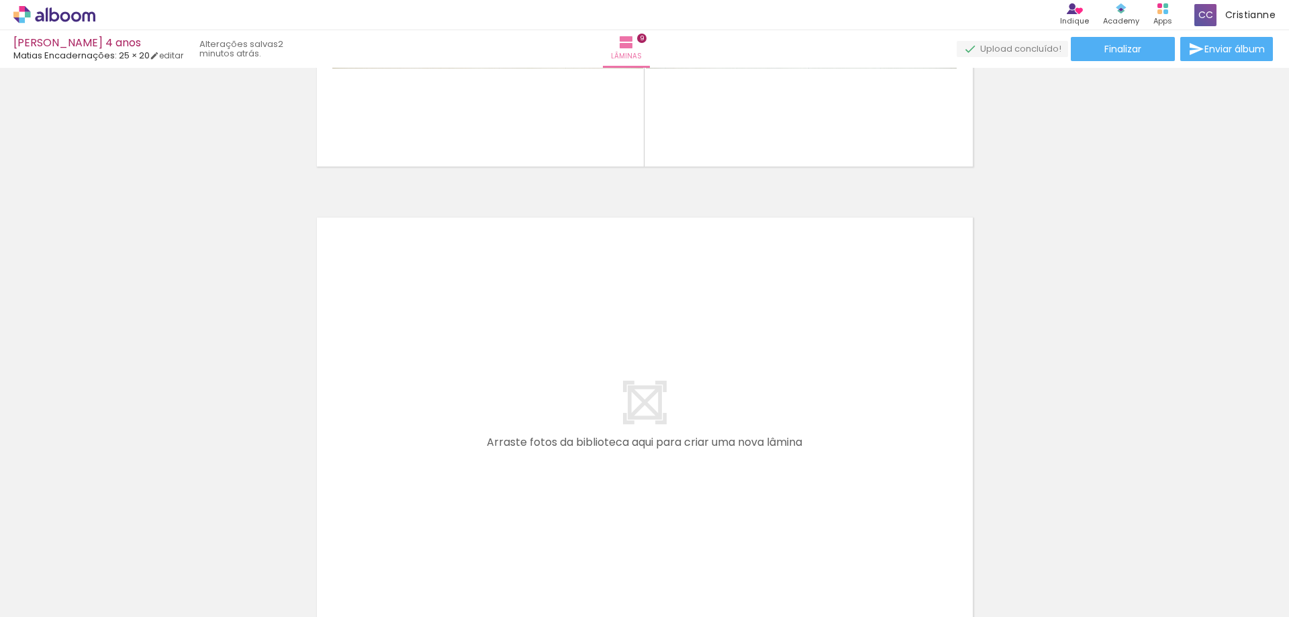
scroll to position [0, 1066]
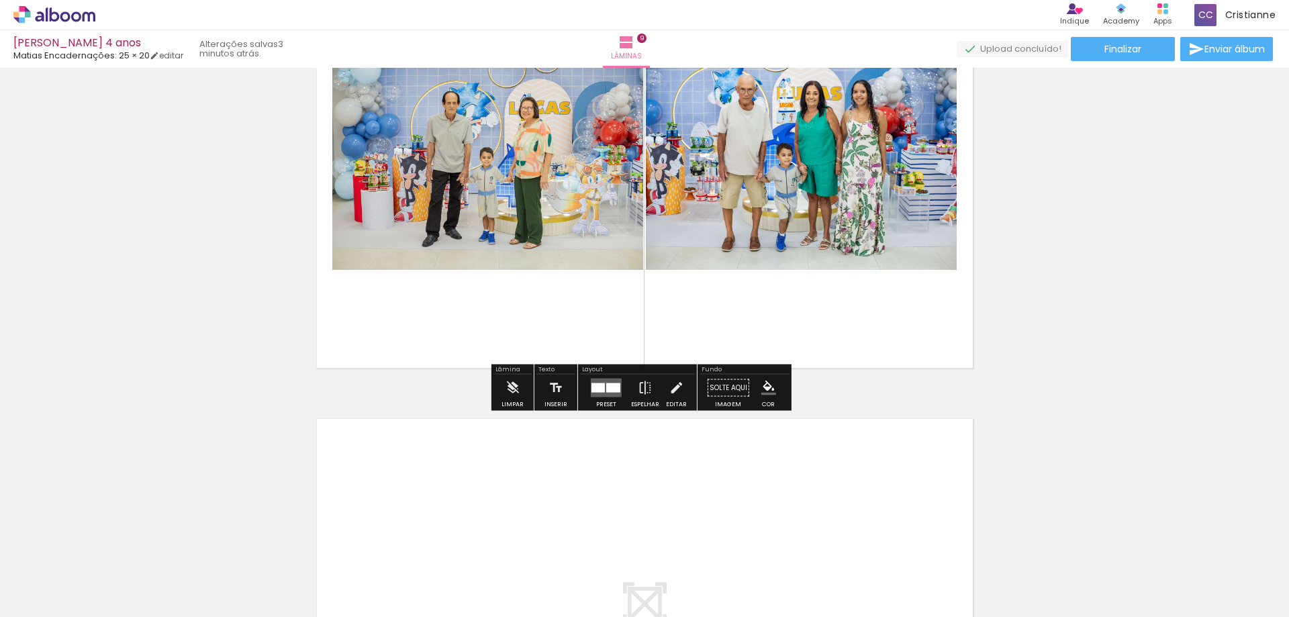
scroll to position [3996, 0]
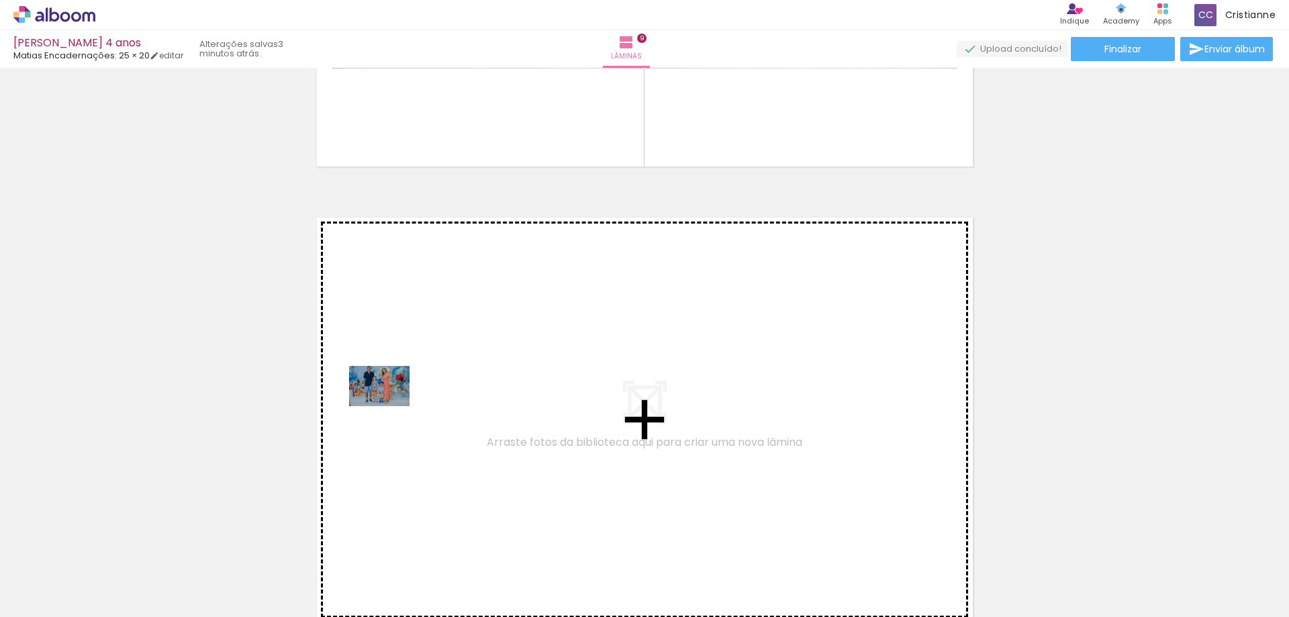
drag, startPoint x: 210, startPoint y: 577, endPoint x: 390, endPoint y: 406, distance: 248.0
click at [390, 406] on quentale-workspace at bounding box center [644, 308] width 1289 height 617
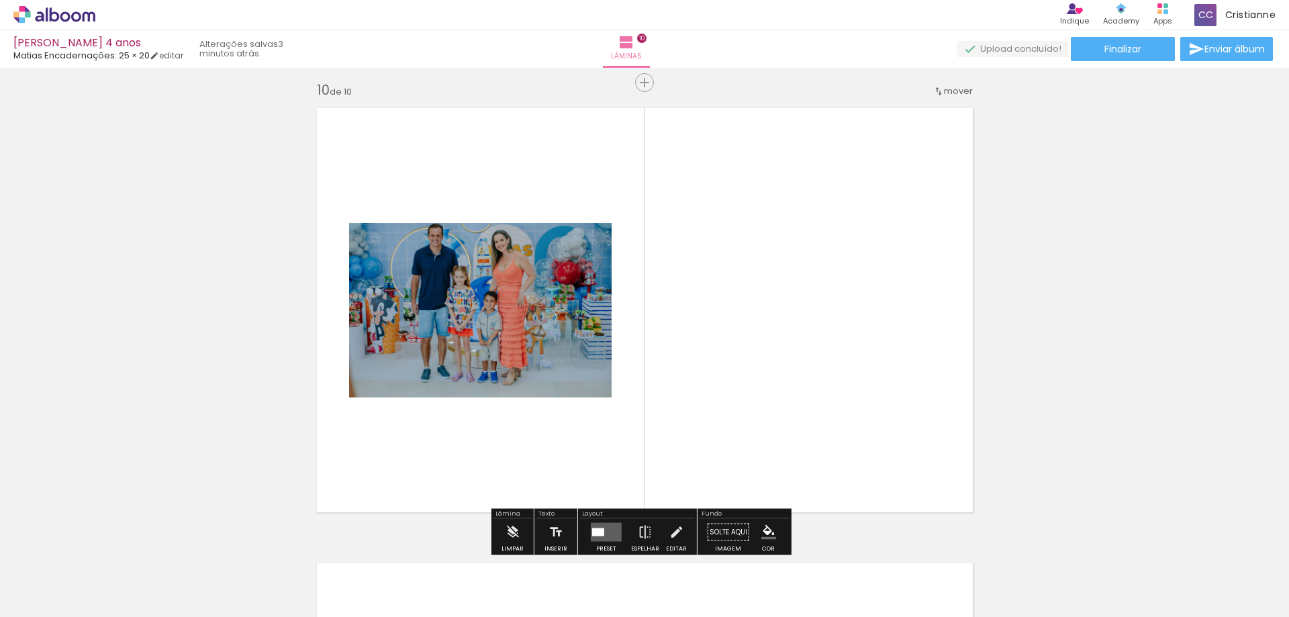
scroll to position [4115, 0]
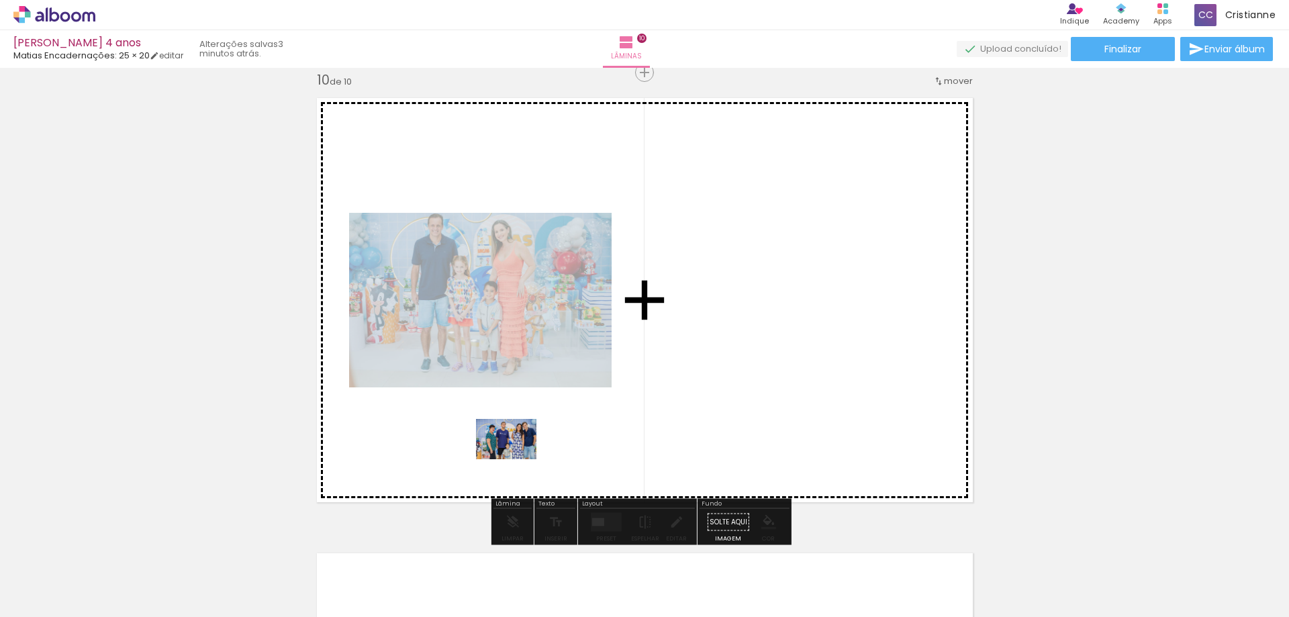
drag, startPoint x: 431, startPoint y: 579, endPoint x: 516, endPoint y: 459, distance: 146.8
click at [516, 459] on quentale-workspace at bounding box center [644, 308] width 1289 height 617
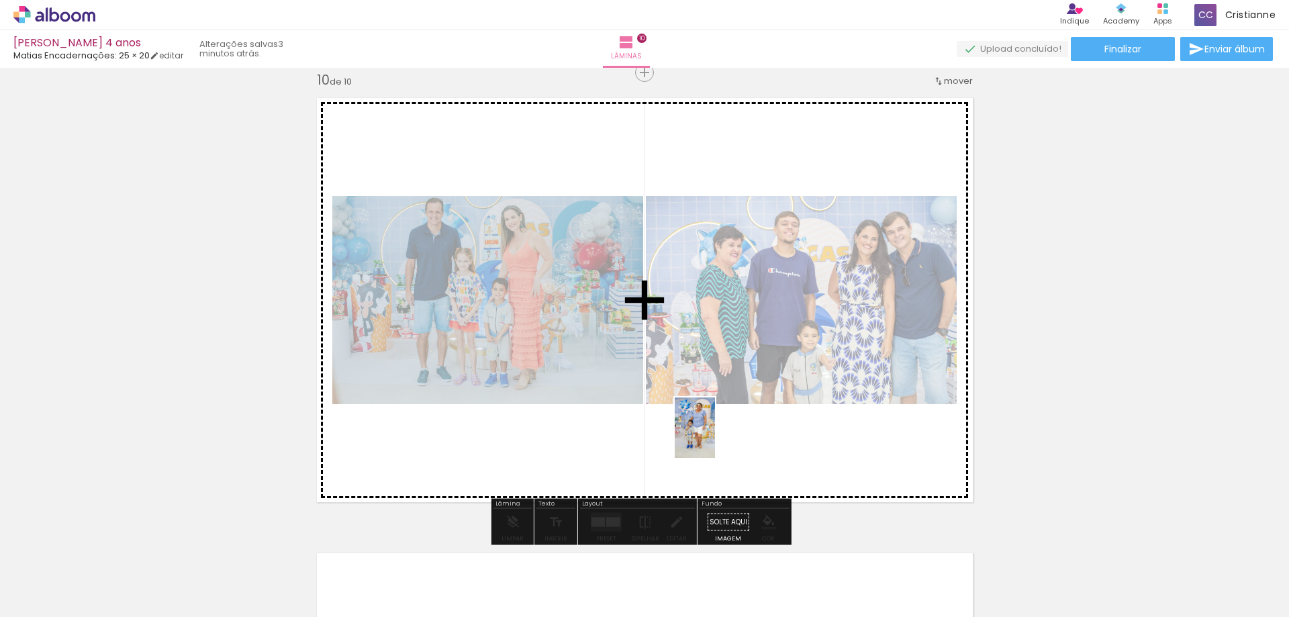
drag, startPoint x: 357, startPoint y: 584, endPoint x: 715, endPoint y: 438, distance: 386.5
click at [715, 438] on quentale-workspace at bounding box center [644, 308] width 1289 height 617
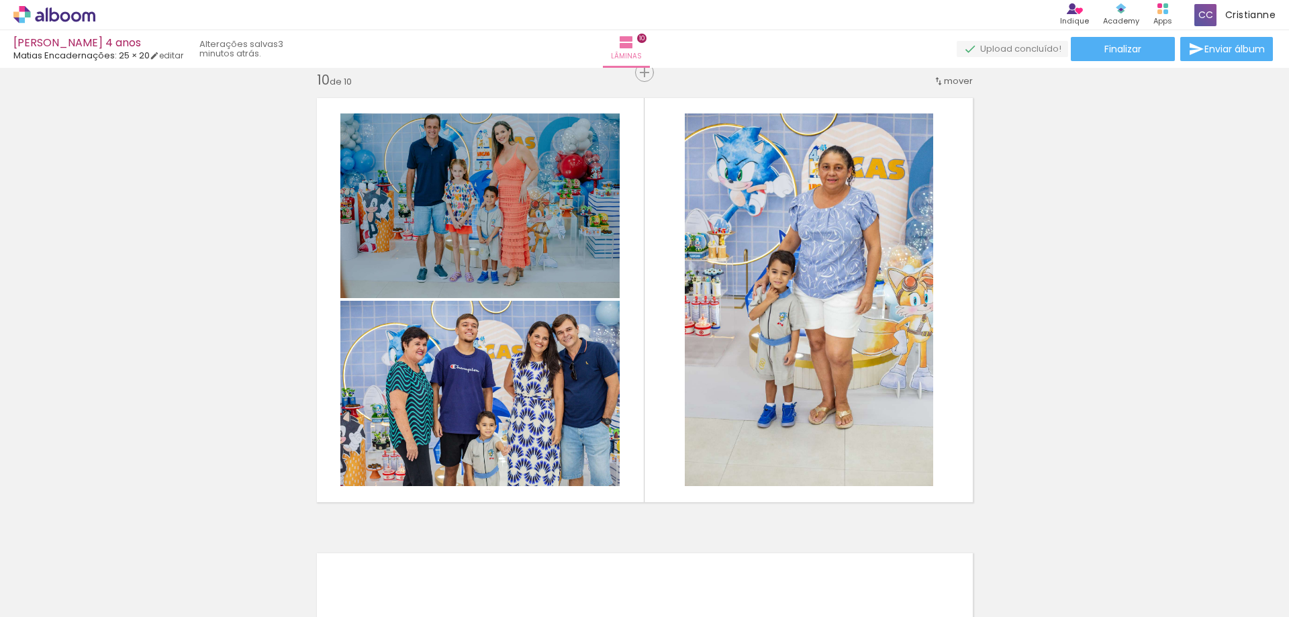
scroll to position [0, 529]
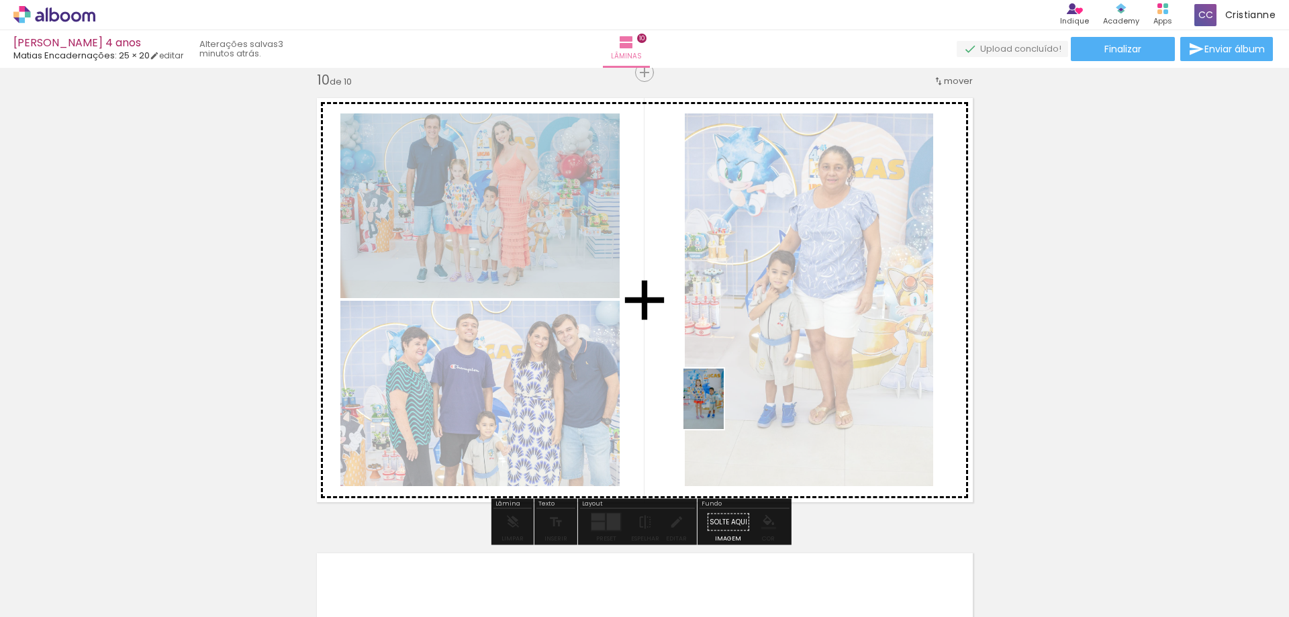
drag, startPoint x: 807, startPoint y: 587, endPoint x: 1156, endPoint y: 284, distance: 462.3
click at [725, 400] on quentale-workspace at bounding box center [644, 308] width 1289 height 617
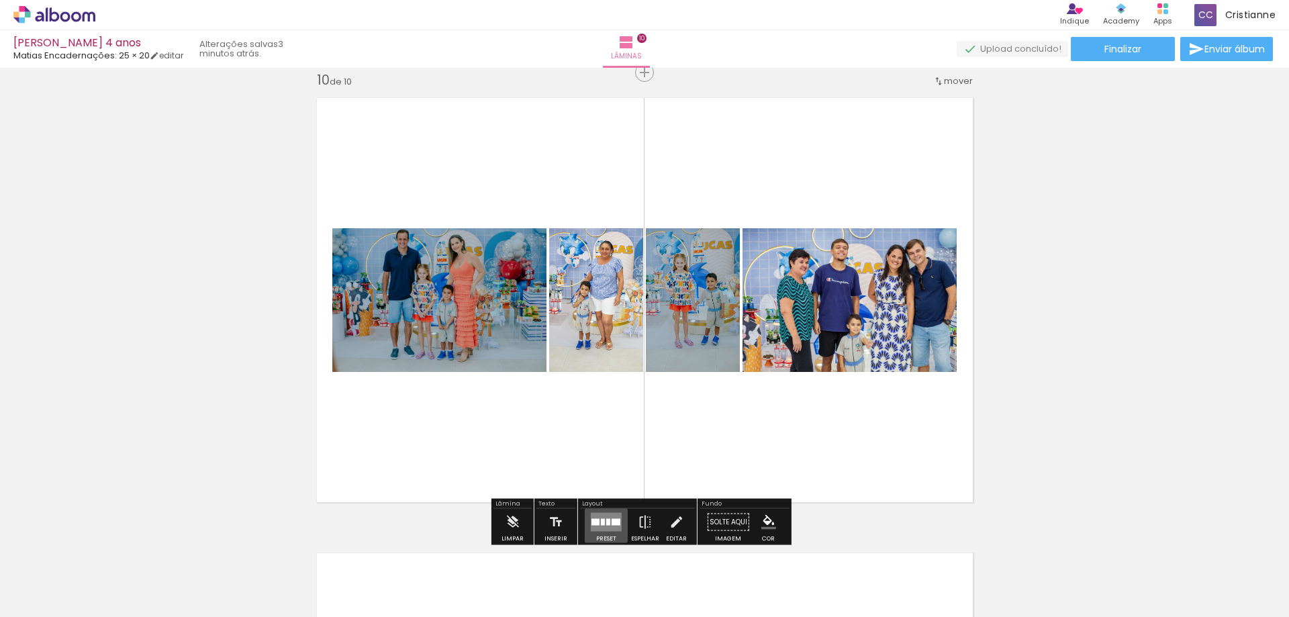
click at [596, 520] on div at bounding box center [596, 522] width 8 height 7
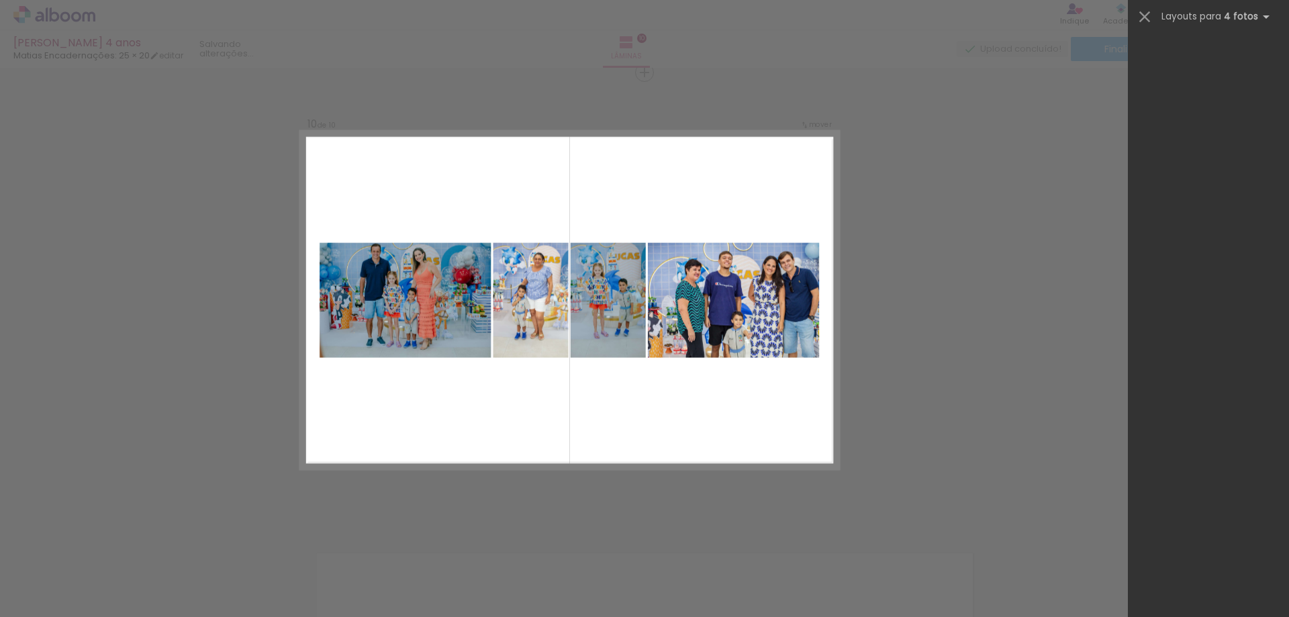
scroll to position [0, 0]
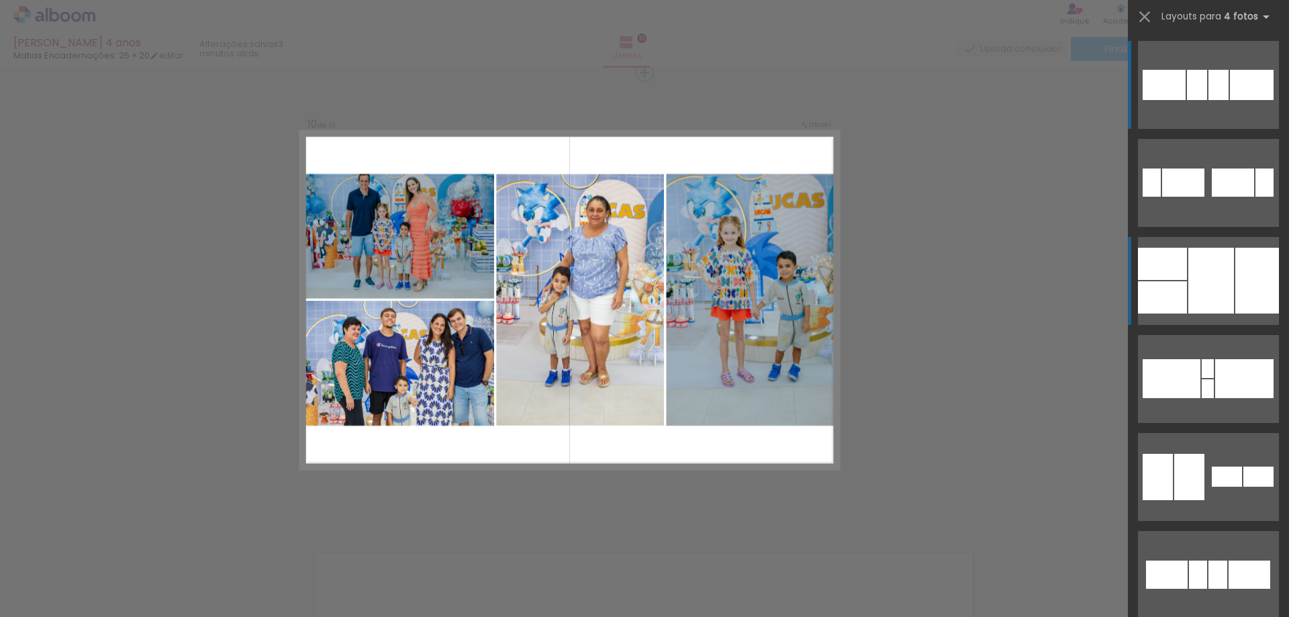
click at [1220, 293] on div at bounding box center [1212, 281] width 46 height 66
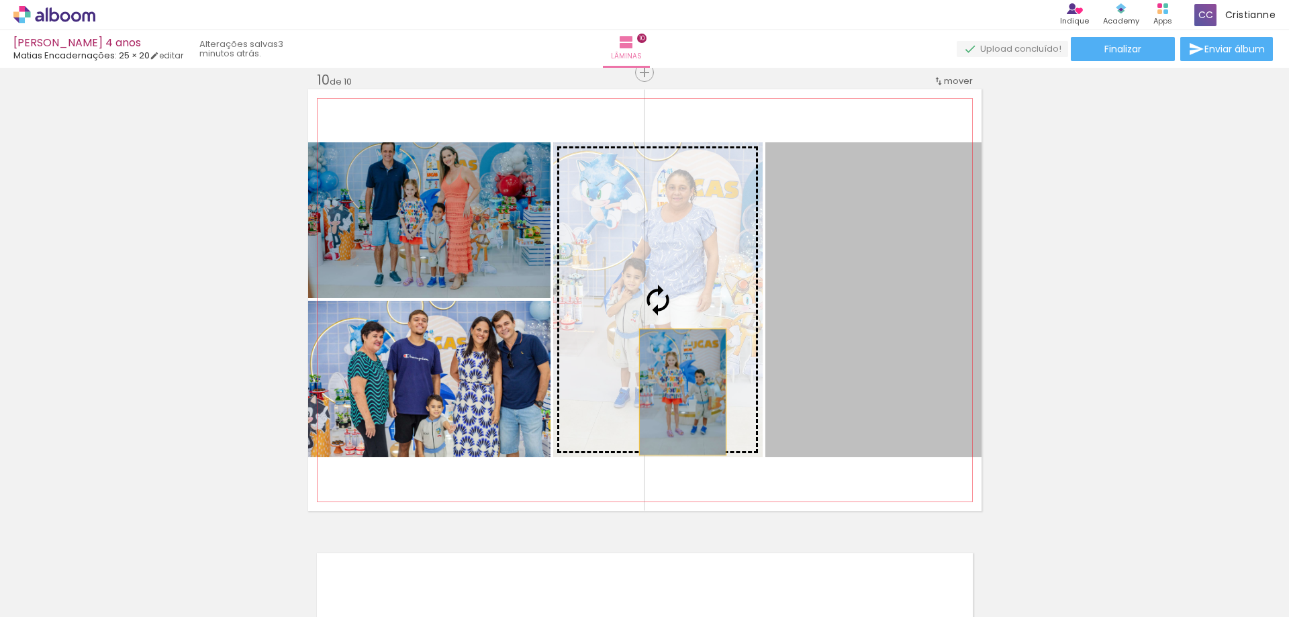
drag, startPoint x: 910, startPoint y: 400, endPoint x: 678, endPoint y: 392, distance: 232.5
click at [0, 0] on slot at bounding box center [0, 0] width 0 height 0
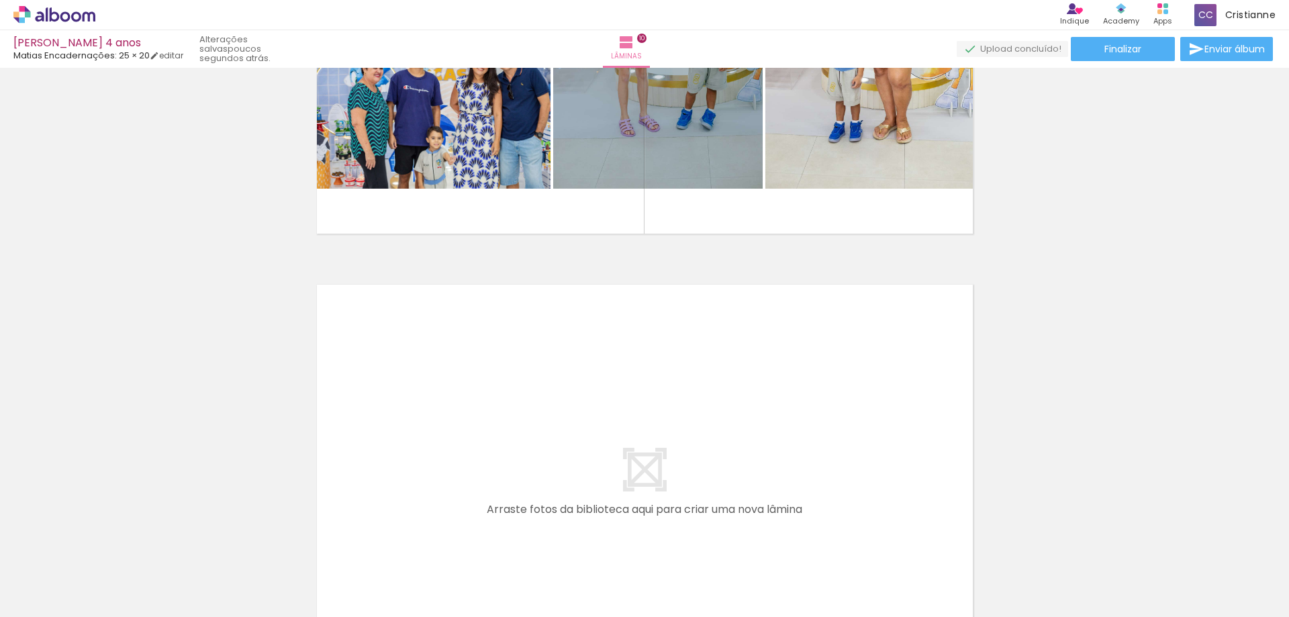
scroll to position [0, 1488]
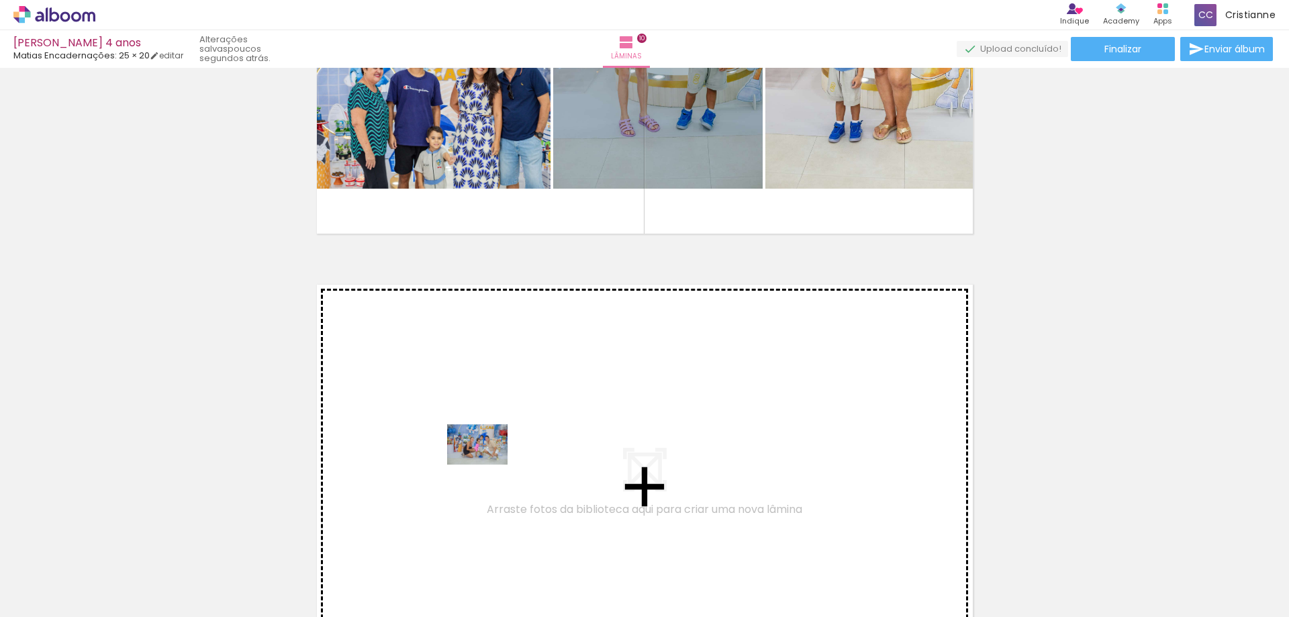
drag, startPoint x: 615, startPoint y: 580, endPoint x: 485, endPoint y: 462, distance: 175.5
click at [485, 462] on quentale-workspace at bounding box center [644, 308] width 1289 height 617
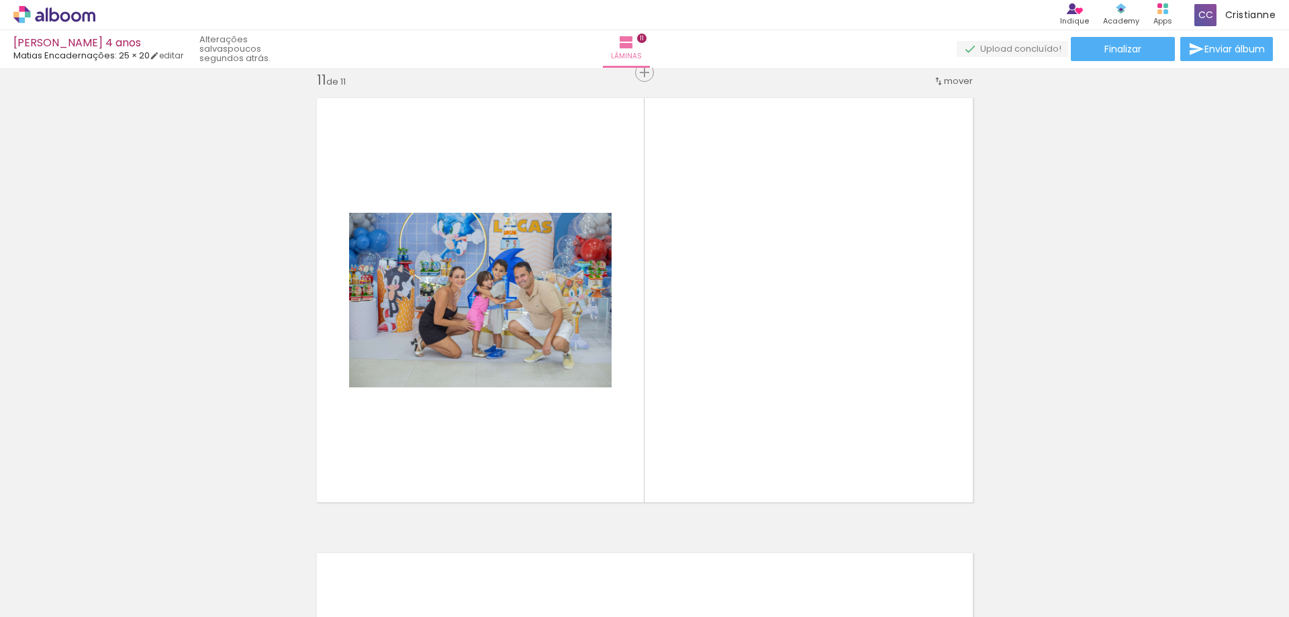
scroll to position [0, 1984]
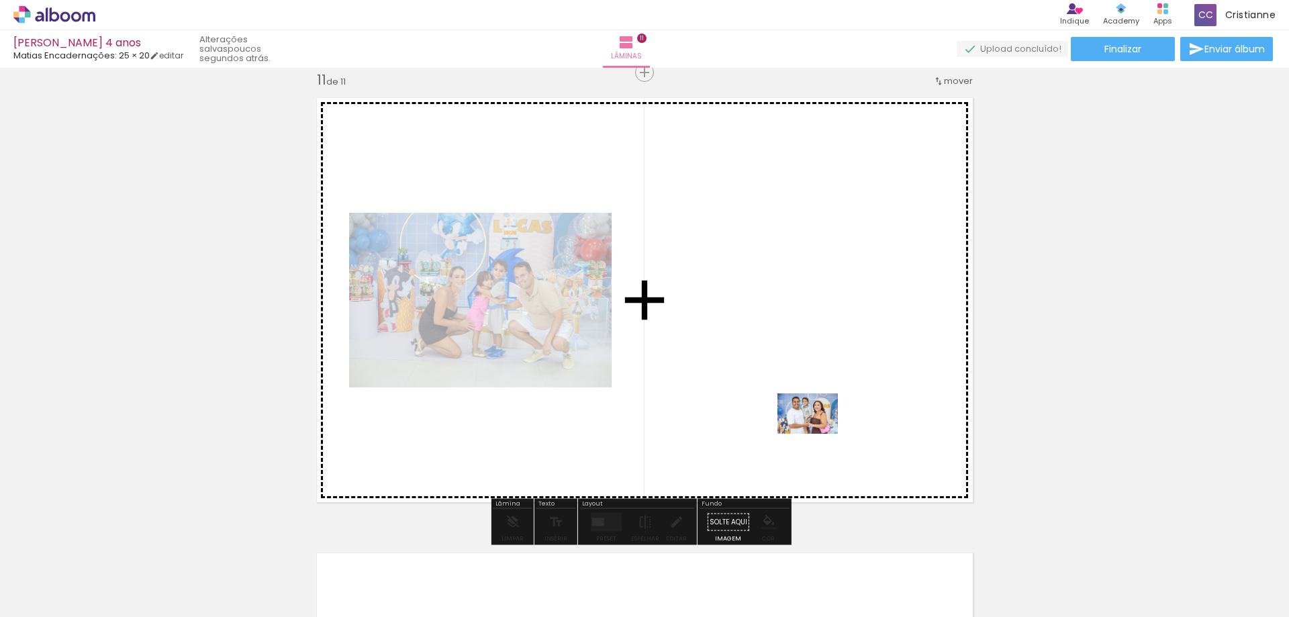
drag, startPoint x: 706, startPoint y: 575, endPoint x: 824, endPoint y: 429, distance: 187.6
click at [824, 429] on quentale-workspace at bounding box center [644, 308] width 1289 height 617
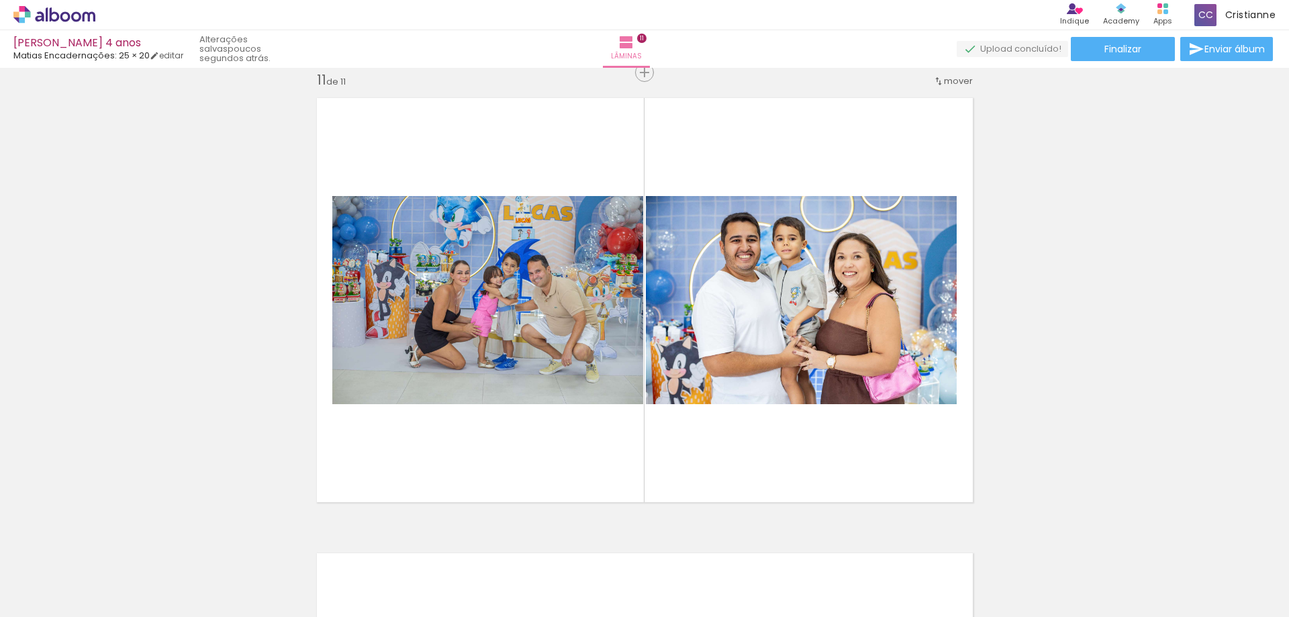
scroll to position [0, 2807]
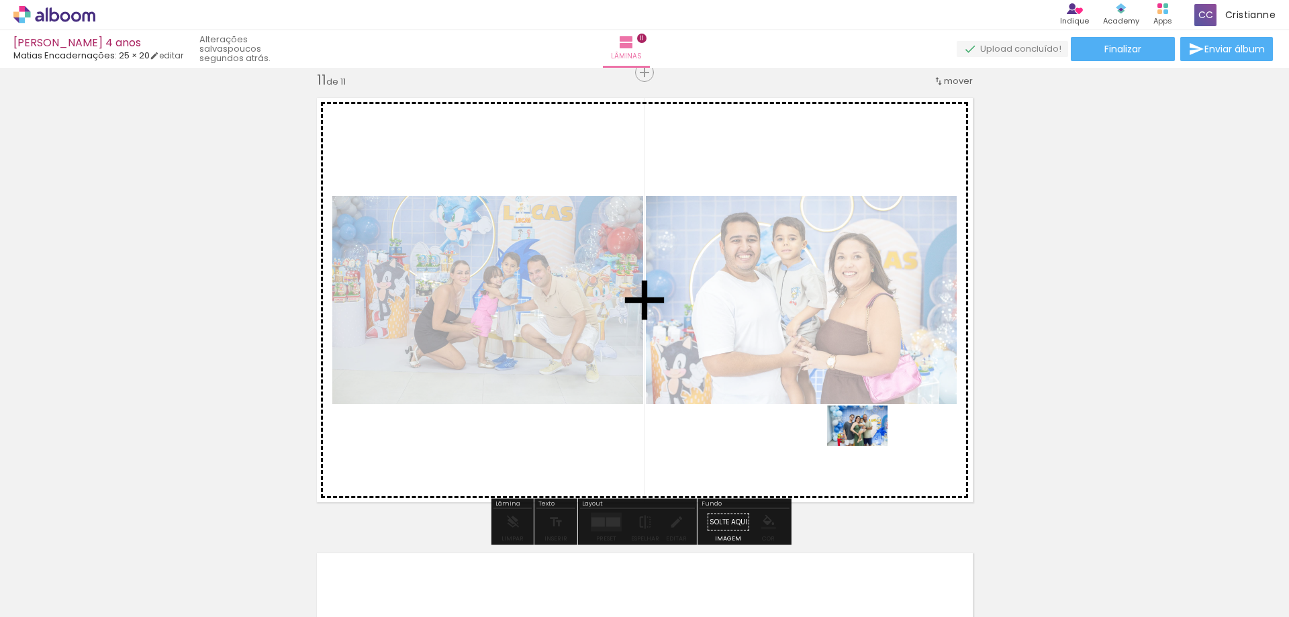
drag, startPoint x: 864, startPoint y: 576, endPoint x: 868, endPoint y: 446, distance: 129.7
click at [868, 446] on quentale-workspace at bounding box center [644, 308] width 1289 height 617
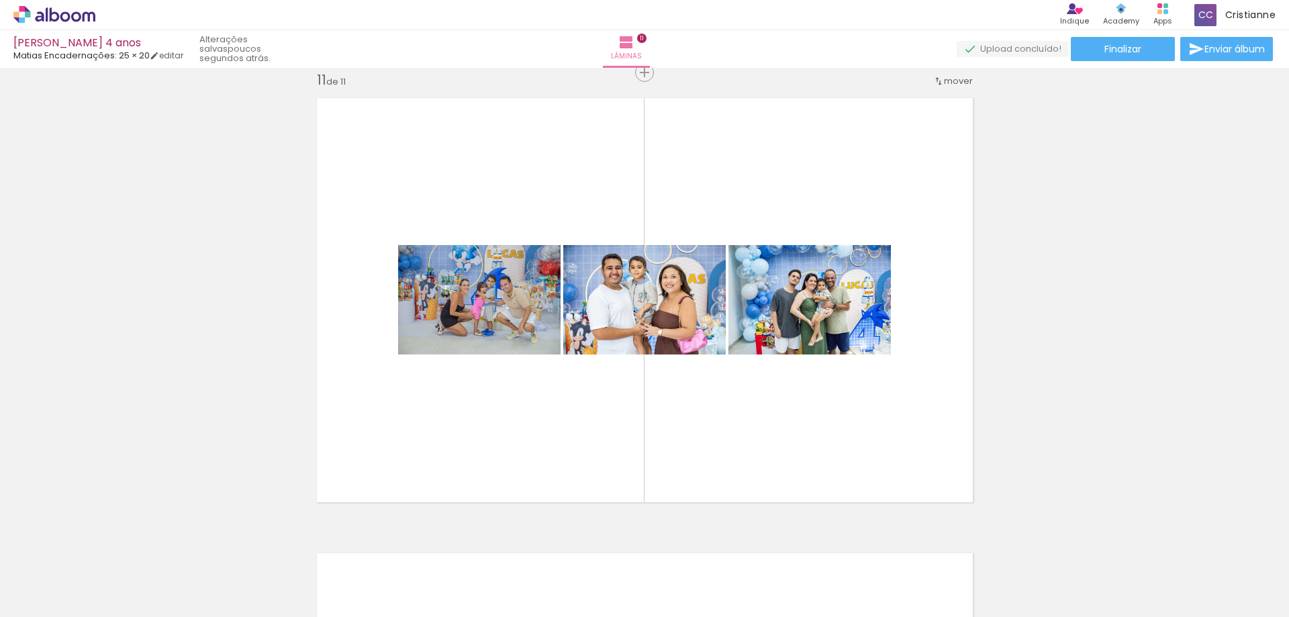
scroll to position [0, 1519]
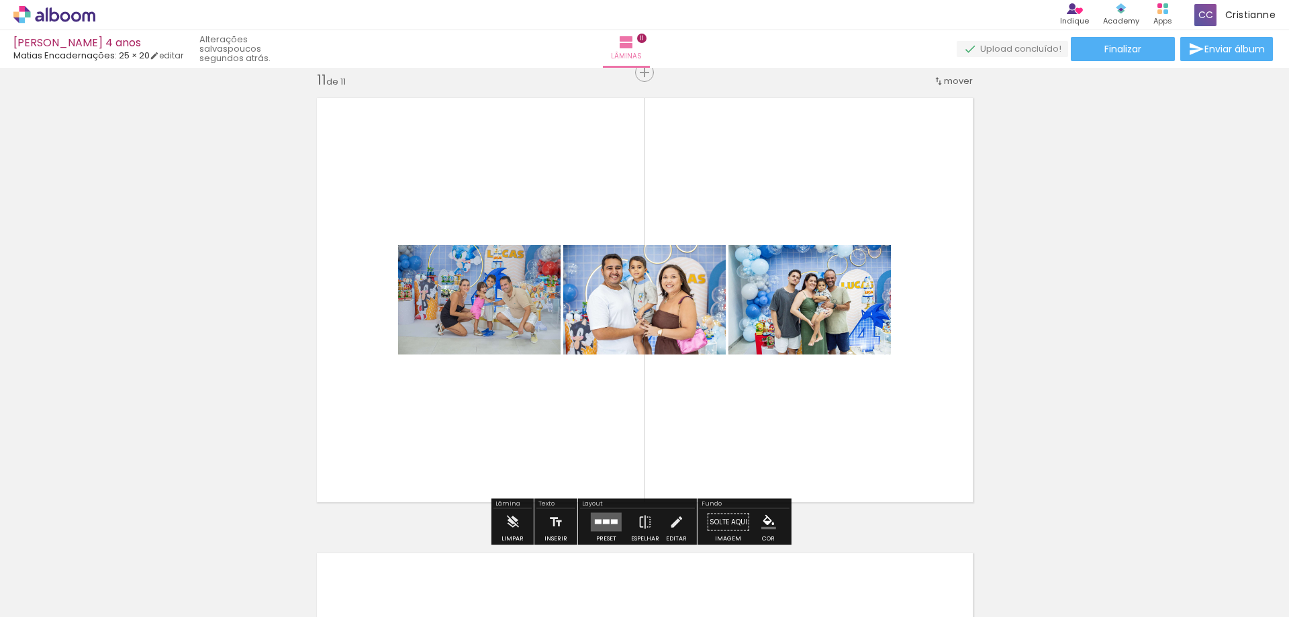
click at [604, 526] on quentale-layouter at bounding box center [606, 522] width 31 height 19
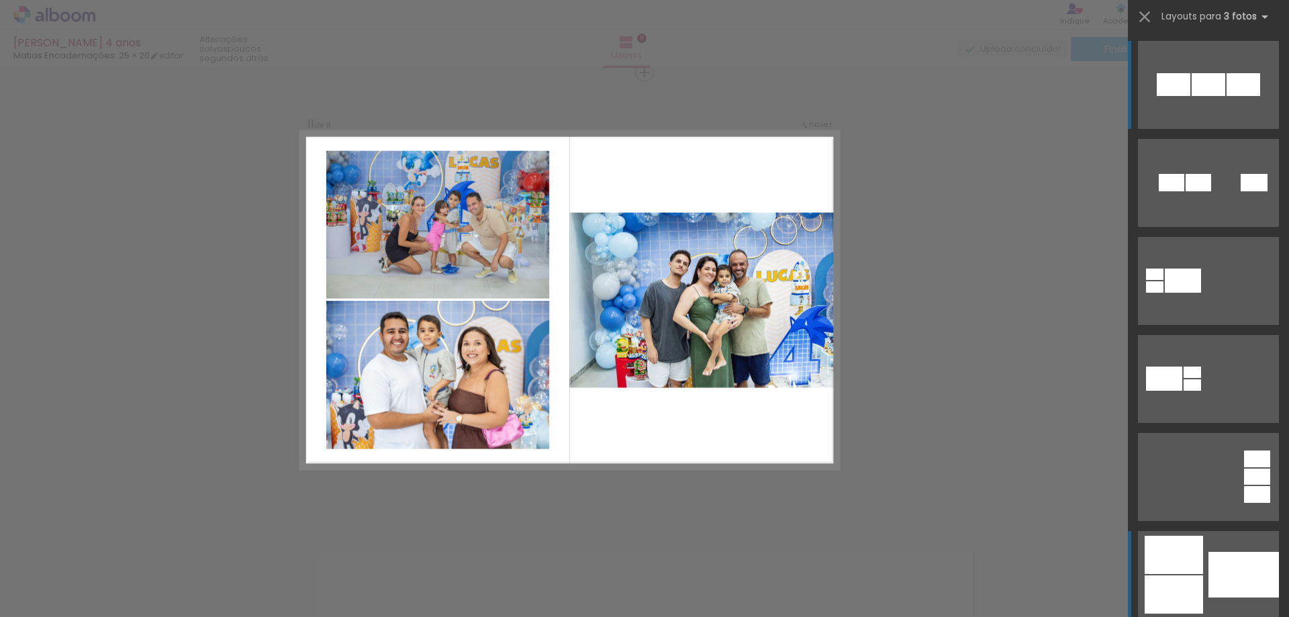
click at [1217, 578] on div at bounding box center [1244, 575] width 71 height 46
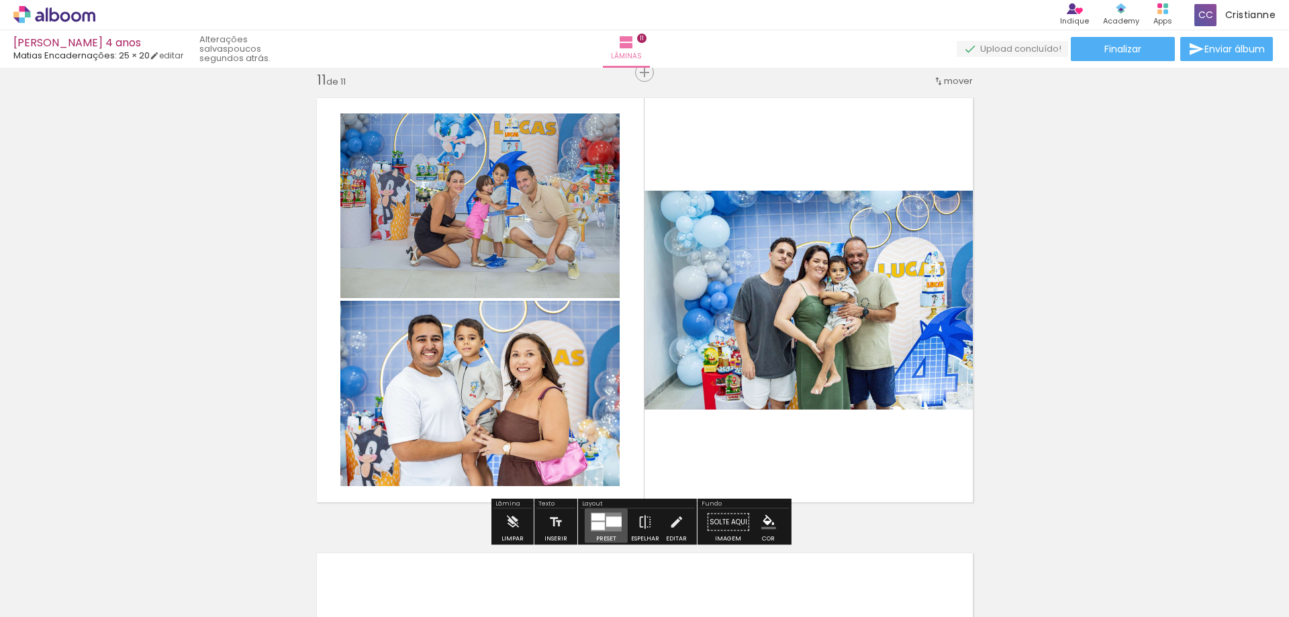
click at [598, 518] on div at bounding box center [598, 517] width 13 height 7
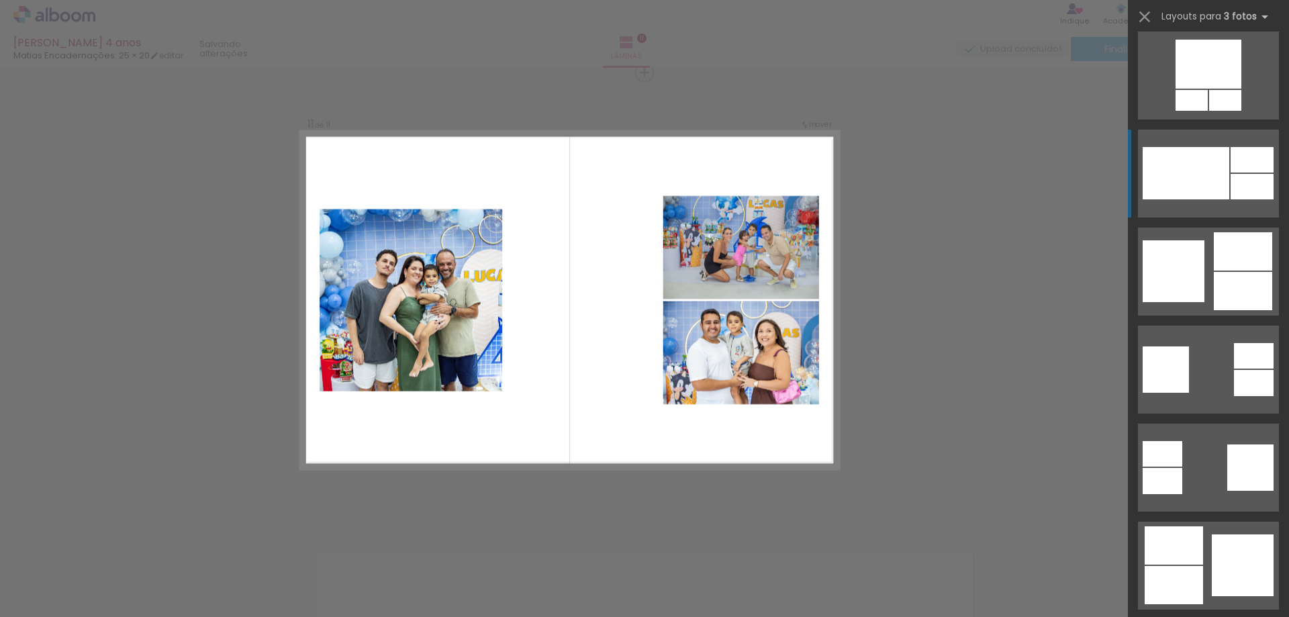
scroll to position [4231, 0]
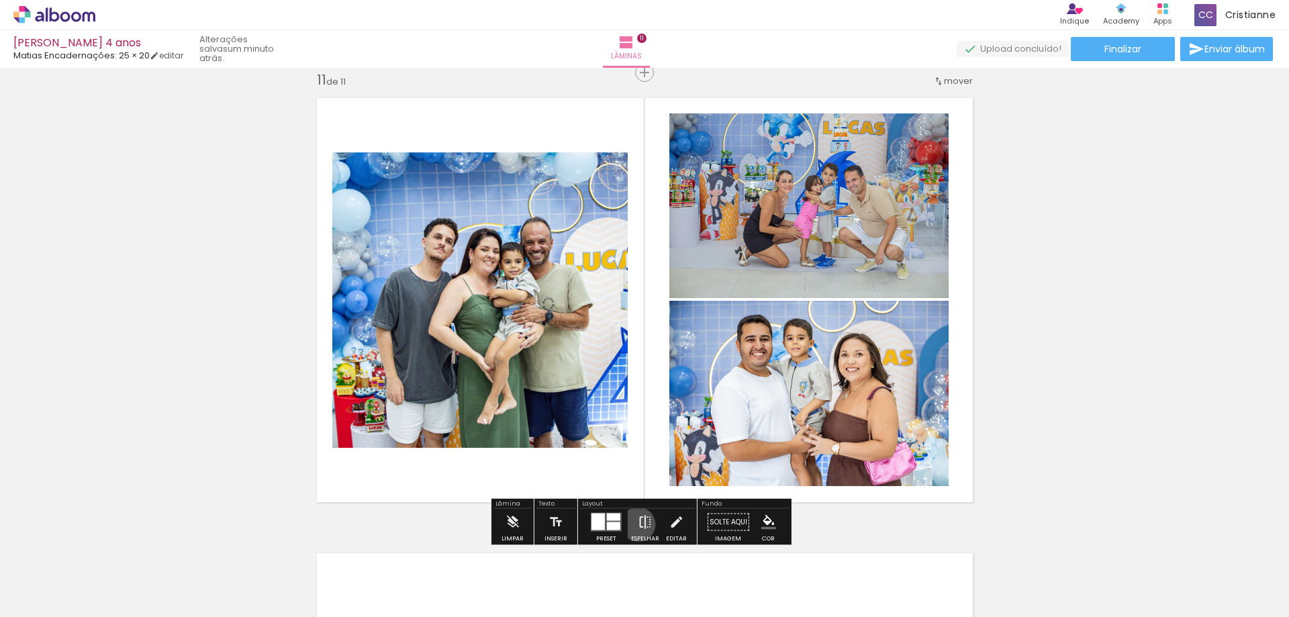
drag, startPoint x: 635, startPoint y: 524, endPoint x: 947, endPoint y: 455, distance: 319.2
click at [638, 524] on iron-icon at bounding box center [645, 522] width 15 height 27
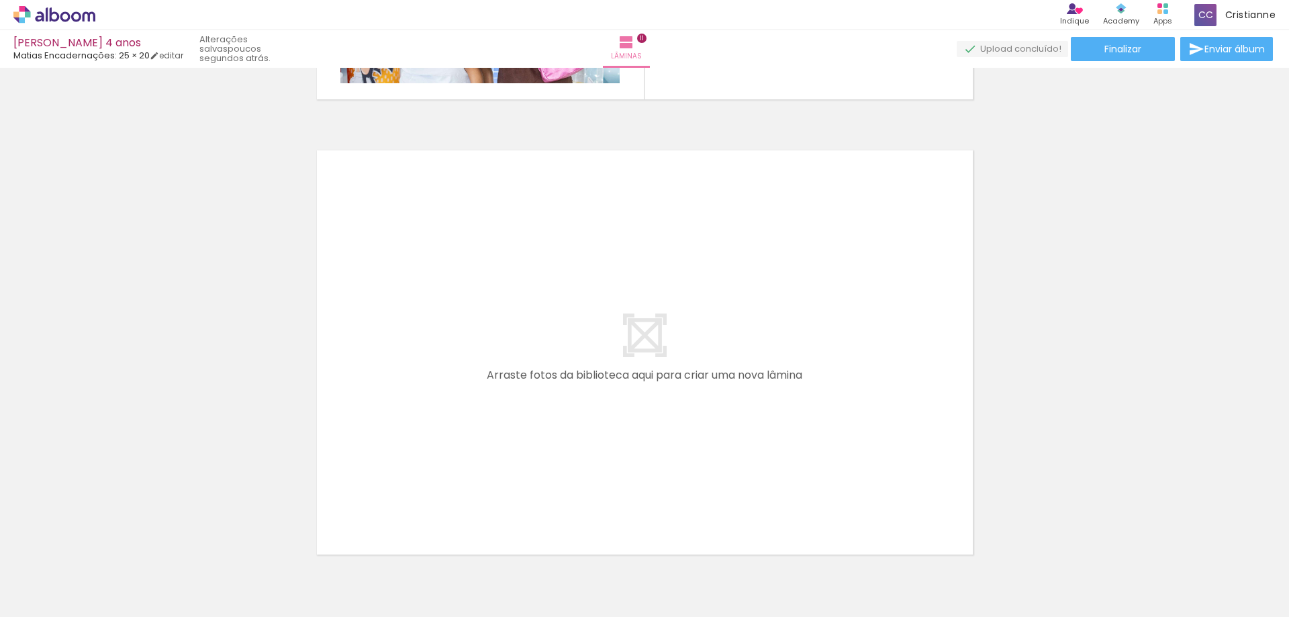
scroll to position [0, 1899]
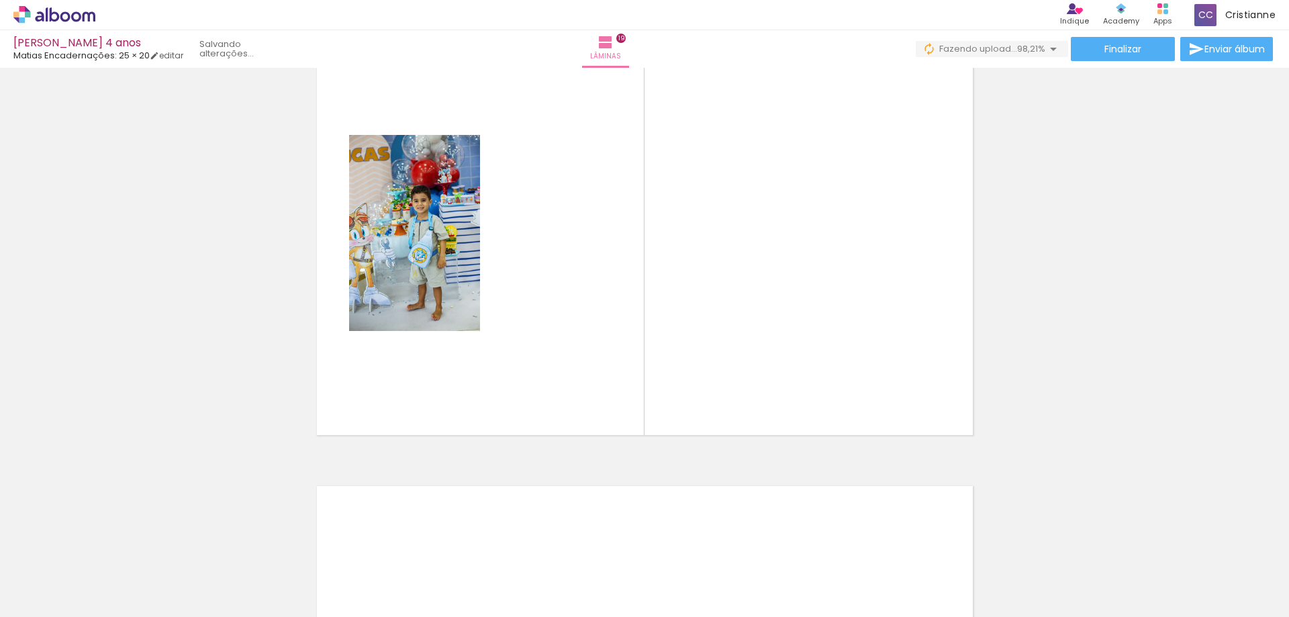
scroll to position [0, 3037]
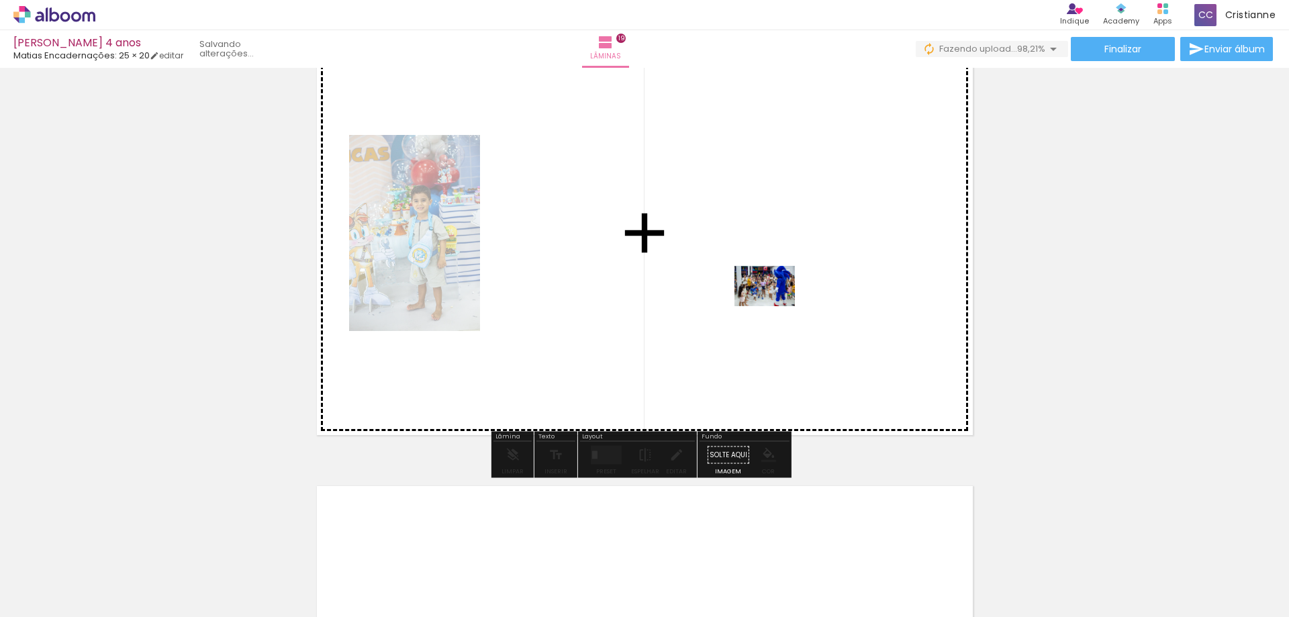
drag, startPoint x: 1244, startPoint y: 575, endPoint x: 1140, endPoint y: 293, distance: 300.3
click at [786, 300] on quentale-workspace at bounding box center [644, 308] width 1289 height 617
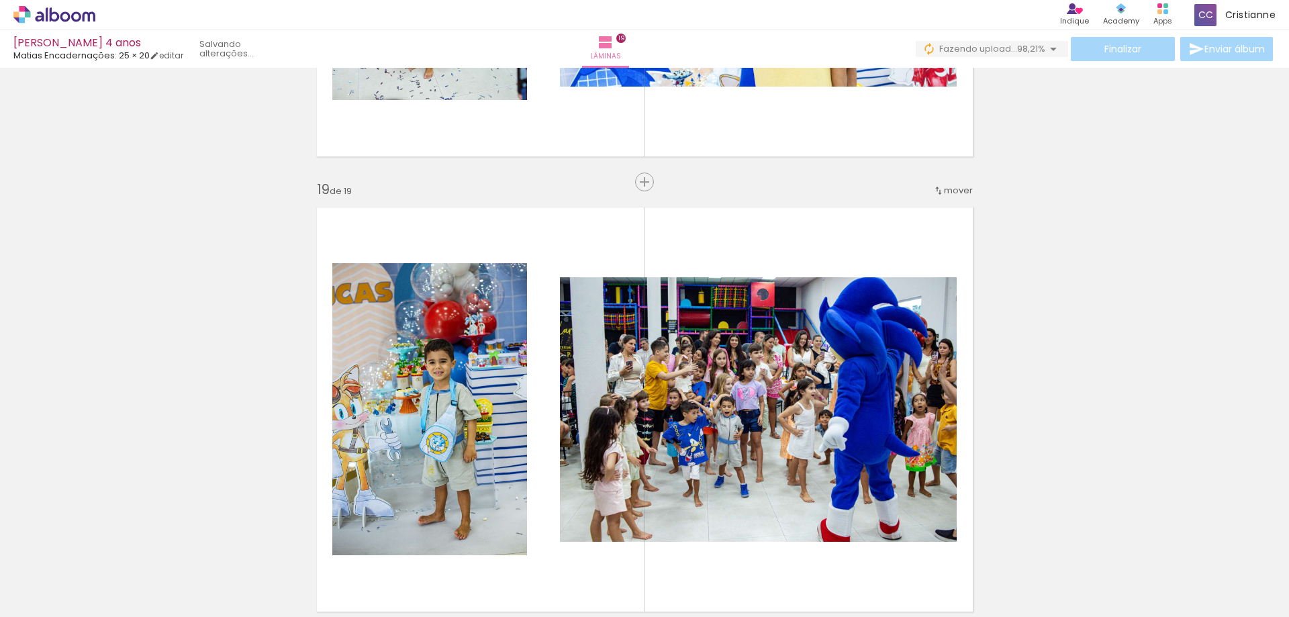
scroll to position [8079, 0]
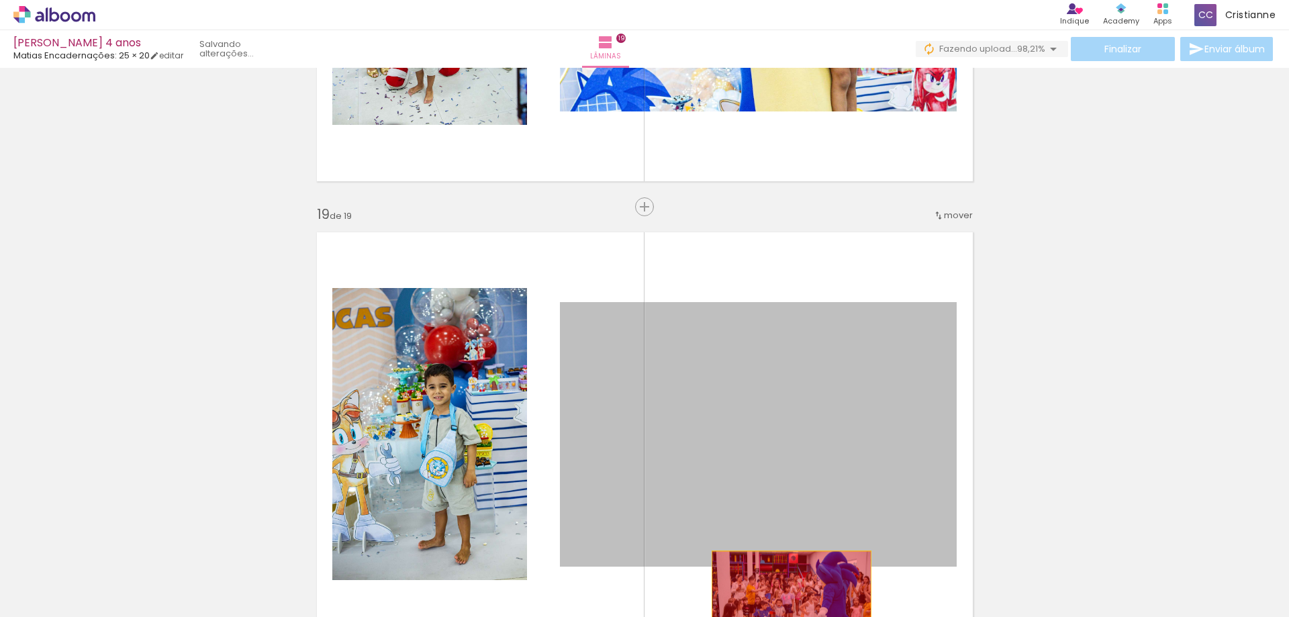
drag, startPoint x: 854, startPoint y: 385, endPoint x: 799, endPoint y: 615, distance: 236.2
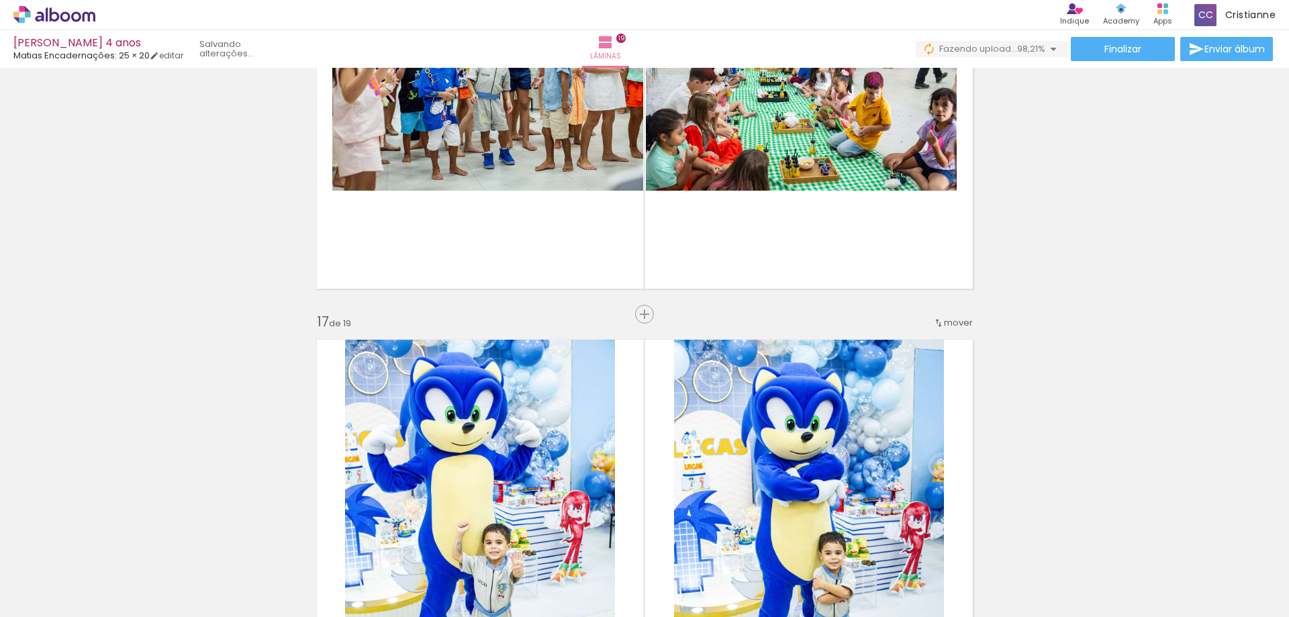
scroll to position [6870, 0]
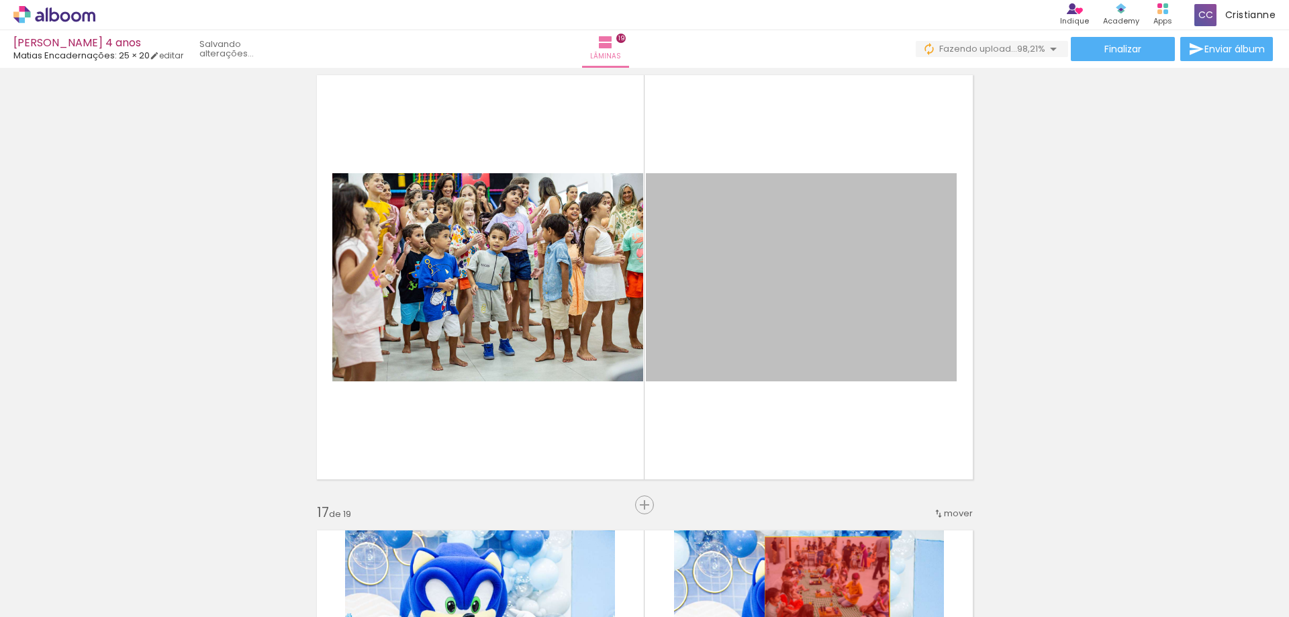
drag, startPoint x: 807, startPoint y: 295, endPoint x: 882, endPoint y: 612, distance: 325.0
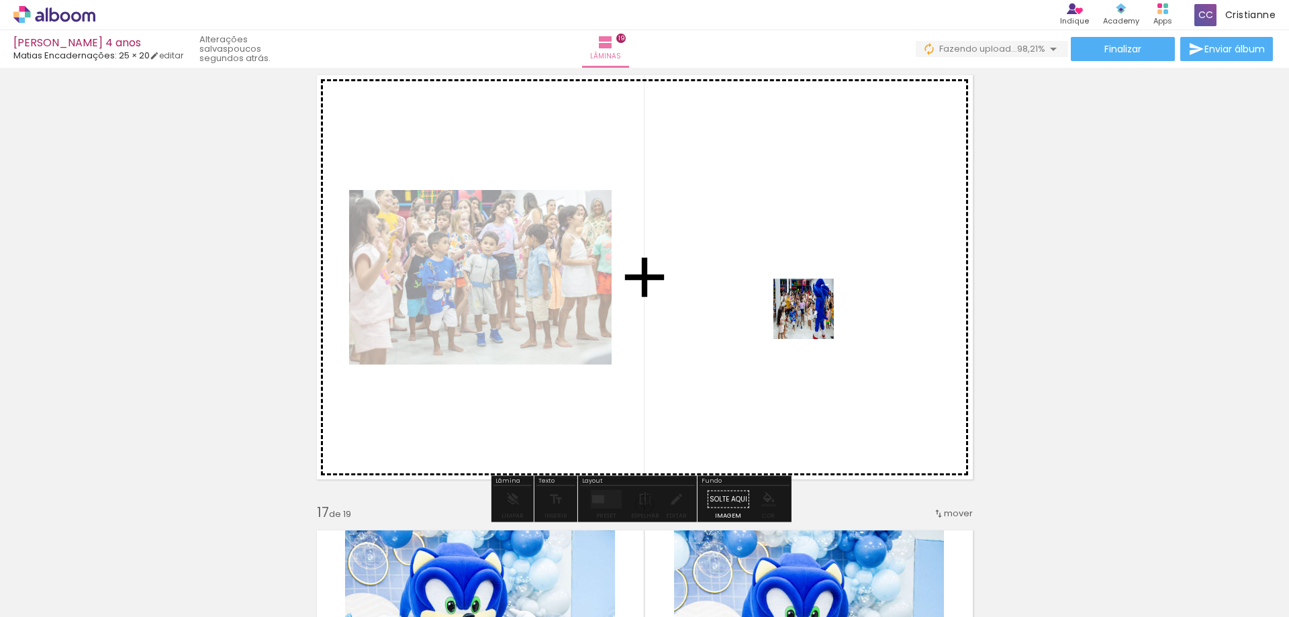
drag, startPoint x: 1242, startPoint y: 577, endPoint x: 1181, endPoint y: 373, distance: 212.9
click at [813, 318] on quentale-workspace at bounding box center [644, 308] width 1289 height 617
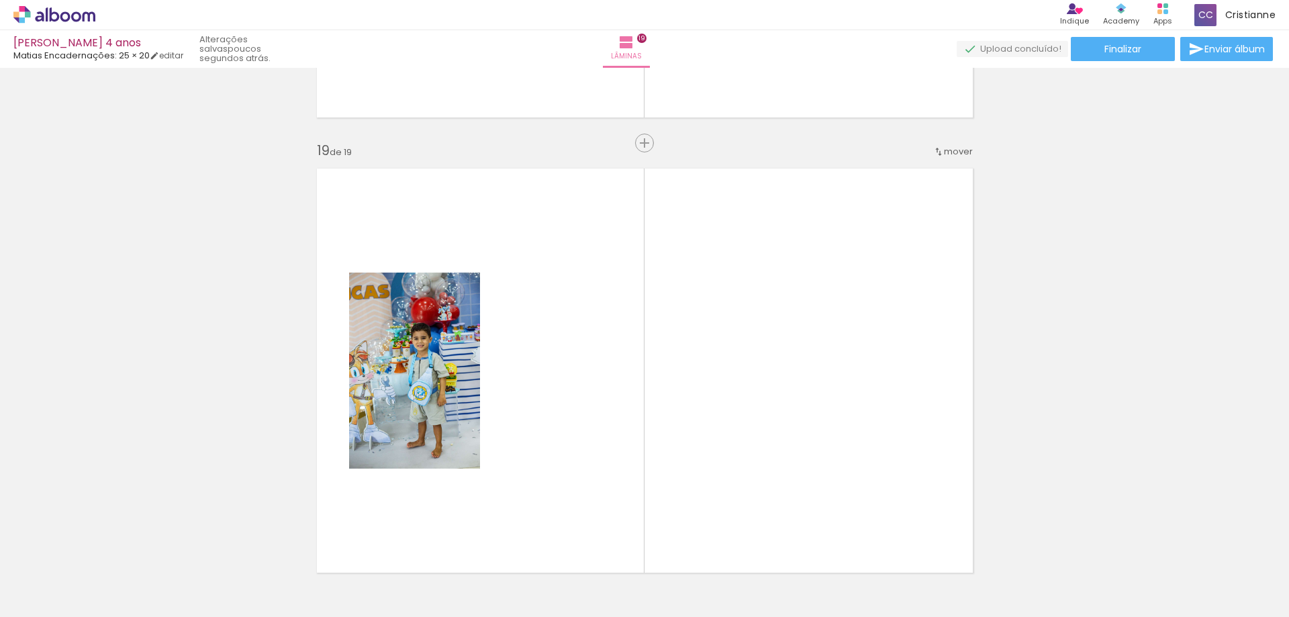
scroll to position [8348, 0]
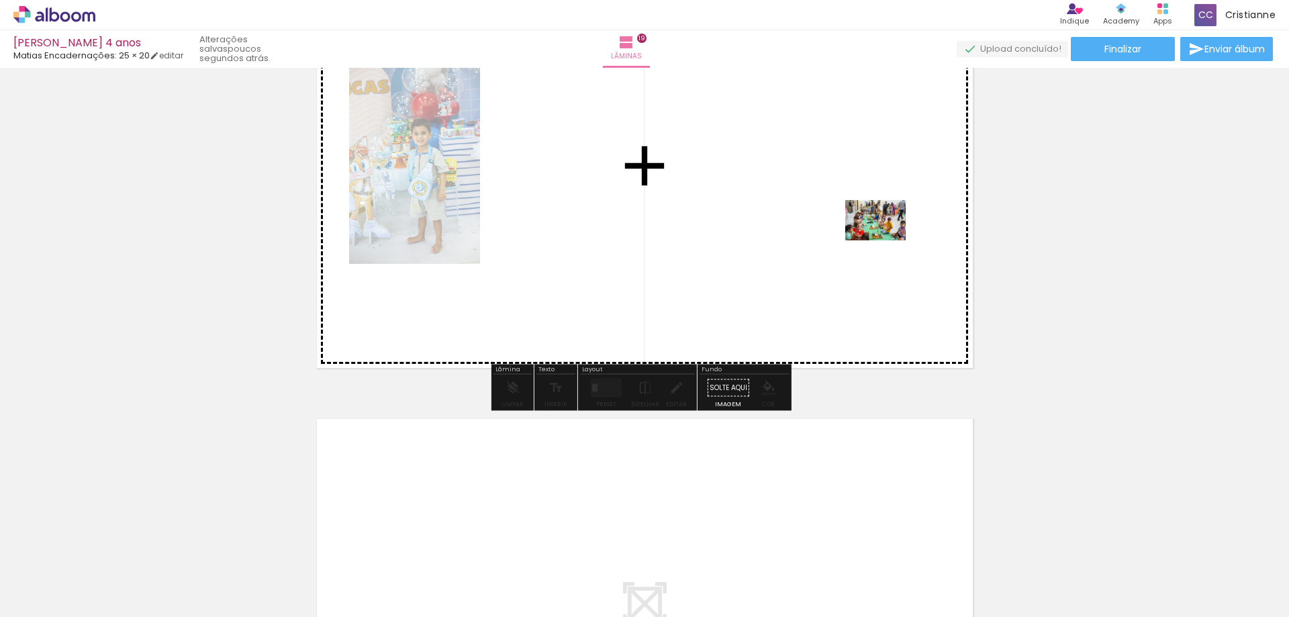
drag, startPoint x: 779, startPoint y: 573, endPoint x: 886, endPoint y: 240, distance: 349.2
click at [886, 240] on quentale-workspace at bounding box center [644, 308] width 1289 height 617
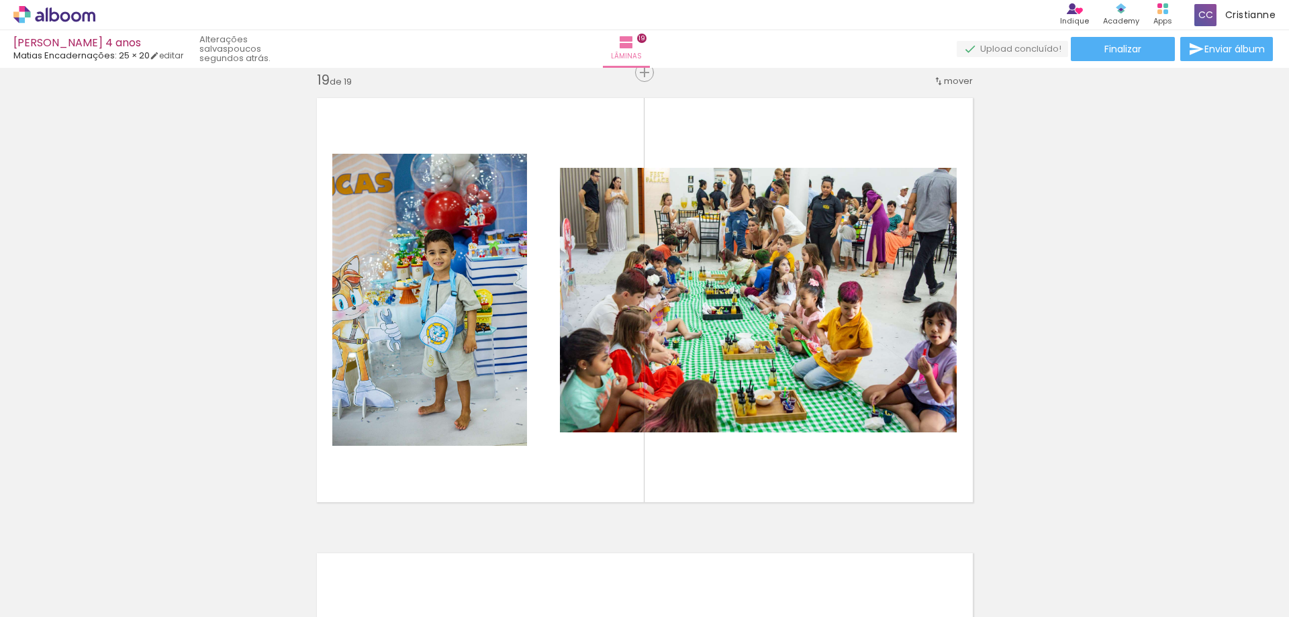
scroll to position [0, 0]
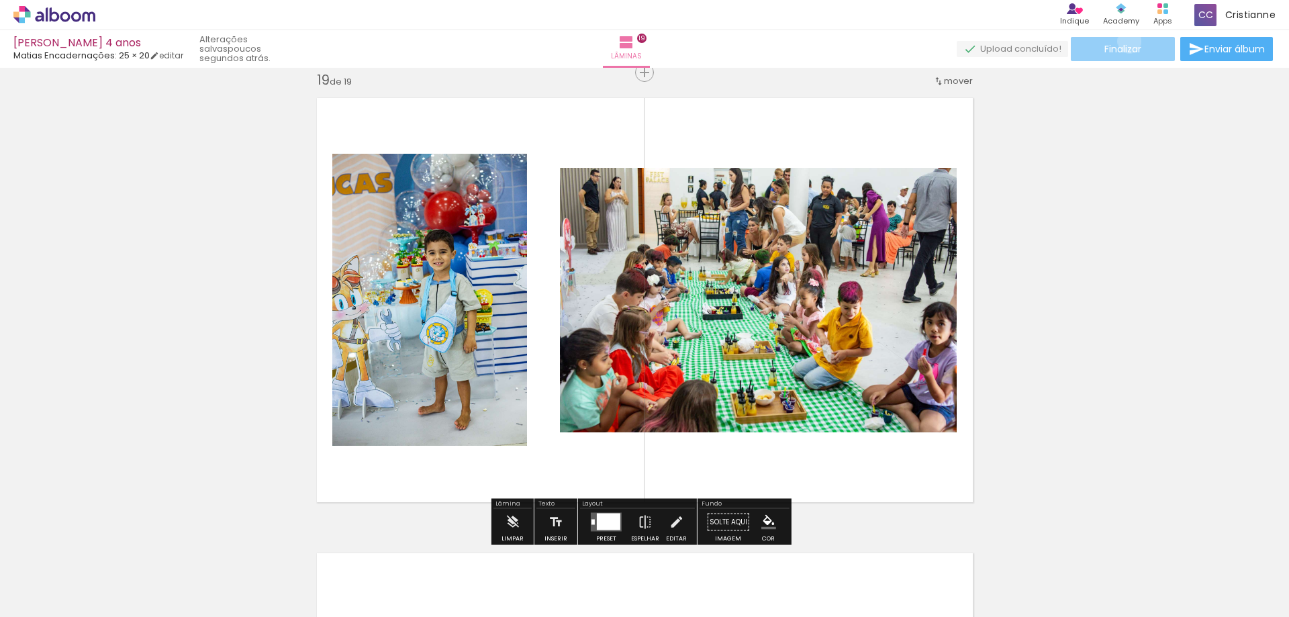
click at [1124, 41] on paper-button "Finalizar" at bounding box center [1123, 49] width 104 height 24
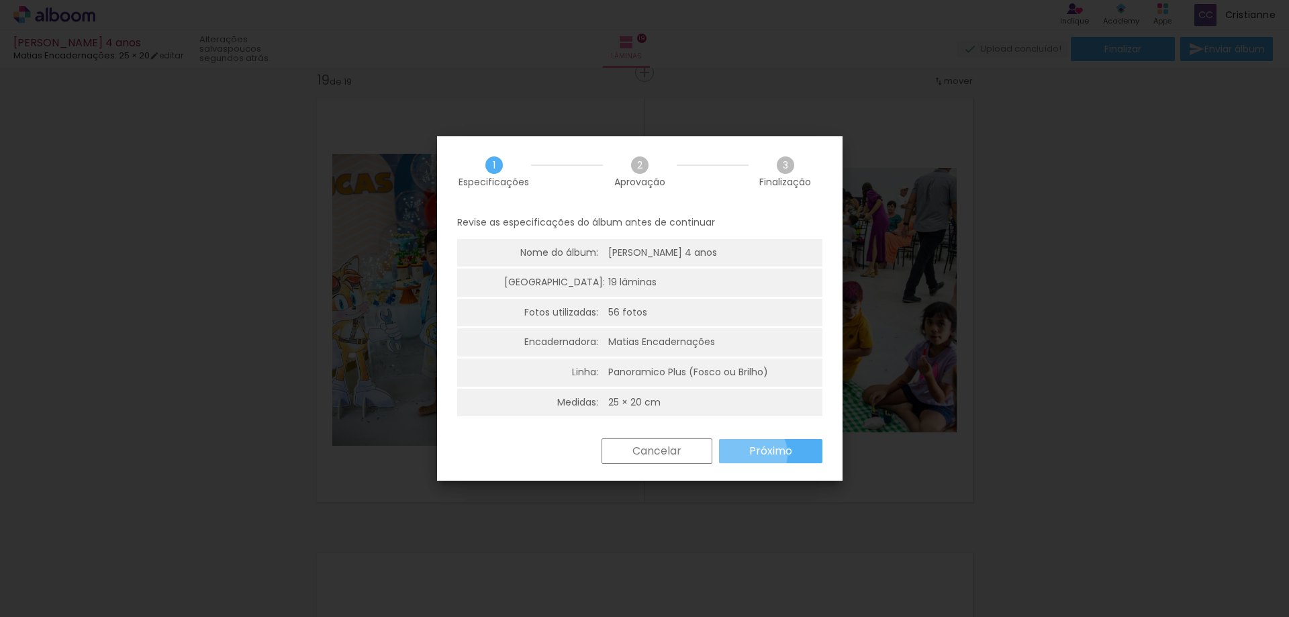
click at [0, 0] on slot "Próximo" at bounding box center [0, 0] width 0 height 0
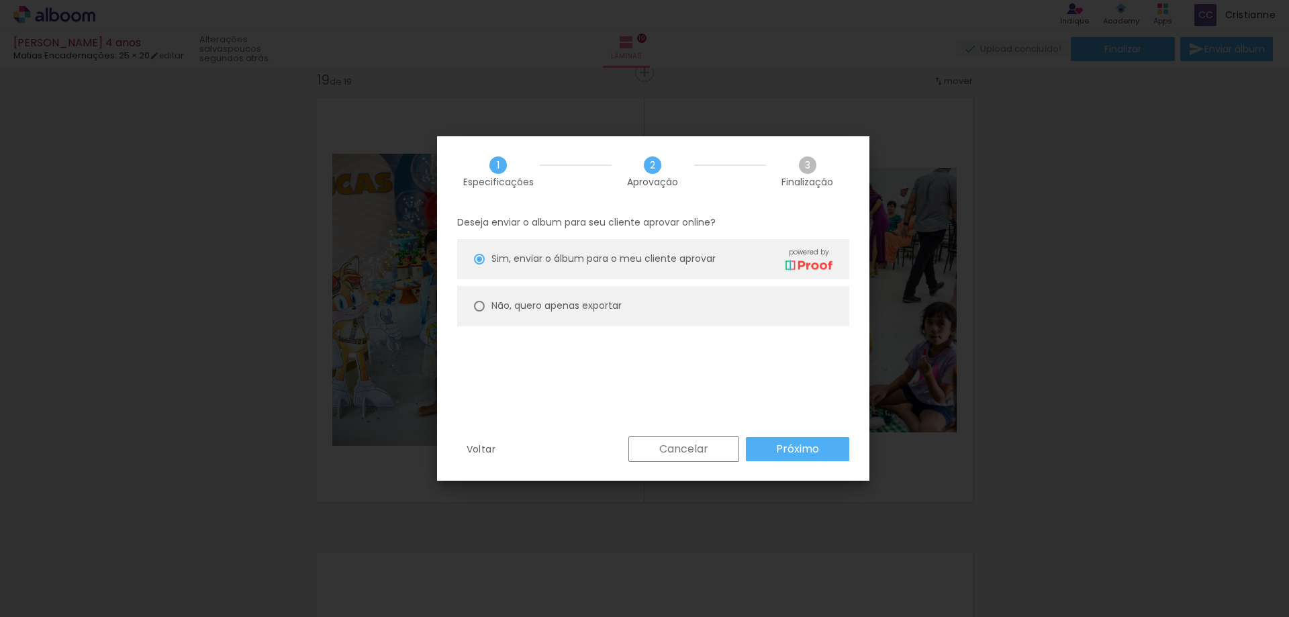
drag, startPoint x: 598, startPoint y: 305, endPoint x: 765, endPoint y: 410, distance: 197.7
click at [0, 0] on slot "Não, quero apenas exportar" at bounding box center [0, 0] width 0 height 0
type paper-radio-button "on"
drag, startPoint x: 796, startPoint y: 445, endPoint x: 1058, endPoint y: 436, distance: 261.4
click at [0, 0] on slot "Próximo" at bounding box center [0, 0] width 0 height 0
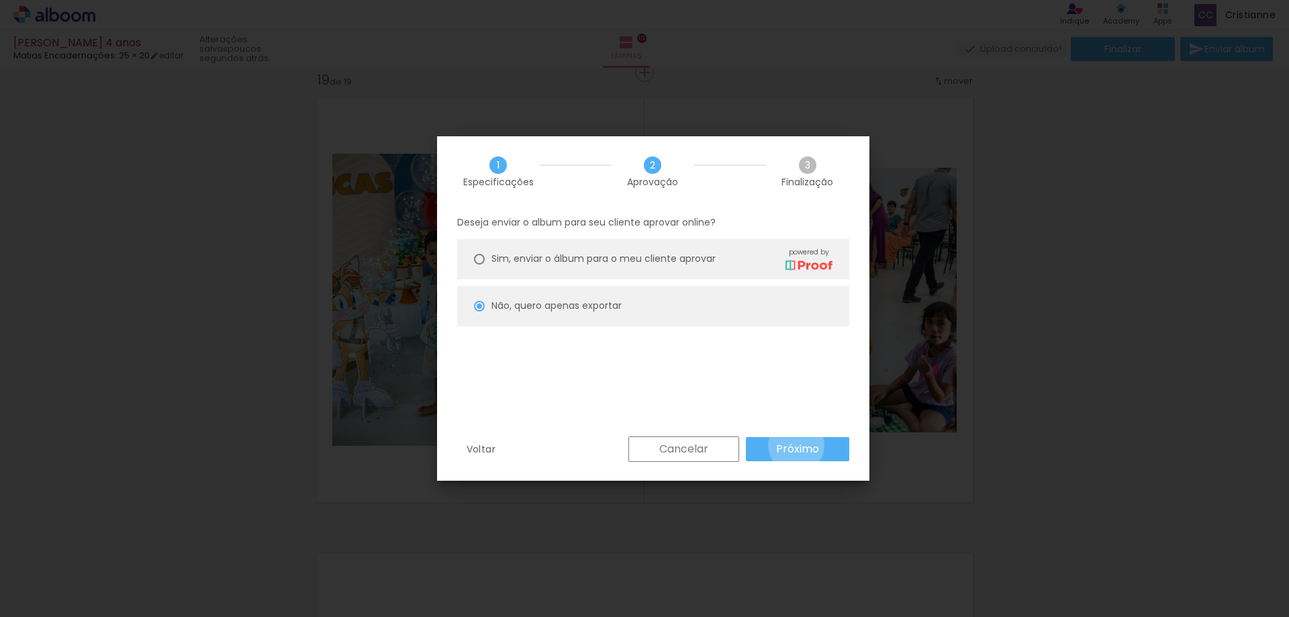
type input "Alta, 300 DPI"
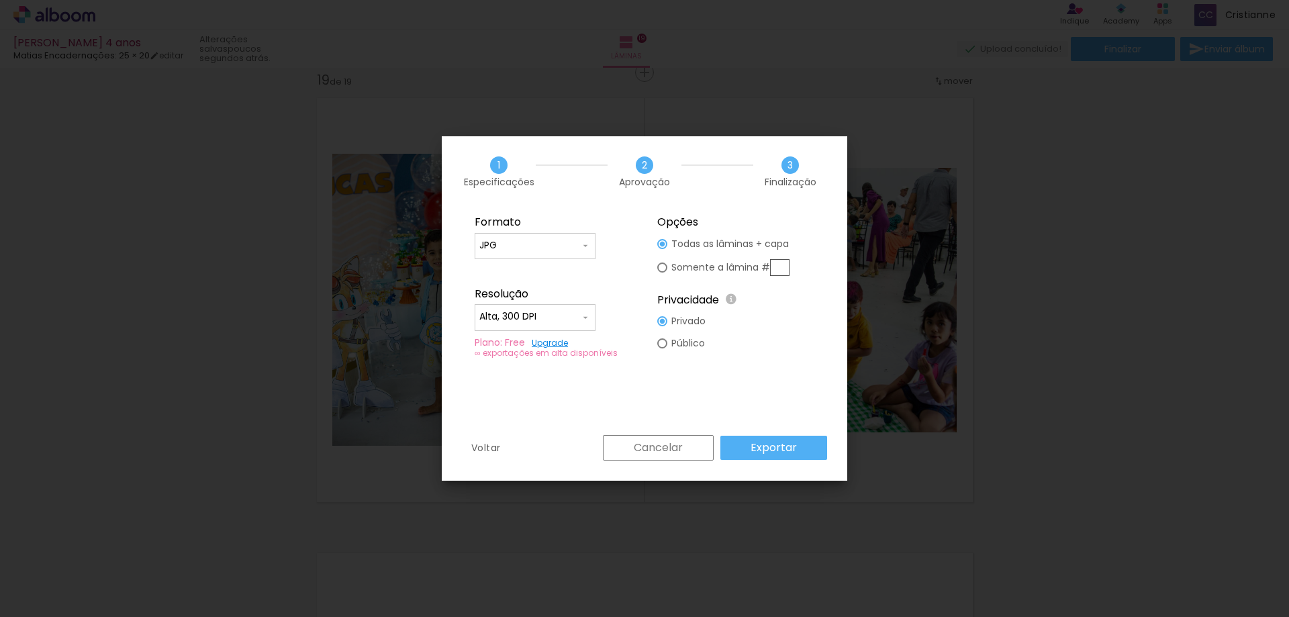
drag, startPoint x: 695, startPoint y: 346, endPoint x: 739, endPoint y: 433, distance: 97.9
click at [0, 0] on slot "Público" at bounding box center [0, 0] width 0 height 0
type paper-radio-button "on"
click at [0, 0] on slot "Privado" at bounding box center [0, 0] width 0 height 0
type paper-radio-button "on"
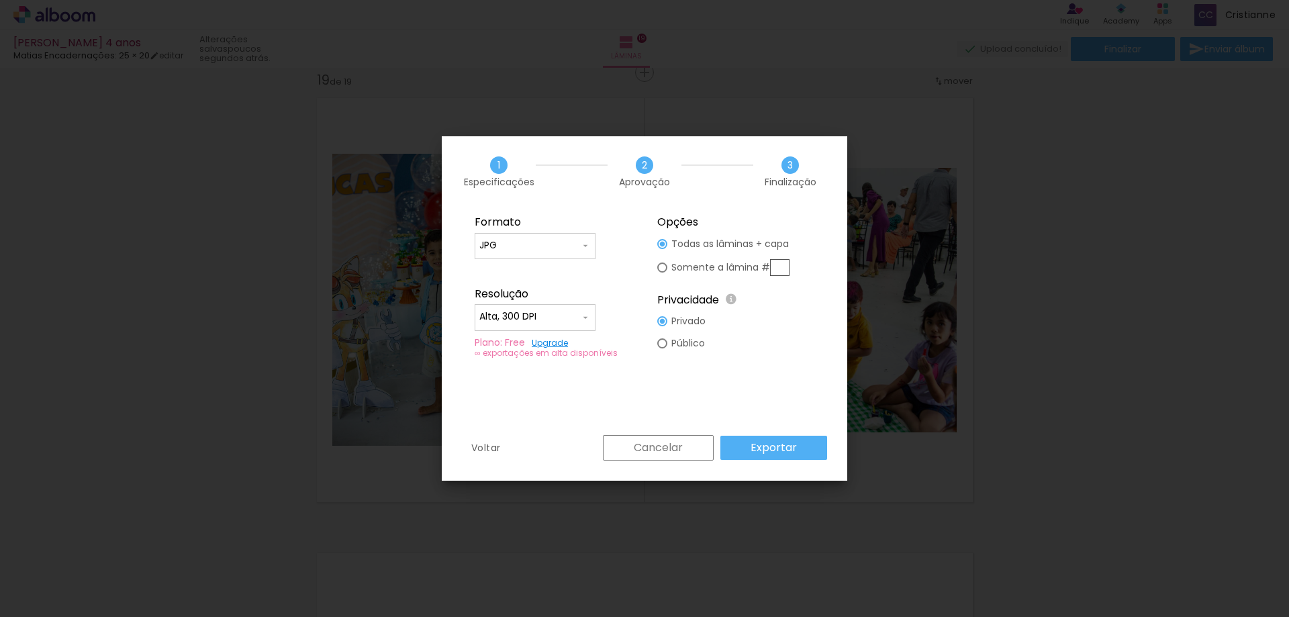
drag, startPoint x: 753, startPoint y: 445, endPoint x: 910, endPoint y: 445, distance: 156.5
click at [0, 0] on slot "Exportar" at bounding box center [0, 0] width 0 height 0
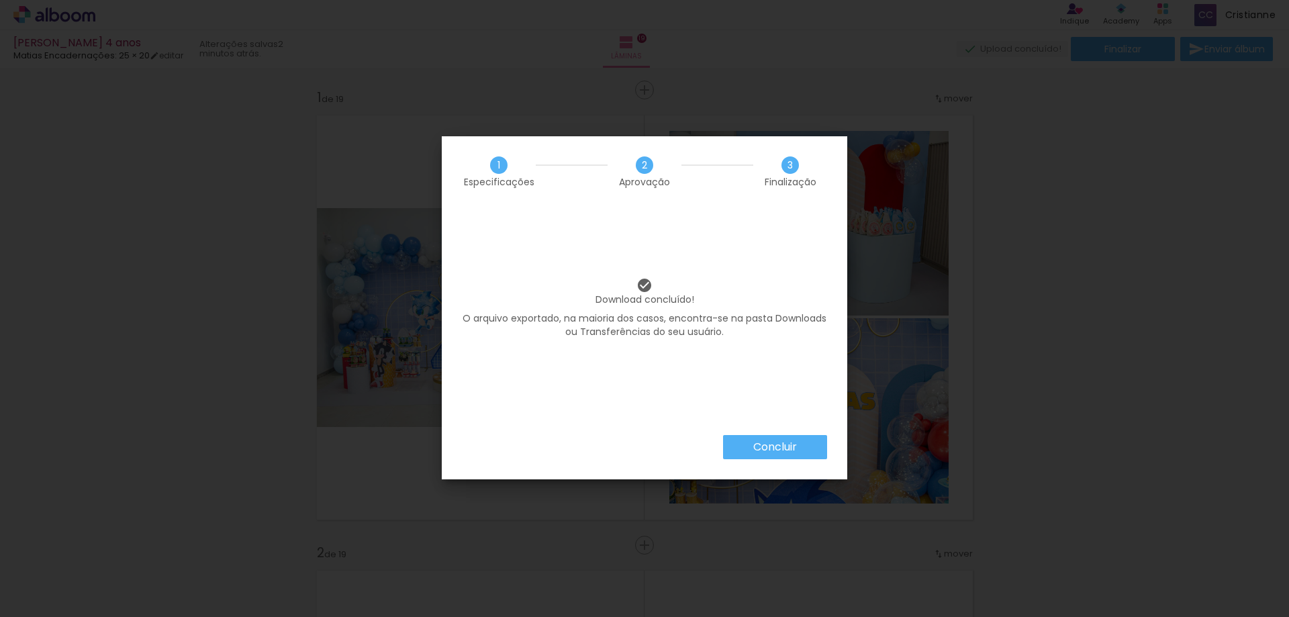
scroll to position [8213, 0]
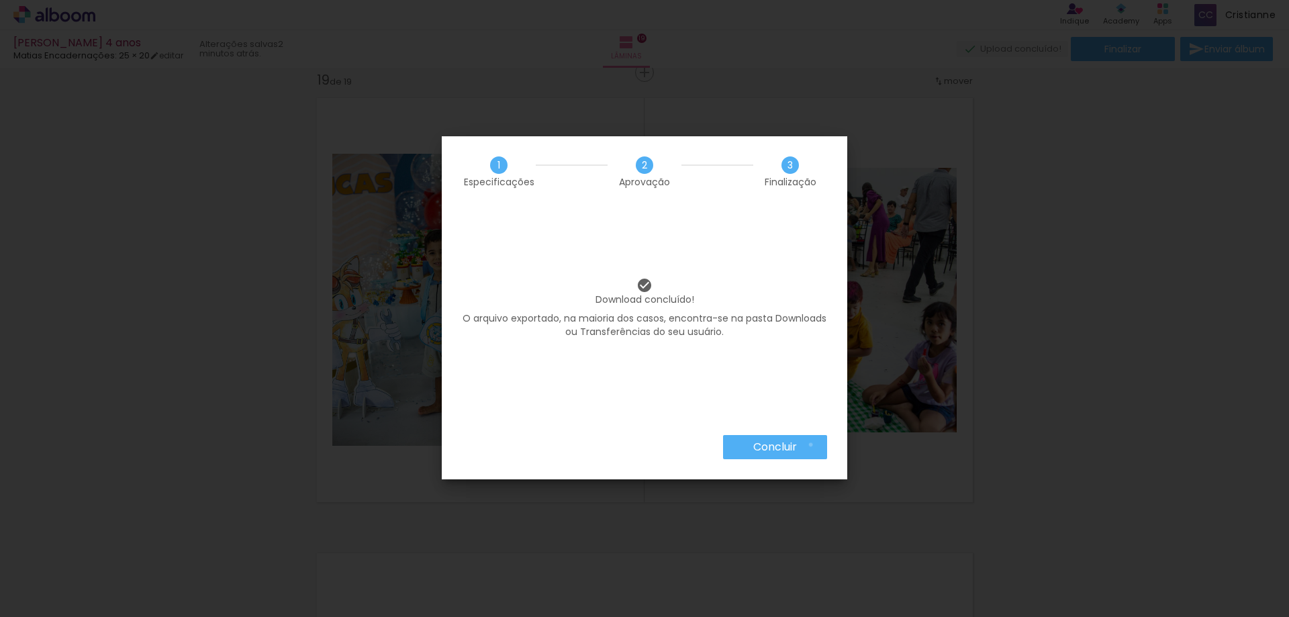
click at [810, 445] on paper-button "Concluir" at bounding box center [775, 447] width 104 height 24
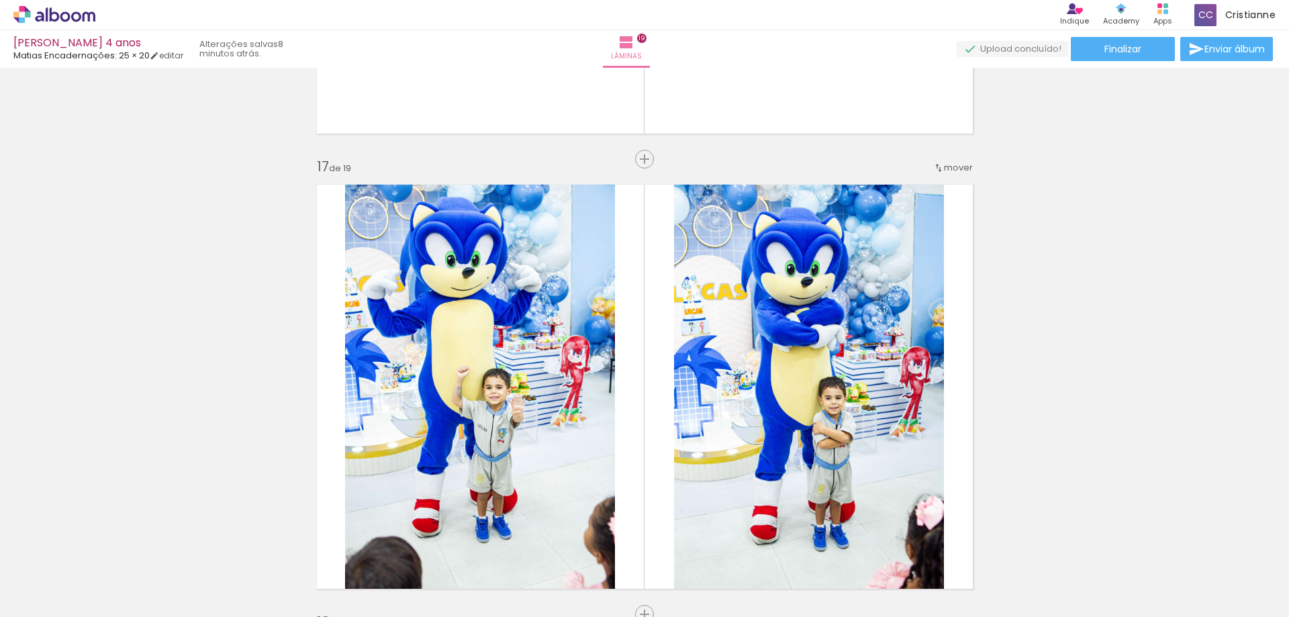
scroll to position [6813, 0]
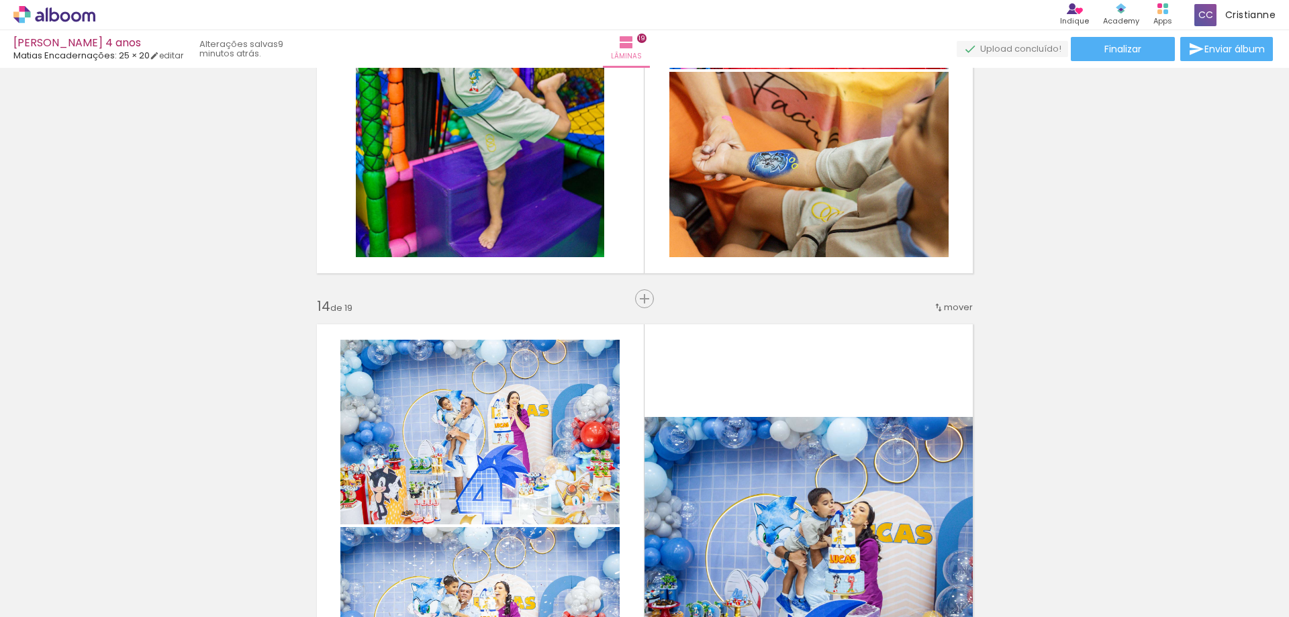
scroll to position [5537, 0]
